Goal: Task Accomplishment & Management: Complete application form

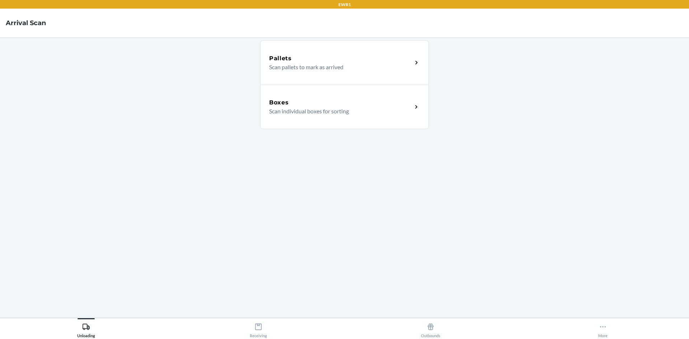
click at [303, 110] on p "Scan individual boxes for sorting" at bounding box center [337, 111] width 137 height 9
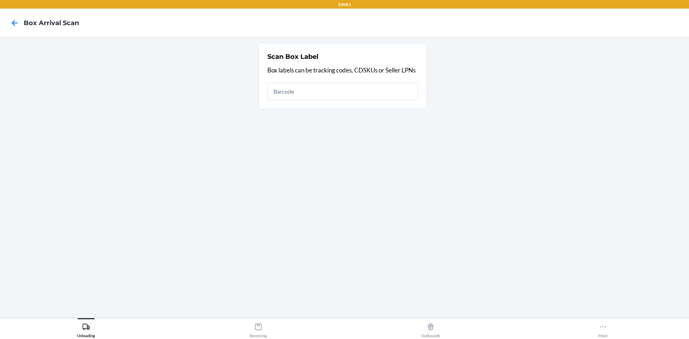
click at [290, 94] on input "text" at bounding box center [342, 91] width 151 height 17
type input "1ZB350990325326320"
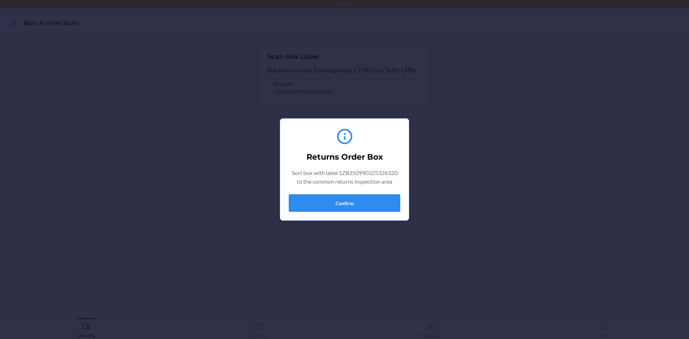
click at [375, 203] on button "Confirm" at bounding box center [344, 202] width 111 height 17
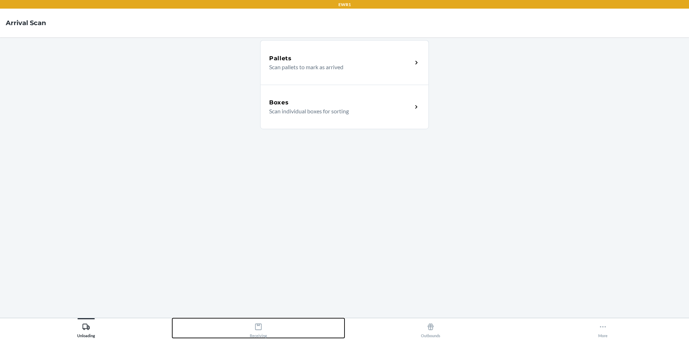
click at [257, 333] on div "Receiving" at bounding box center [258, 329] width 17 height 18
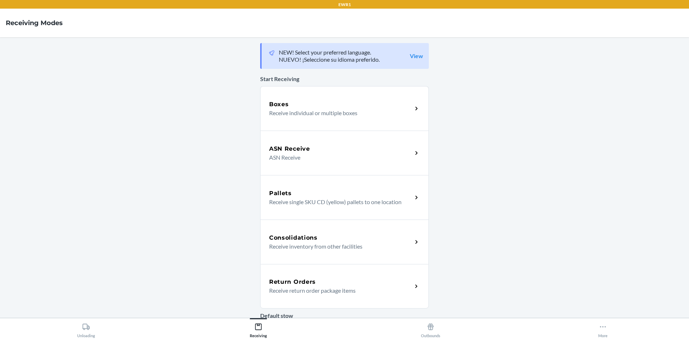
click at [290, 285] on h5 "Return Orders" at bounding box center [292, 282] width 47 height 9
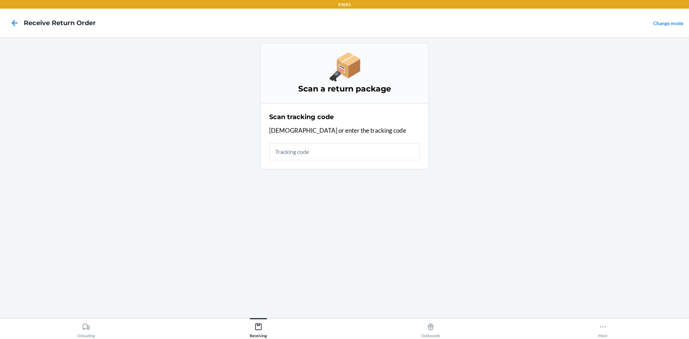
click at [283, 154] on input "text" at bounding box center [344, 151] width 151 height 17
type input "4201"
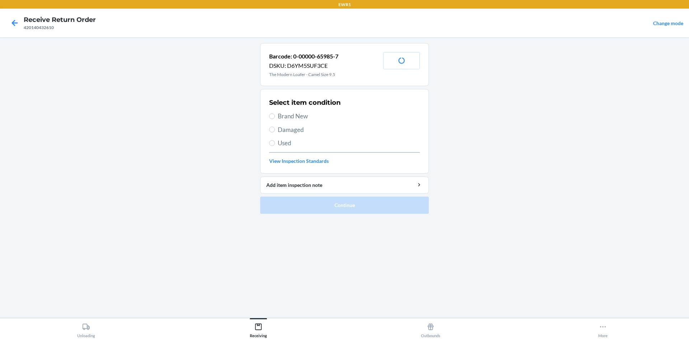
click at [278, 141] on span "Used" at bounding box center [349, 143] width 142 height 9
click at [275, 141] on input "Used" at bounding box center [272, 143] width 6 height 6
radio input "true"
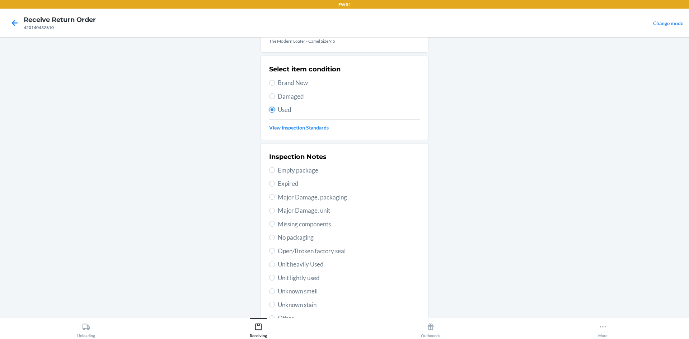
scroll to position [93, 0]
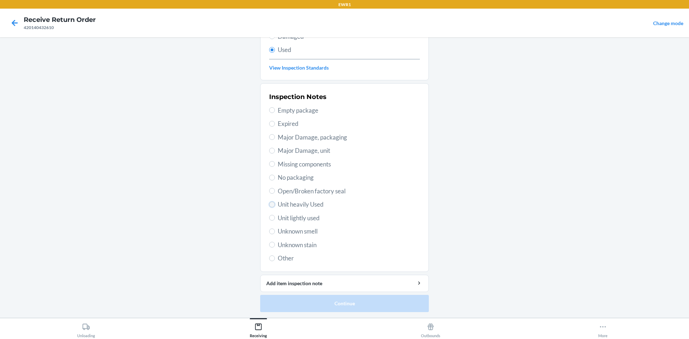
click at [270, 206] on input "Unit heavily Used" at bounding box center [272, 205] width 6 height 6
radio input "true"
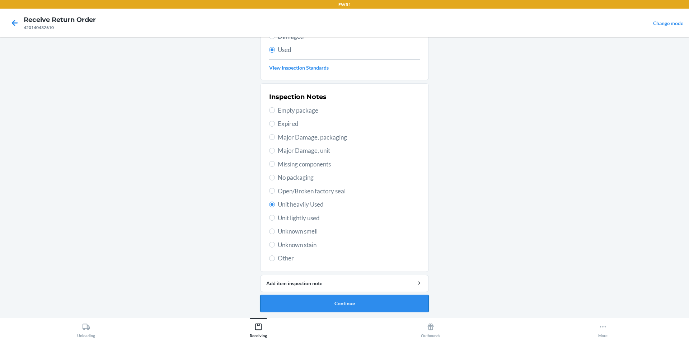
click at [350, 299] on button "Continue" at bounding box center [344, 303] width 169 height 17
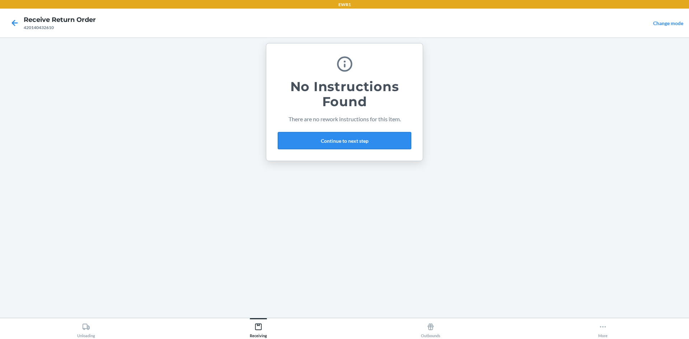
click at [338, 139] on button "Continue to next step" at bounding box center [344, 140] width 133 height 17
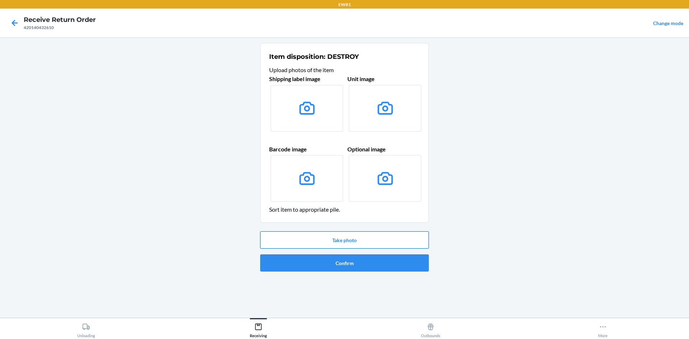
click at [357, 235] on button "Take photo" at bounding box center [344, 239] width 169 height 17
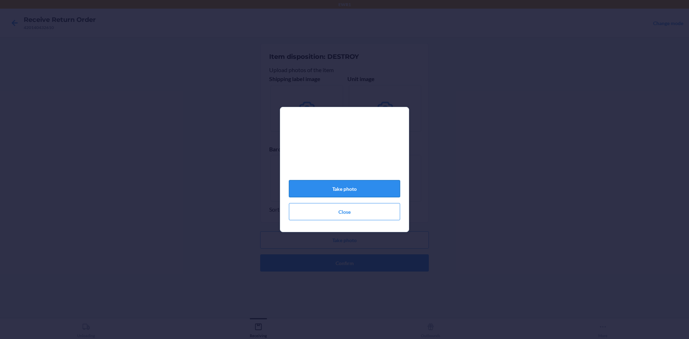
click at [344, 196] on button "Take photo" at bounding box center [344, 188] width 111 height 17
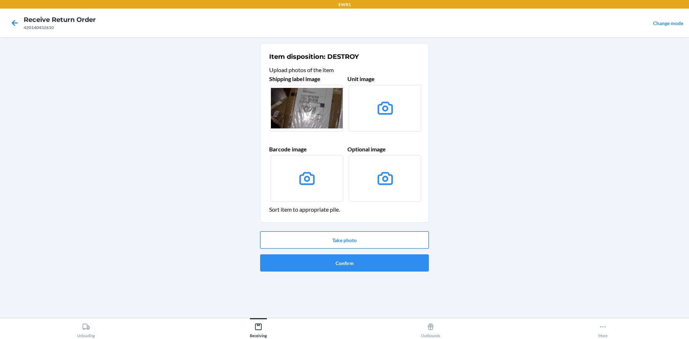
click at [380, 243] on button "Take photo" at bounding box center [344, 239] width 169 height 17
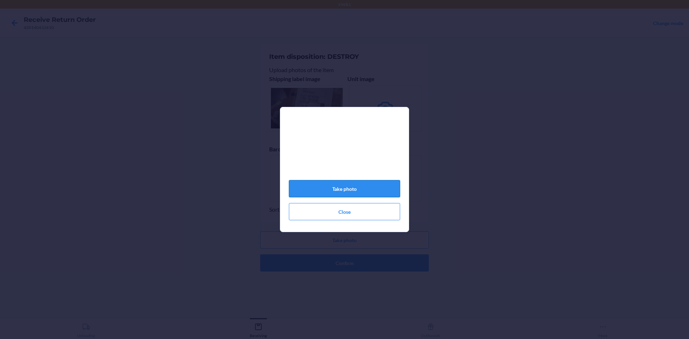
click at [384, 194] on button "Take photo" at bounding box center [344, 188] width 111 height 17
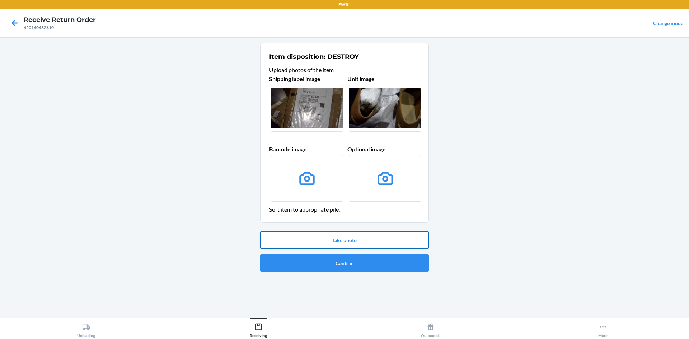
click at [370, 241] on button "Take photo" at bounding box center [344, 239] width 169 height 17
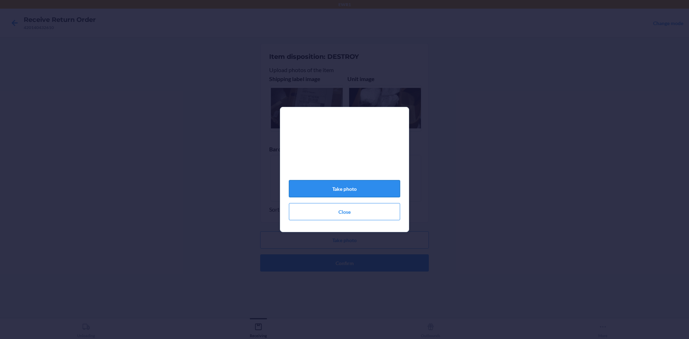
click at [386, 195] on button "Take photo" at bounding box center [344, 188] width 111 height 17
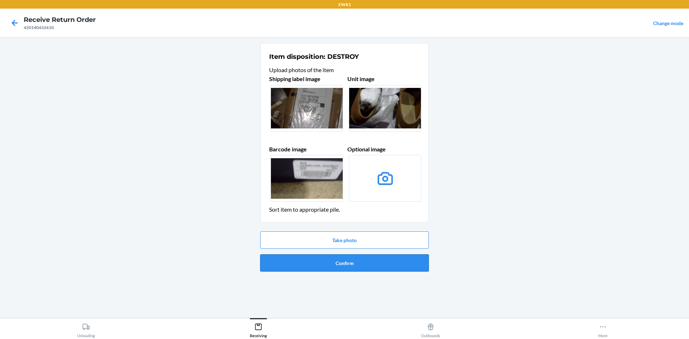
click at [390, 261] on button "Confirm" at bounding box center [344, 262] width 169 height 17
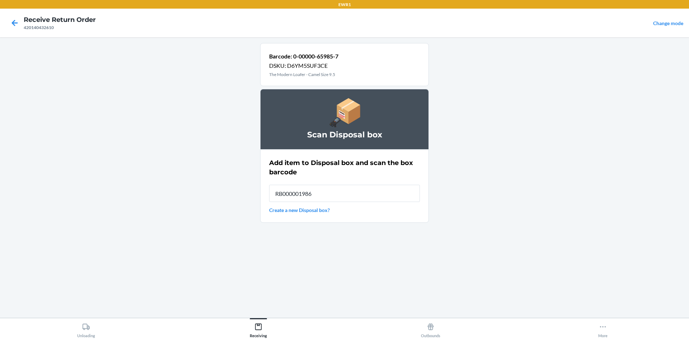
type input "RB000001986"
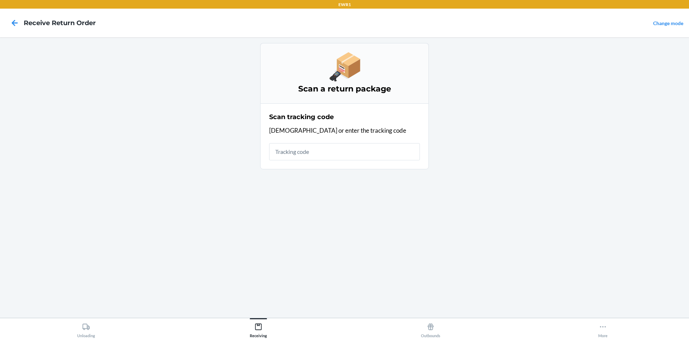
click at [336, 149] on input "text" at bounding box center [344, 151] width 151 height 17
type input "RB000001"
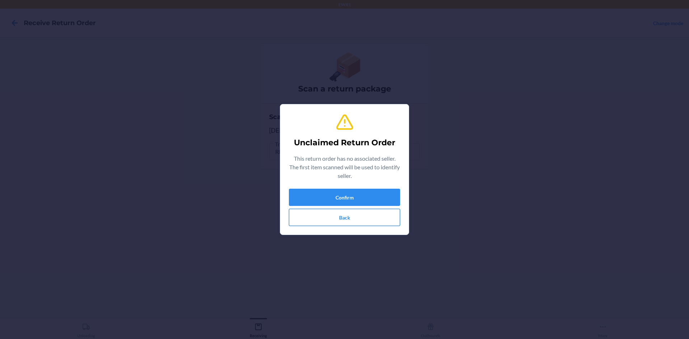
click at [369, 221] on button "Back" at bounding box center [344, 217] width 111 height 17
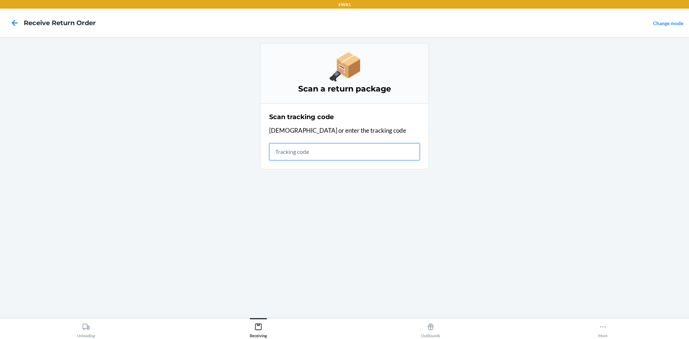
click at [311, 153] on input "text" at bounding box center [344, 151] width 151 height 17
click at [335, 150] on input "text" at bounding box center [344, 151] width 151 height 17
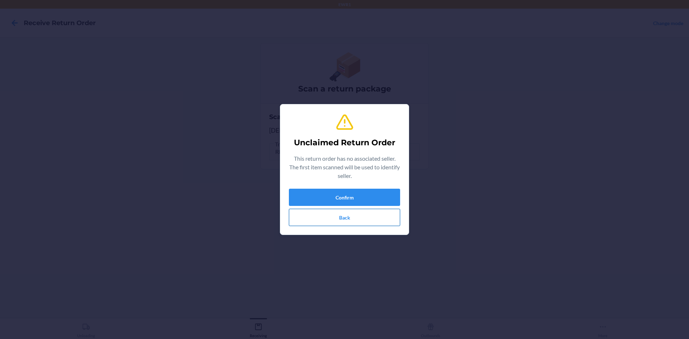
click at [370, 220] on button "Back" at bounding box center [344, 217] width 111 height 17
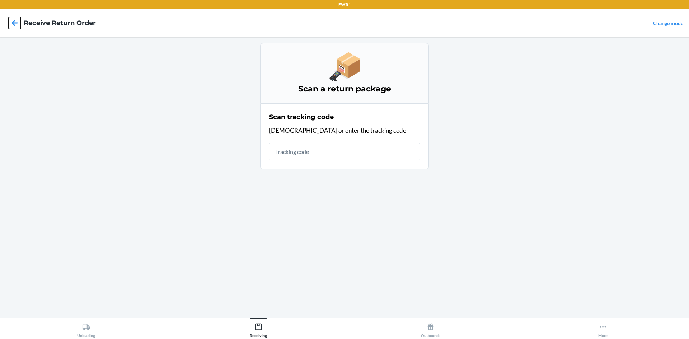
click at [15, 18] on icon at bounding box center [15, 23] width 12 height 12
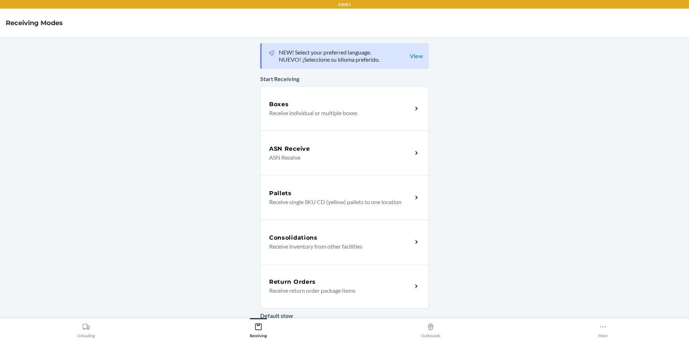
click at [330, 299] on div "Return Orders Receive return order package items" at bounding box center [344, 286] width 169 height 44
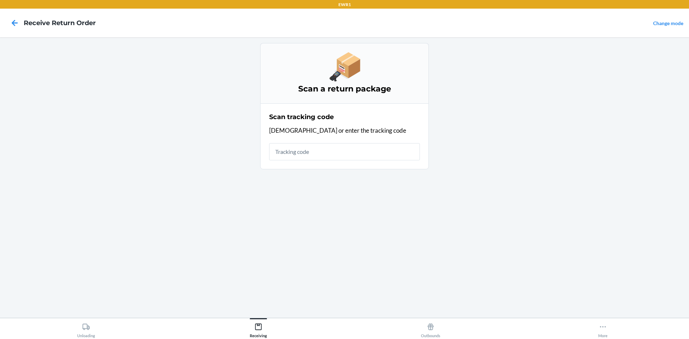
click at [302, 155] on input "text" at bounding box center [344, 151] width 151 height 17
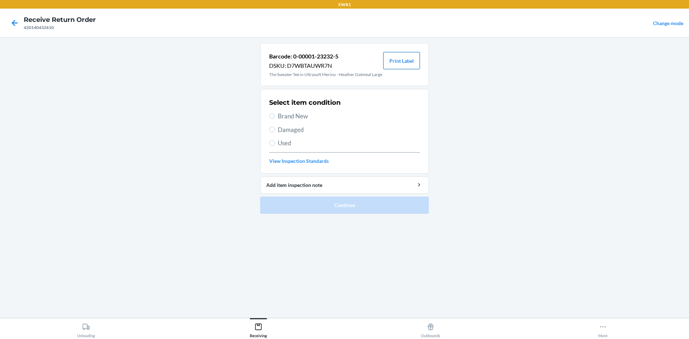
click at [414, 62] on button "Print Label" at bounding box center [401, 60] width 37 height 17
click at [277, 121] on label "Brand New" at bounding box center [344, 116] width 151 height 9
click at [275, 119] on input "Brand New" at bounding box center [272, 116] width 6 height 6
radio input "true"
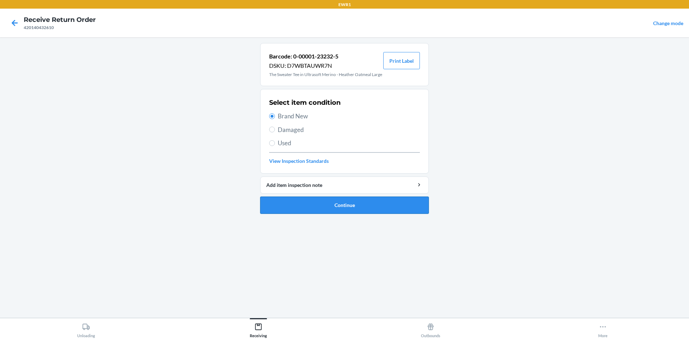
click at [347, 214] on button "Continue" at bounding box center [344, 205] width 169 height 17
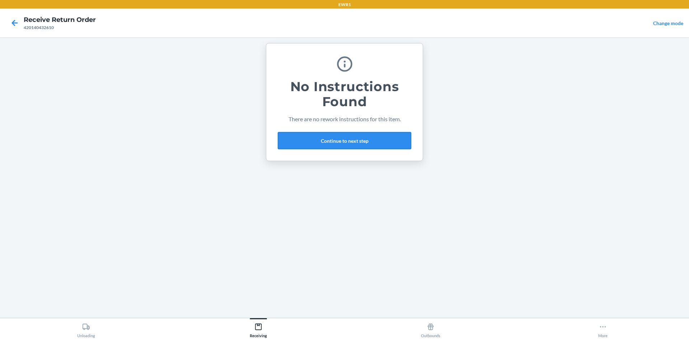
click at [340, 136] on button "Continue to next step" at bounding box center [344, 140] width 133 height 17
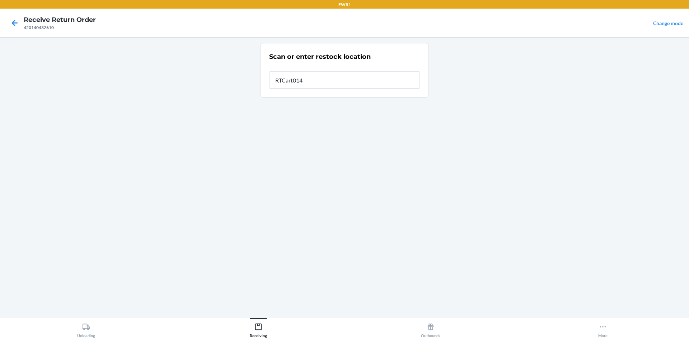
type input "RTCart014"
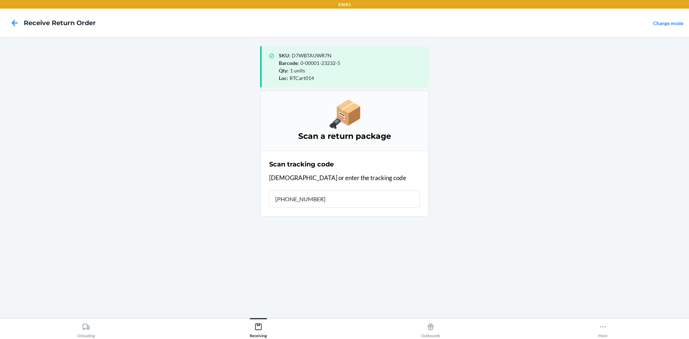
type input "[PHONE_NUMBER]"
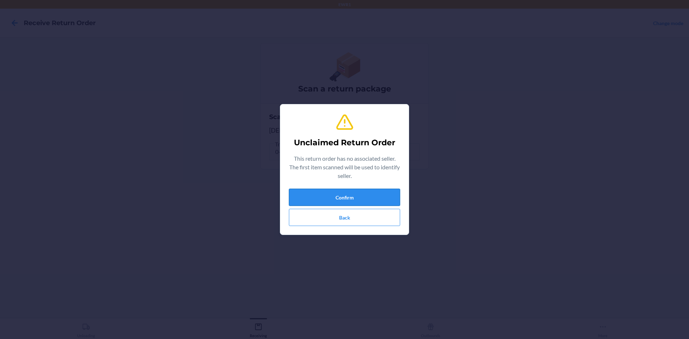
click at [377, 197] on button "Confirm" at bounding box center [344, 197] width 111 height 17
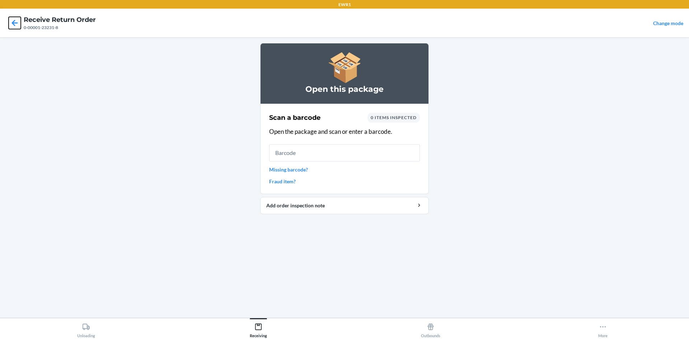
click at [18, 25] on icon at bounding box center [15, 23] width 12 height 12
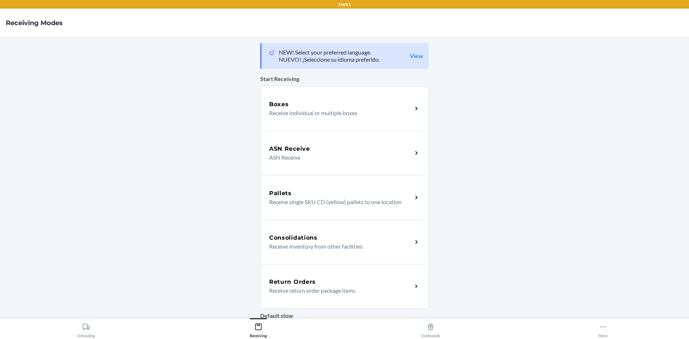
click at [308, 280] on h5 "Return Orders" at bounding box center [292, 282] width 47 height 9
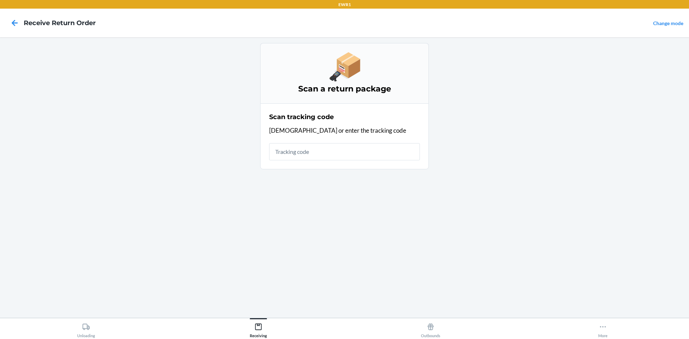
click at [306, 152] on input "text" at bounding box center [344, 151] width 151 height 17
type input "1ZB350990325"
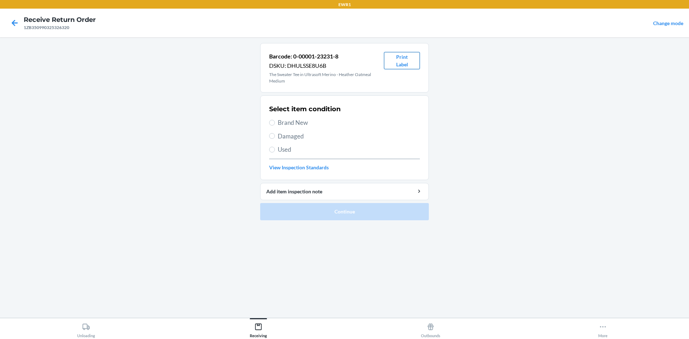
click at [406, 65] on button "Print Label" at bounding box center [402, 60] width 36 height 17
click at [272, 120] on input "Brand New" at bounding box center [272, 123] width 6 height 6
radio input "true"
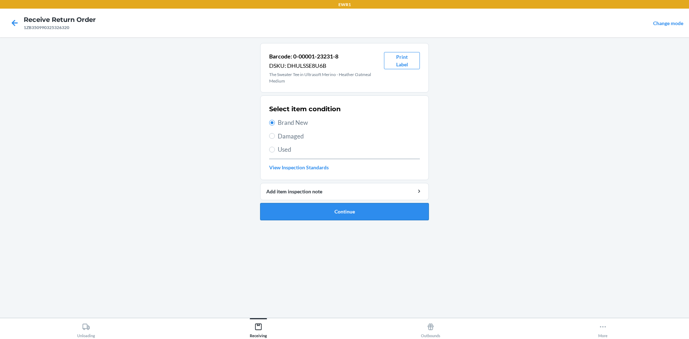
click at [360, 210] on button "Continue" at bounding box center [344, 211] width 169 height 17
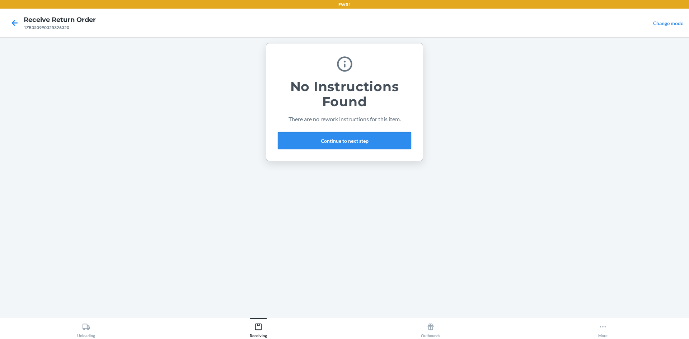
click at [342, 141] on button "Continue to next step" at bounding box center [344, 140] width 133 height 17
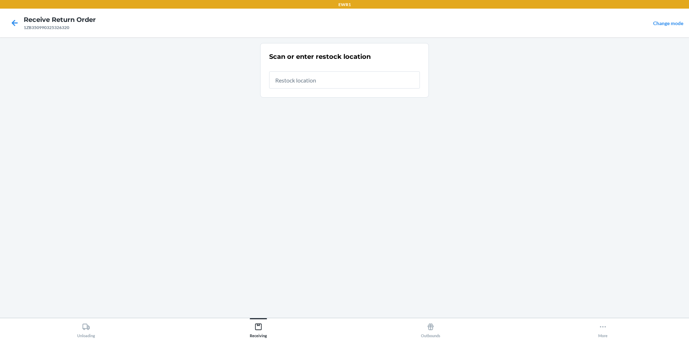
click at [301, 81] on input "text" at bounding box center [344, 79] width 151 height 17
type input "RTCart014"
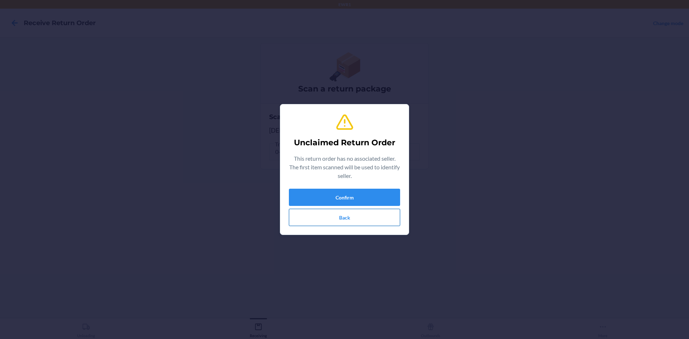
click at [364, 220] on button "Back" at bounding box center [344, 217] width 111 height 17
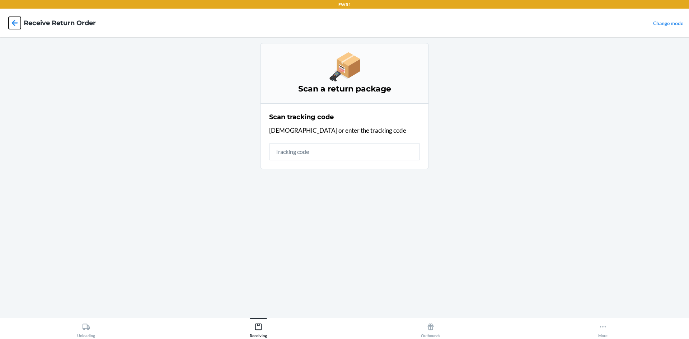
click at [11, 26] on icon at bounding box center [15, 23] width 12 height 12
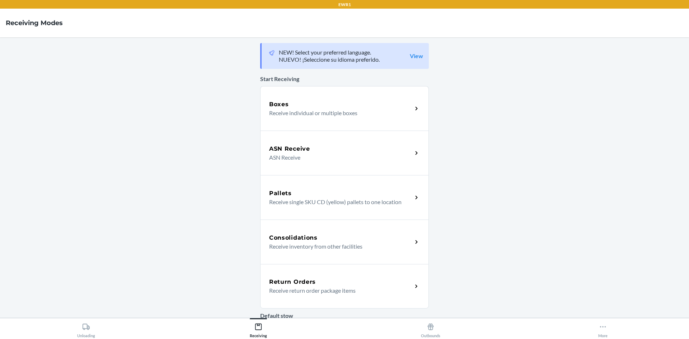
click at [308, 288] on p "Receive return order package items" at bounding box center [337, 290] width 137 height 9
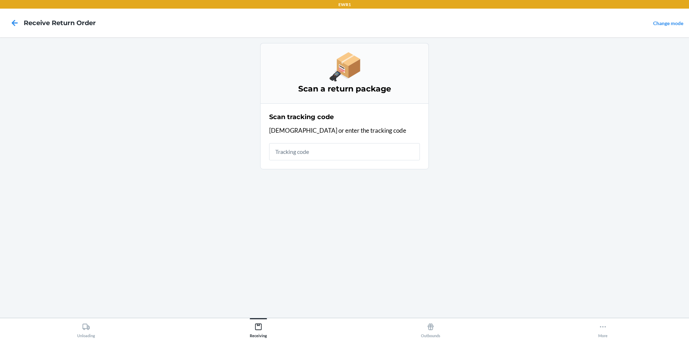
click at [306, 151] on input "text" at bounding box center [344, 151] width 151 height 17
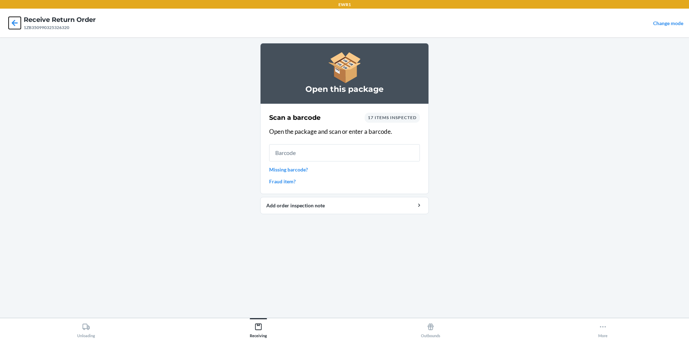
drag, startPoint x: 17, startPoint y: 25, endPoint x: 97, endPoint y: 82, distance: 98.5
click at [19, 27] on icon at bounding box center [15, 23] width 12 height 12
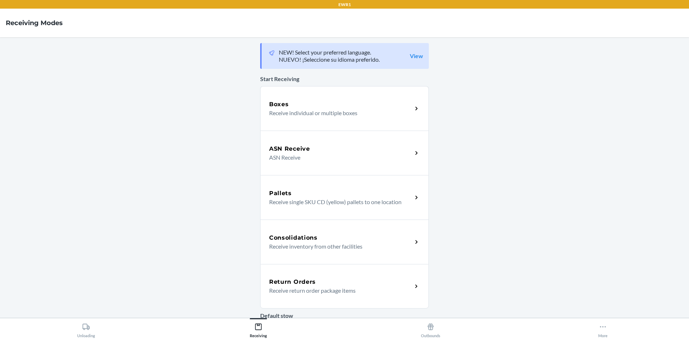
click at [315, 284] on div "Return Orders" at bounding box center [340, 282] width 143 height 9
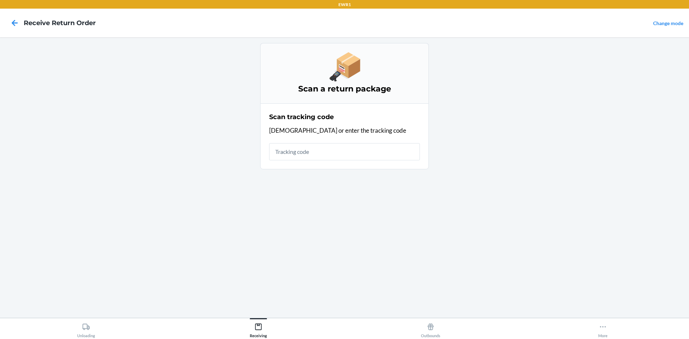
click at [313, 153] on input "text" at bounding box center [344, 151] width 151 height 17
type input "1ZB35099032"
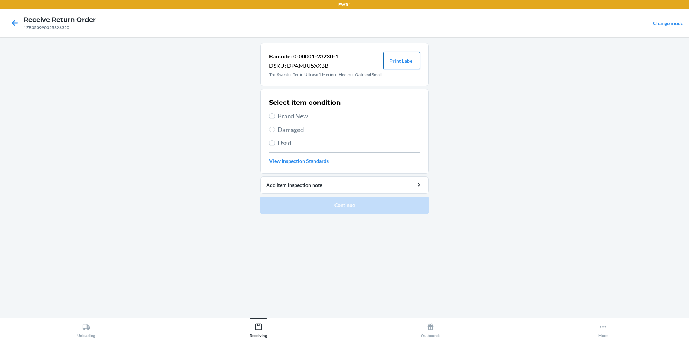
click at [412, 65] on button "Print Label" at bounding box center [401, 60] width 37 height 17
click at [275, 119] on input "Brand New" at bounding box center [272, 116] width 6 height 6
radio input "true"
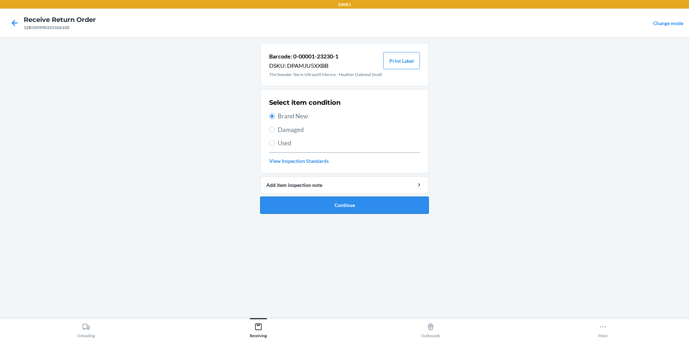
click at [389, 214] on button "Continue" at bounding box center [344, 205] width 169 height 17
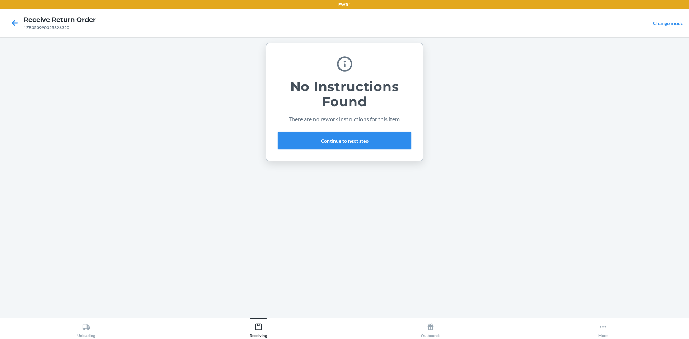
click at [316, 136] on button "Continue to next step" at bounding box center [344, 140] width 133 height 17
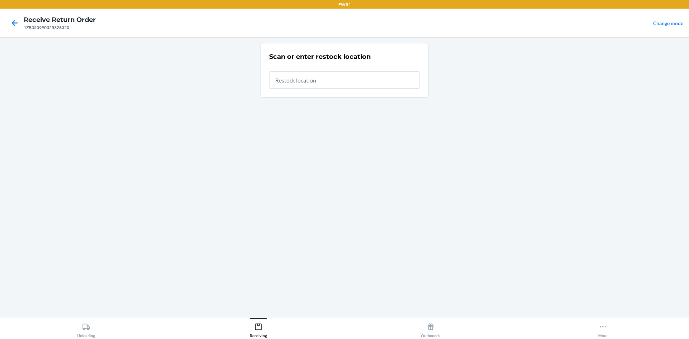
click at [295, 80] on input "text" at bounding box center [344, 79] width 151 height 17
drag, startPoint x: 305, startPoint y: 78, endPoint x: 275, endPoint y: 81, distance: 30.3
click at [275, 81] on input "RTCart014" at bounding box center [344, 77] width 151 height 17
click at [324, 78] on input "RTCart014" at bounding box center [344, 77] width 151 height 17
type input "RTCart014"
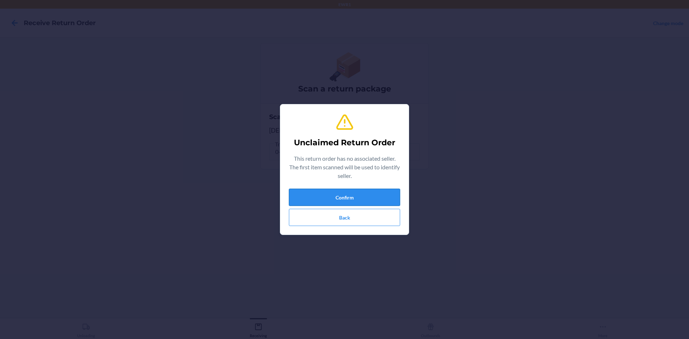
click at [381, 192] on button "Confirm" at bounding box center [344, 197] width 111 height 17
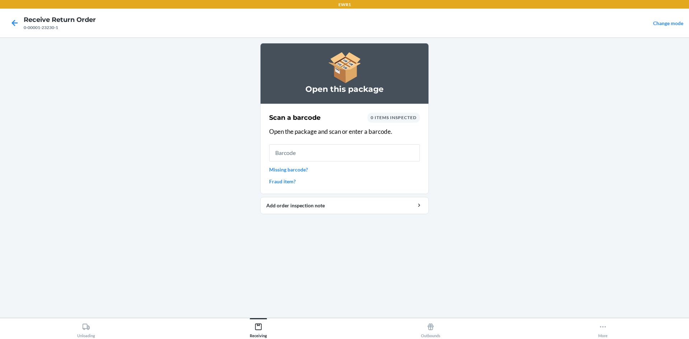
click at [292, 151] on input "text" at bounding box center [344, 152] width 151 height 17
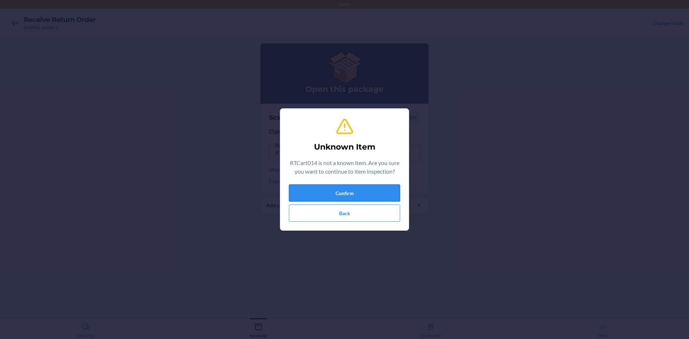
click at [329, 188] on button "Confirm" at bounding box center [344, 192] width 111 height 17
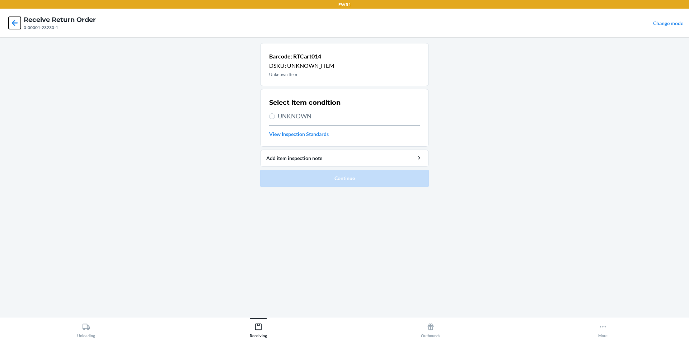
click at [14, 23] on icon at bounding box center [15, 23] width 6 height 6
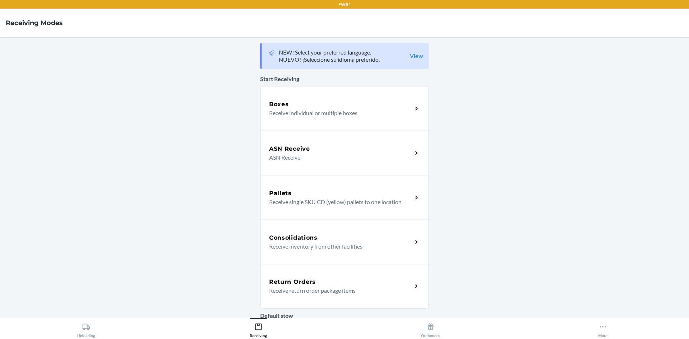
click at [346, 282] on div "Return Orders" at bounding box center [340, 282] width 143 height 9
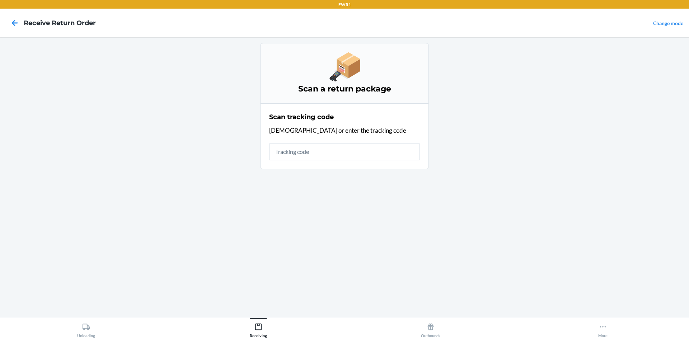
click at [303, 151] on input "text" at bounding box center [344, 151] width 151 height 17
type input "1ZB350990325326"
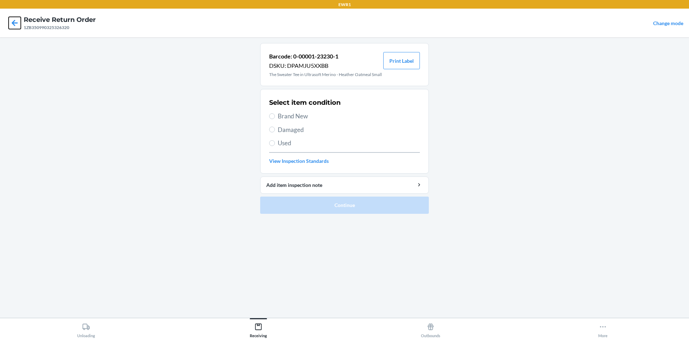
click at [10, 21] on icon at bounding box center [15, 23] width 12 height 12
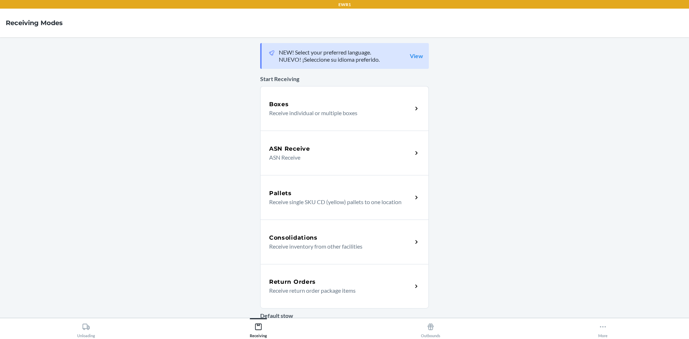
click at [275, 282] on h5 "Return Orders" at bounding box center [292, 282] width 47 height 9
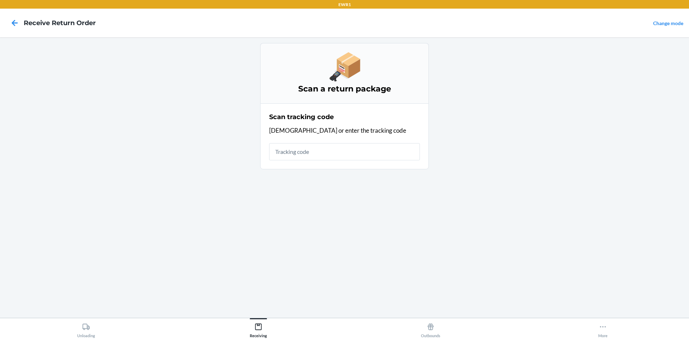
click at [283, 152] on input "text" at bounding box center [344, 151] width 151 height 17
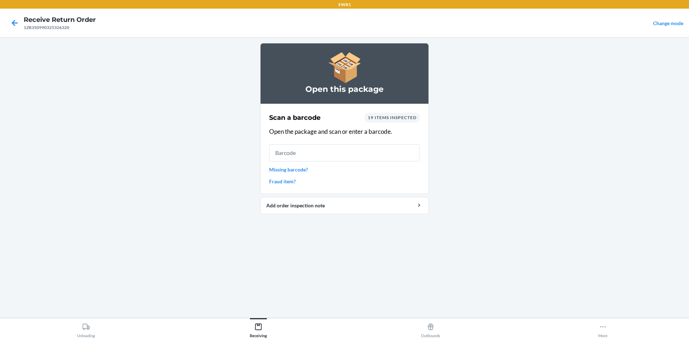
click at [282, 155] on input "text" at bounding box center [344, 152] width 151 height 17
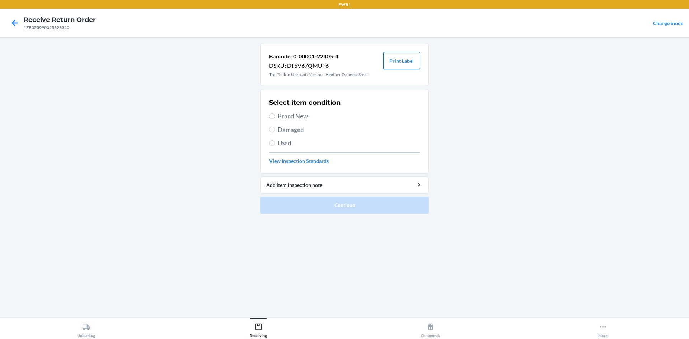
click at [397, 58] on button "Print Label" at bounding box center [401, 60] width 37 height 17
click at [277, 115] on label "Brand New" at bounding box center [344, 116] width 151 height 9
click at [275, 115] on input "Brand New" at bounding box center [272, 116] width 6 height 6
radio input "true"
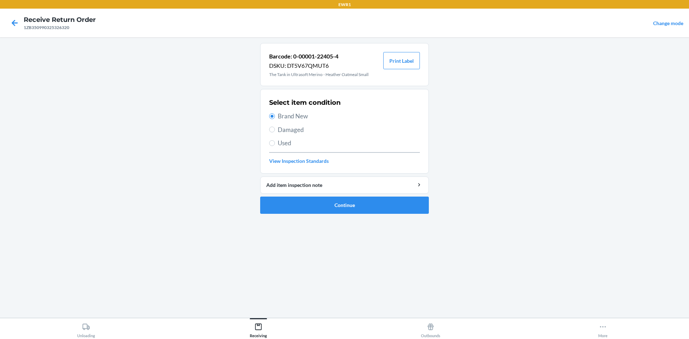
click at [352, 214] on ol "Barcode: 0-00001-22405-4 DSKU: DT5V67QMUT6 The Tank in Ultrasoft Merino - Heath…" at bounding box center [344, 131] width 169 height 177
click at [356, 208] on button "Continue" at bounding box center [344, 205] width 169 height 17
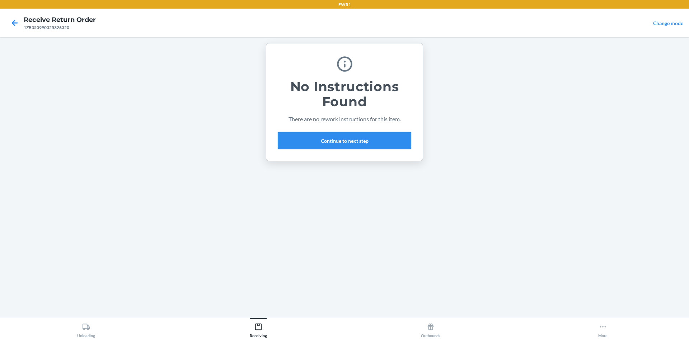
click at [367, 136] on button "Continue to next step" at bounding box center [344, 140] width 133 height 17
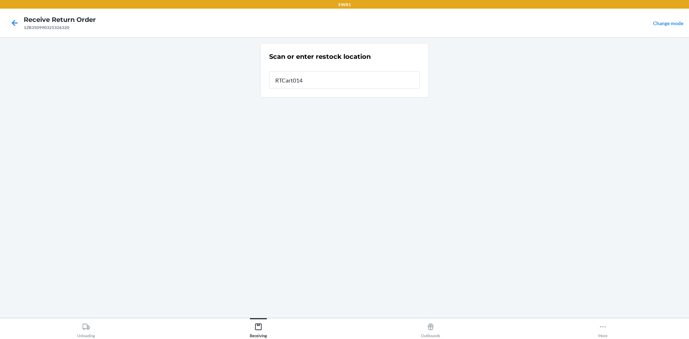
type input "RTCart014"
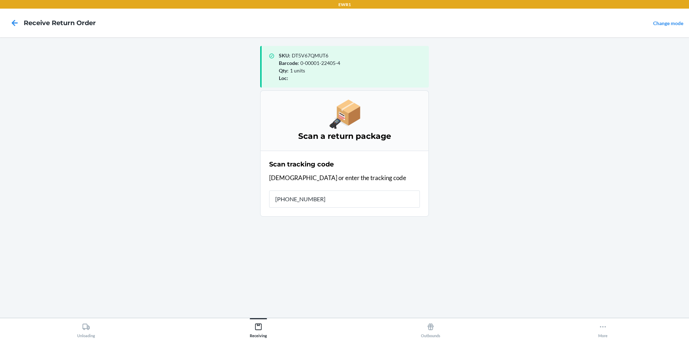
type input "0-00001-22401-"
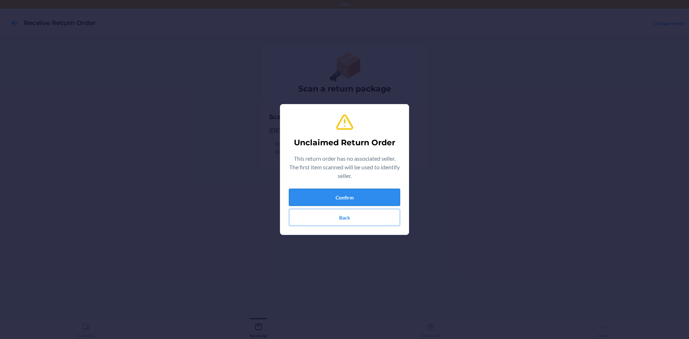
click at [375, 197] on button "Confirm" at bounding box center [344, 197] width 111 height 17
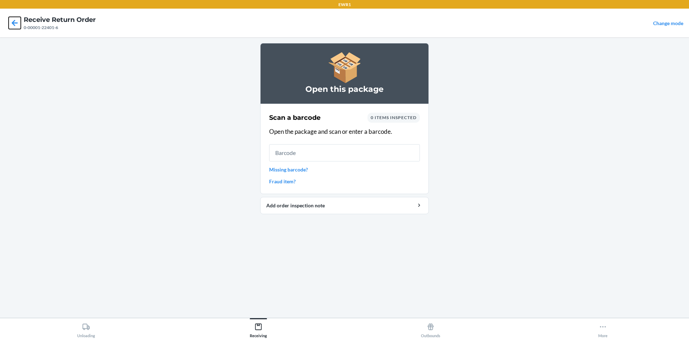
click at [11, 18] on icon at bounding box center [15, 23] width 12 height 12
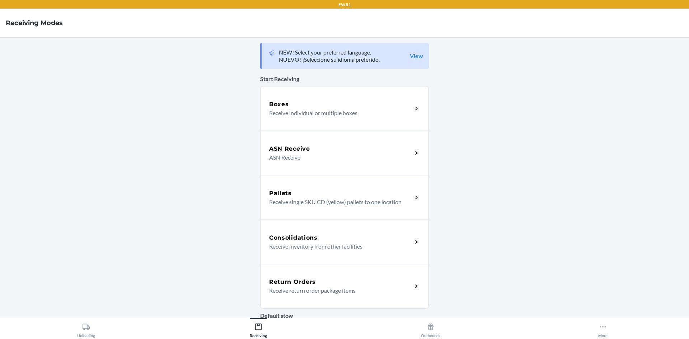
click at [352, 275] on div "Return Orders Receive return order package items" at bounding box center [344, 286] width 169 height 44
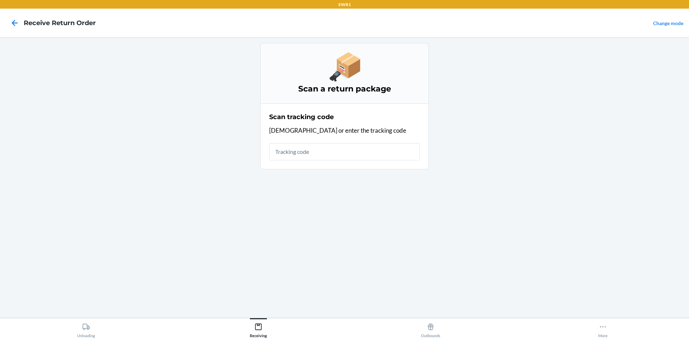
click at [336, 150] on input "text" at bounding box center [344, 151] width 151 height 17
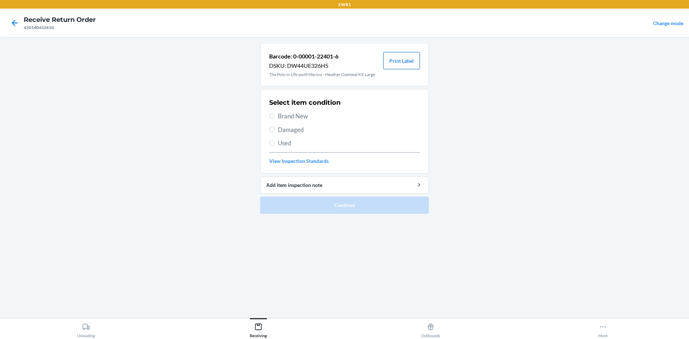
click at [403, 58] on button "Print Label" at bounding box center [401, 60] width 37 height 17
click at [276, 115] on label "Brand New" at bounding box center [344, 116] width 151 height 9
click at [275, 115] on input "Brand New" at bounding box center [272, 116] width 6 height 6
radio input "true"
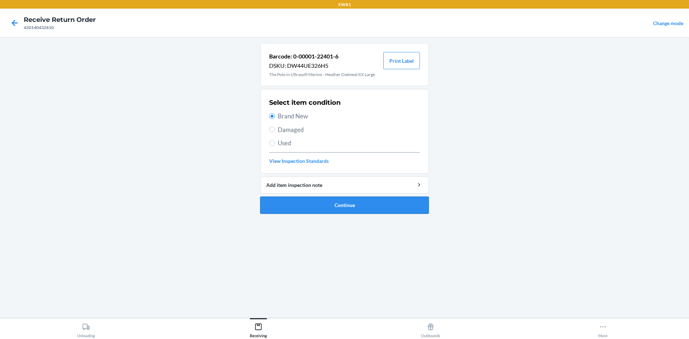
click at [361, 206] on button "Continue" at bounding box center [344, 205] width 169 height 17
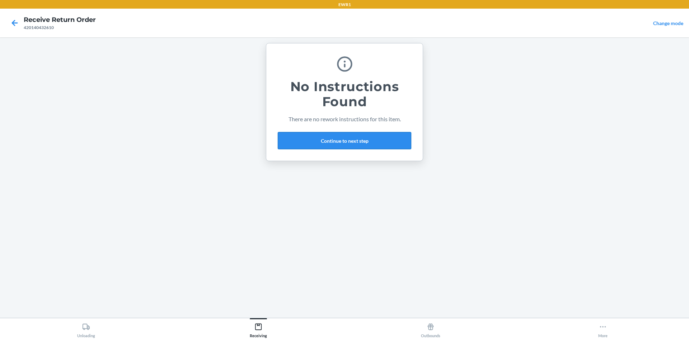
click at [314, 141] on button "Continue to next step" at bounding box center [344, 140] width 133 height 17
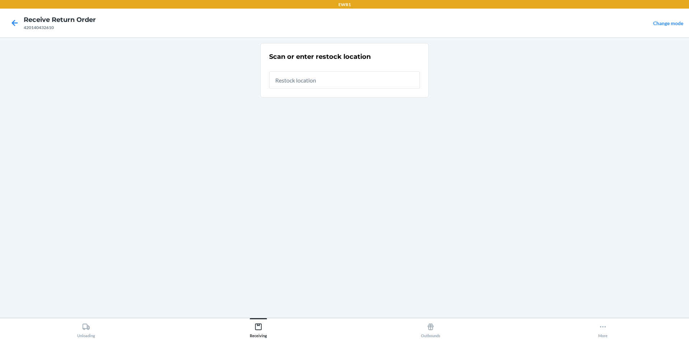
click at [294, 82] on input "text" at bounding box center [344, 79] width 151 height 17
type input "RTCart014"
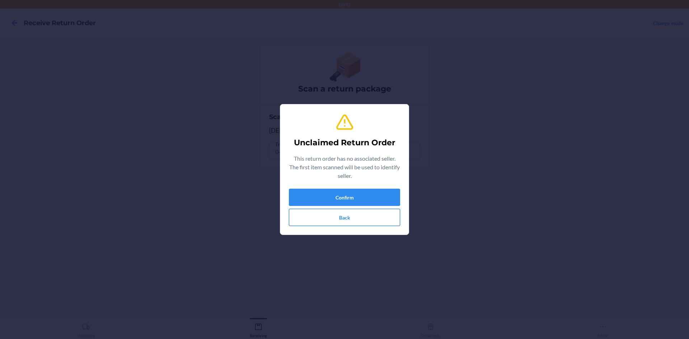
click at [363, 221] on button "Back" at bounding box center [344, 217] width 111 height 17
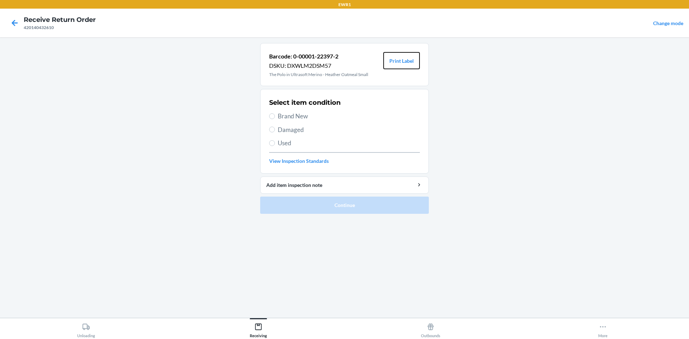
drag, startPoint x: 407, startPoint y: 60, endPoint x: 419, endPoint y: 70, distance: 16.3
click at [407, 60] on button "Print Label" at bounding box center [401, 60] width 37 height 17
drag, startPoint x: 275, startPoint y: 114, endPoint x: 323, endPoint y: 158, distance: 65.0
click at [275, 114] on label "Brand New" at bounding box center [344, 116] width 151 height 9
click at [275, 114] on input "Brand New" at bounding box center [272, 116] width 6 height 6
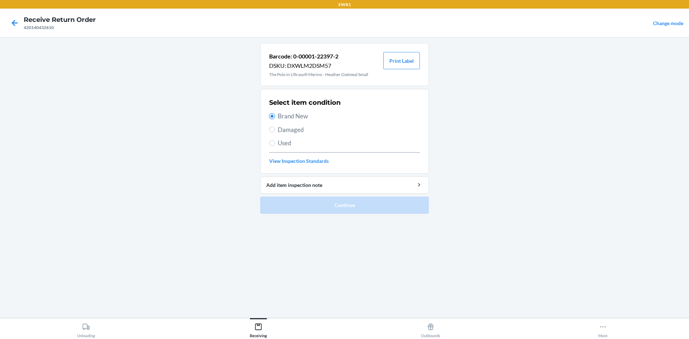
radio input "true"
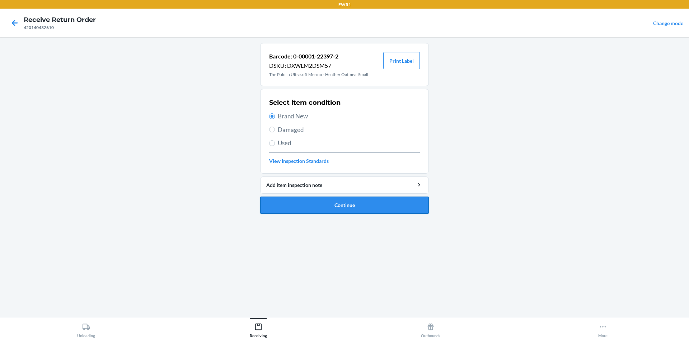
click at [372, 204] on button "Continue" at bounding box center [344, 205] width 169 height 17
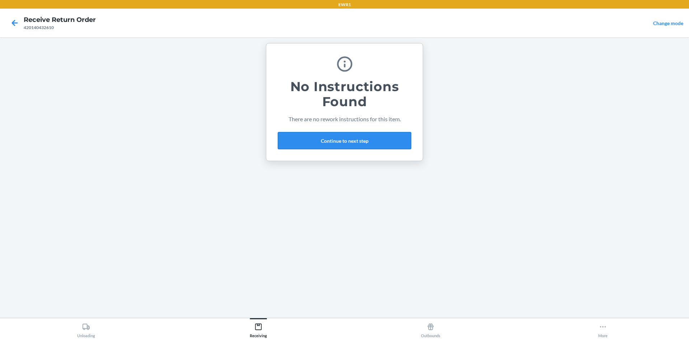
click at [363, 142] on button "Continue to next step" at bounding box center [344, 140] width 133 height 17
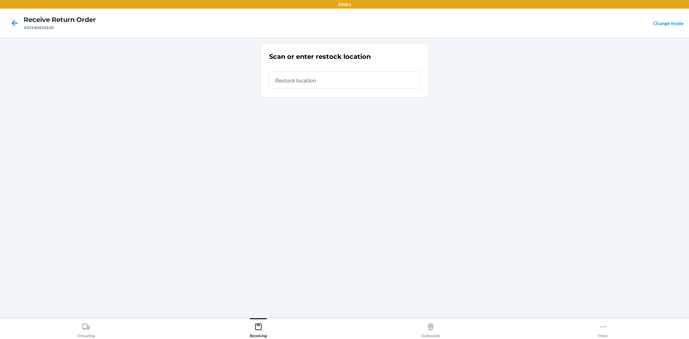
click at [310, 82] on input "text" at bounding box center [344, 79] width 151 height 17
type input "RTCart014"
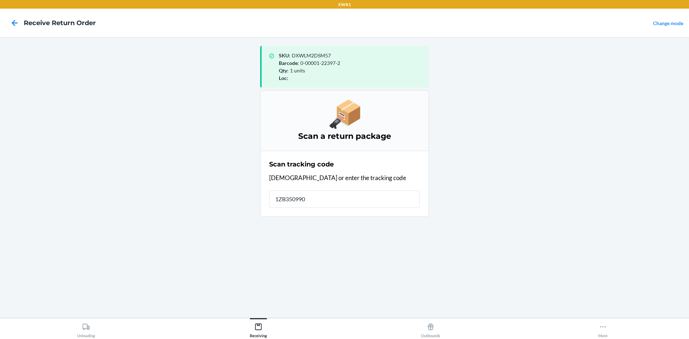
type input "1ZB3509903"
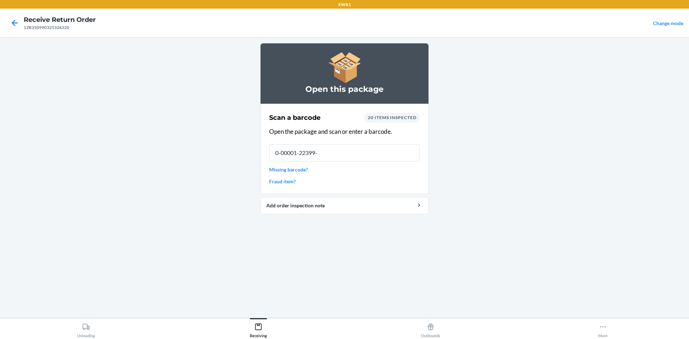
type input "0-00001-22399-6"
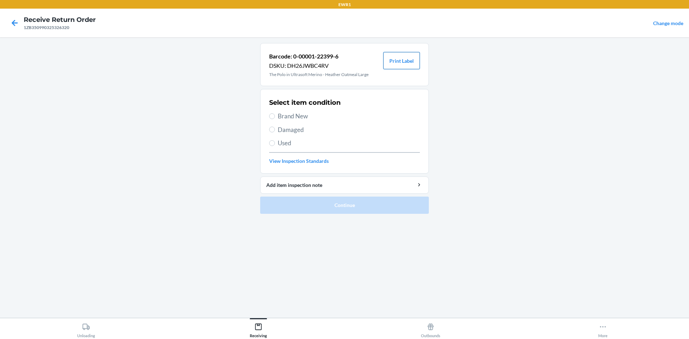
click at [407, 65] on button "Print Label" at bounding box center [401, 60] width 37 height 17
click at [281, 116] on span "Brand New" at bounding box center [349, 116] width 142 height 9
click at [275, 116] on input "Brand New" at bounding box center [272, 116] width 6 height 6
radio input "true"
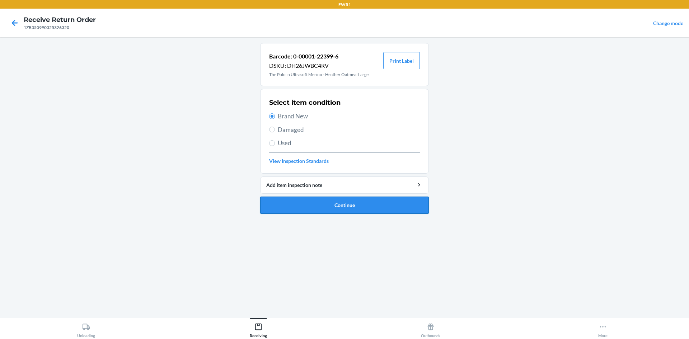
click at [349, 207] on button "Continue" at bounding box center [344, 205] width 169 height 17
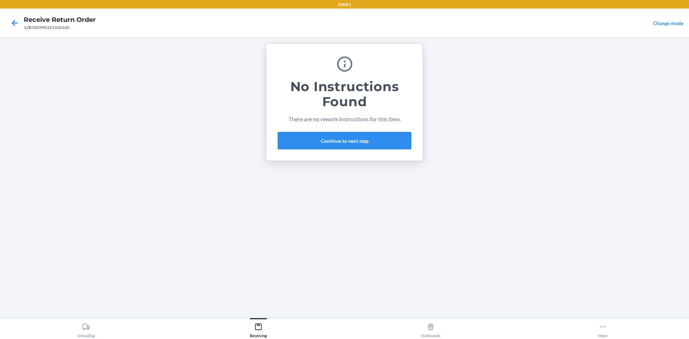
click at [349, 139] on button "Continue to next step" at bounding box center [344, 140] width 133 height 17
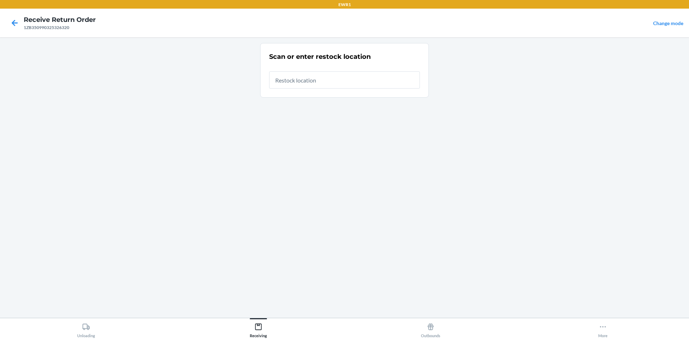
click at [322, 80] on input "text" at bounding box center [344, 79] width 151 height 17
type input "RTCart014"
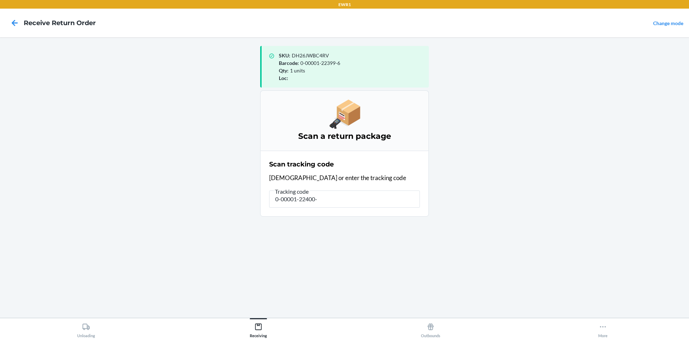
type input "0-00001-22400-9"
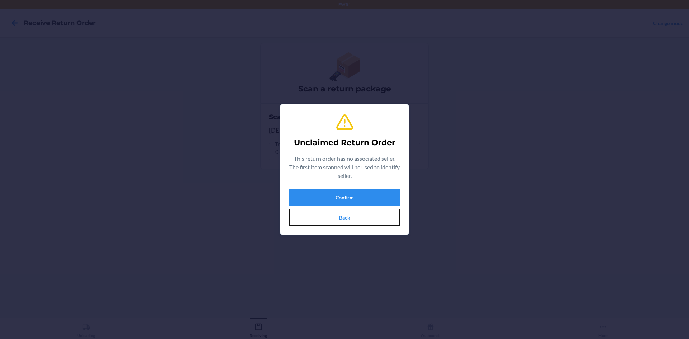
click at [355, 222] on button "Back" at bounding box center [344, 217] width 111 height 17
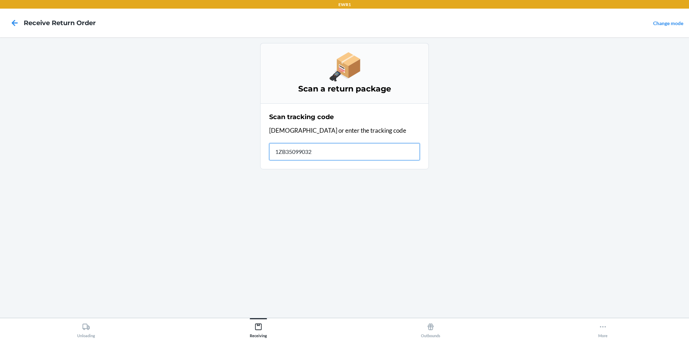
type input "1ZB350990325"
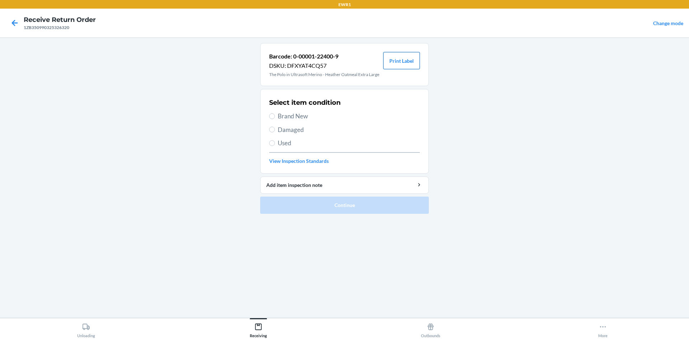
click at [410, 65] on button "Print Label" at bounding box center [401, 60] width 37 height 17
click at [286, 113] on span "Brand New" at bounding box center [349, 116] width 142 height 9
click at [275, 113] on input "Brand New" at bounding box center [272, 116] width 6 height 6
radio input "true"
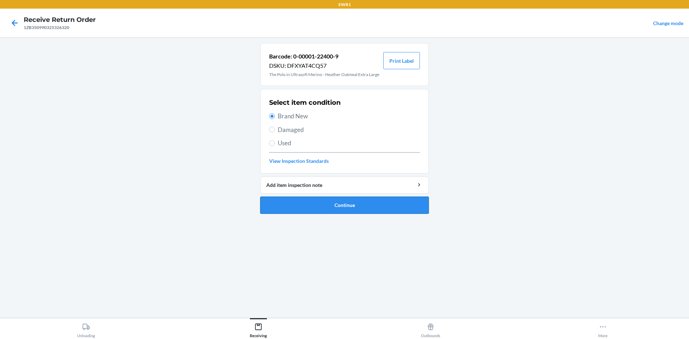
click at [350, 205] on button "Continue" at bounding box center [344, 205] width 169 height 17
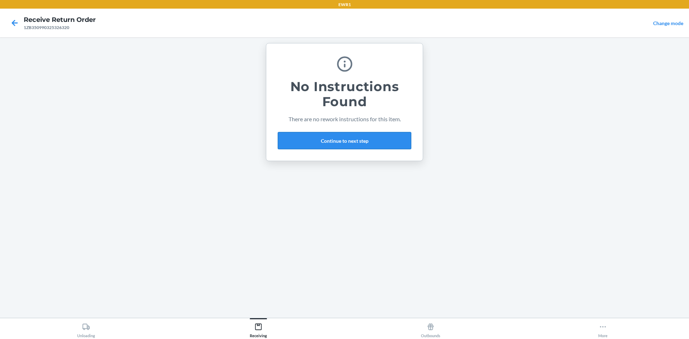
click at [337, 137] on button "Continue to next step" at bounding box center [344, 140] width 133 height 17
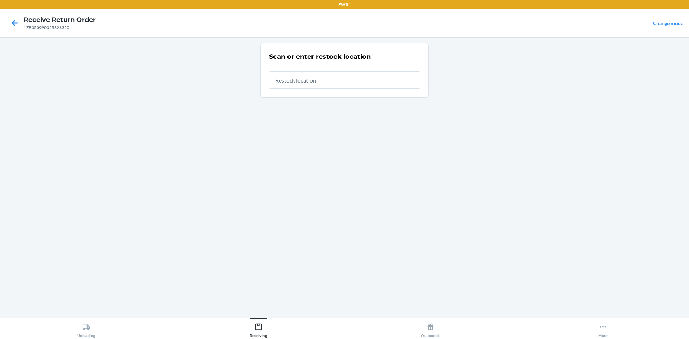
click at [301, 80] on input "text" at bounding box center [344, 79] width 151 height 17
type input "RTCart014"
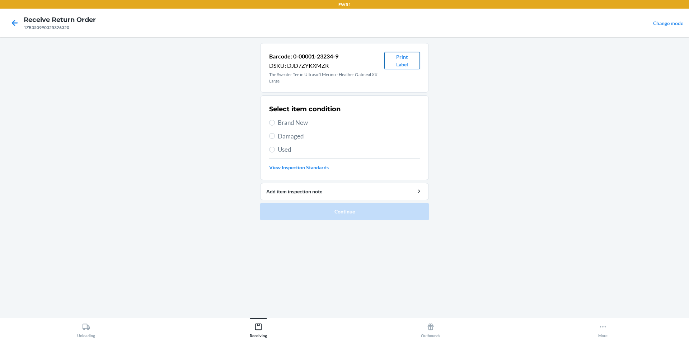
click at [402, 65] on button "Print Label" at bounding box center [402, 60] width 36 height 17
click at [283, 121] on span "Brand New" at bounding box center [349, 122] width 142 height 9
click at [275, 121] on input "Brand New" at bounding box center [272, 123] width 6 height 6
radio input "true"
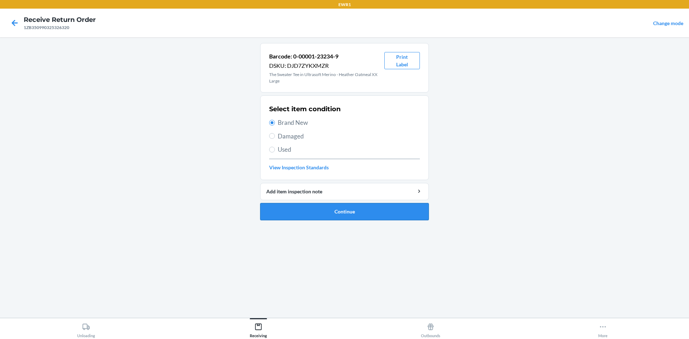
click at [356, 211] on button "Continue" at bounding box center [344, 211] width 169 height 17
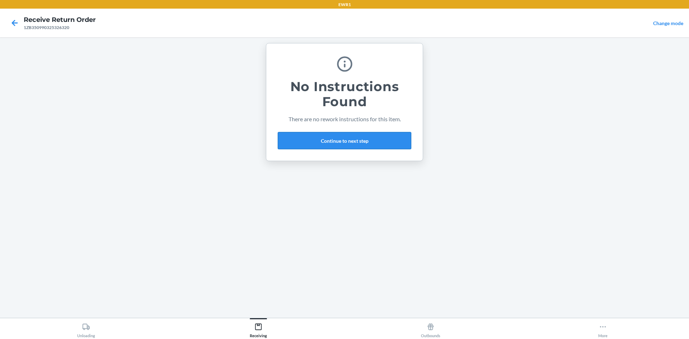
click at [355, 141] on button "Continue to next step" at bounding box center [344, 140] width 133 height 17
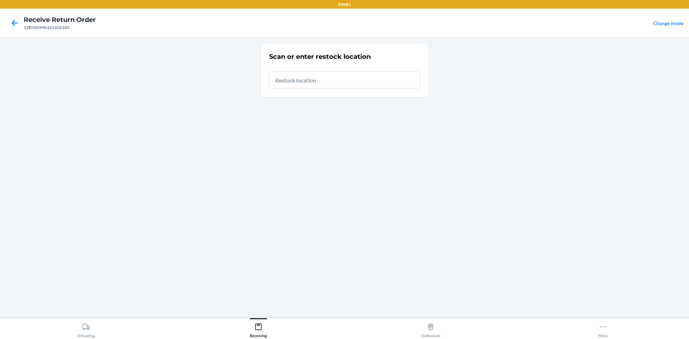
click at [332, 80] on input "text" at bounding box center [344, 79] width 151 height 17
type input "RTCart014"
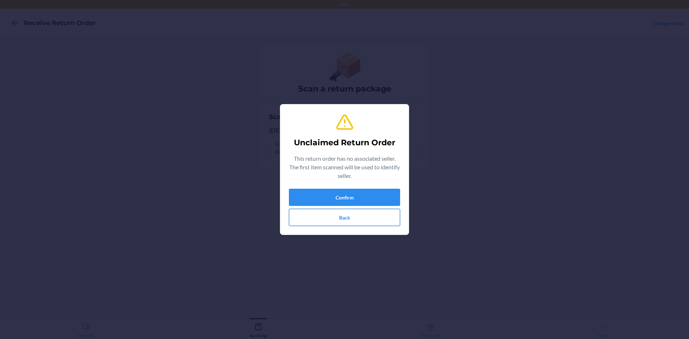
click at [369, 217] on button "Back" at bounding box center [344, 217] width 111 height 17
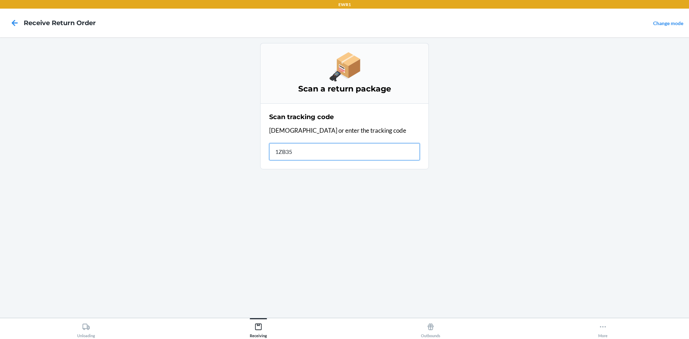
type input "1ZB350"
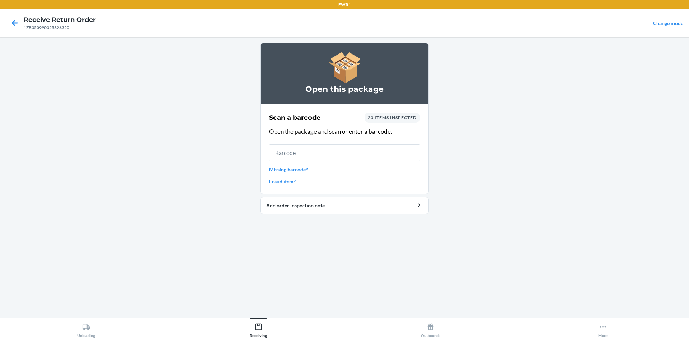
click at [302, 151] on input "text" at bounding box center [344, 152] width 151 height 17
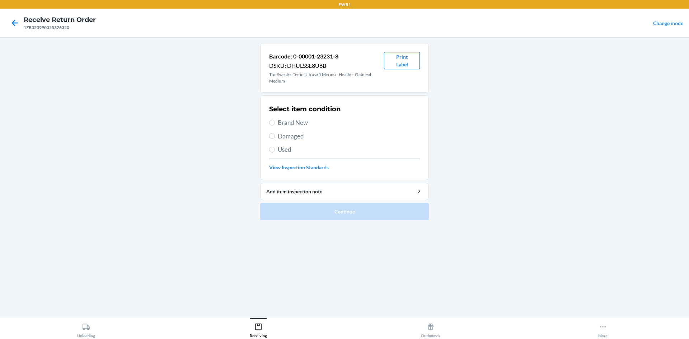
click at [395, 61] on button "Print Label" at bounding box center [402, 60] width 36 height 17
click at [278, 125] on span "Brand New" at bounding box center [349, 122] width 142 height 9
click at [275, 125] on input "Brand New" at bounding box center [272, 123] width 6 height 6
radio input "true"
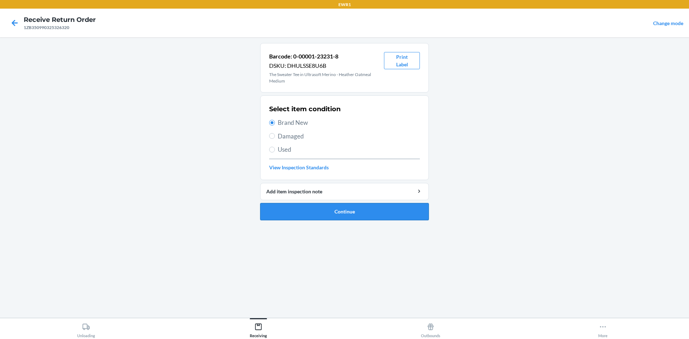
click at [361, 208] on button "Continue" at bounding box center [344, 211] width 169 height 17
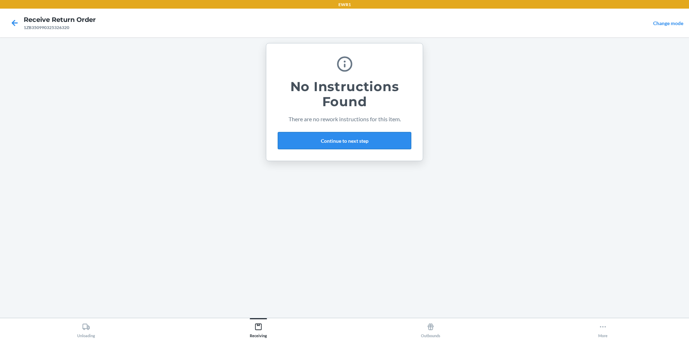
click at [343, 139] on button "Continue to next step" at bounding box center [344, 140] width 133 height 17
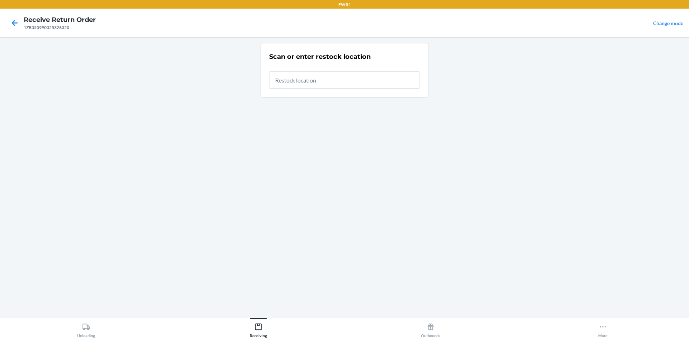
click at [318, 79] on input "text" at bounding box center [344, 79] width 151 height 17
type input "RTCart014"
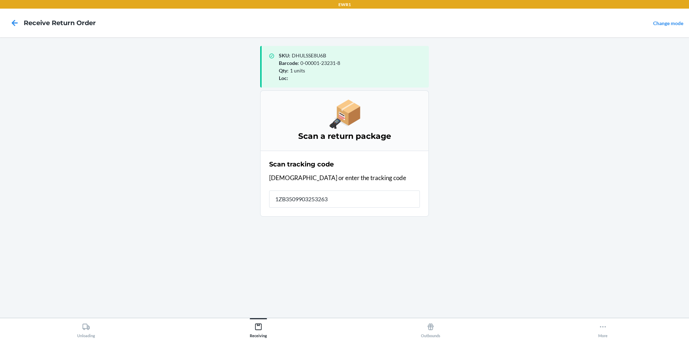
type input "[US_VEHICLE_IDENTIFICATION_NUMBER]"
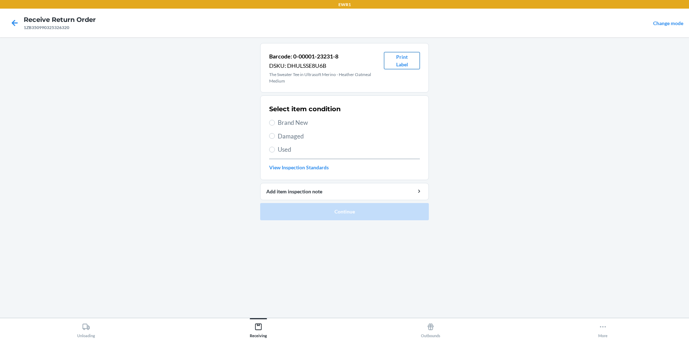
drag, startPoint x: 408, startPoint y: 60, endPoint x: 417, endPoint y: 97, distance: 37.2
click at [408, 61] on button "Print Label" at bounding box center [402, 60] width 36 height 17
click at [278, 124] on span "Brand New" at bounding box center [349, 122] width 142 height 9
click at [275, 124] on input "Brand New" at bounding box center [272, 123] width 6 height 6
radio input "true"
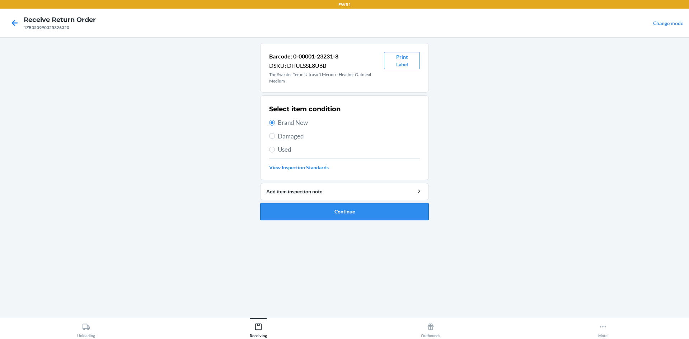
click at [361, 212] on button "Continue" at bounding box center [344, 211] width 169 height 17
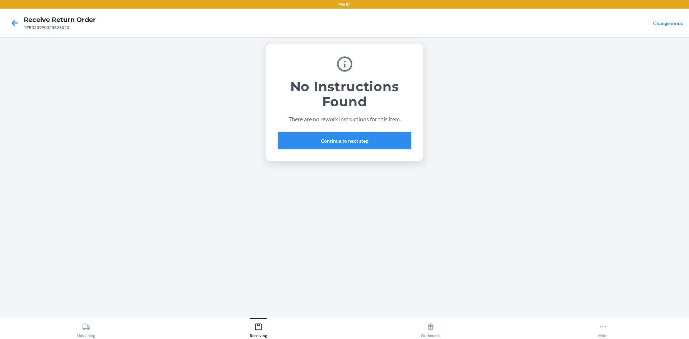
click at [346, 140] on button "Continue to next step" at bounding box center [344, 140] width 133 height 17
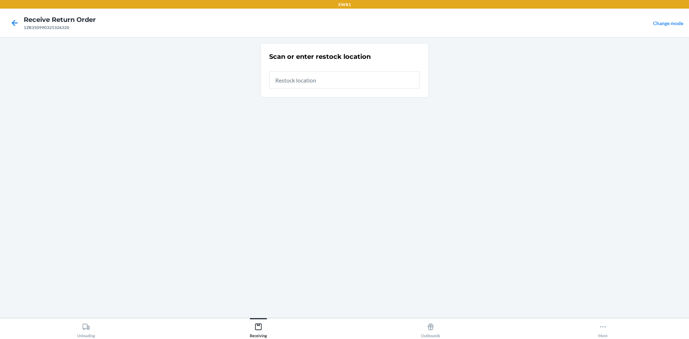
click at [287, 80] on input "text" at bounding box center [344, 79] width 151 height 17
click at [292, 80] on input "text" at bounding box center [344, 79] width 151 height 17
type input "RTCart014"
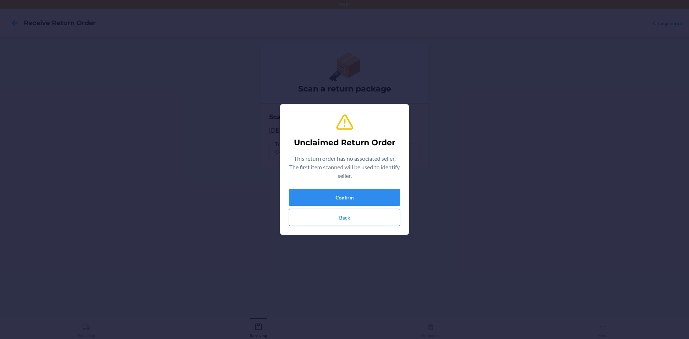
click at [365, 217] on button "Back" at bounding box center [344, 217] width 111 height 17
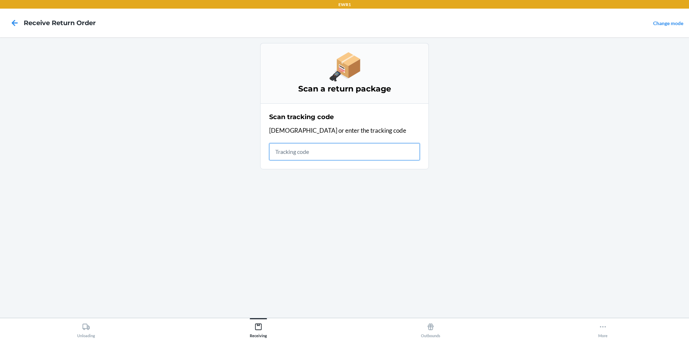
click at [355, 159] on input "text" at bounding box center [344, 151] width 151 height 17
type input "1ZB"
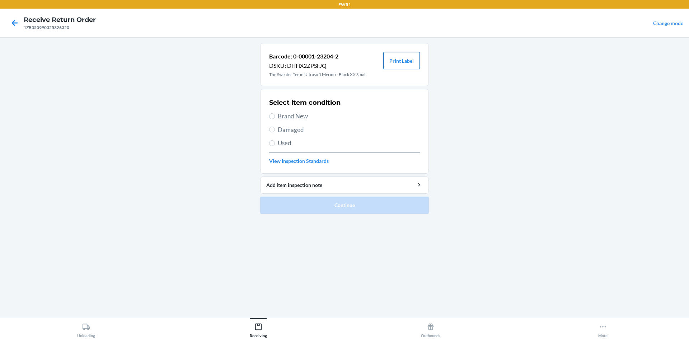
click at [412, 67] on button "Print Label" at bounding box center [401, 60] width 37 height 17
click at [279, 118] on span "Brand New" at bounding box center [349, 116] width 142 height 9
click at [275, 118] on input "Brand New" at bounding box center [272, 116] width 6 height 6
radio input "true"
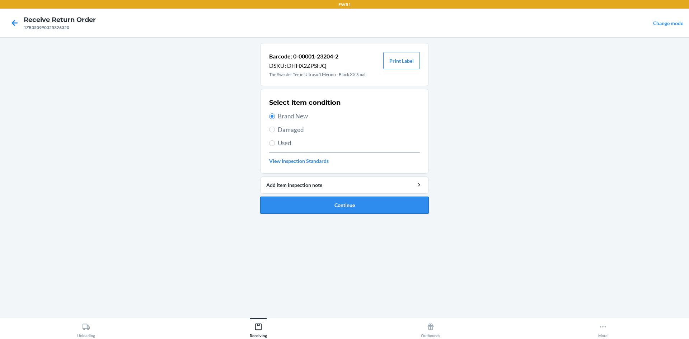
click at [377, 204] on button "Continue" at bounding box center [344, 205] width 169 height 17
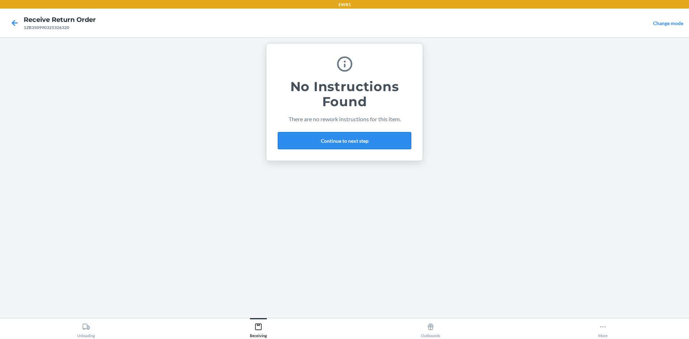
click at [358, 139] on button "Continue to next step" at bounding box center [344, 140] width 133 height 17
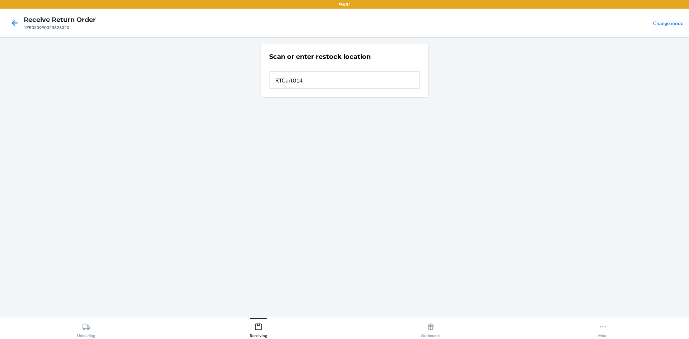
type input "RTCart014"
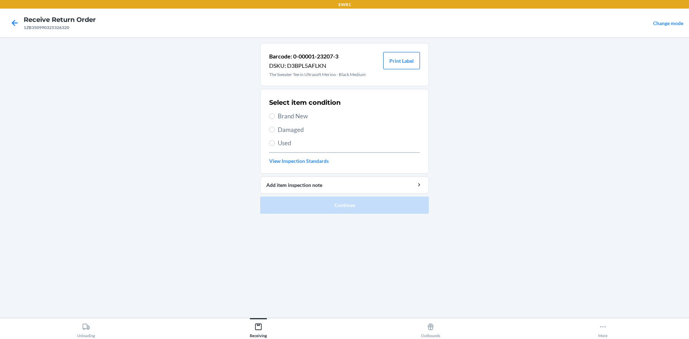
click at [401, 63] on button "Print Label" at bounding box center [401, 60] width 37 height 17
click at [275, 118] on label "Brand New" at bounding box center [344, 116] width 151 height 9
click at [275, 118] on input "Brand New" at bounding box center [272, 116] width 6 height 6
radio input "true"
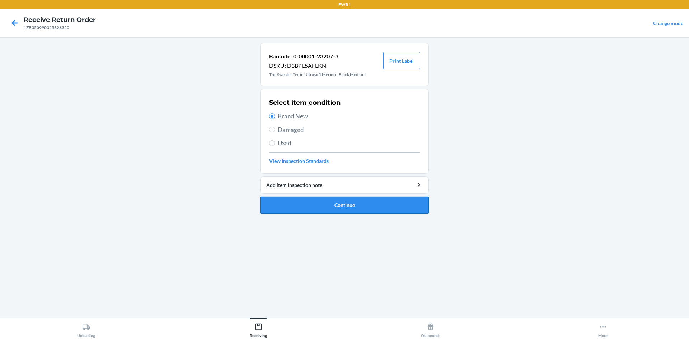
click at [356, 204] on button "Continue" at bounding box center [344, 205] width 169 height 17
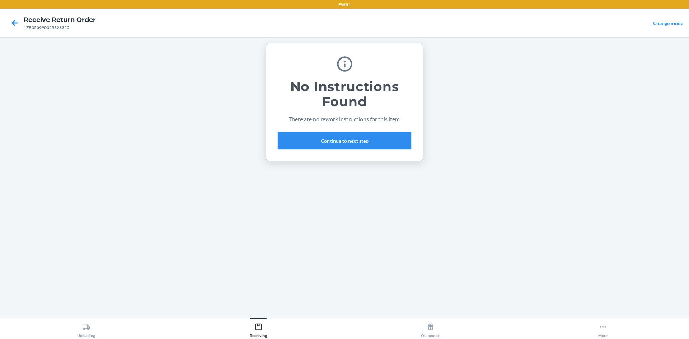
click at [346, 140] on button "Continue to next step" at bounding box center [344, 140] width 133 height 17
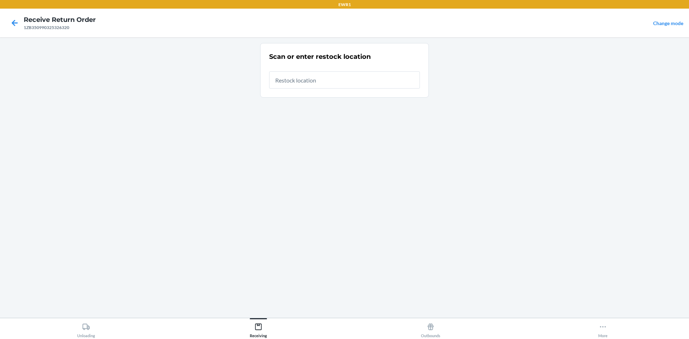
click at [318, 82] on input "text" at bounding box center [344, 79] width 151 height 17
type input "RTCart014"
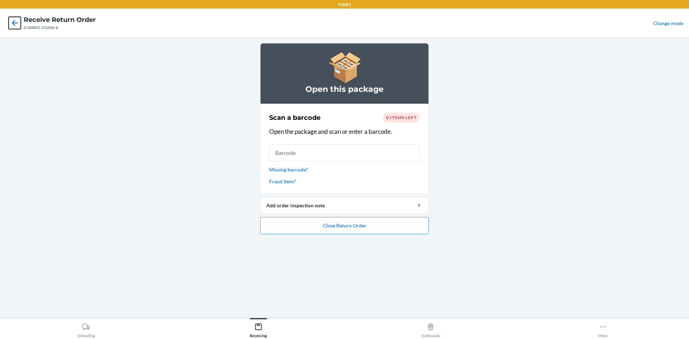
click at [15, 25] on icon at bounding box center [15, 23] width 12 height 12
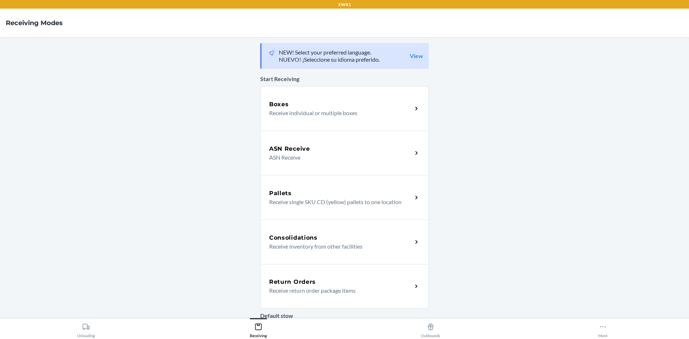
click at [319, 285] on div "Return Orders" at bounding box center [340, 282] width 143 height 9
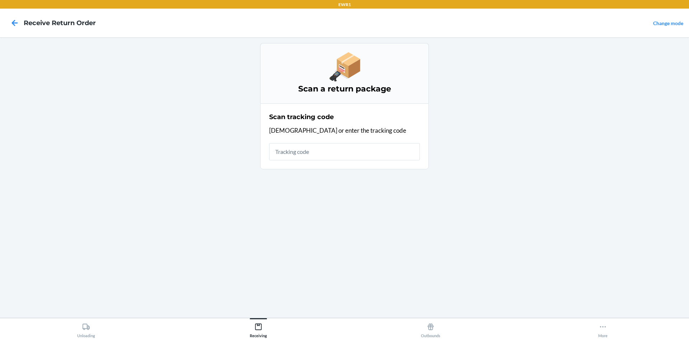
click at [324, 155] on input "text" at bounding box center [344, 151] width 151 height 17
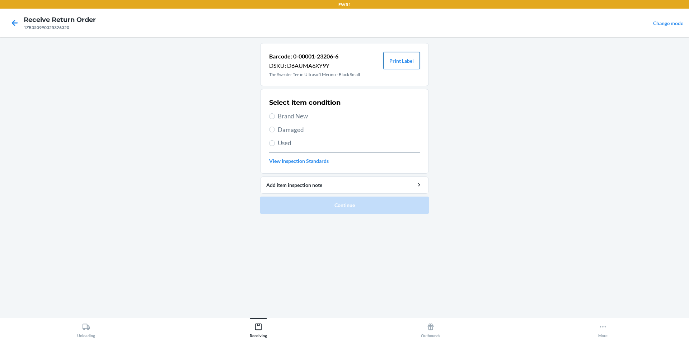
click at [403, 61] on button "Print Label" at bounding box center [401, 60] width 37 height 17
click at [289, 117] on span "Brand New" at bounding box center [349, 116] width 142 height 9
click at [275, 117] on input "Brand New" at bounding box center [272, 116] width 6 height 6
radio input "true"
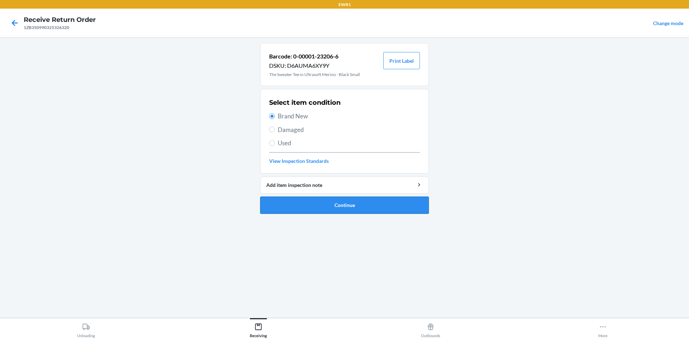
click at [379, 206] on button "Continue" at bounding box center [344, 205] width 169 height 17
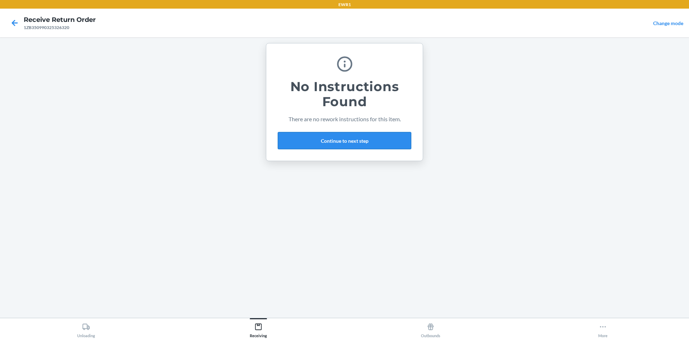
click at [336, 138] on button "Continue to next step" at bounding box center [344, 140] width 133 height 17
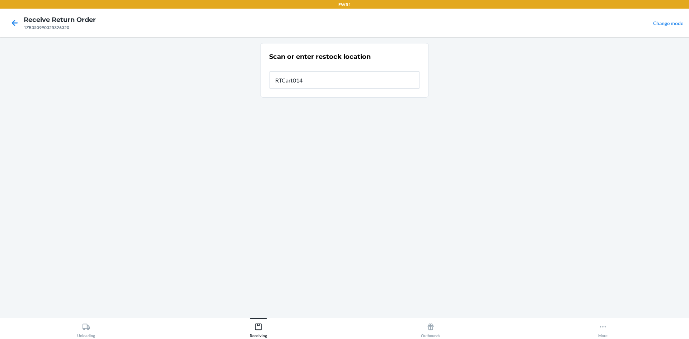
type input "RTCart014"
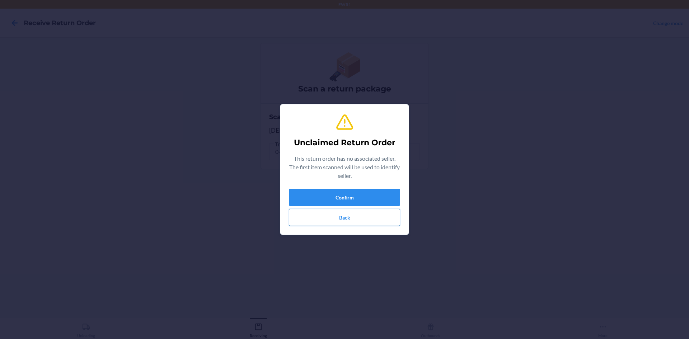
click at [376, 224] on button "Back" at bounding box center [344, 217] width 111 height 17
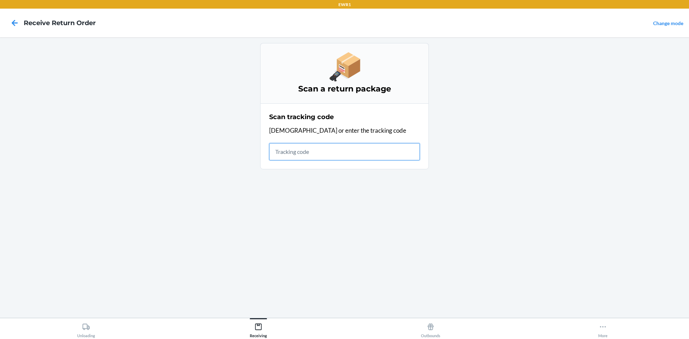
drag, startPoint x: 333, startPoint y: 156, endPoint x: 336, endPoint y: 151, distance: 5.5
click at [336, 151] on input "text" at bounding box center [344, 151] width 151 height 17
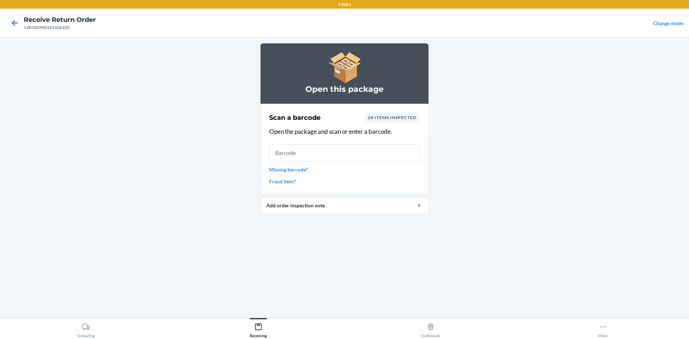
click at [345, 158] on input "text" at bounding box center [344, 152] width 151 height 17
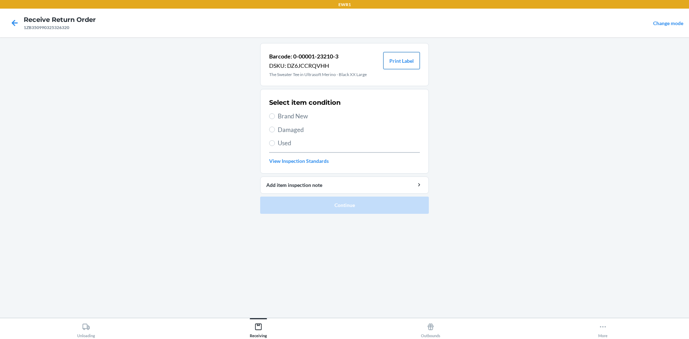
click at [412, 61] on button "Print Label" at bounding box center [401, 60] width 37 height 17
click at [272, 114] on input "Brand New" at bounding box center [272, 116] width 6 height 6
radio input "true"
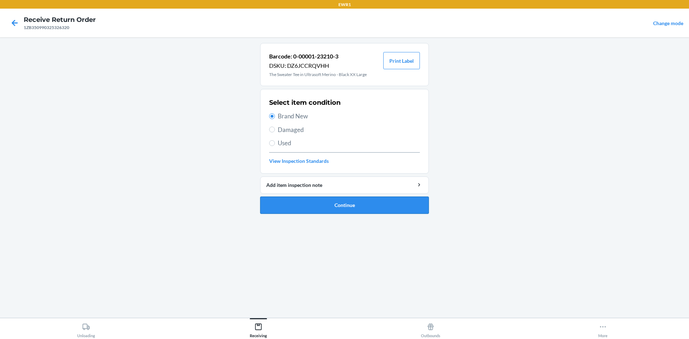
click at [368, 210] on button "Continue" at bounding box center [344, 205] width 169 height 17
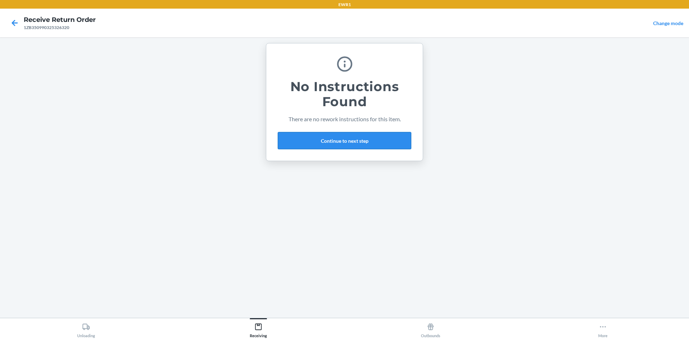
click at [341, 140] on button "Continue to next step" at bounding box center [344, 140] width 133 height 17
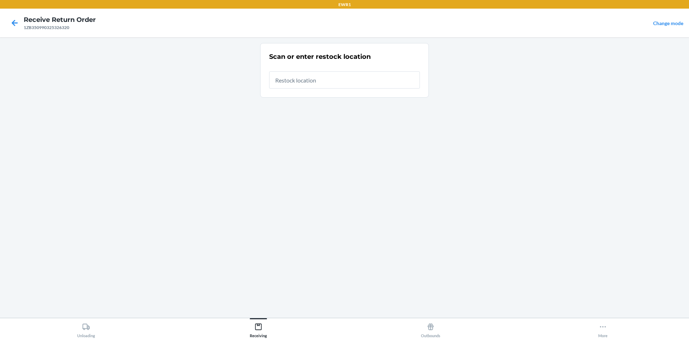
click at [316, 86] on input "text" at bounding box center [344, 79] width 151 height 17
type input "RTCart014"
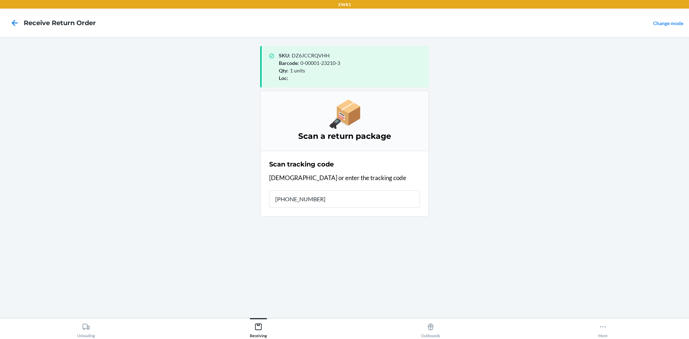
type input "0-00001-23205-"
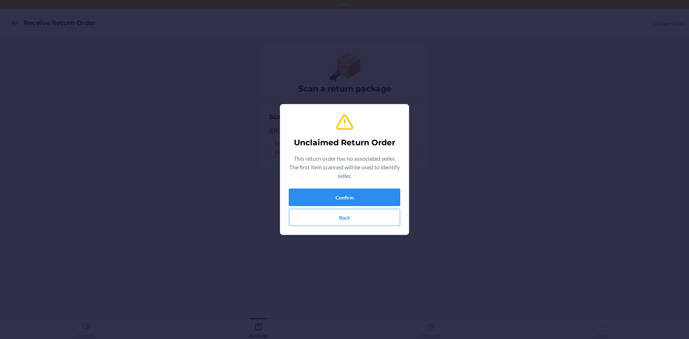
click at [379, 196] on button "Confirm" at bounding box center [344, 197] width 111 height 17
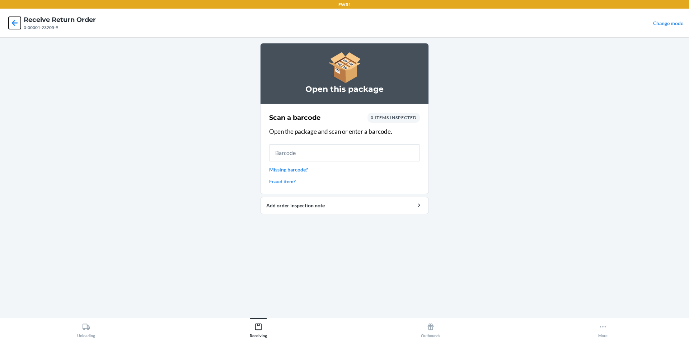
click at [15, 26] on icon at bounding box center [15, 23] width 12 height 12
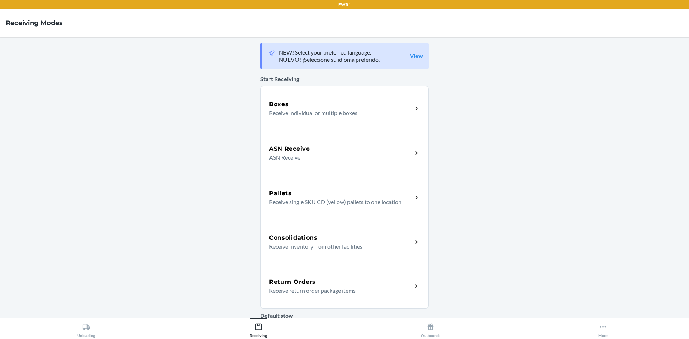
click at [301, 286] on h5 "Return Orders" at bounding box center [292, 282] width 47 height 9
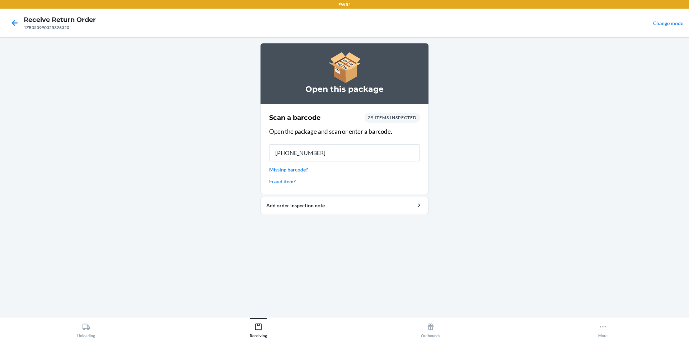
type input "[PHONE_NUMBER]"
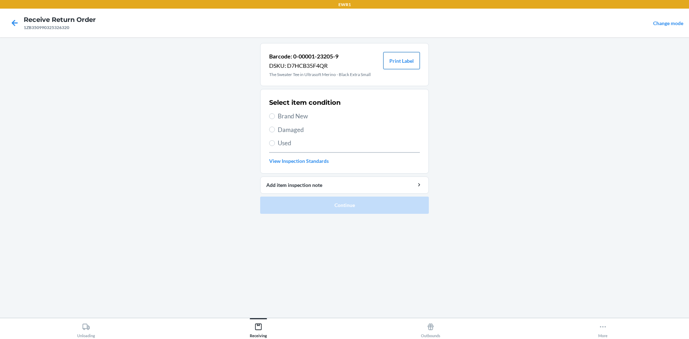
click at [399, 56] on button "Print Label" at bounding box center [401, 60] width 37 height 17
click at [273, 118] on input "Brand New" at bounding box center [272, 116] width 6 height 6
radio input "true"
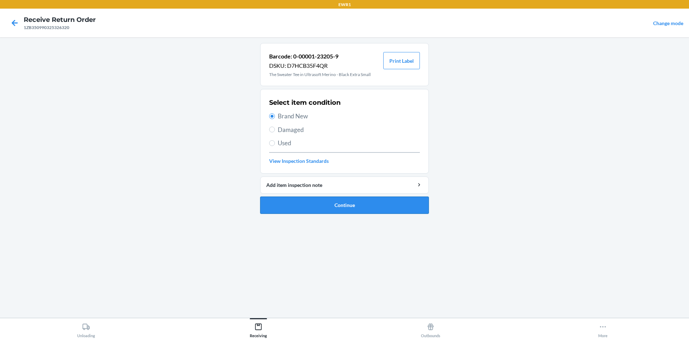
click at [363, 205] on button "Continue" at bounding box center [344, 205] width 169 height 17
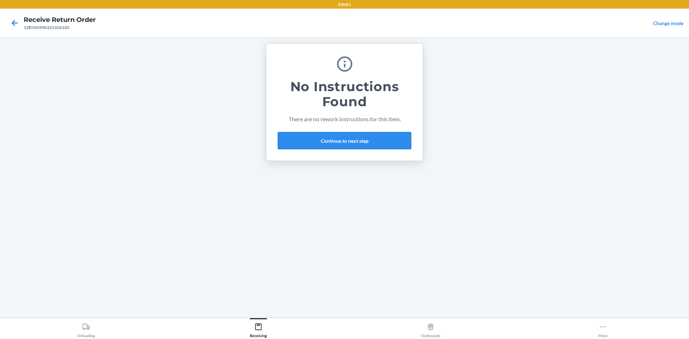
click at [384, 143] on button "Continue to next step" at bounding box center [344, 140] width 133 height 17
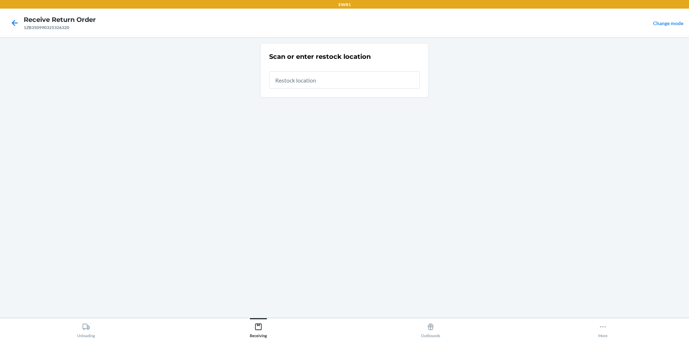
click at [354, 81] on input "text" at bounding box center [344, 79] width 151 height 17
type input "RTCart014"
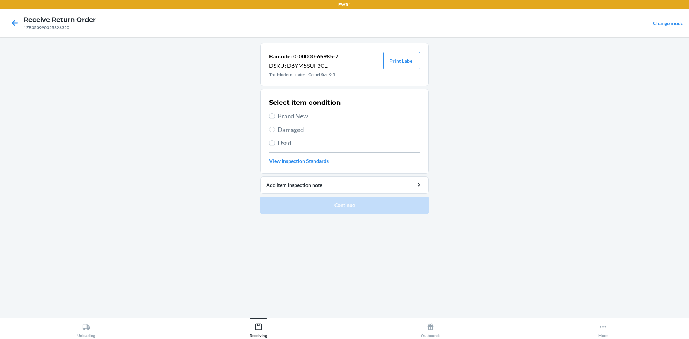
click at [281, 147] on span "Used" at bounding box center [349, 143] width 142 height 9
click at [275, 146] on input "Used" at bounding box center [272, 143] width 6 height 6
radio input "true"
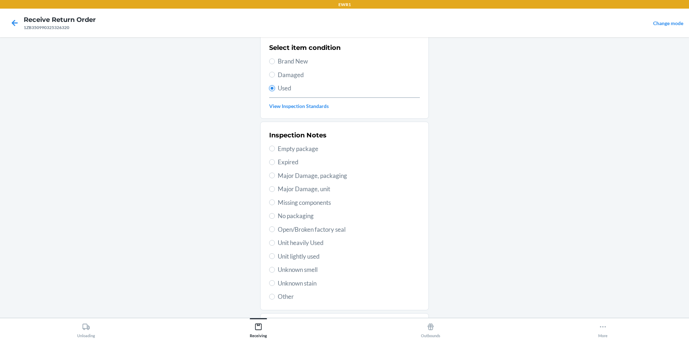
scroll to position [93, 0]
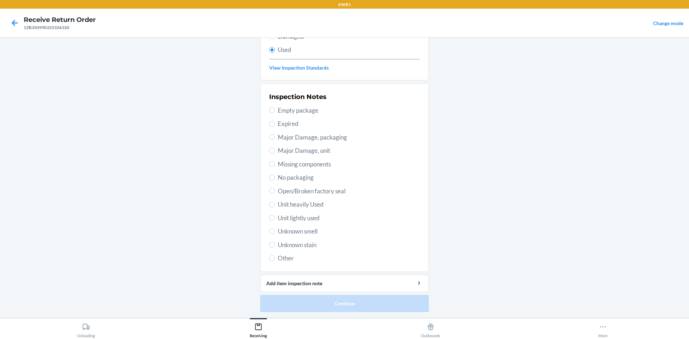
click at [278, 207] on span "Unit heavily Used" at bounding box center [349, 204] width 142 height 9
click at [275, 207] on input "Unit heavily Used" at bounding box center [272, 205] width 6 height 6
radio input "true"
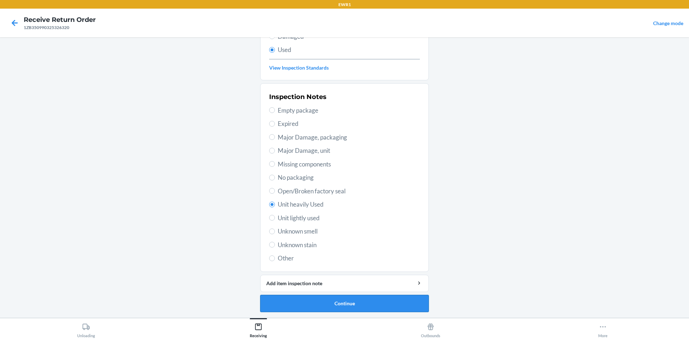
click at [361, 305] on button "Continue" at bounding box center [344, 303] width 169 height 17
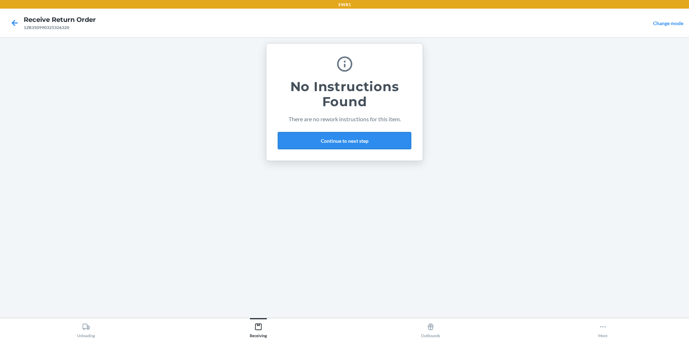
click at [369, 149] on button "Continue to next step" at bounding box center [344, 140] width 133 height 17
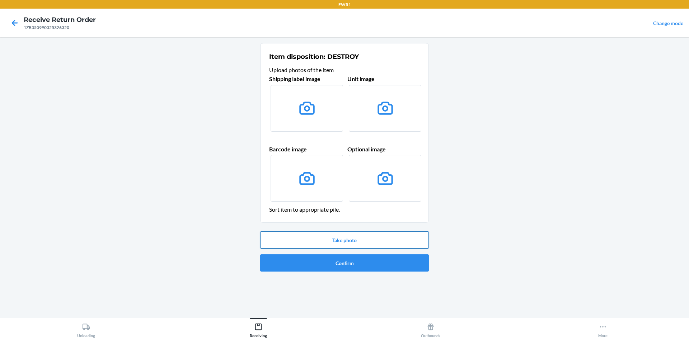
click at [378, 238] on button "Take photo" at bounding box center [344, 239] width 169 height 17
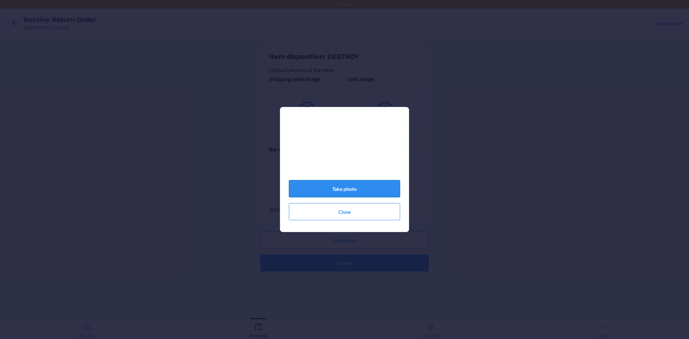
click at [374, 189] on button "Take photo" at bounding box center [344, 188] width 111 height 17
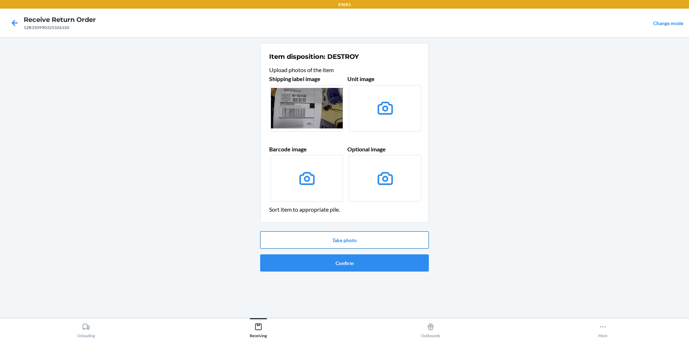
click at [374, 238] on button "Take photo" at bounding box center [344, 239] width 169 height 17
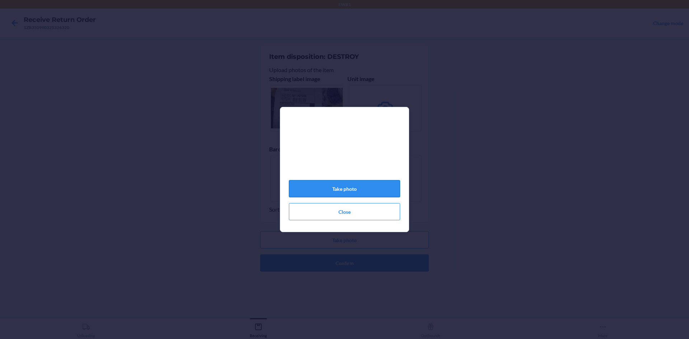
click at [383, 189] on button "Take photo" at bounding box center [344, 188] width 111 height 17
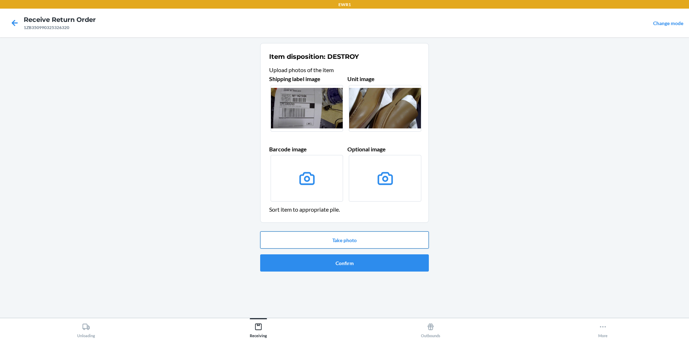
click at [385, 239] on button "Take photo" at bounding box center [344, 239] width 169 height 17
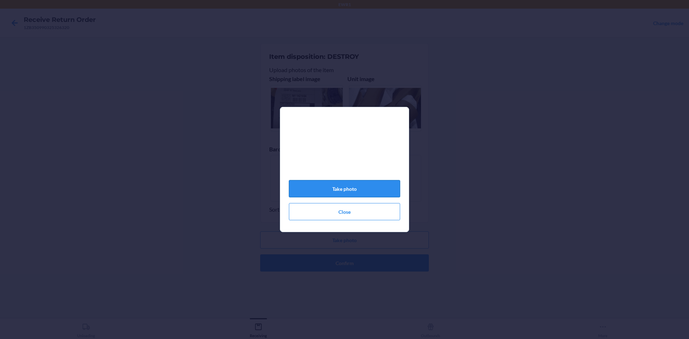
click at [382, 192] on button "Take photo" at bounding box center [344, 188] width 111 height 17
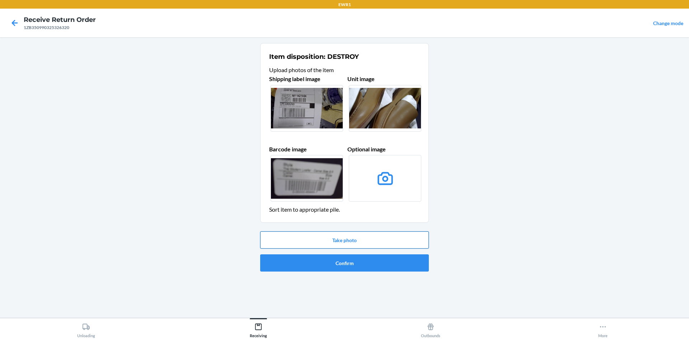
click at [364, 242] on button "Take photo" at bounding box center [344, 239] width 169 height 17
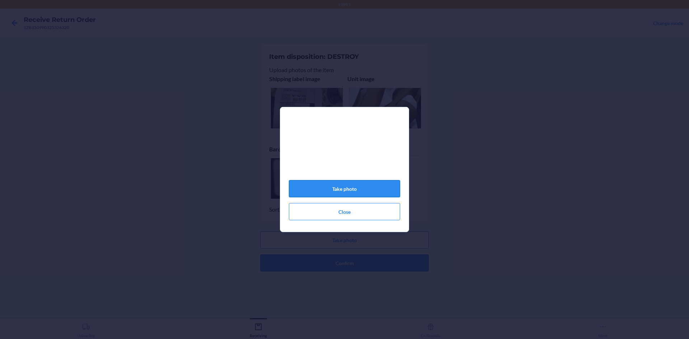
click at [372, 191] on button "Take photo" at bounding box center [344, 188] width 111 height 17
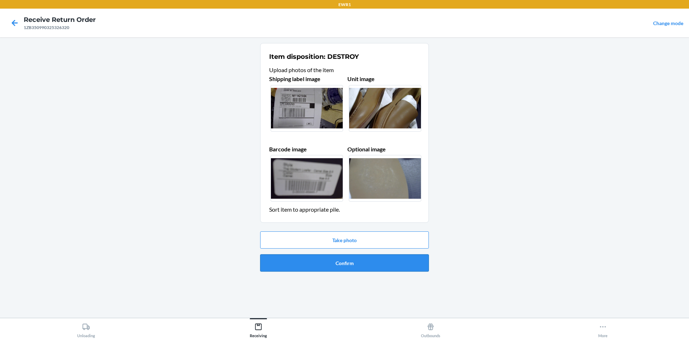
click at [372, 267] on button "Confirm" at bounding box center [344, 262] width 169 height 17
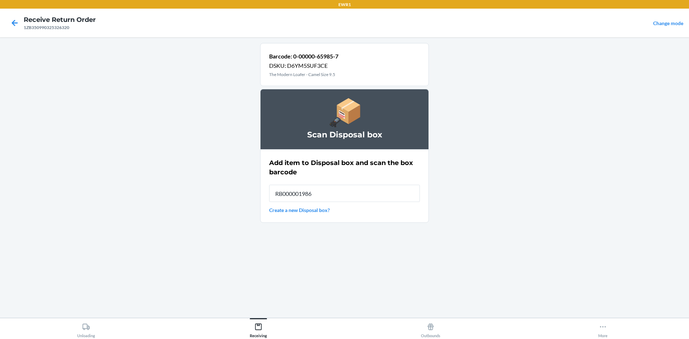
type input "RB000001986"
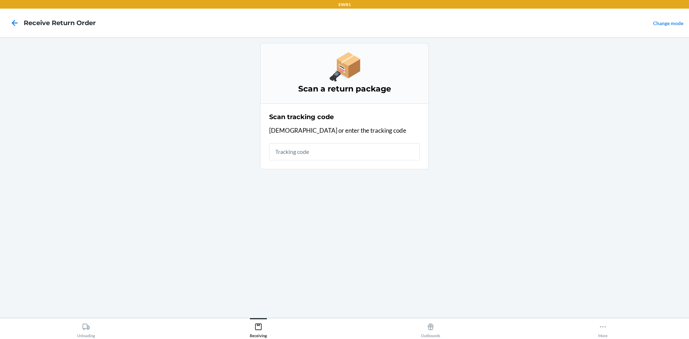
click at [328, 147] on input "text" at bounding box center [344, 151] width 151 height 17
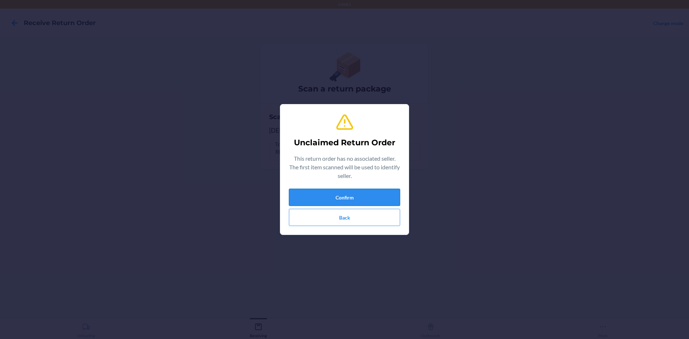
click at [381, 197] on button "Confirm" at bounding box center [344, 197] width 111 height 17
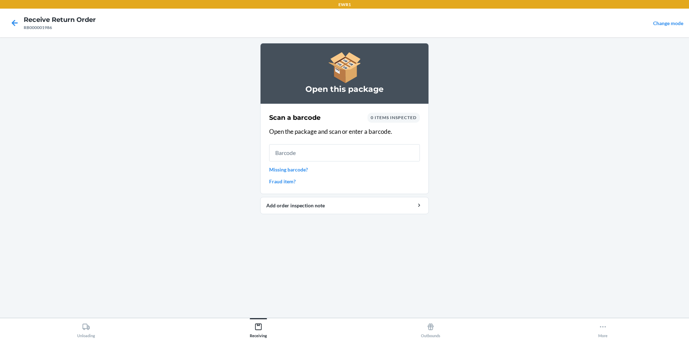
click at [323, 157] on input "text" at bounding box center [344, 152] width 151 height 17
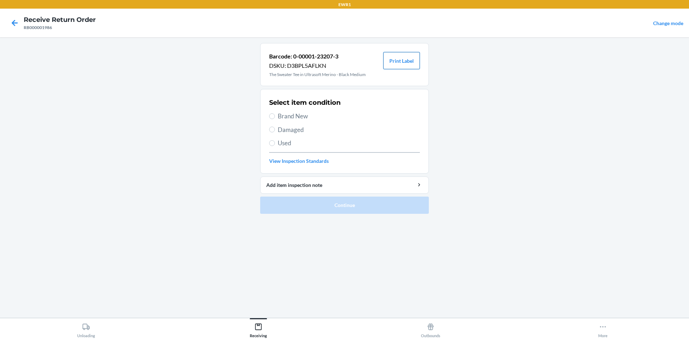
click at [404, 60] on button "Print Label" at bounding box center [401, 60] width 37 height 17
click at [285, 118] on span "Brand New" at bounding box center [349, 116] width 142 height 9
click at [275, 118] on input "Brand New" at bounding box center [272, 116] width 6 height 6
radio input "true"
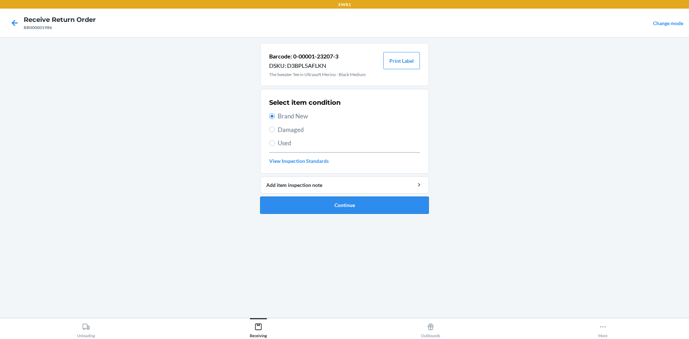
click at [363, 206] on button "Continue" at bounding box center [344, 205] width 169 height 17
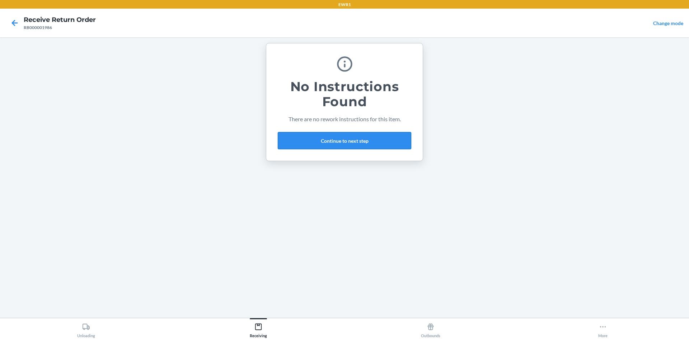
click at [350, 132] on button "Continue to next step" at bounding box center [344, 140] width 133 height 17
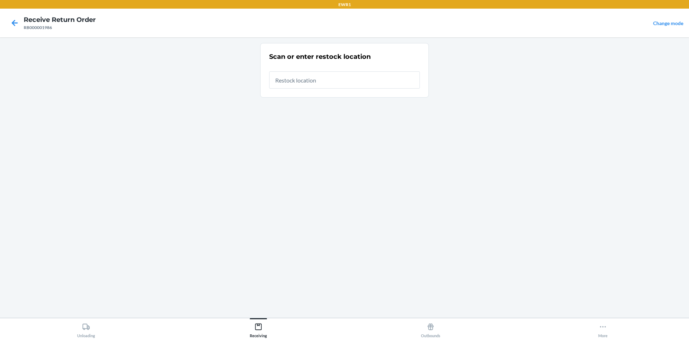
click at [332, 80] on input "text" at bounding box center [344, 79] width 151 height 17
drag, startPoint x: 351, startPoint y: 85, endPoint x: 334, endPoint y: 79, distance: 17.5
type input "RTCart014"
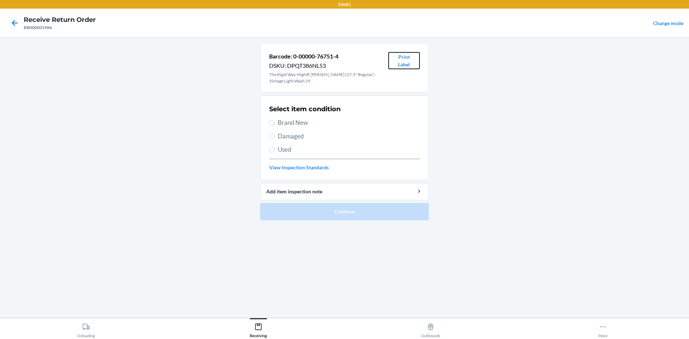
drag, startPoint x: 408, startPoint y: 61, endPoint x: 424, endPoint y: 75, distance: 21.6
click at [411, 62] on button "Print Label" at bounding box center [404, 60] width 32 height 17
click at [277, 119] on label "Brand New" at bounding box center [344, 122] width 151 height 9
click at [275, 120] on input "Brand New" at bounding box center [272, 123] width 6 height 6
radio input "true"
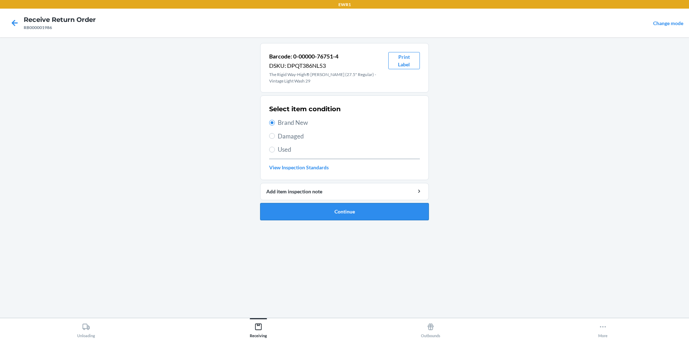
click at [364, 215] on button "Continue" at bounding box center [344, 211] width 169 height 17
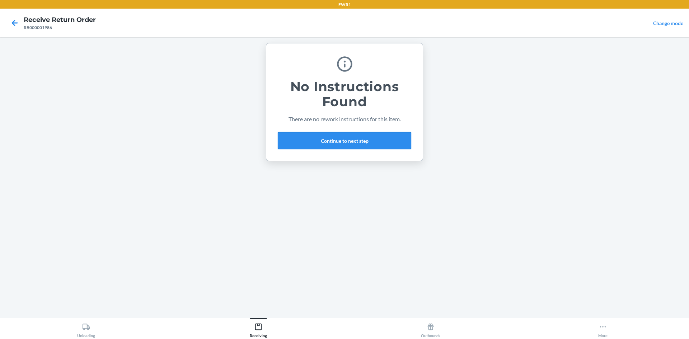
click at [348, 141] on button "Continue to next step" at bounding box center [344, 140] width 133 height 17
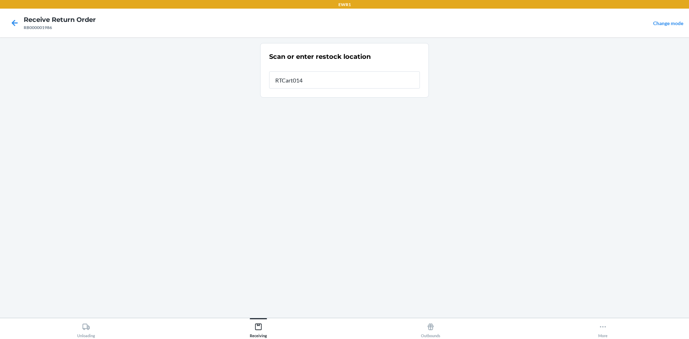
type input "RTCart014"
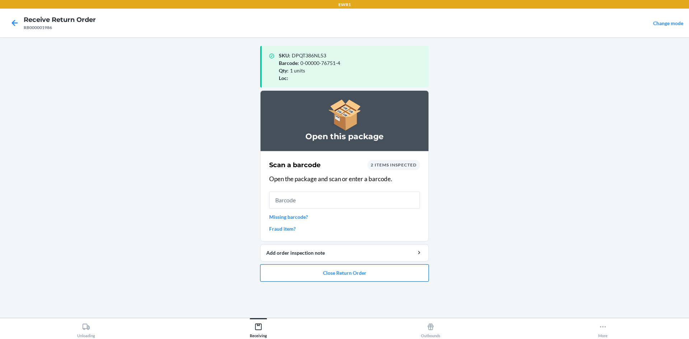
click at [379, 276] on button "Close Return Order" at bounding box center [344, 272] width 169 height 17
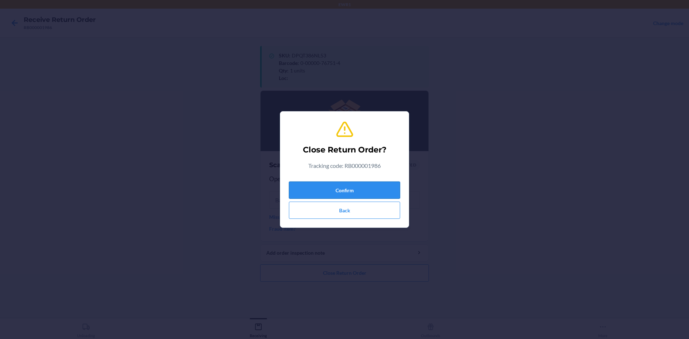
click at [369, 189] on button "Confirm" at bounding box center [344, 190] width 111 height 17
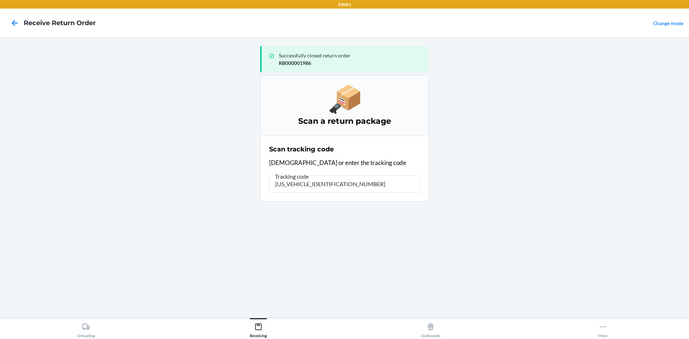
type input "1ZB350990313550234"
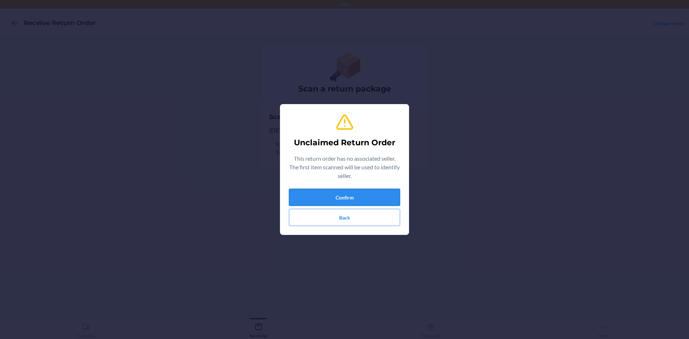
click at [376, 195] on button "Confirm" at bounding box center [344, 197] width 111 height 17
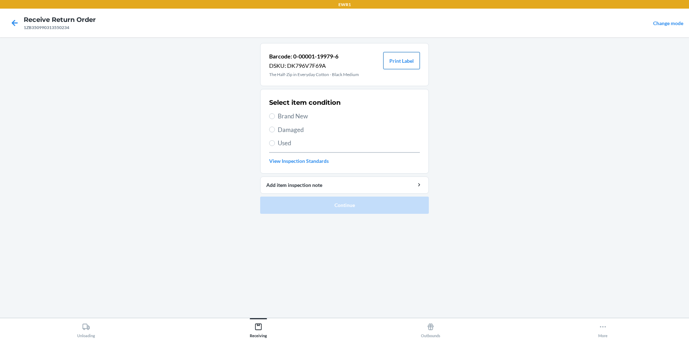
drag, startPoint x: 397, startPoint y: 65, endPoint x: 400, endPoint y: 80, distance: 16.1
click at [397, 66] on button "Print Label" at bounding box center [401, 60] width 37 height 17
drag, startPoint x: 281, startPoint y: 118, endPoint x: 294, endPoint y: 136, distance: 22.1
click at [281, 119] on span "Brand New" at bounding box center [349, 116] width 142 height 9
click at [275, 119] on input "Brand New" at bounding box center [272, 116] width 6 height 6
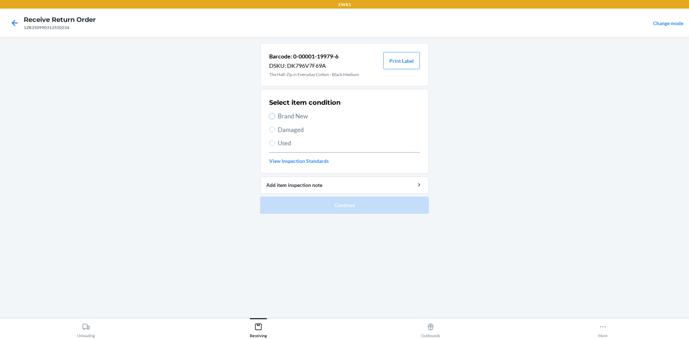
radio input "true"
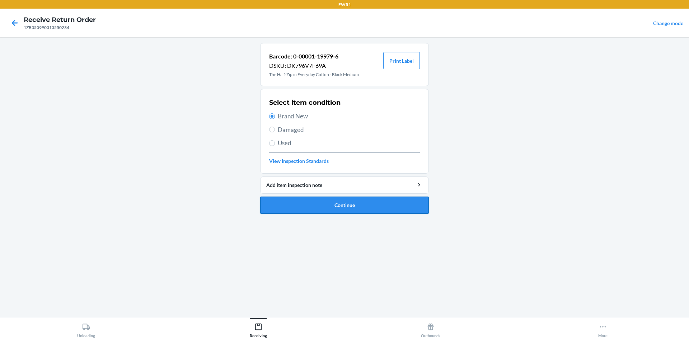
click at [379, 205] on button "Continue" at bounding box center [344, 205] width 169 height 17
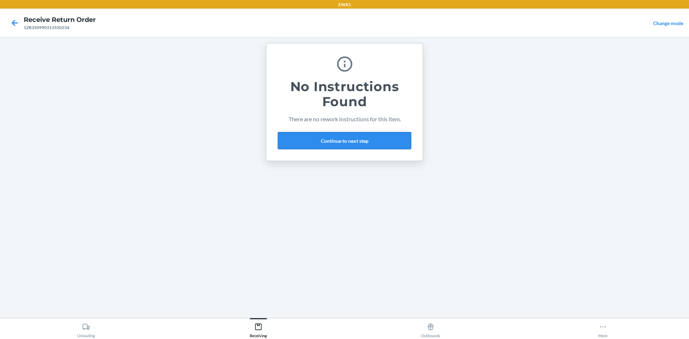
click at [352, 145] on button "Continue to next step" at bounding box center [344, 140] width 133 height 17
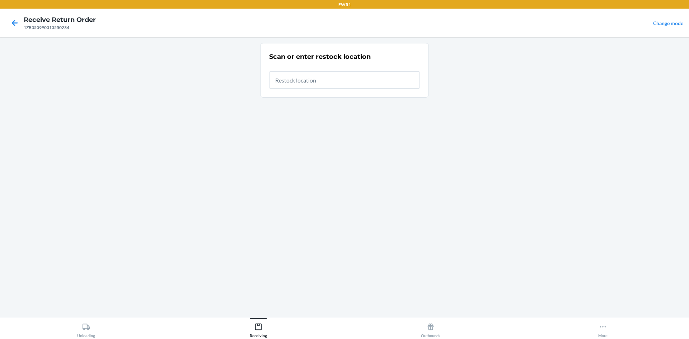
click at [316, 83] on input "text" at bounding box center [344, 79] width 151 height 17
type input "RTCart014"
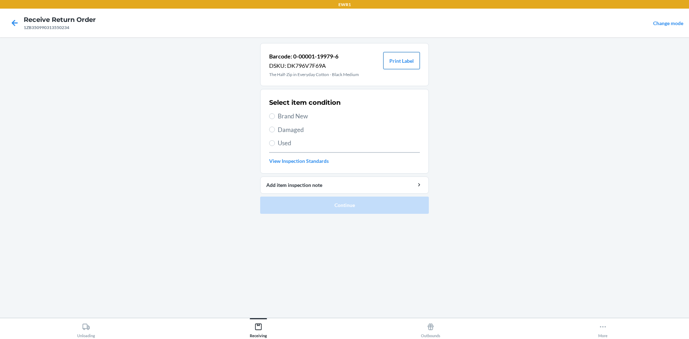
drag, startPoint x: 399, startPoint y: 59, endPoint x: 403, endPoint y: 64, distance: 6.0
click at [400, 60] on button "Print Label" at bounding box center [401, 60] width 37 height 17
click at [276, 116] on label "Brand New" at bounding box center [344, 116] width 151 height 9
click at [275, 116] on input "Brand New" at bounding box center [272, 116] width 6 height 6
radio input "true"
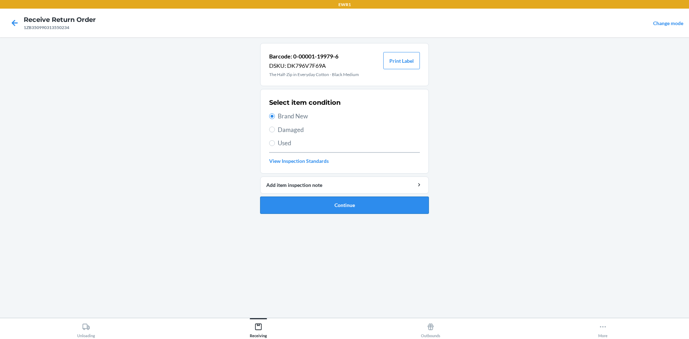
click at [352, 206] on button "Continue" at bounding box center [344, 205] width 169 height 17
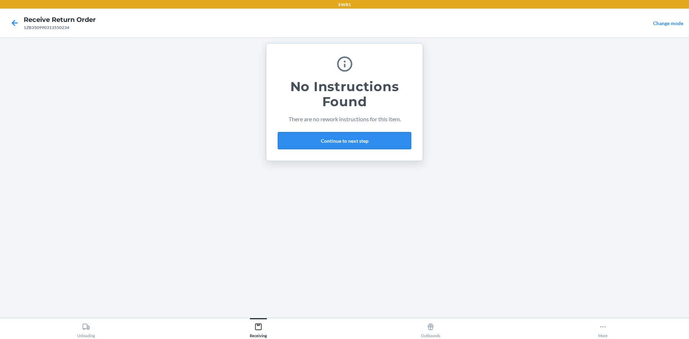
click at [338, 135] on button "Continue to next step" at bounding box center [344, 140] width 133 height 17
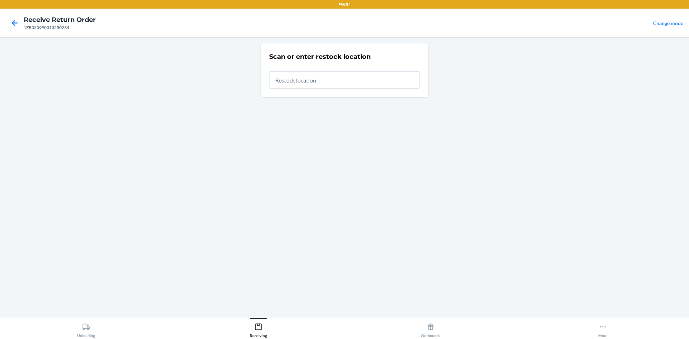
click at [308, 80] on input "text" at bounding box center [344, 79] width 151 height 17
type input "RTCart014"
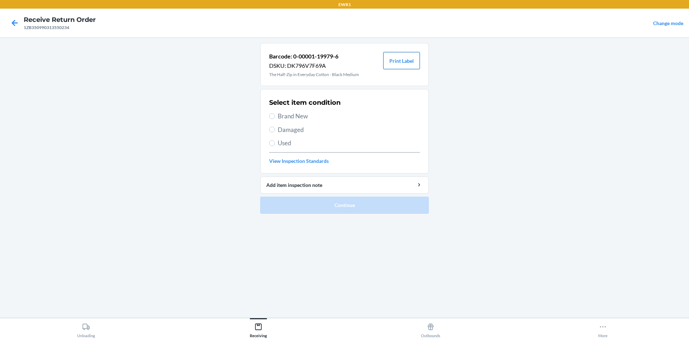
click at [392, 62] on button "Print Label" at bounding box center [401, 60] width 37 height 17
drag, startPoint x: 276, startPoint y: 116, endPoint x: 337, endPoint y: 169, distance: 80.3
click at [276, 117] on label "Brand New" at bounding box center [344, 116] width 151 height 9
click at [275, 117] on input "Brand New" at bounding box center [272, 116] width 6 height 6
radio input "true"
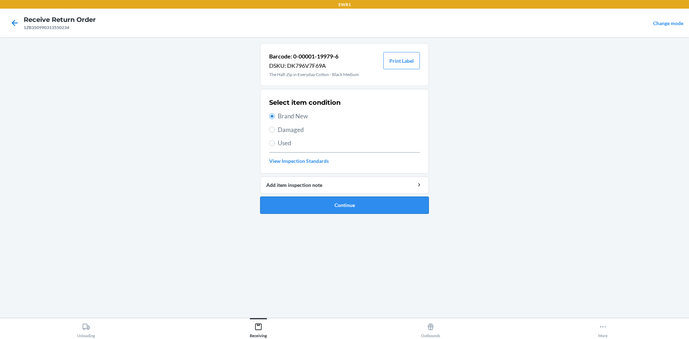
click at [367, 207] on button "Continue" at bounding box center [344, 205] width 169 height 17
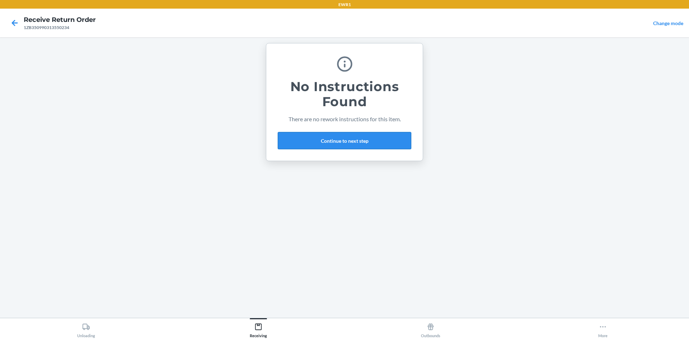
click at [355, 139] on button "Continue to next step" at bounding box center [344, 140] width 133 height 17
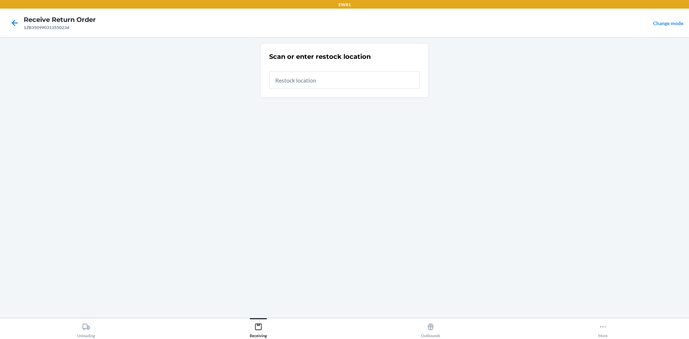
click at [347, 81] on input "text" at bounding box center [344, 79] width 151 height 17
type input "RTCart014"
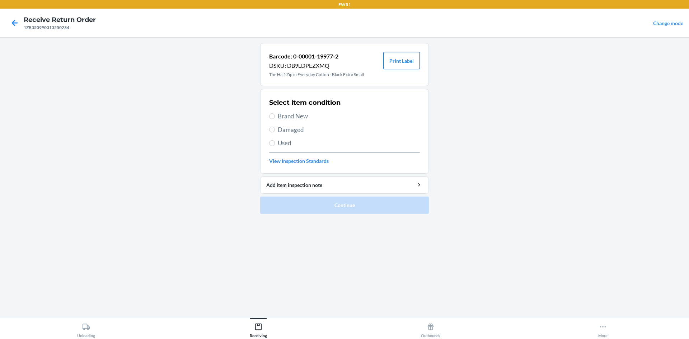
click at [409, 59] on button "Print Label" at bounding box center [401, 60] width 37 height 17
click at [278, 114] on span "Brand New" at bounding box center [349, 116] width 142 height 9
click at [275, 114] on input "Brand New" at bounding box center [272, 116] width 6 height 6
radio input "true"
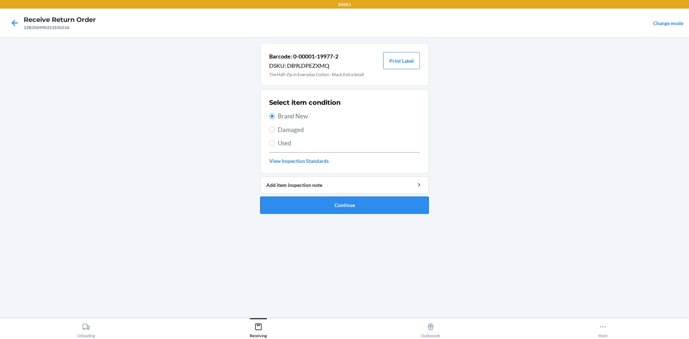
click at [338, 204] on button "Continue" at bounding box center [344, 205] width 169 height 17
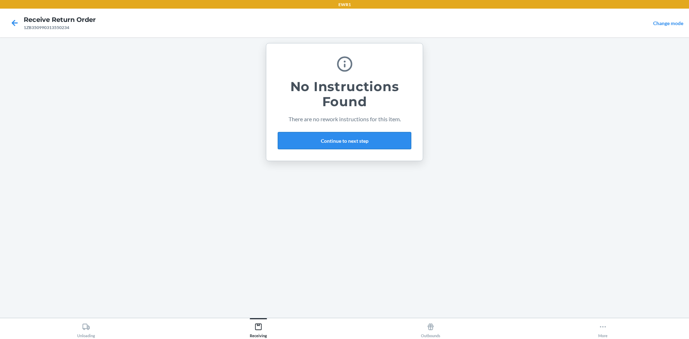
click at [332, 136] on button "Continue to next step" at bounding box center [344, 140] width 133 height 17
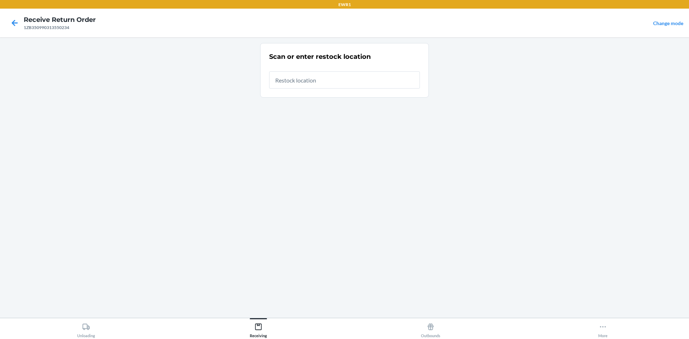
click at [315, 81] on input "text" at bounding box center [344, 79] width 151 height 17
type input "RTCart014"
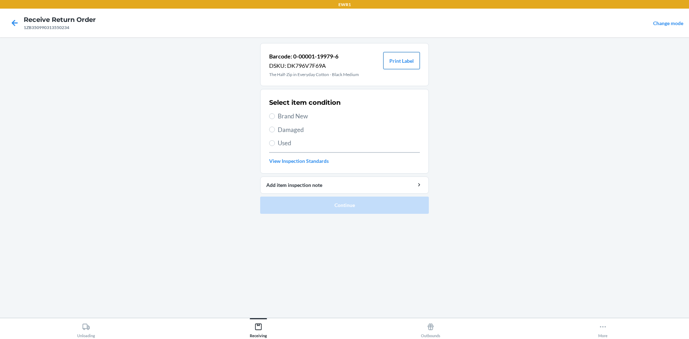
click at [403, 64] on button "Print Label" at bounding box center [401, 60] width 37 height 17
click at [274, 117] on input "Brand New" at bounding box center [272, 116] width 6 height 6
radio input "true"
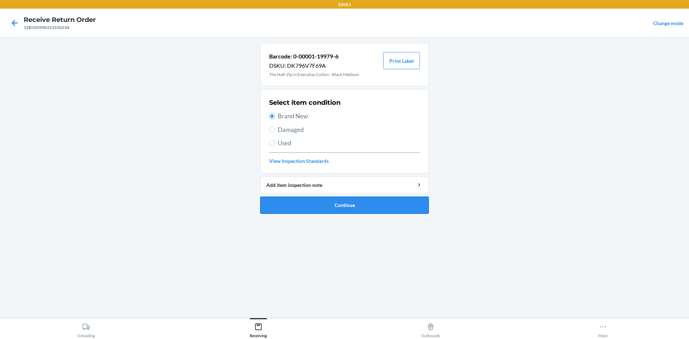
click at [354, 209] on button "Continue" at bounding box center [344, 205] width 169 height 17
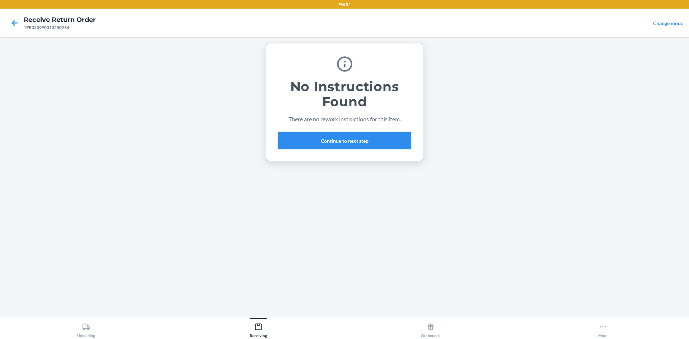
click at [347, 144] on button "Continue to next step" at bounding box center [344, 140] width 133 height 17
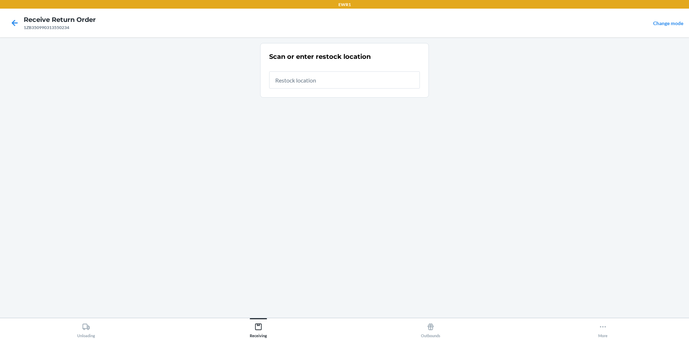
click at [318, 81] on input "text" at bounding box center [344, 79] width 151 height 17
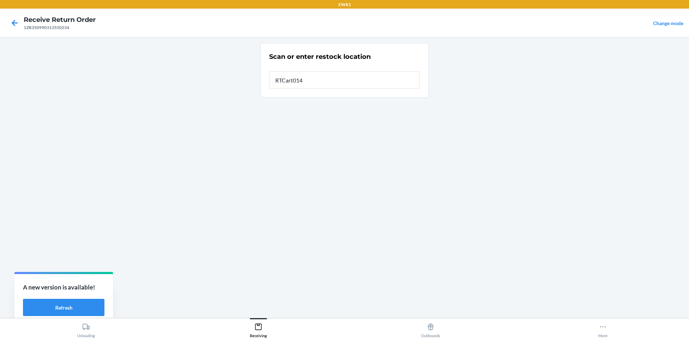
type input "RTCart014"
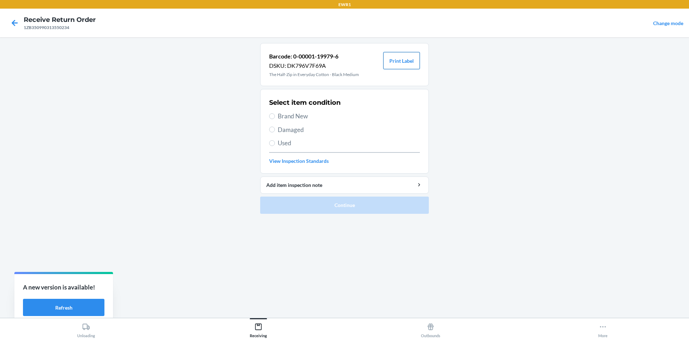
click at [405, 64] on button "Print Label" at bounding box center [401, 60] width 37 height 17
click at [275, 116] on label "Brand New" at bounding box center [344, 116] width 151 height 9
click at [275, 116] on input "Brand New" at bounding box center [272, 116] width 6 height 6
radio input "true"
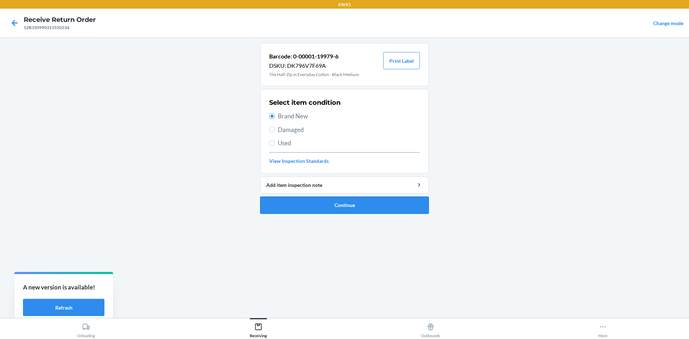
click at [375, 206] on button "Continue" at bounding box center [344, 205] width 169 height 17
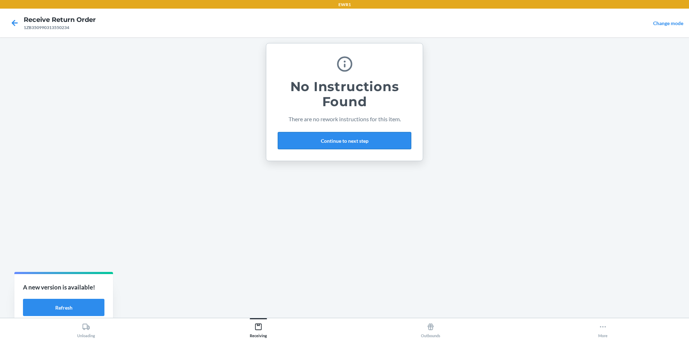
click at [330, 136] on button "Continue to next step" at bounding box center [344, 140] width 133 height 17
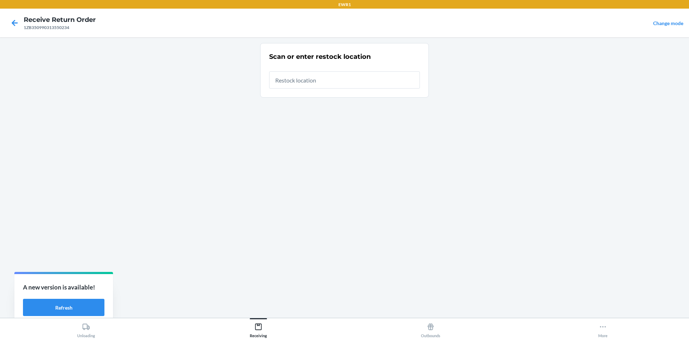
click at [325, 80] on input "text" at bounding box center [344, 79] width 151 height 17
type input "RTCart014"
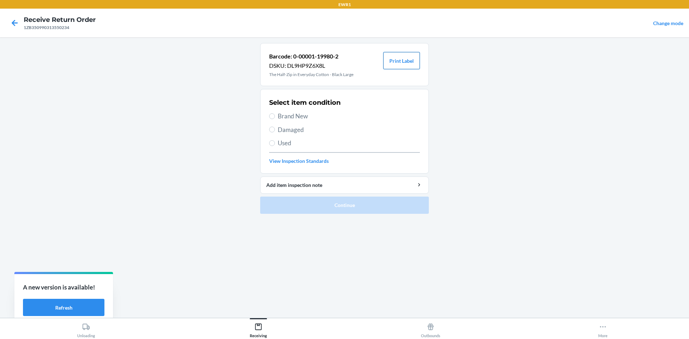
click at [413, 64] on button "Print Label" at bounding box center [401, 60] width 37 height 17
drag, startPoint x: 272, startPoint y: 116, endPoint x: 350, endPoint y: 200, distance: 113.8
click at [273, 116] on input "Brand New" at bounding box center [272, 116] width 6 height 6
radio input "true"
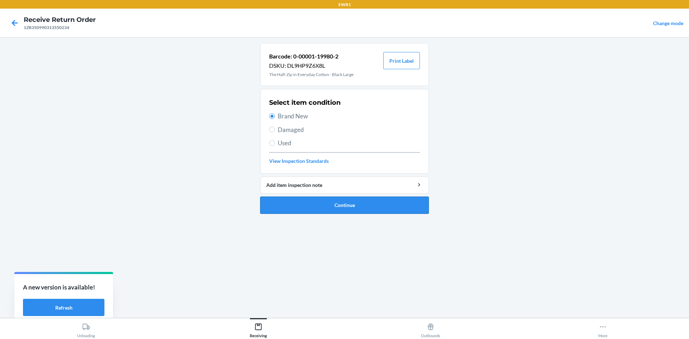
click at [377, 207] on button "Continue" at bounding box center [344, 205] width 169 height 17
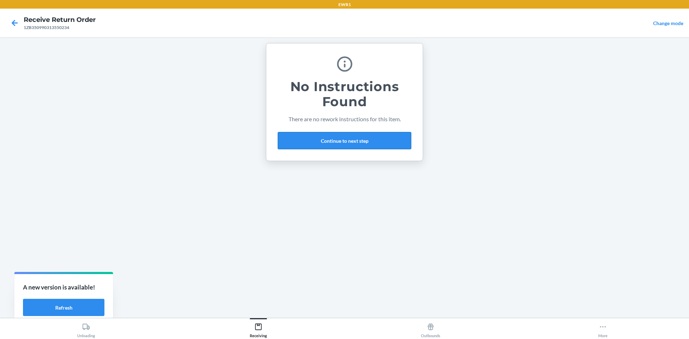
drag, startPoint x: 363, startPoint y: 137, endPoint x: 366, endPoint y: 141, distance: 3.9
click at [366, 141] on button "Continue to next step" at bounding box center [344, 140] width 133 height 17
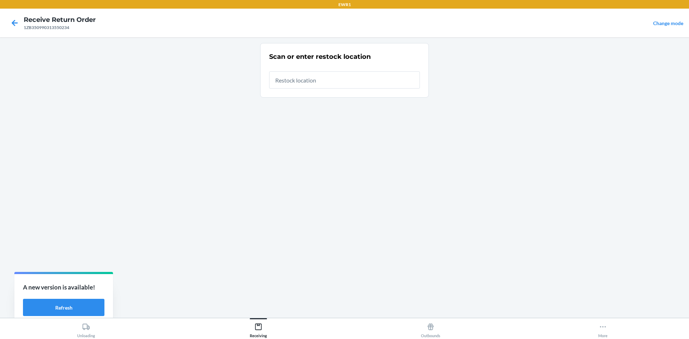
click at [327, 85] on input "text" at bounding box center [344, 79] width 151 height 17
type input "RTCart014"
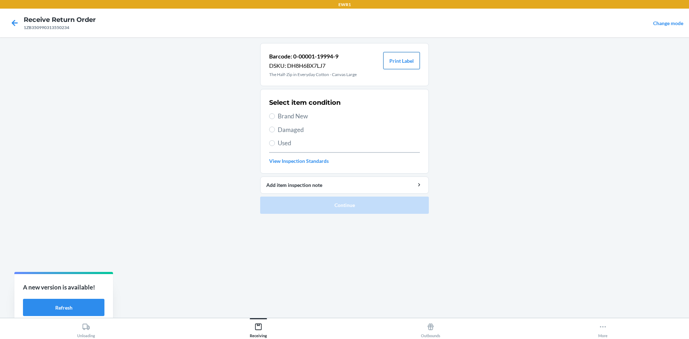
click at [413, 60] on button "Print Label" at bounding box center [401, 60] width 37 height 17
drag, startPoint x: 271, startPoint y: 114, endPoint x: 298, endPoint y: 150, distance: 44.6
click at [271, 115] on input "Brand New" at bounding box center [272, 116] width 6 height 6
radio input "true"
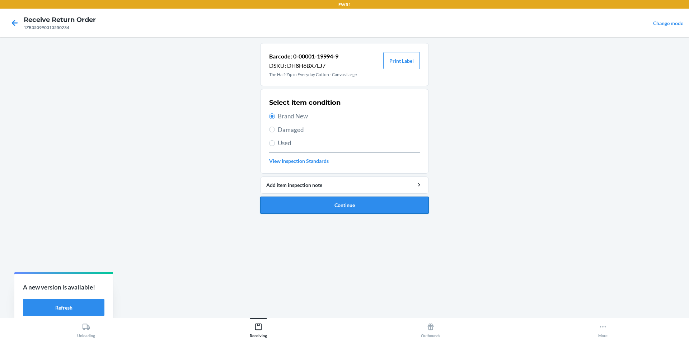
click at [350, 201] on button "Continue" at bounding box center [344, 205] width 169 height 17
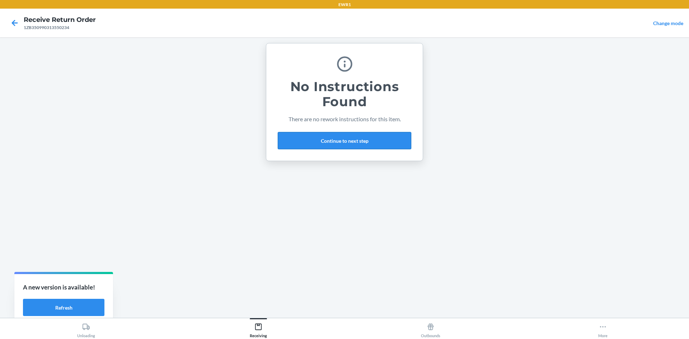
click at [342, 142] on button "Continue to next step" at bounding box center [344, 140] width 133 height 17
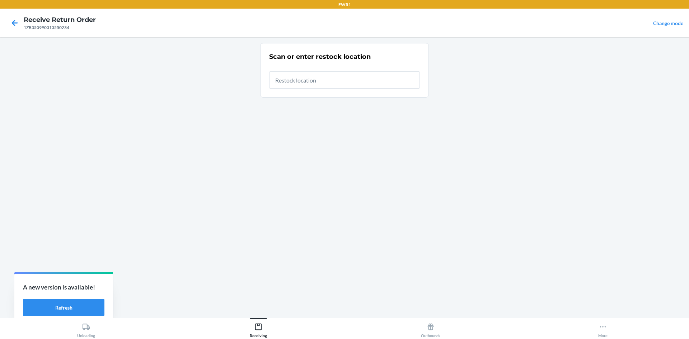
click at [306, 83] on input "text" at bounding box center [344, 79] width 151 height 17
type input "RTCart014"
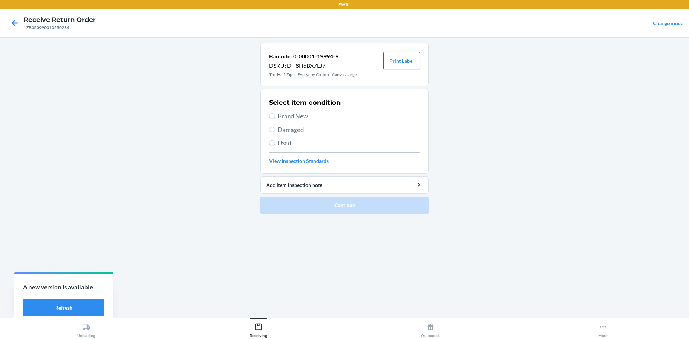
click at [400, 66] on button "Print Label" at bounding box center [401, 60] width 37 height 17
click at [291, 117] on span "Brand New" at bounding box center [349, 116] width 142 height 9
click at [275, 117] on input "Brand New" at bounding box center [272, 116] width 6 height 6
radio input "true"
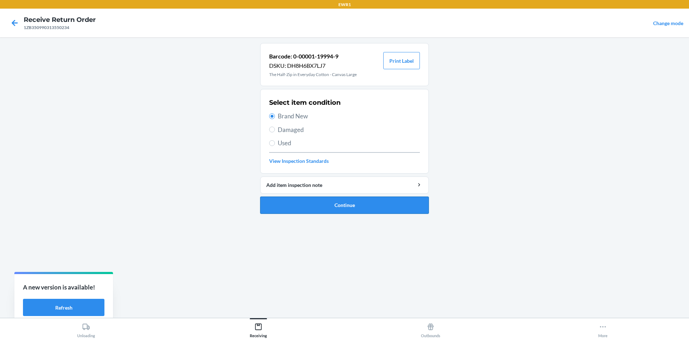
click at [363, 209] on button "Continue" at bounding box center [344, 205] width 169 height 17
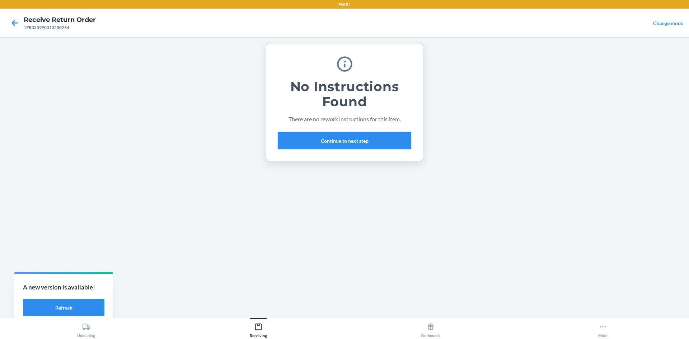
drag, startPoint x: 348, startPoint y: 145, endPoint x: 348, endPoint y: 149, distance: 3.9
click at [348, 147] on button "Continue to next step" at bounding box center [344, 140] width 133 height 17
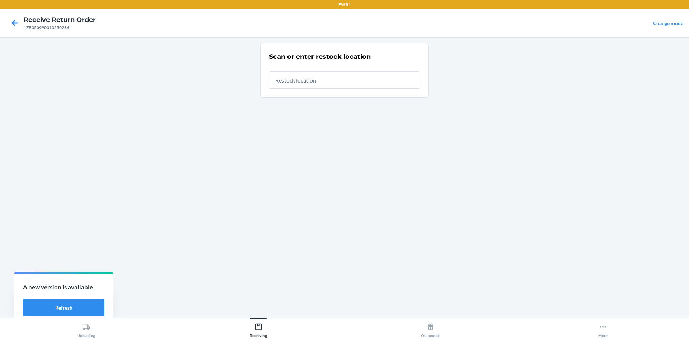
click at [322, 83] on input "text" at bounding box center [344, 79] width 151 height 17
type input "RTCart014"
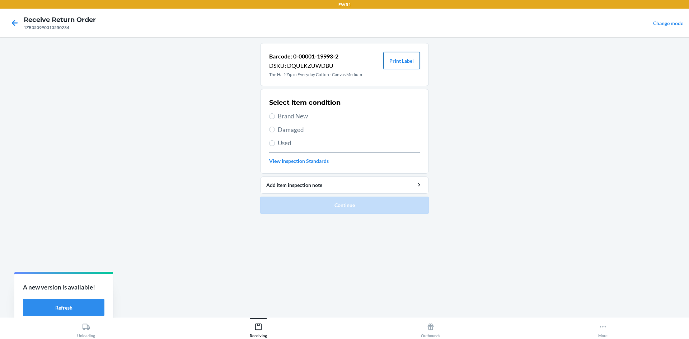
click at [408, 63] on button "Print Label" at bounding box center [401, 60] width 37 height 17
click at [289, 115] on span "Brand New" at bounding box center [349, 116] width 142 height 9
click at [275, 115] on input "Brand New" at bounding box center [272, 116] width 6 height 6
radio input "true"
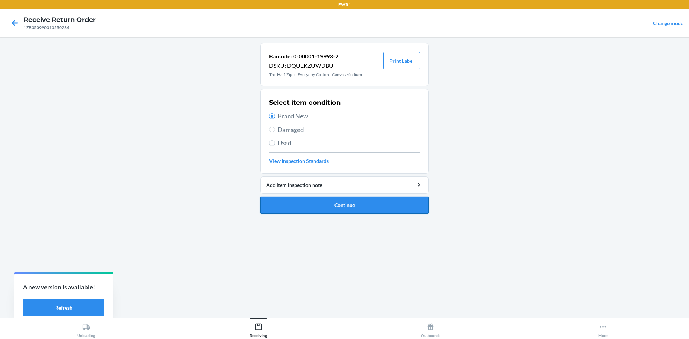
click at [397, 205] on button "Continue" at bounding box center [344, 205] width 169 height 17
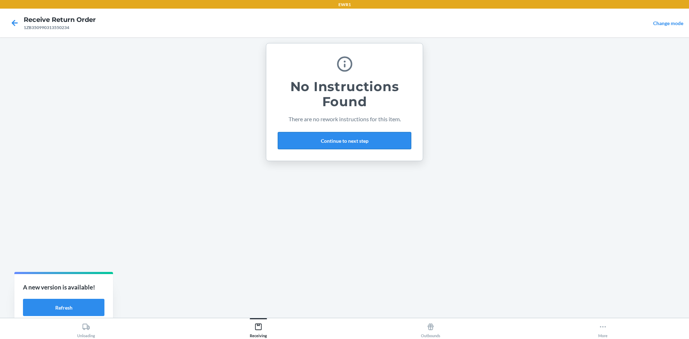
drag, startPoint x: 343, startPoint y: 139, endPoint x: 345, endPoint y: 133, distance: 6.4
click at [343, 139] on button "Continue to next step" at bounding box center [344, 140] width 133 height 17
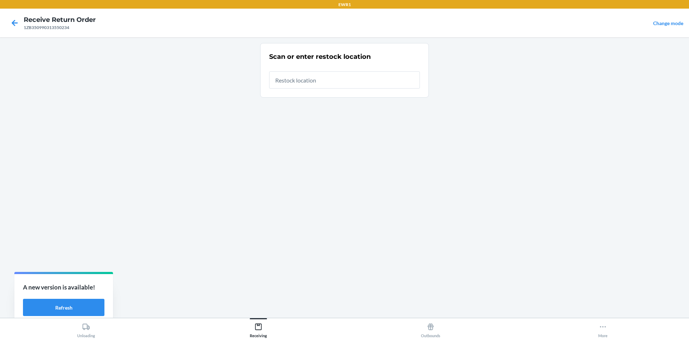
click at [329, 84] on input "text" at bounding box center [344, 79] width 151 height 17
type input "RTCart014"
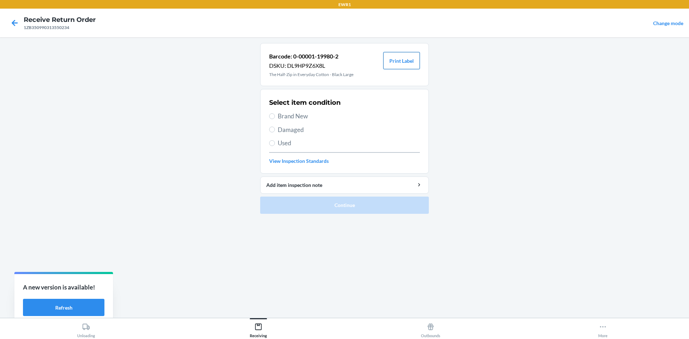
click at [404, 60] on button "Print Label" at bounding box center [401, 60] width 37 height 17
click at [273, 112] on label "Brand New" at bounding box center [344, 116] width 151 height 9
click at [273, 113] on input "Brand New" at bounding box center [272, 116] width 6 height 6
radio input "true"
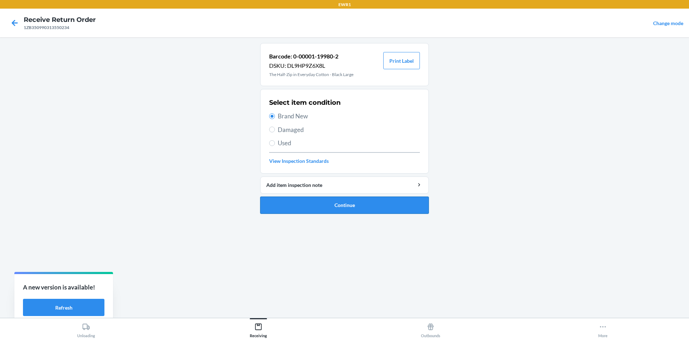
click at [373, 208] on button "Continue" at bounding box center [344, 205] width 169 height 17
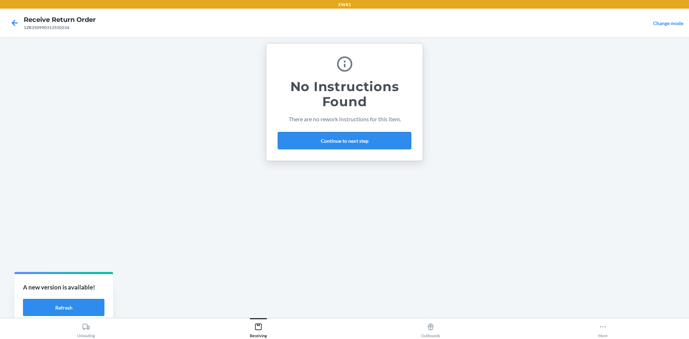
click at [356, 141] on button "Continue to next step" at bounding box center [344, 140] width 133 height 17
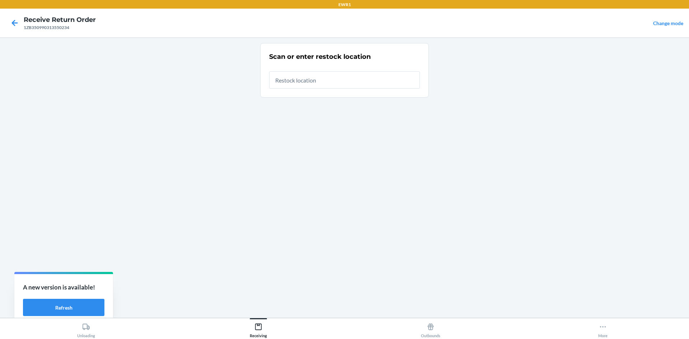
click at [356, 81] on input "text" at bounding box center [344, 79] width 151 height 17
type input "RTCart014"
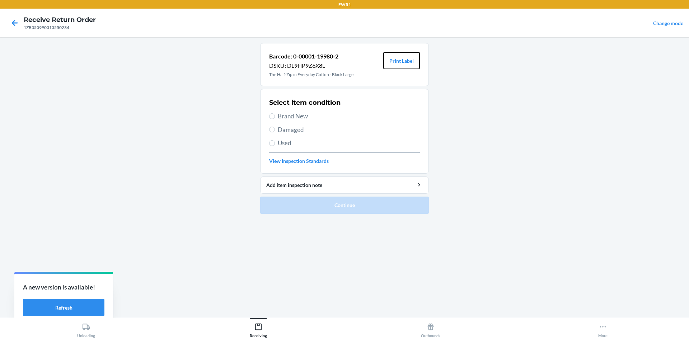
drag, startPoint x: 404, startPoint y: 64, endPoint x: 406, endPoint y: 75, distance: 11.6
click at [404, 66] on button "Print Label" at bounding box center [401, 60] width 37 height 17
click at [275, 117] on label "Brand New" at bounding box center [344, 116] width 151 height 9
click at [275, 117] on input "Brand New" at bounding box center [272, 116] width 6 height 6
radio input "true"
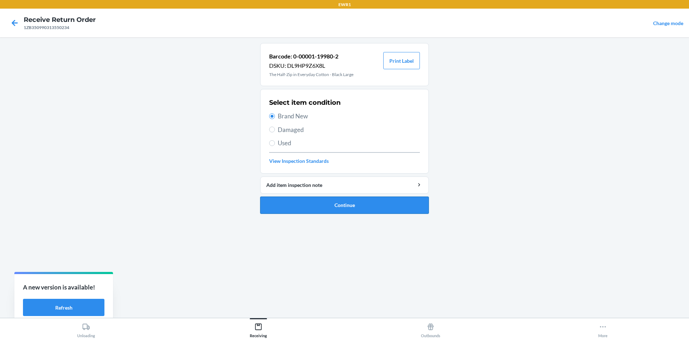
click at [371, 207] on button "Continue" at bounding box center [344, 205] width 169 height 17
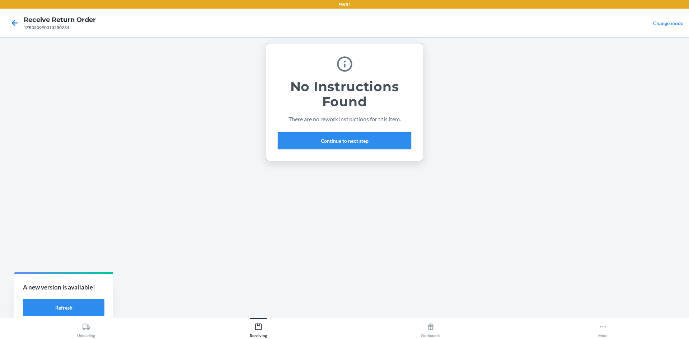
click at [366, 140] on button "Continue to next step" at bounding box center [344, 140] width 133 height 17
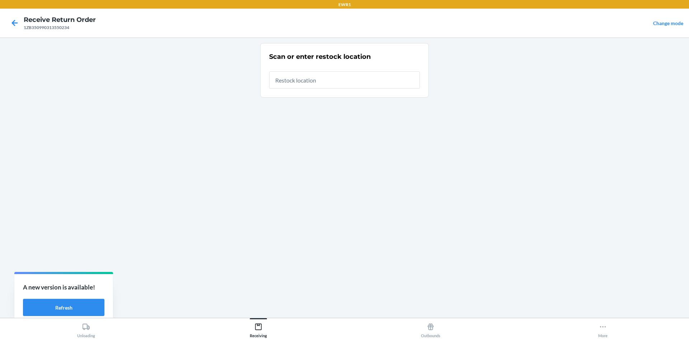
click at [353, 81] on input "text" at bounding box center [344, 79] width 151 height 17
type input "RTCart014"
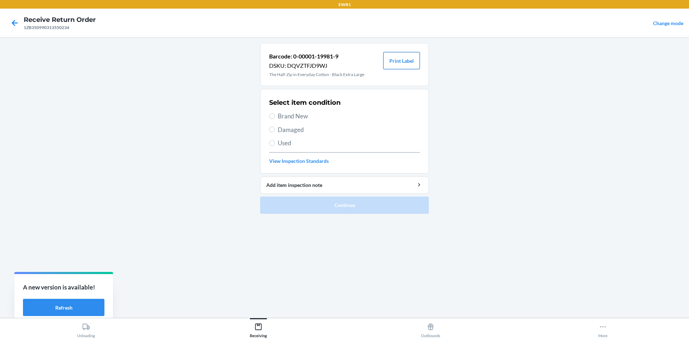
click at [400, 62] on button "Print Label" at bounding box center [401, 60] width 37 height 17
click at [297, 118] on span "Brand New" at bounding box center [349, 116] width 142 height 9
click at [275, 118] on input "Brand New" at bounding box center [272, 116] width 6 height 6
radio input "true"
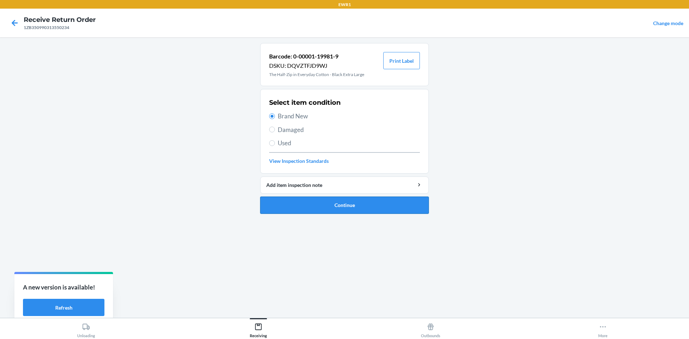
click at [367, 203] on button "Continue" at bounding box center [344, 205] width 169 height 17
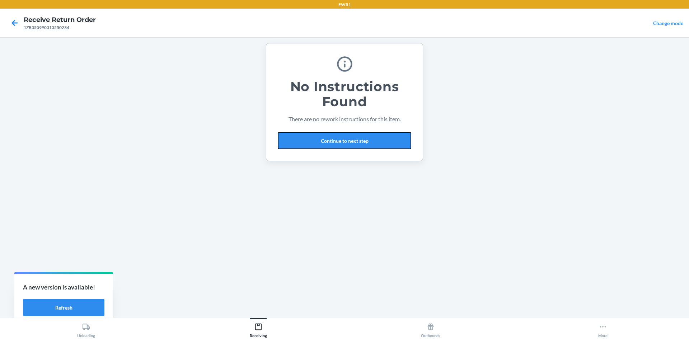
click at [365, 135] on button "Continue to next step" at bounding box center [344, 140] width 133 height 17
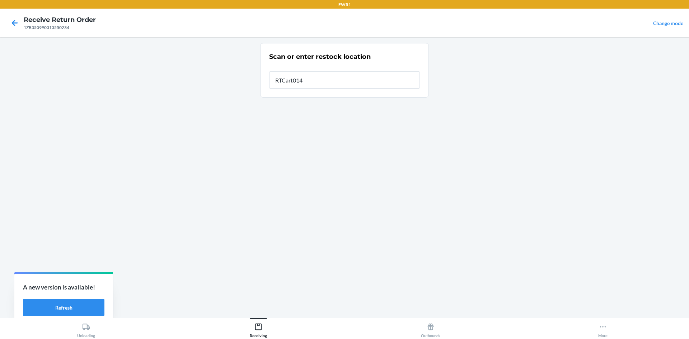
type input "RTCart014"
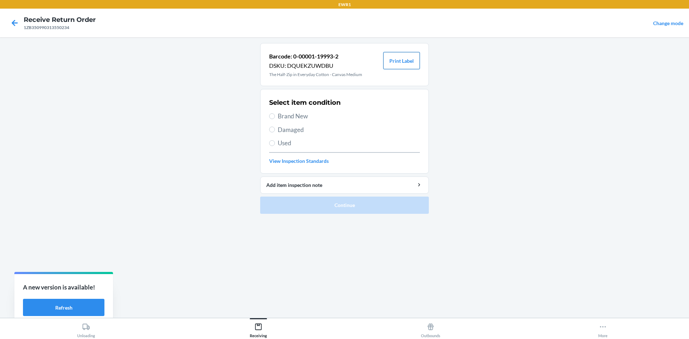
click at [399, 62] on button "Print Label" at bounding box center [401, 60] width 37 height 17
drag, startPoint x: 275, startPoint y: 113, endPoint x: 369, endPoint y: 161, distance: 105.3
click at [280, 116] on label "Brand New" at bounding box center [344, 116] width 151 height 9
click at [278, 118] on span "Brand New" at bounding box center [349, 116] width 142 height 9
click at [275, 118] on input "Brand New" at bounding box center [272, 116] width 6 height 6
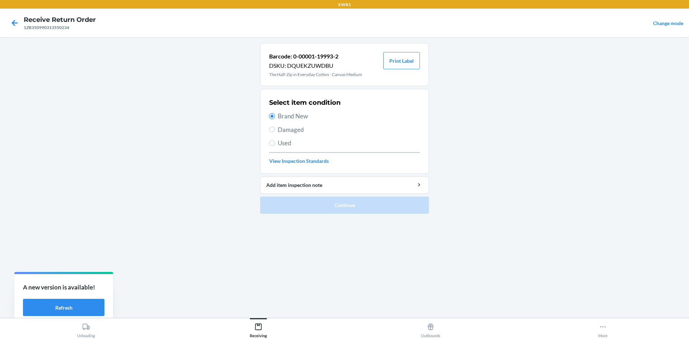
radio input "true"
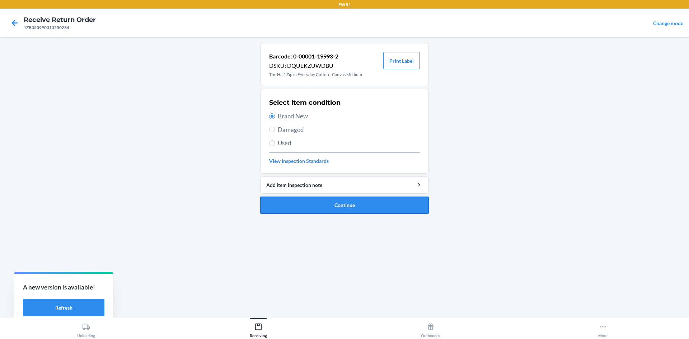
click at [374, 204] on button "Continue" at bounding box center [344, 205] width 169 height 17
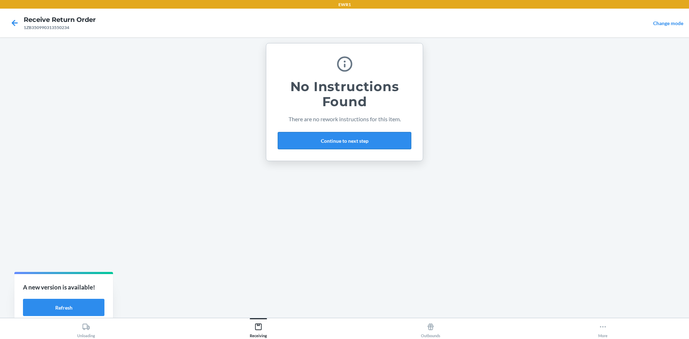
click at [381, 142] on button "Continue to next step" at bounding box center [344, 140] width 133 height 17
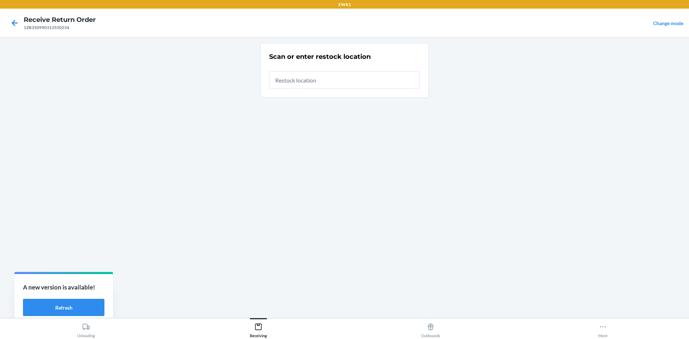
click at [350, 83] on input "text" at bounding box center [344, 79] width 151 height 17
type input "RTCart014"
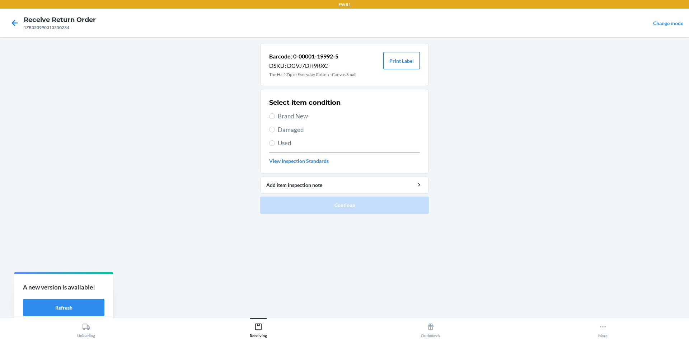
click at [393, 60] on button "Print Label" at bounding box center [401, 60] width 37 height 17
click at [275, 119] on label "Brand New" at bounding box center [344, 116] width 151 height 9
click at [275, 119] on input "Brand New" at bounding box center [272, 116] width 6 height 6
radio input "true"
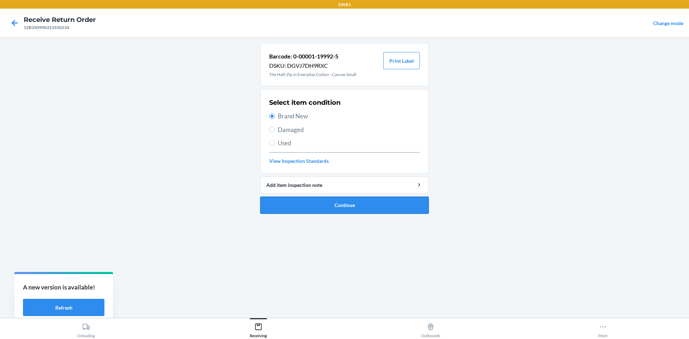
click at [345, 206] on button "Continue" at bounding box center [344, 205] width 169 height 17
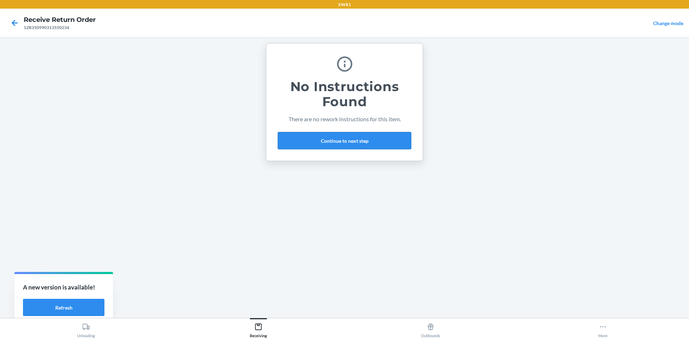
click at [324, 135] on button "Continue to next step" at bounding box center [344, 140] width 133 height 17
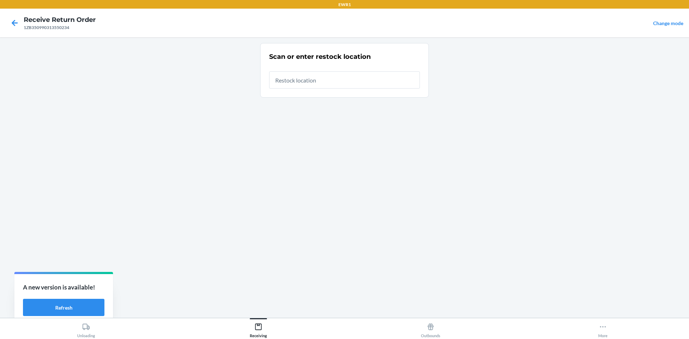
click at [310, 77] on input "text" at bounding box center [344, 79] width 151 height 17
type input "RTCart014"
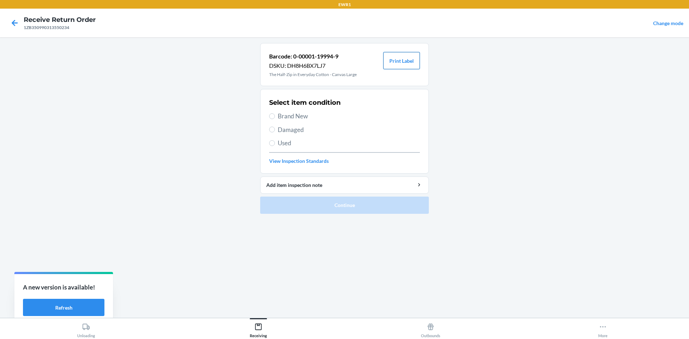
click at [405, 59] on button "Print Label" at bounding box center [401, 60] width 37 height 17
click at [273, 115] on input "Brand New" at bounding box center [272, 116] width 6 height 6
radio input "true"
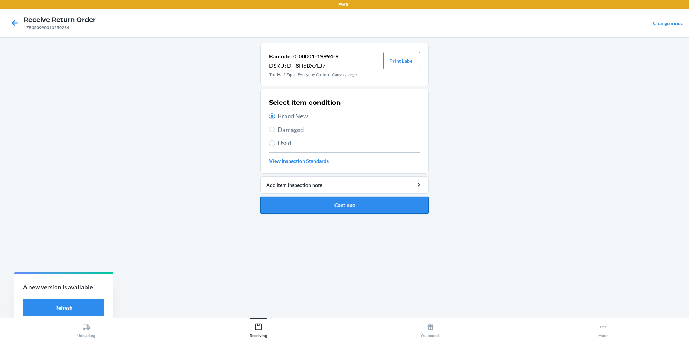
click at [369, 210] on button "Continue" at bounding box center [344, 205] width 169 height 17
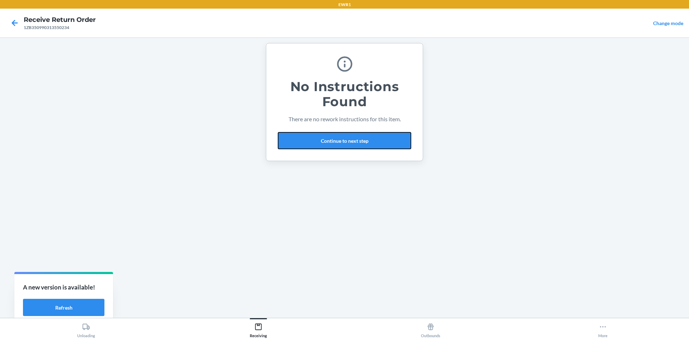
click at [347, 144] on button "Continue to next step" at bounding box center [344, 140] width 133 height 17
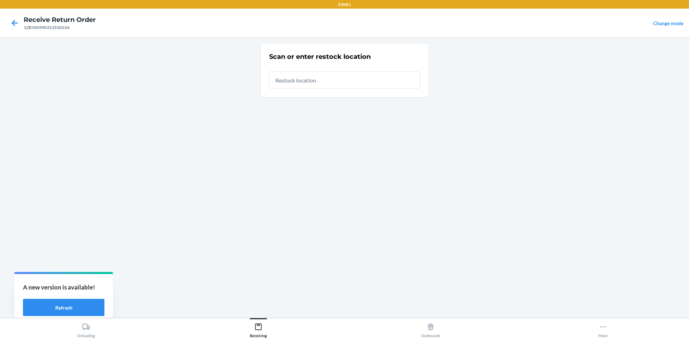
click at [315, 84] on input "text" at bounding box center [344, 79] width 151 height 17
type input "RTCart014"
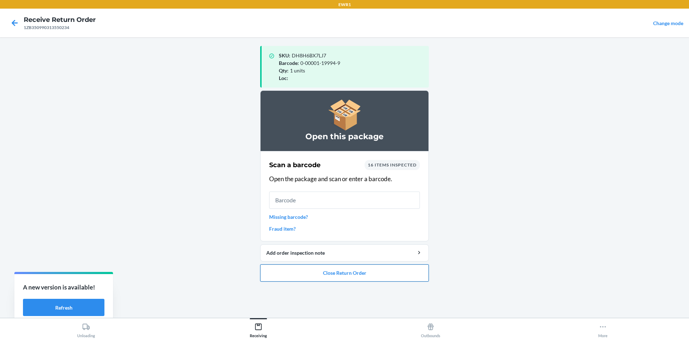
click at [328, 274] on button "Close Return Order" at bounding box center [344, 272] width 169 height 17
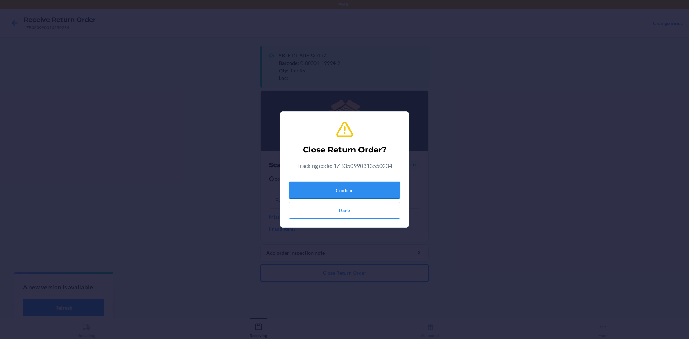
click at [339, 186] on button "Confirm" at bounding box center [344, 190] width 111 height 17
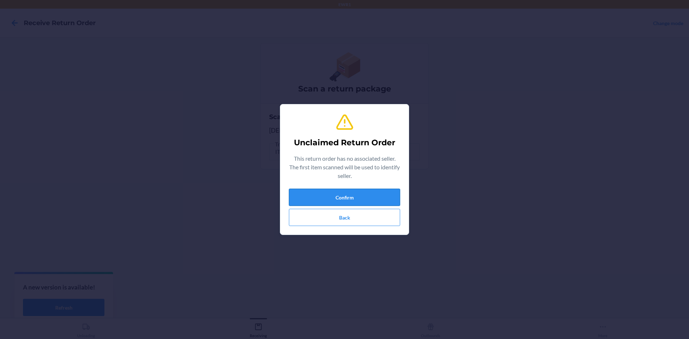
click at [370, 200] on button "Confirm" at bounding box center [344, 197] width 111 height 17
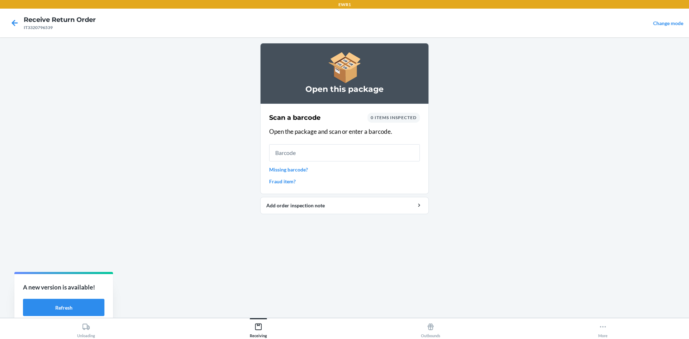
click at [344, 148] on input "text" at bounding box center [344, 152] width 151 height 17
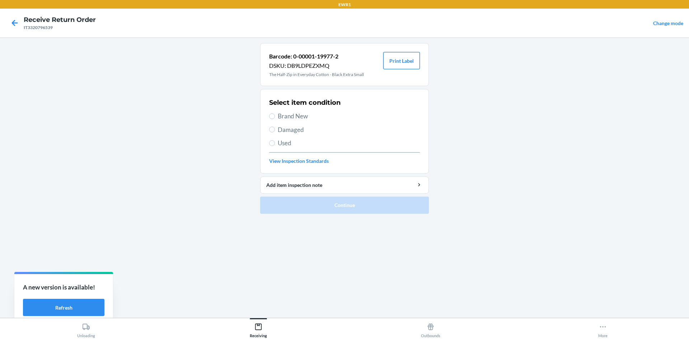
click at [405, 57] on button "Print Label" at bounding box center [401, 60] width 37 height 17
click at [288, 112] on span "Brand New" at bounding box center [349, 116] width 142 height 9
click at [275, 113] on input "Brand New" at bounding box center [272, 116] width 6 height 6
radio input "true"
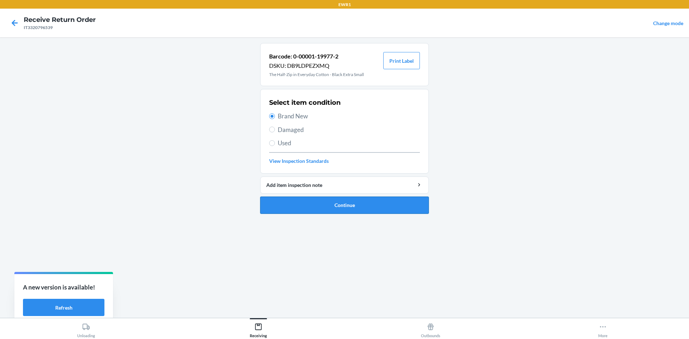
click at [370, 203] on button "Continue" at bounding box center [344, 205] width 169 height 17
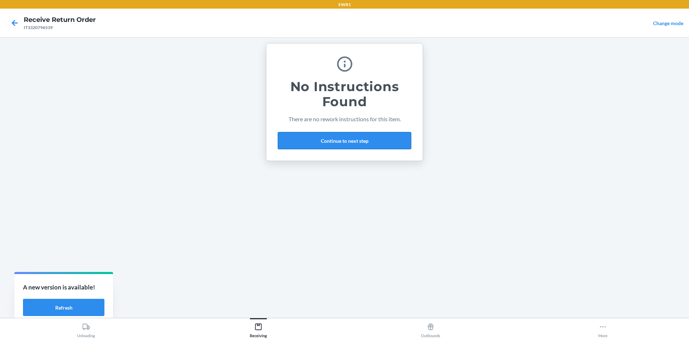
click at [369, 143] on button "Continue to next step" at bounding box center [344, 140] width 133 height 17
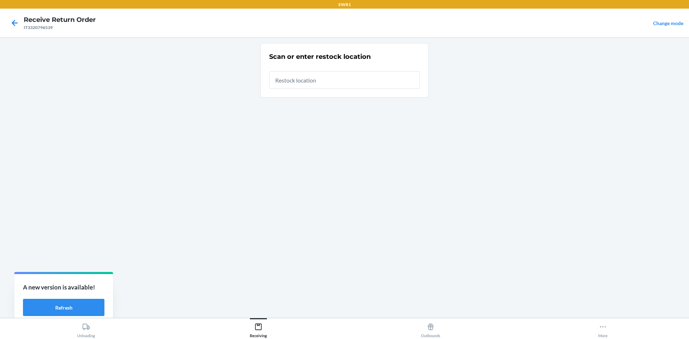
click at [336, 82] on input "text" at bounding box center [344, 79] width 151 height 17
type input "RTCart014"
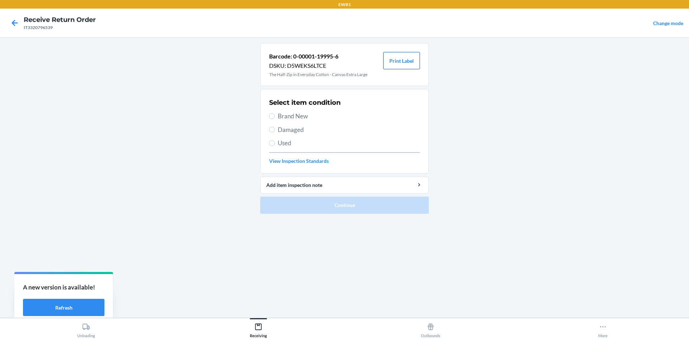
click at [399, 64] on button "Print Label" at bounding box center [401, 60] width 37 height 17
click at [272, 114] on input "Brand New" at bounding box center [272, 116] width 6 height 6
radio input "true"
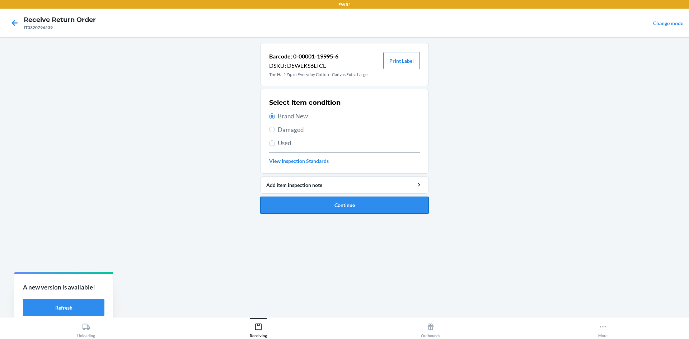
click at [368, 200] on button "Continue" at bounding box center [344, 205] width 169 height 17
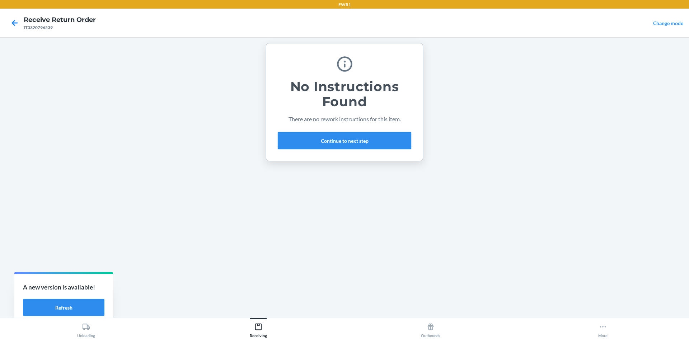
click at [318, 139] on button "Continue to next step" at bounding box center [344, 140] width 133 height 17
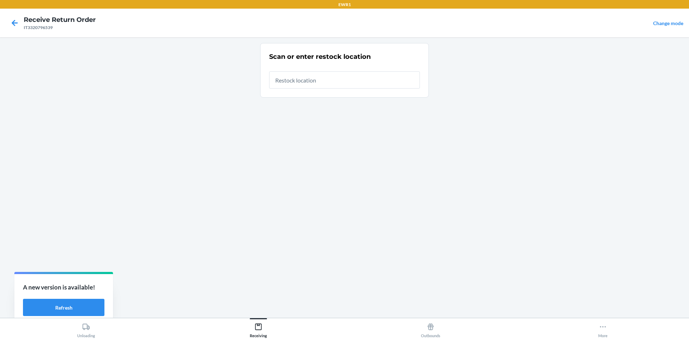
click at [305, 81] on input "text" at bounding box center [344, 79] width 151 height 17
type input "RTCart014"
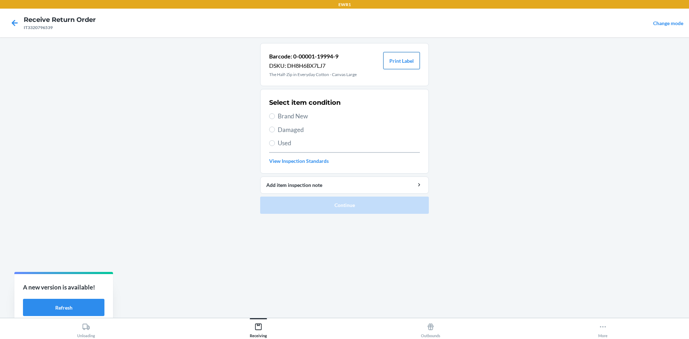
click at [396, 57] on button "Print Label" at bounding box center [401, 60] width 37 height 17
click at [277, 117] on label "Brand New" at bounding box center [344, 116] width 151 height 9
click at [275, 117] on input "Brand New" at bounding box center [272, 116] width 6 height 6
radio input "true"
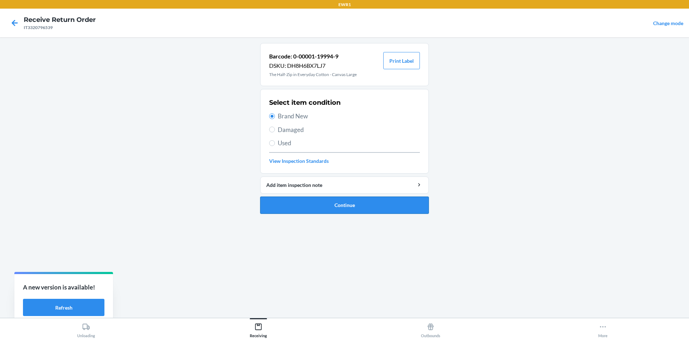
click at [349, 209] on button "Continue" at bounding box center [344, 205] width 169 height 17
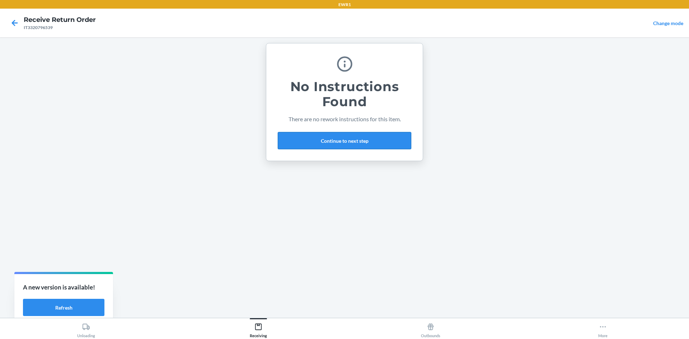
click at [378, 143] on button "Continue to next step" at bounding box center [344, 140] width 133 height 17
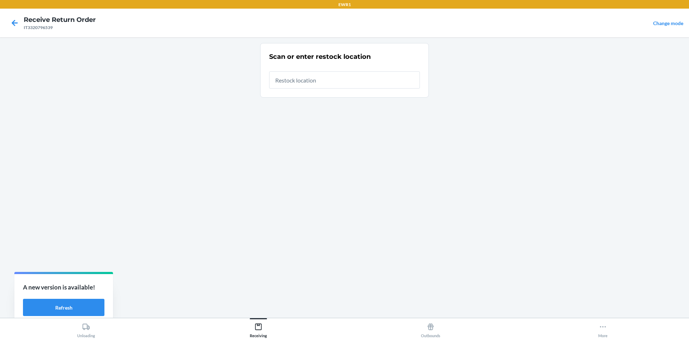
click at [347, 82] on input "text" at bounding box center [344, 79] width 151 height 17
type input "RTCart014"
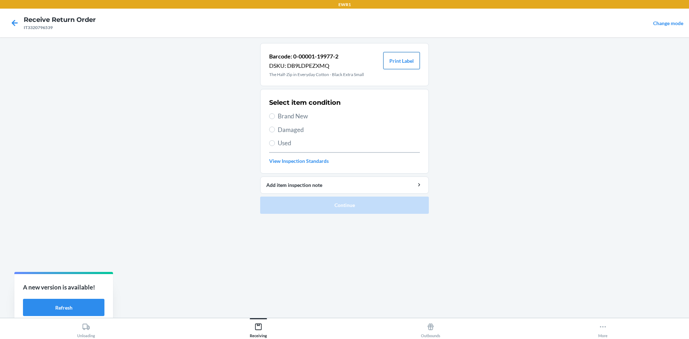
click at [417, 65] on button "Print Label" at bounding box center [401, 60] width 37 height 17
click at [278, 116] on span "Brand New" at bounding box center [349, 116] width 142 height 9
click at [275, 116] on input "Brand New" at bounding box center [272, 116] width 6 height 6
radio input "true"
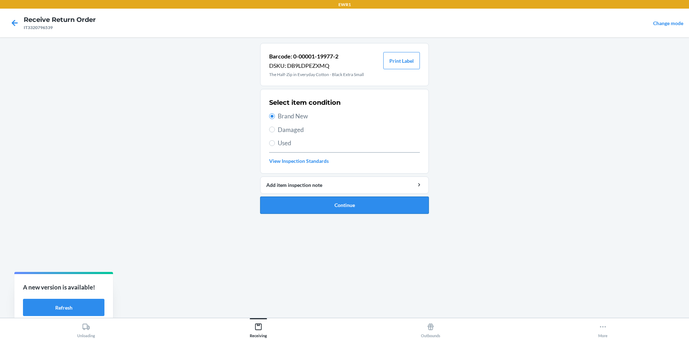
click at [366, 207] on button "Continue" at bounding box center [344, 205] width 169 height 17
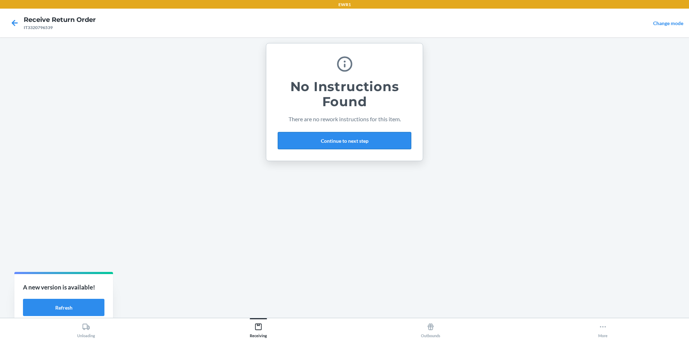
click at [344, 138] on button "Continue to next step" at bounding box center [344, 140] width 133 height 17
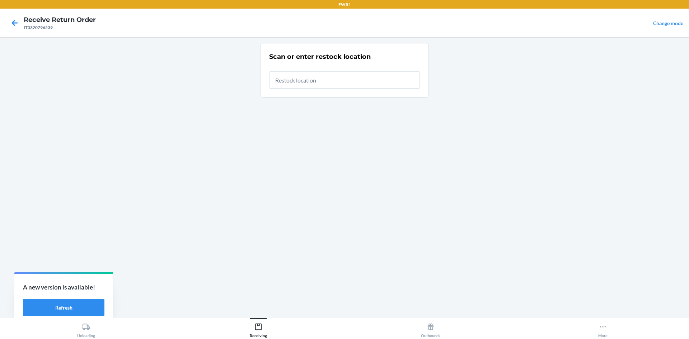
click at [320, 78] on input "text" at bounding box center [344, 79] width 151 height 17
type input "RTCart014"
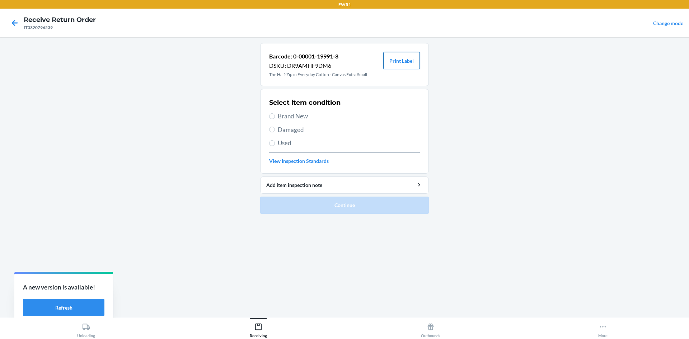
click at [406, 58] on button "Print Label" at bounding box center [401, 60] width 37 height 17
click at [284, 115] on span "Brand New" at bounding box center [349, 116] width 142 height 9
click at [275, 115] on input "Brand New" at bounding box center [272, 116] width 6 height 6
radio input "true"
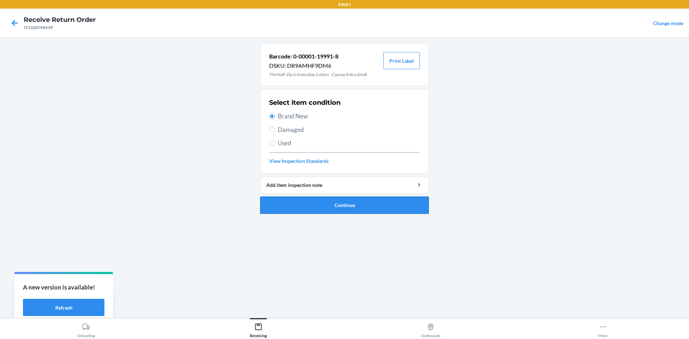
click at [380, 205] on button "Continue" at bounding box center [344, 205] width 169 height 17
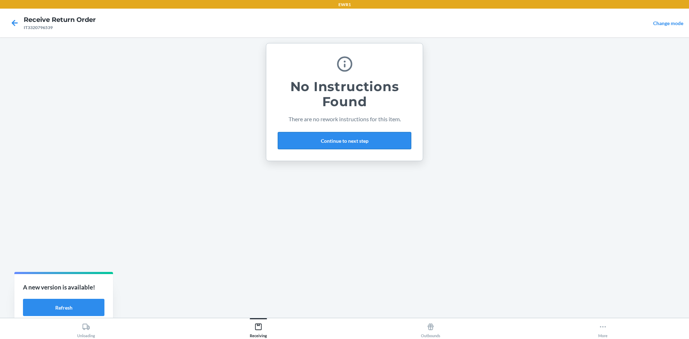
click at [378, 142] on button "Continue to next step" at bounding box center [344, 140] width 133 height 17
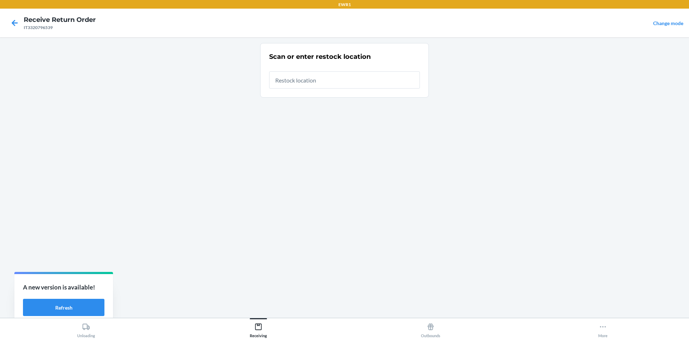
click at [332, 83] on input "text" at bounding box center [344, 79] width 151 height 17
type input "RTCart014"
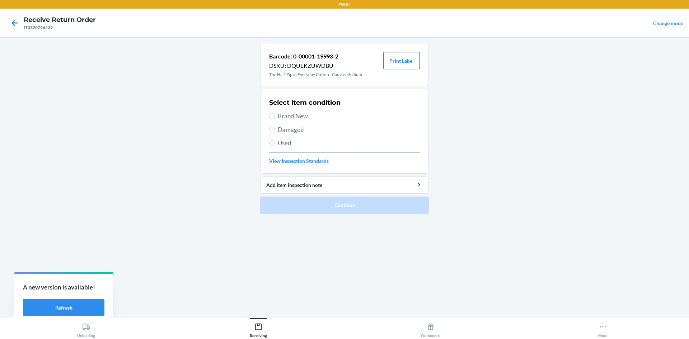
click at [398, 62] on button "Print Label" at bounding box center [401, 60] width 37 height 17
click at [282, 116] on span "Brand New" at bounding box center [349, 116] width 142 height 9
click at [275, 116] on input "Brand New" at bounding box center [272, 116] width 6 height 6
radio input "true"
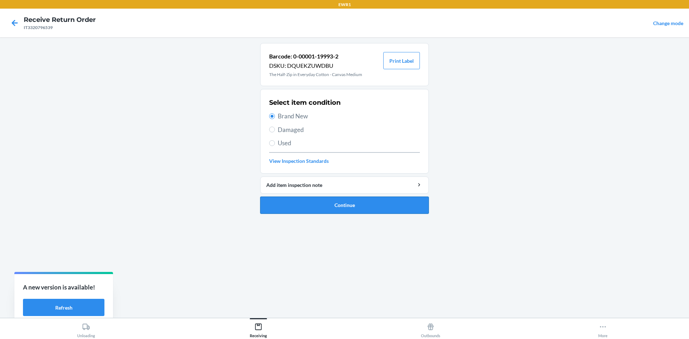
click at [356, 205] on button "Continue" at bounding box center [344, 205] width 169 height 17
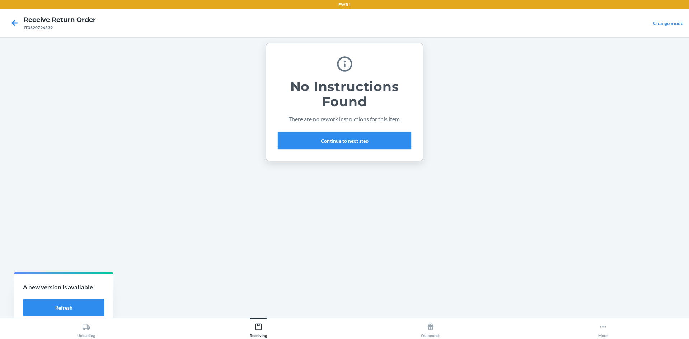
click at [347, 139] on button "Continue to next step" at bounding box center [344, 140] width 133 height 17
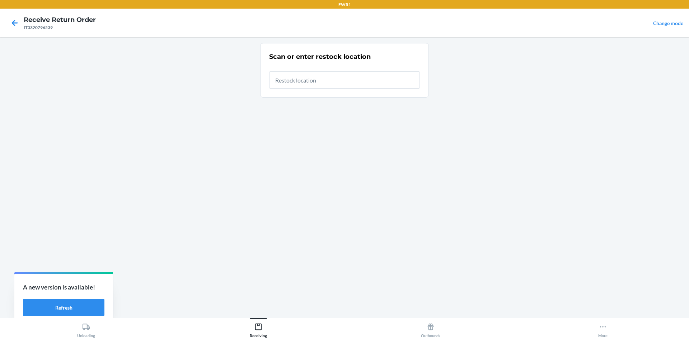
click at [323, 83] on input "text" at bounding box center [344, 79] width 151 height 17
type input "RTCart014"
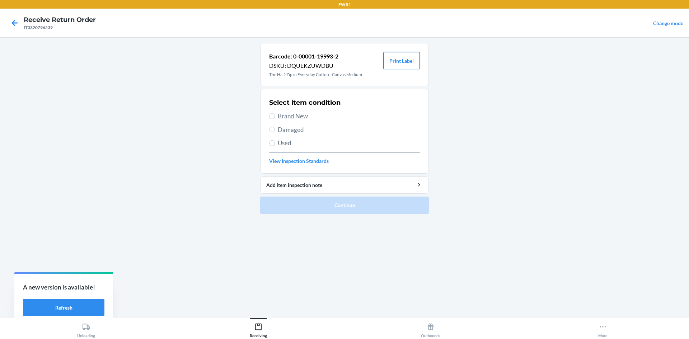
click at [399, 63] on button "Print Label" at bounding box center [401, 60] width 37 height 17
click at [281, 114] on span "Brand New" at bounding box center [349, 116] width 142 height 9
click at [275, 114] on input "Brand New" at bounding box center [272, 116] width 6 height 6
radio input "true"
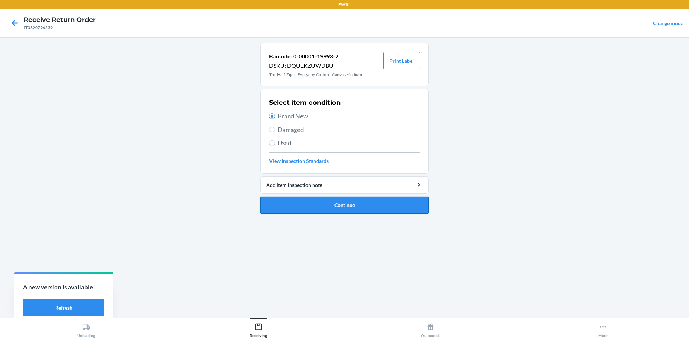
click at [354, 205] on button "Continue" at bounding box center [344, 205] width 169 height 17
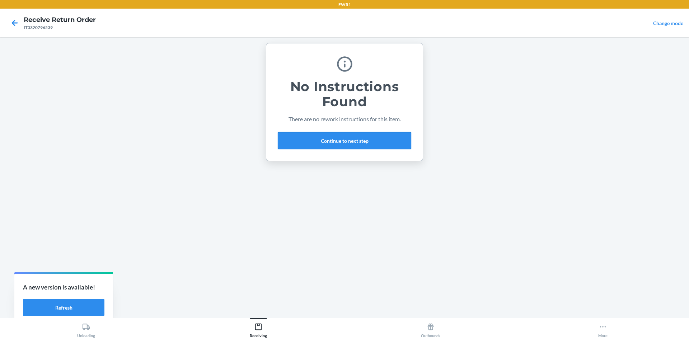
click at [338, 145] on button "Continue to next step" at bounding box center [344, 140] width 133 height 17
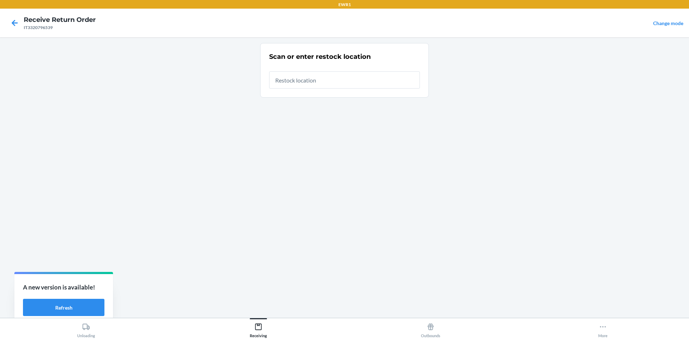
click at [310, 83] on input "text" at bounding box center [344, 79] width 151 height 17
type input "RTCart014"
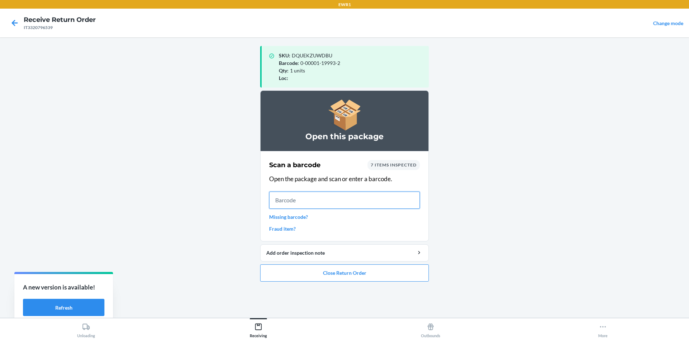
click at [311, 205] on input "text" at bounding box center [344, 200] width 151 height 17
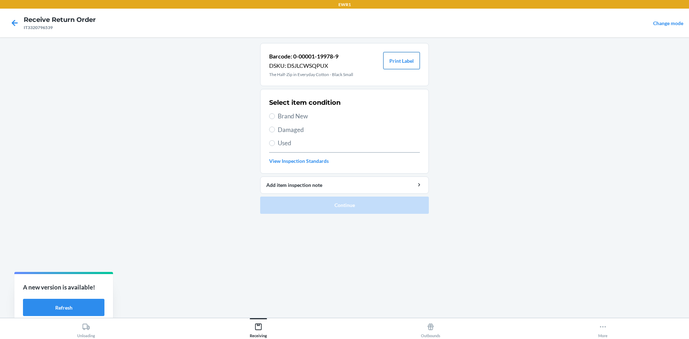
click at [407, 60] on button "Print Label" at bounding box center [401, 60] width 37 height 17
drag, startPoint x: 280, startPoint y: 118, endPoint x: 315, endPoint y: 169, distance: 62.0
click at [282, 119] on span "Brand New" at bounding box center [349, 116] width 142 height 9
click at [275, 119] on input "Brand New" at bounding box center [272, 116] width 6 height 6
radio input "true"
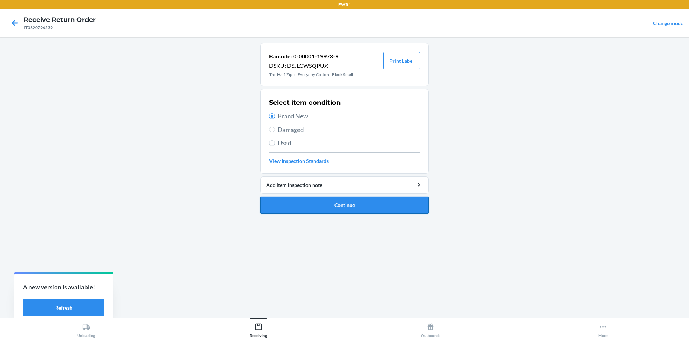
click at [362, 208] on button "Continue" at bounding box center [344, 205] width 169 height 17
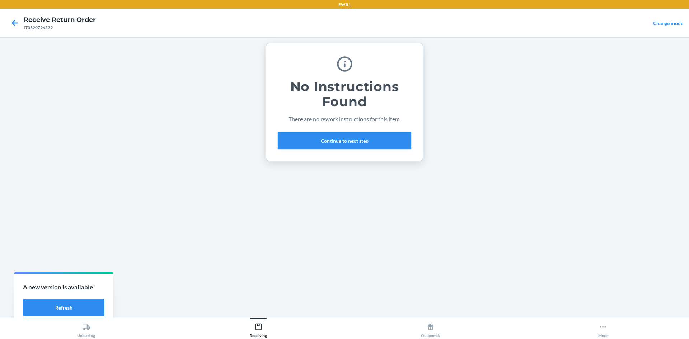
click at [377, 145] on button "Continue to next step" at bounding box center [344, 140] width 133 height 17
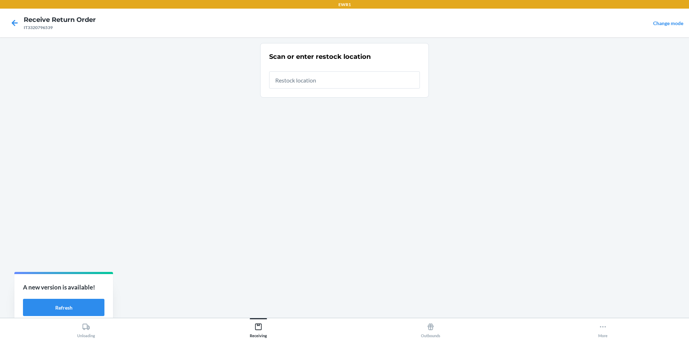
click at [341, 80] on input "text" at bounding box center [344, 79] width 151 height 17
type input "RTCart014"
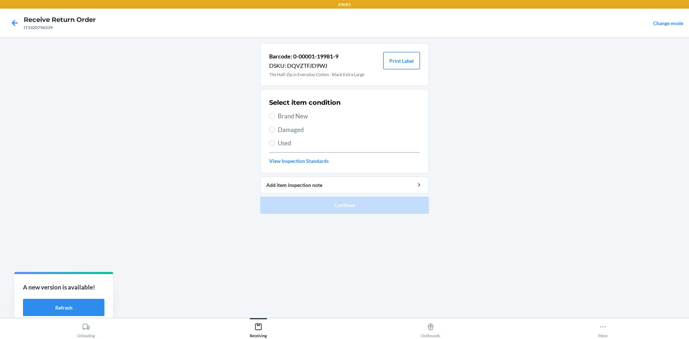
click at [408, 62] on button "Print Label" at bounding box center [401, 60] width 37 height 17
click at [277, 114] on label "Brand New" at bounding box center [344, 116] width 151 height 9
click at [275, 114] on input "Brand New" at bounding box center [272, 116] width 6 height 6
radio input "true"
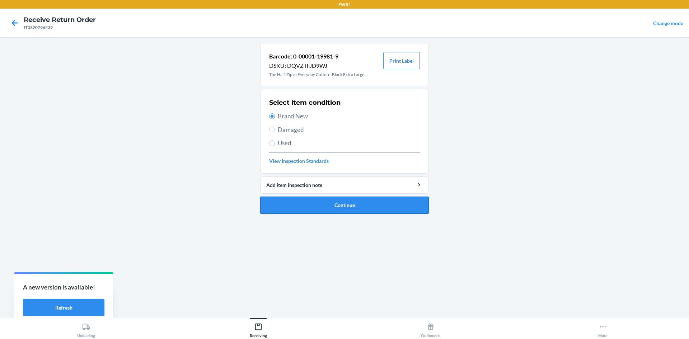
click at [363, 205] on button "Continue" at bounding box center [344, 205] width 169 height 17
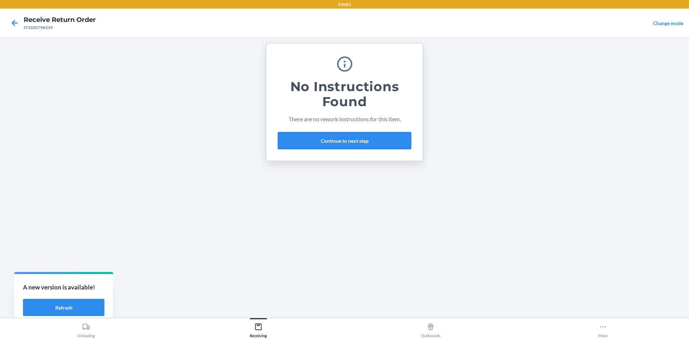
click at [331, 137] on button "Continue to next step" at bounding box center [344, 140] width 133 height 17
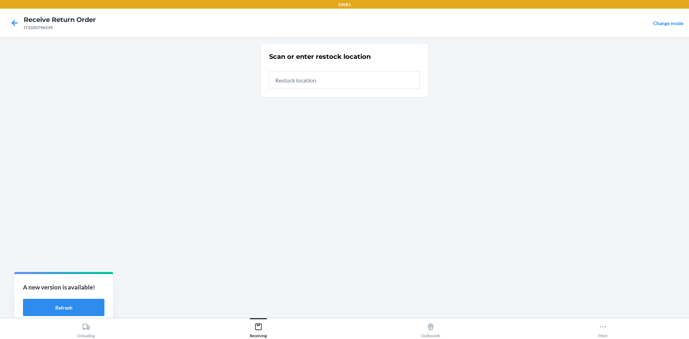
click at [307, 81] on input "text" at bounding box center [344, 79] width 151 height 17
type input "RTCart014"
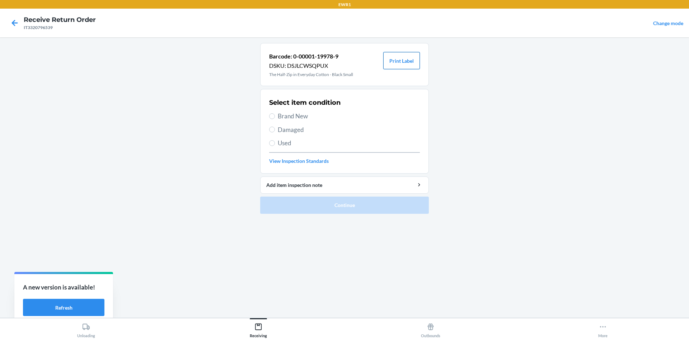
click at [404, 64] on button "Print Label" at bounding box center [401, 60] width 37 height 17
drag, startPoint x: 273, startPoint y: 114, endPoint x: 313, endPoint y: 173, distance: 70.7
click at [273, 114] on input "Brand New" at bounding box center [272, 116] width 6 height 6
radio input "true"
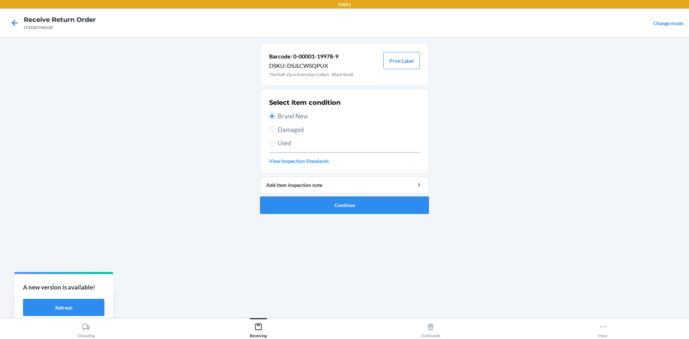
click at [346, 203] on button "Continue" at bounding box center [344, 205] width 169 height 17
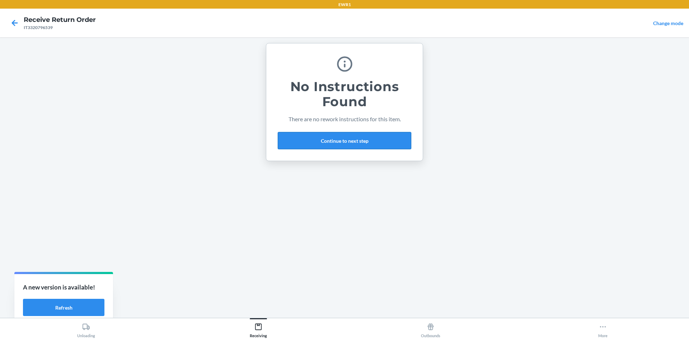
click at [350, 136] on button "Continue to next step" at bounding box center [344, 140] width 133 height 17
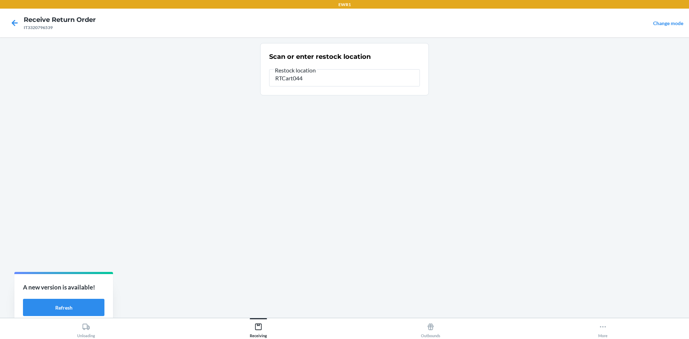
drag, startPoint x: 307, startPoint y: 76, endPoint x: 276, endPoint y: 81, distance: 31.7
click at [276, 81] on input "RTCart044" at bounding box center [344, 77] width 151 height 17
drag, startPoint x: 306, startPoint y: 81, endPoint x: 276, endPoint y: 81, distance: 29.8
click at [276, 81] on input "RTCart014" at bounding box center [344, 77] width 151 height 17
drag, startPoint x: 298, startPoint y: 119, endPoint x: 301, endPoint y: 116, distance: 4.3
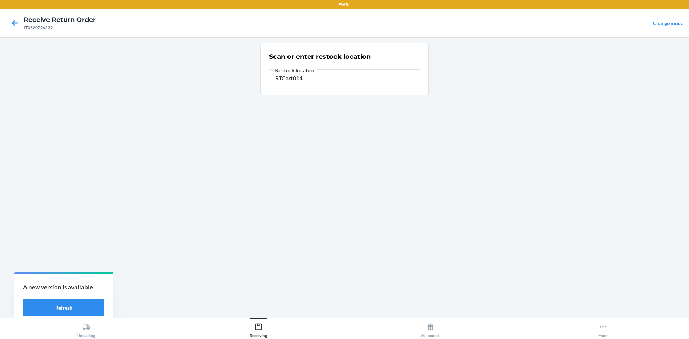
click at [298, 119] on div "Scan or enter restock location Restock location RTCart014" at bounding box center [344, 177] width 169 height 269
click at [326, 78] on input "0-00001-19978-9" at bounding box center [344, 77] width 151 height 17
type input "0"
paste input "RTCart014"
type input "RTCart014"
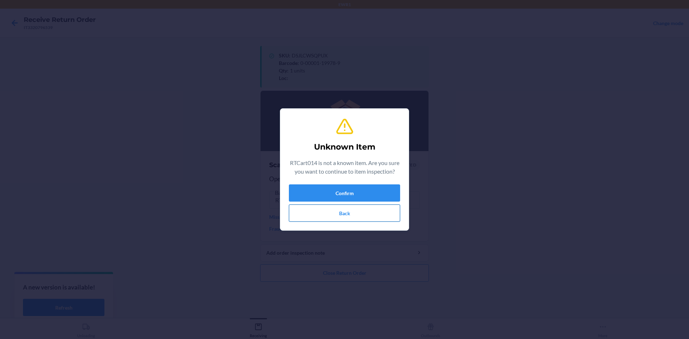
click at [372, 216] on button "Back" at bounding box center [344, 213] width 111 height 17
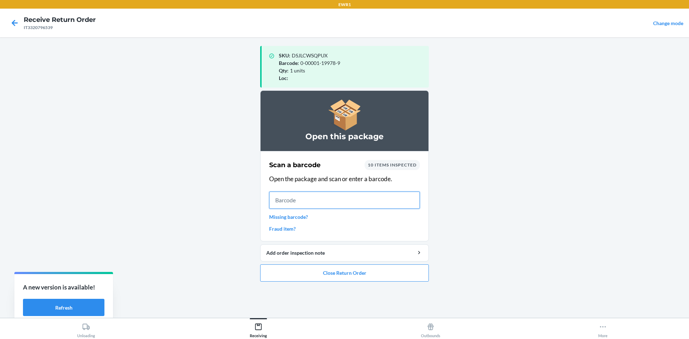
click at [324, 199] on input "text" at bounding box center [344, 200] width 151 height 17
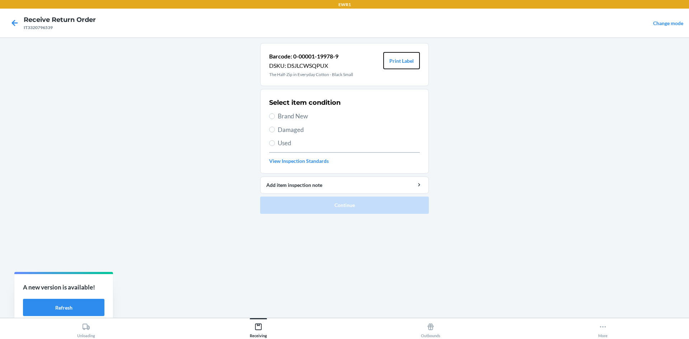
drag, startPoint x: 415, startPoint y: 60, endPoint x: 421, endPoint y: 66, distance: 8.4
click at [415, 60] on button "Print Label" at bounding box center [401, 60] width 37 height 17
click at [273, 115] on input "Brand New" at bounding box center [272, 116] width 6 height 6
radio input "true"
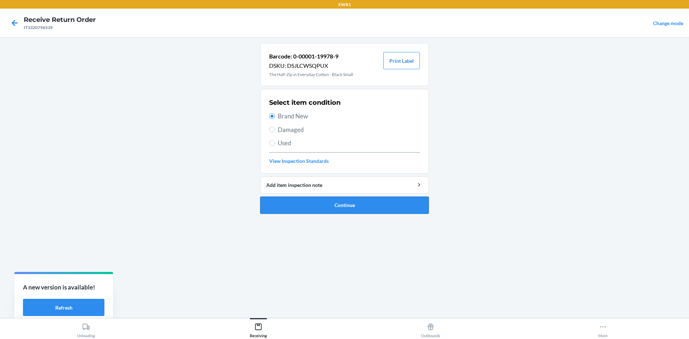
click at [370, 210] on button "Continue" at bounding box center [344, 205] width 169 height 17
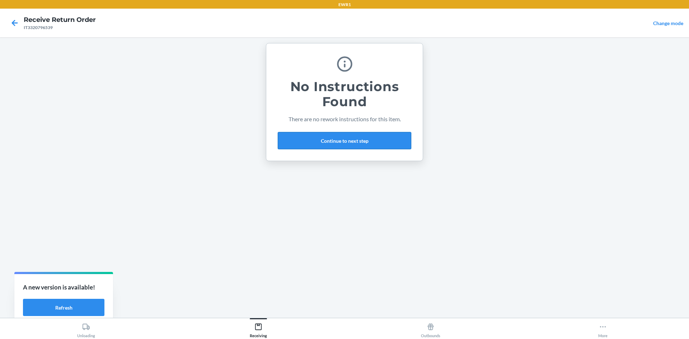
click at [352, 145] on button "Continue to next step" at bounding box center [344, 140] width 133 height 17
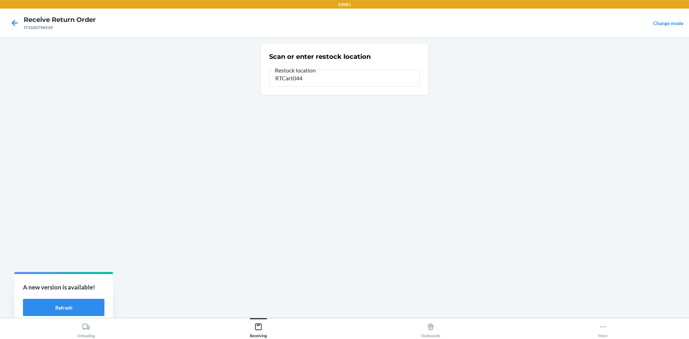
drag, startPoint x: 307, startPoint y: 78, endPoint x: 275, endPoint y: 80, distance: 32.0
click at [275, 80] on input "RTCart044" at bounding box center [344, 77] width 151 height 17
type input "RTCart044"
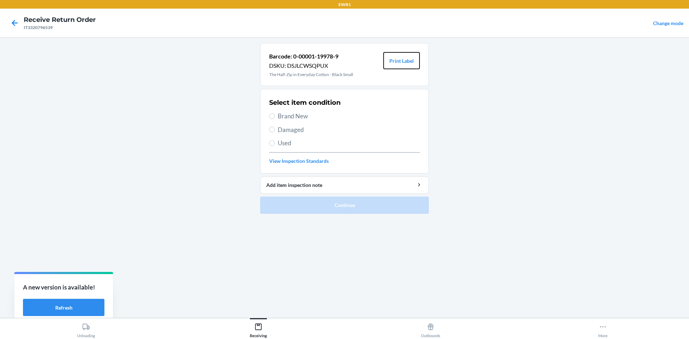
drag, startPoint x: 400, startPoint y: 62, endPoint x: 400, endPoint y: 70, distance: 8.3
click at [400, 62] on button "Print Label" at bounding box center [401, 60] width 37 height 17
click at [274, 114] on input "Brand New" at bounding box center [272, 116] width 6 height 6
radio input "true"
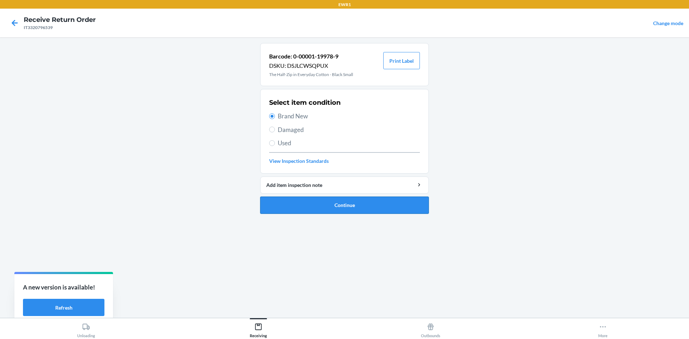
click at [384, 207] on button "Continue" at bounding box center [344, 205] width 169 height 17
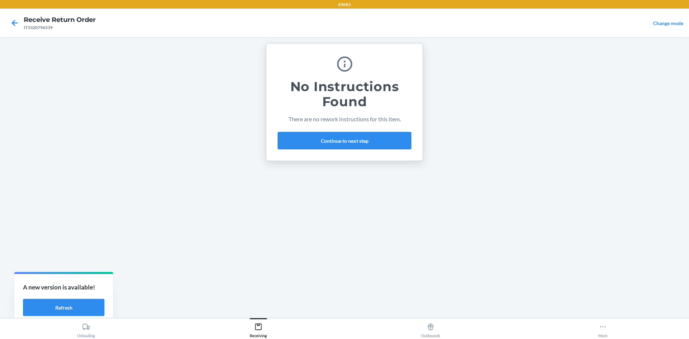
click at [351, 142] on button "Continue to next step" at bounding box center [344, 140] width 133 height 17
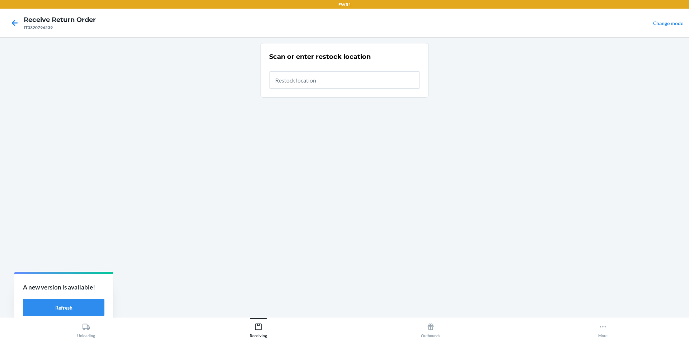
click at [314, 80] on input "text" at bounding box center [344, 79] width 151 height 17
type input "RTCart044"
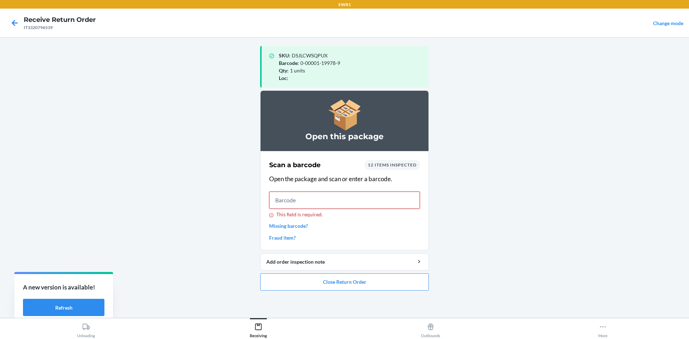
click at [341, 204] on input "This field is required." at bounding box center [344, 200] width 151 height 17
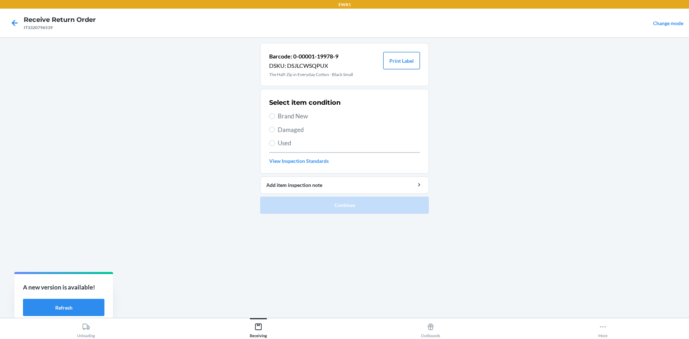
click at [397, 60] on button "Print Label" at bounding box center [401, 60] width 37 height 17
click at [276, 116] on label "Brand New" at bounding box center [344, 116] width 151 height 9
click at [275, 116] on input "Brand New" at bounding box center [272, 116] width 6 height 6
radio input "true"
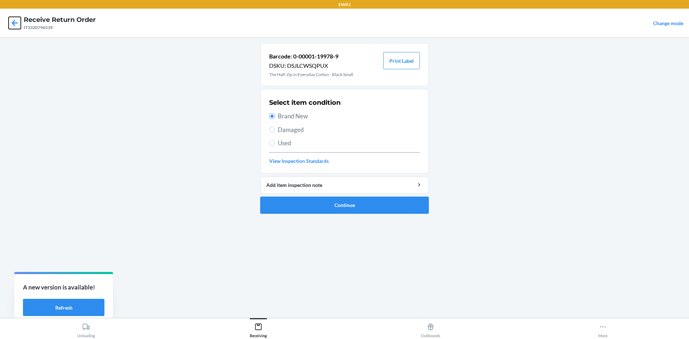
click at [14, 22] on icon at bounding box center [15, 23] width 6 height 6
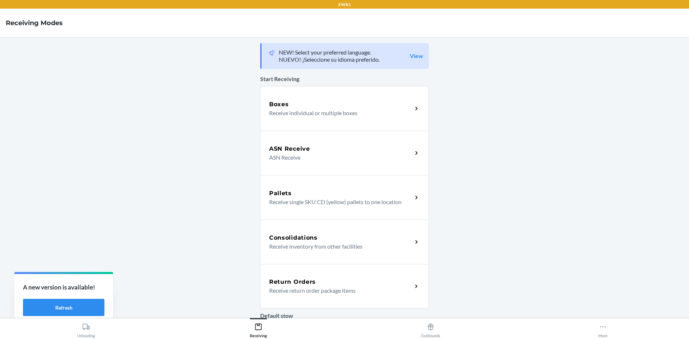
click at [325, 291] on p "Receive return order package items" at bounding box center [337, 290] width 137 height 9
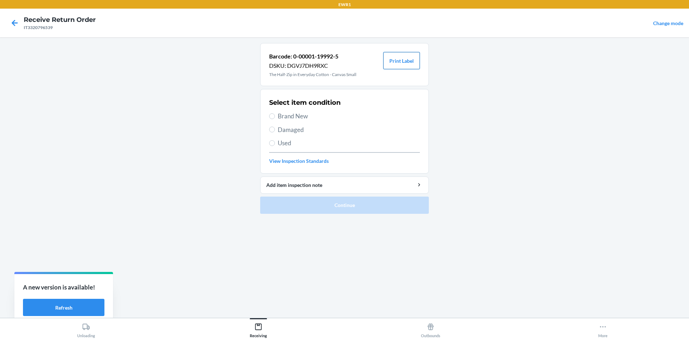
click at [404, 63] on button "Print Label" at bounding box center [401, 60] width 37 height 17
click at [273, 116] on input "Brand New" at bounding box center [272, 116] width 6 height 6
radio input "true"
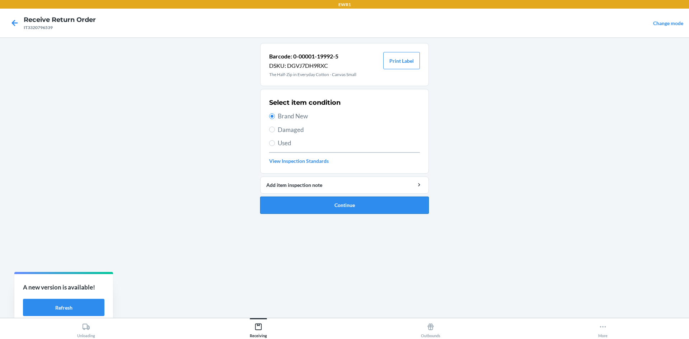
click at [353, 205] on button "Continue" at bounding box center [344, 205] width 169 height 17
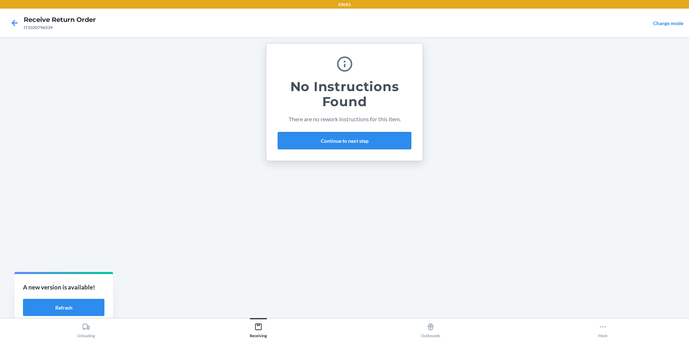
click at [347, 136] on button "Continue to next step" at bounding box center [344, 140] width 133 height 17
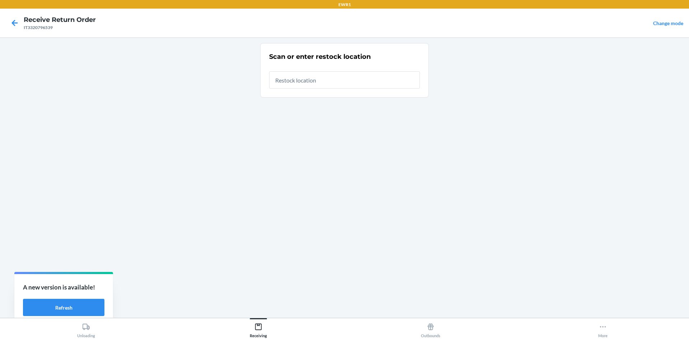
click at [309, 81] on input "text" at bounding box center [344, 79] width 151 height 17
type input "RTCart044"
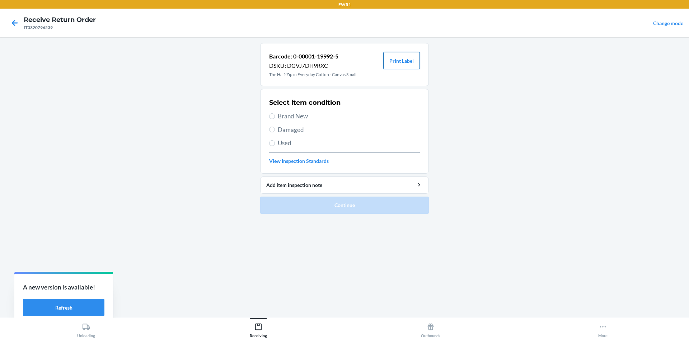
click at [403, 58] on button "Print Label" at bounding box center [401, 60] width 37 height 17
click at [283, 115] on span "Brand New" at bounding box center [349, 116] width 142 height 9
click at [275, 115] on input "Brand New" at bounding box center [272, 116] width 6 height 6
radio input "true"
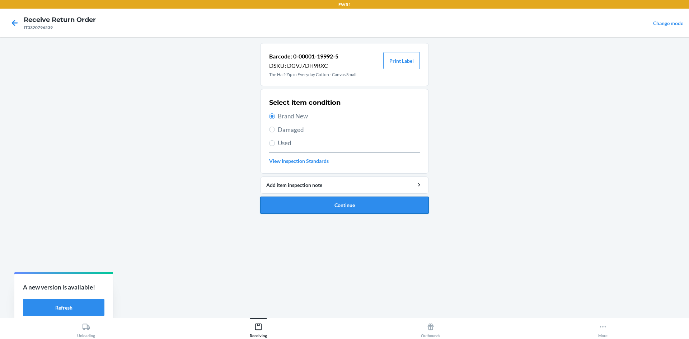
click at [372, 202] on button "Continue" at bounding box center [344, 205] width 169 height 17
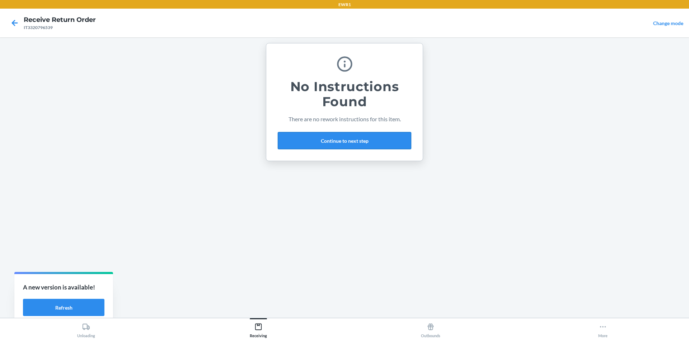
click at [362, 137] on button "Continue to next step" at bounding box center [344, 140] width 133 height 17
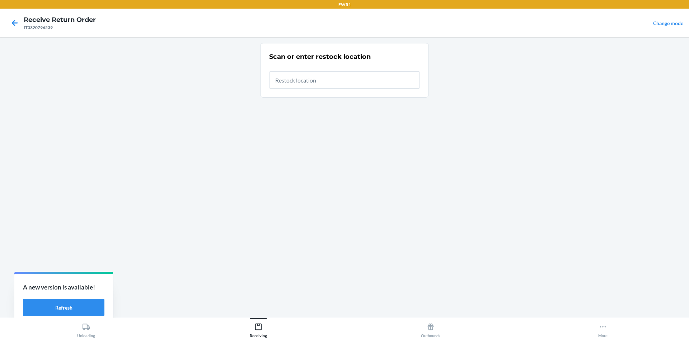
click at [326, 84] on input "text" at bounding box center [344, 79] width 151 height 17
type input "RTCart044"
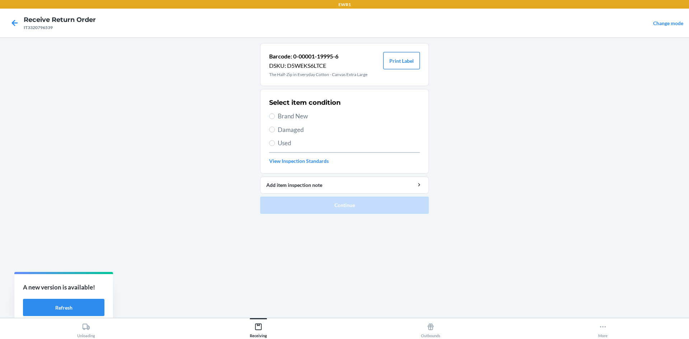
click at [399, 60] on button "Print Label" at bounding box center [401, 60] width 37 height 17
click at [277, 113] on label "Brand New" at bounding box center [344, 116] width 151 height 9
click at [275, 113] on input "Brand New" at bounding box center [272, 116] width 6 height 6
radio input "true"
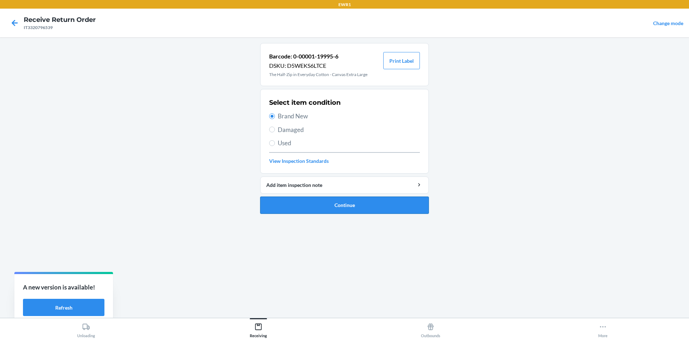
click at [378, 203] on button "Continue" at bounding box center [344, 205] width 169 height 17
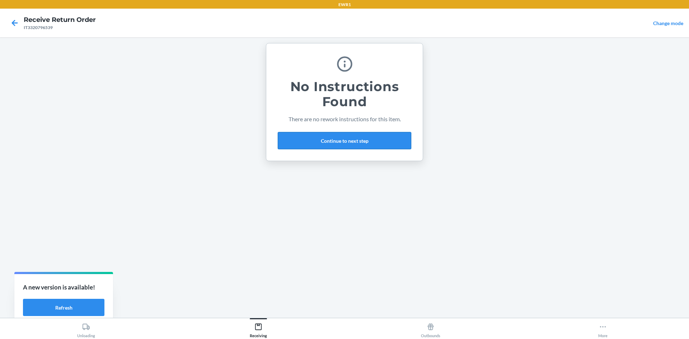
drag, startPoint x: 357, startPoint y: 138, endPoint x: 355, endPoint y: 135, distance: 3.9
click at [358, 138] on button "Continue to next step" at bounding box center [344, 140] width 133 height 17
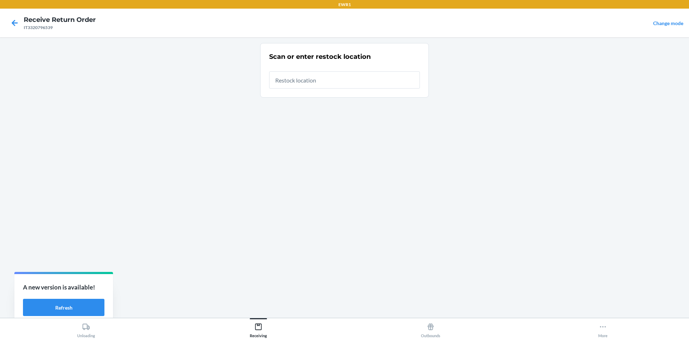
click at [315, 80] on input "text" at bounding box center [344, 79] width 151 height 17
type input "RTCart044"
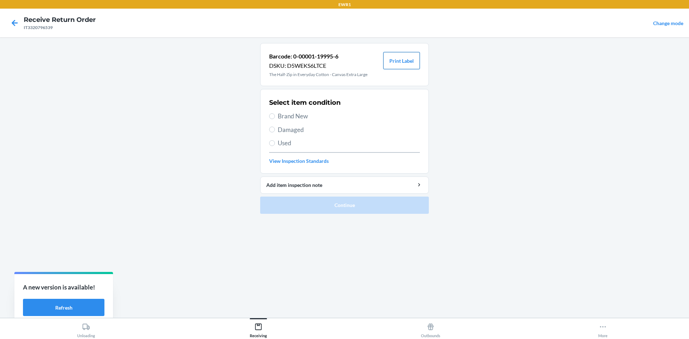
click at [399, 65] on button "Print Label" at bounding box center [401, 60] width 37 height 17
drag, startPoint x: 271, startPoint y: 113, endPoint x: 281, endPoint y: 132, distance: 21.3
click at [271, 113] on input "Brand New" at bounding box center [272, 116] width 6 height 6
radio input "true"
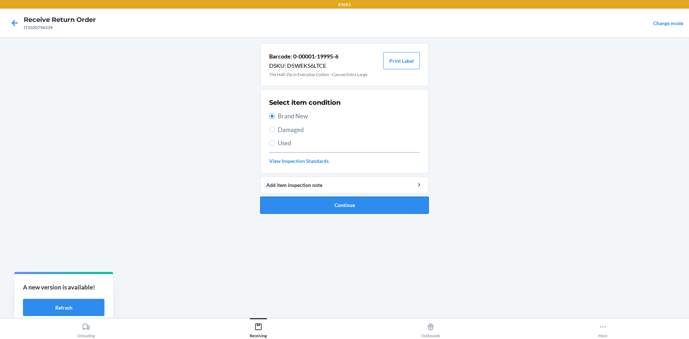
click at [343, 205] on button "Continue" at bounding box center [344, 205] width 169 height 17
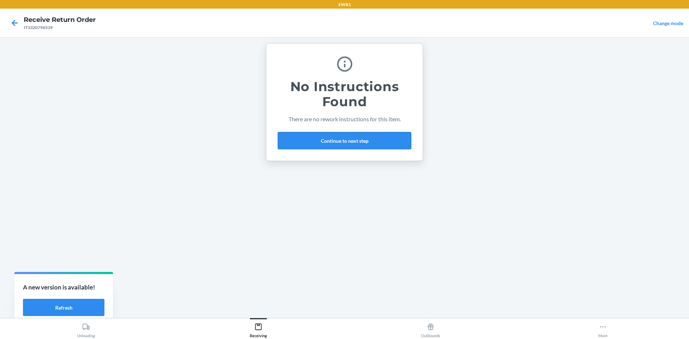
click at [347, 142] on button "Continue to next step" at bounding box center [344, 140] width 133 height 17
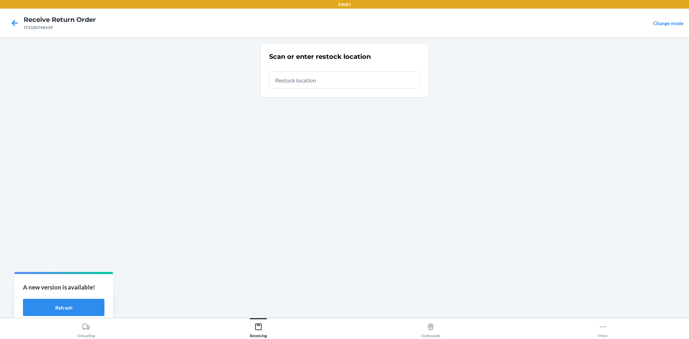
click at [307, 79] on input "text" at bounding box center [344, 79] width 151 height 17
type input "RTCart044"
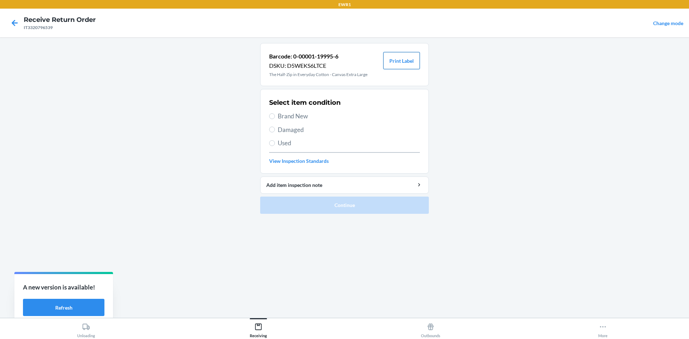
click at [396, 62] on button "Print Label" at bounding box center [401, 60] width 37 height 17
click at [279, 113] on span "Brand New" at bounding box center [349, 116] width 142 height 9
click at [275, 113] on input "Brand New" at bounding box center [272, 116] width 6 height 6
radio input "true"
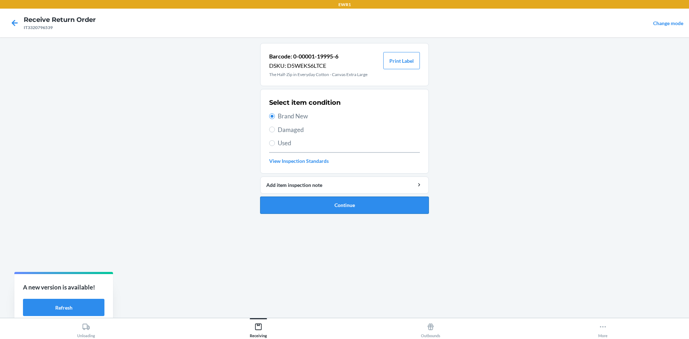
click at [374, 211] on button "Continue" at bounding box center [344, 205] width 169 height 17
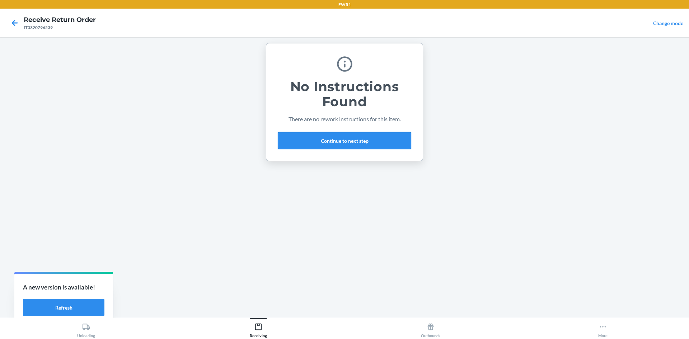
click at [341, 142] on button "Continue to next step" at bounding box center [344, 140] width 133 height 17
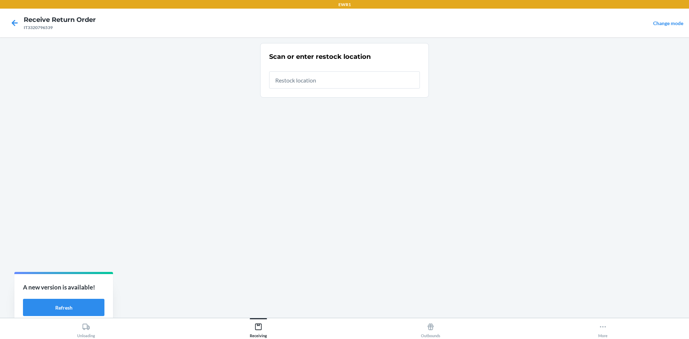
click at [325, 83] on input "text" at bounding box center [344, 79] width 151 height 17
type input "RTCart044"
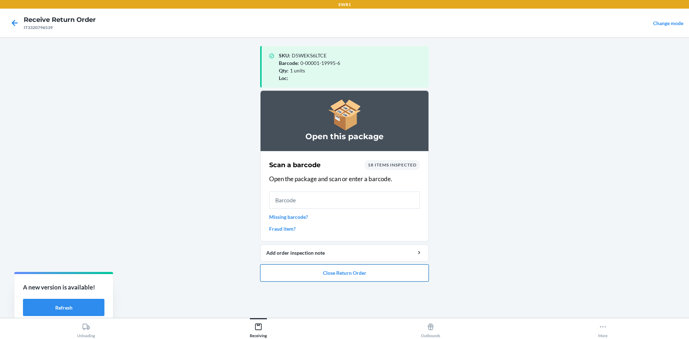
click at [394, 275] on button "Close Return Order" at bounding box center [344, 272] width 169 height 17
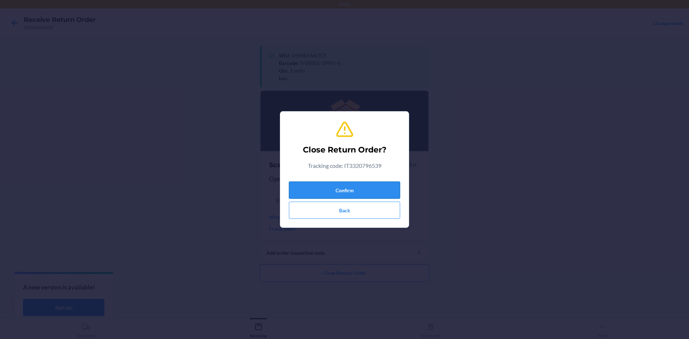
click at [389, 182] on button "Confirm" at bounding box center [344, 190] width 111 height 17
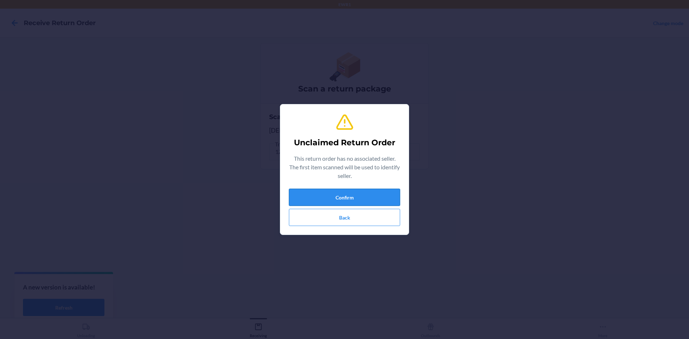
click at [389, 196] on button "Confirm" at bounding box center [344, 197] width 111 height 17
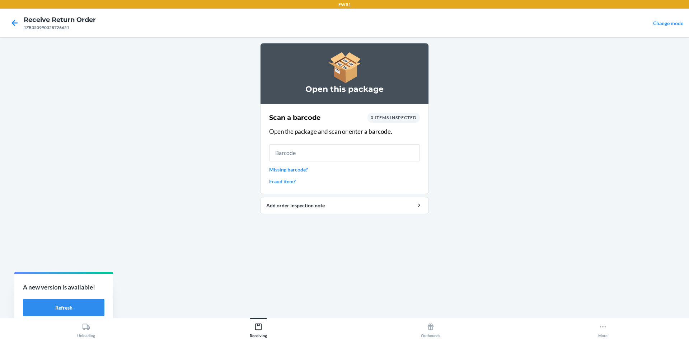
click at [386, 154] on input "text" at bounding box center [344, 152] width 151 height 17
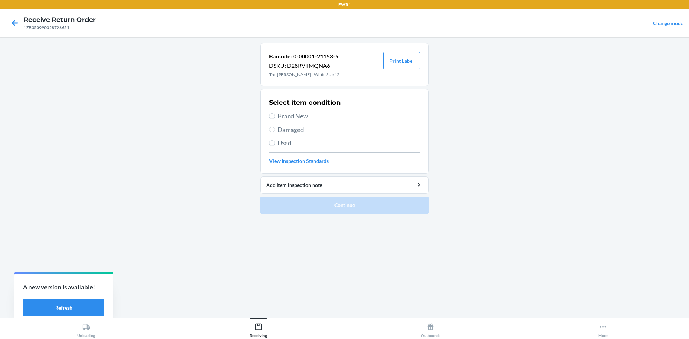
click at [273, 140] on label "Used" at bounding box center [344, 143] width 151 height 9
click at [273, 140] on input "Used" at bounding box center [272, 143] width 6 height 6
radio input "true"
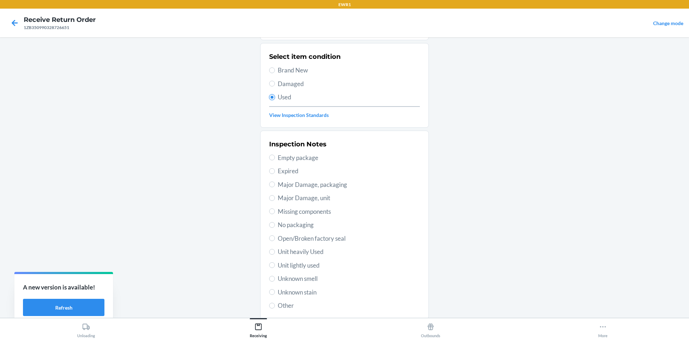
scroll to position [93, 0]
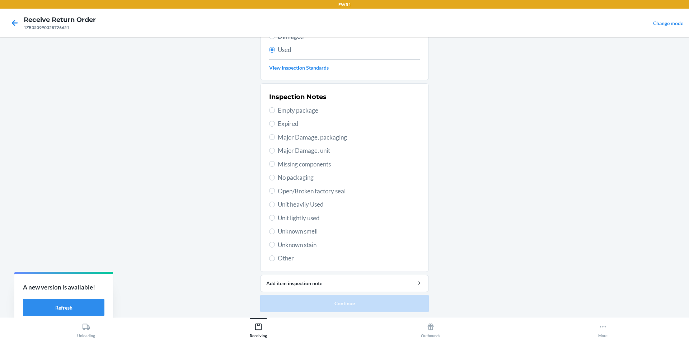
drag, startPoint x: 271, startPoint y: 201, endPoint x: 296, endPoint y: 219, distance: 30.7
click at [273, 202] on label "Unit heavily Used" at bounding box center [344, 204] width 151 height 9
click at [273, 202] on input "Unit heavily Used" at bounding box center [272, 205] width 6 height 6
radio input "true"
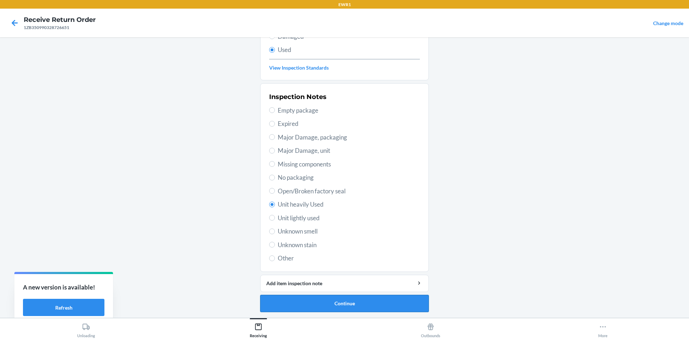
click at [349, 301] on button "Continue" at bounding box center [344, 303] width 169 height 17
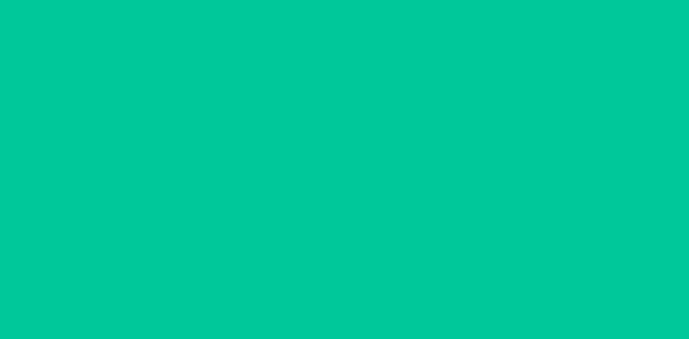
scroll to position [0, 0]
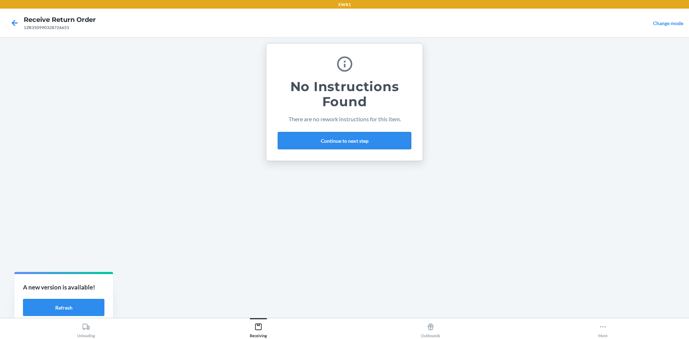
click at [325, 136] on button "Continue to next step" at bounding box center [344, 140] width 133 height 17
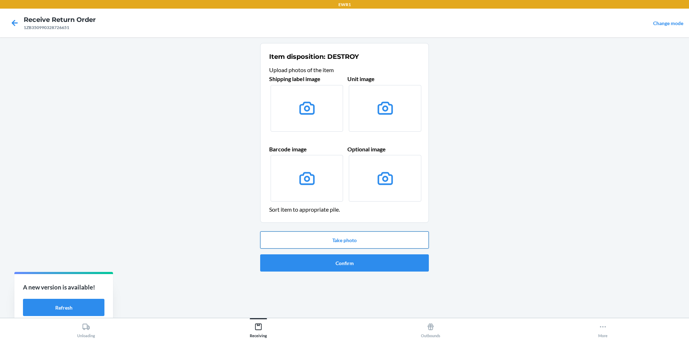
click at [385, 238] on button "Take photo" at bounding box center [344, 239] width 169 height 17
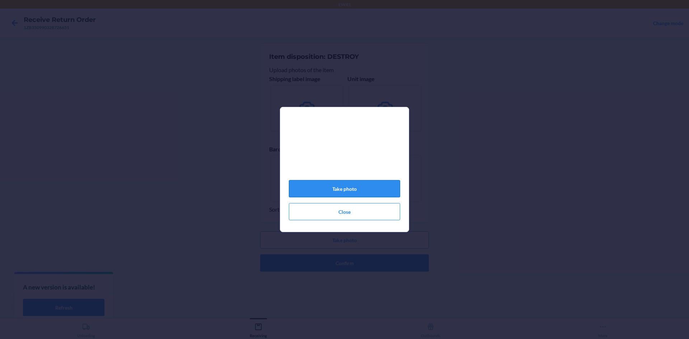
click at [373, 190] on button "Take photo" at bounding box center [344, 188] width 111 height 17
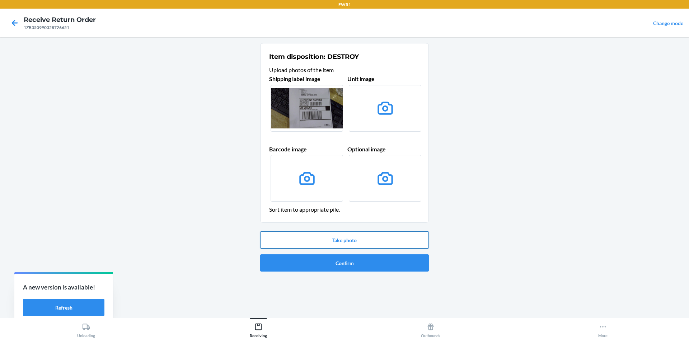
click at [404, 243] on button "Take photo" at bounding box center [344, 239] width 169 height 17
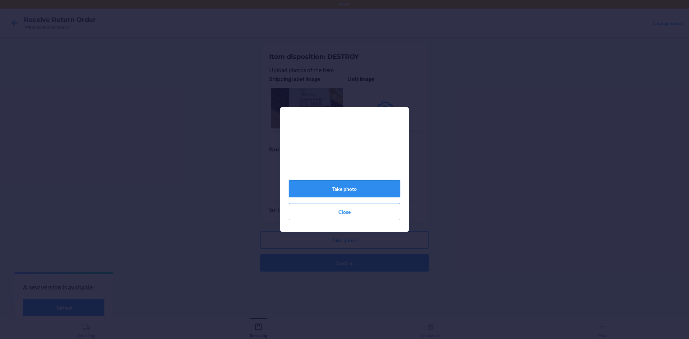
click at [371, 192] on button "Take photo" at bounding box center [344, 188] width 111 height 17
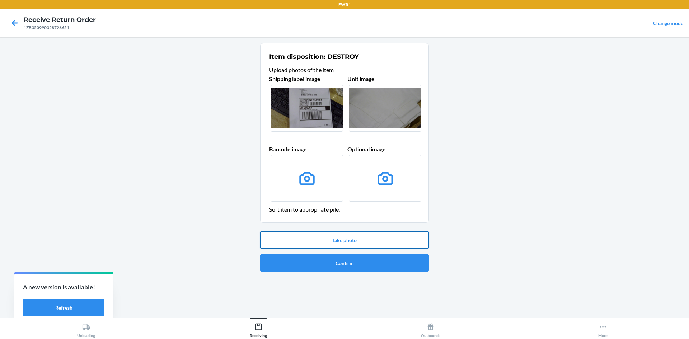
click at [374, 242] on button "Take photo" at bounding box center [344, 239] width 169 height 17
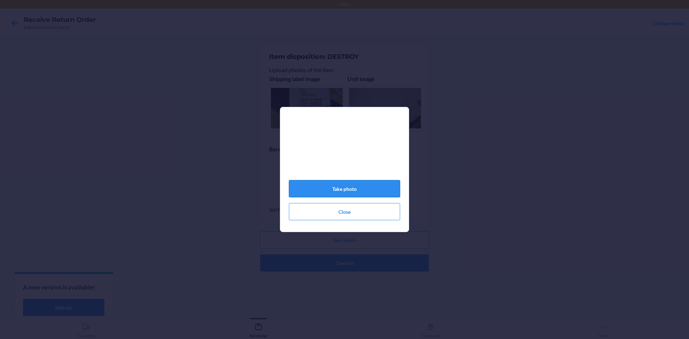
click at [386, 191] on button "Take photo" at bounding box center [344, 188] width 111 height 17
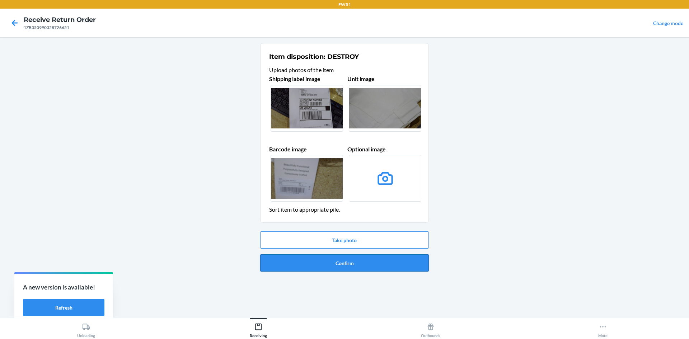
click at [385, 267] on button "Confirm" at bounding box center [344, 262] width 169 height 17
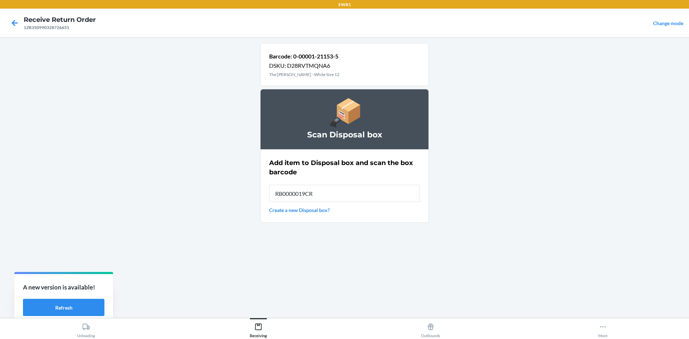
type input "RB0000019CR"
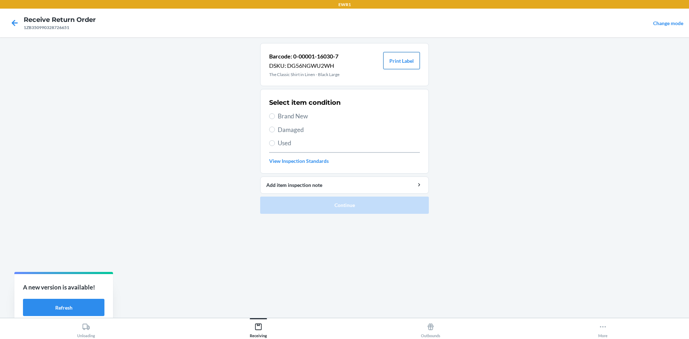
click at [399, 63] on button "Print Label" at bounding box center [401, 60] width 37 height 17
click at [272, 117] on input "Brand New" at bounding box center [272, 116] width 6 height 6
radio input "true"
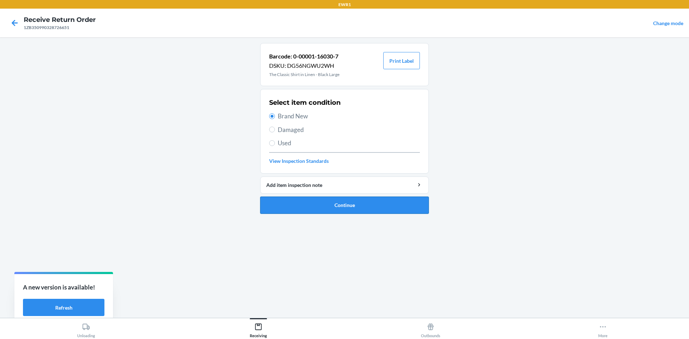
click at [363, 204] on button "Continue" at bounding box center [344, 205] width 169 height 17
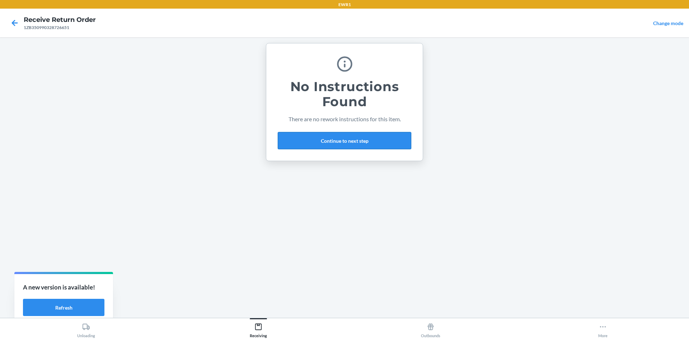
click at [343, 141] on button "Continue to next step" at bounding box center [344, 140] width 133 height 17
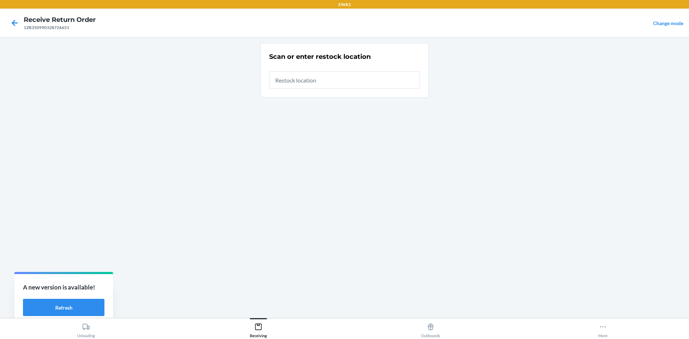
click at [335, 83] on input "text" at bounding box center [344, 79] width 151 height 17
type input "RTCart044"
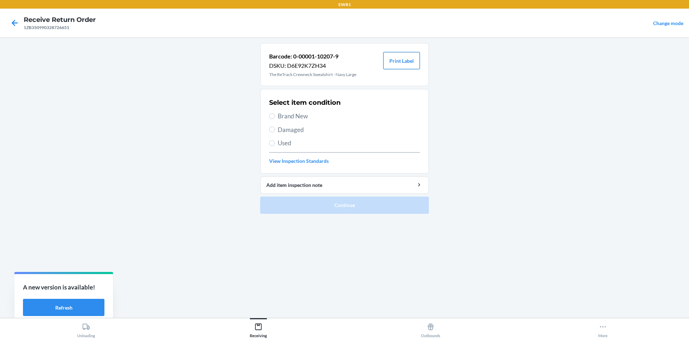
click at [409, 61] on button "Print Label" at bounding box center [401, 60] width 37 height 17
drag, startPoint x: 272, startPoint y: 114, endPoint x: 276, endPoint y: 124, distance: 11.4
click at [272, 116] on input "Brand New" at bounding box center [272, 116] width 6 height 6
radio input "true"
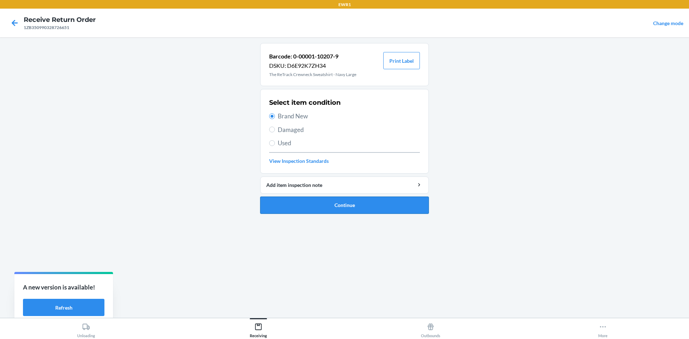
click at [354, 211] on button "Continue" at bounding box center [344, 205] width 169 height 17
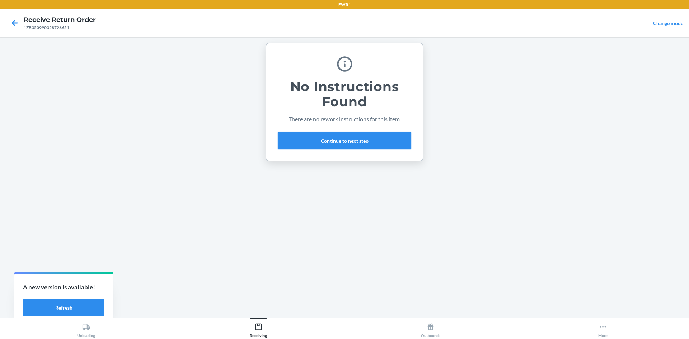
click at [332, 142] on button "Continue to next step" at bounding box center [344, 140] width 133 height 17
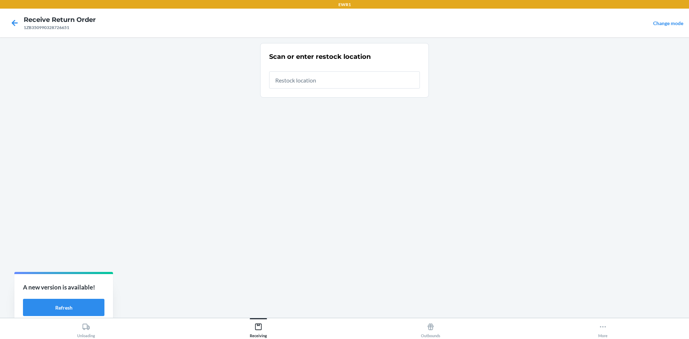
click at [295, 79] on input "text" at bounding box center [344, 79] width 151 height 17
type input "RTCart044"
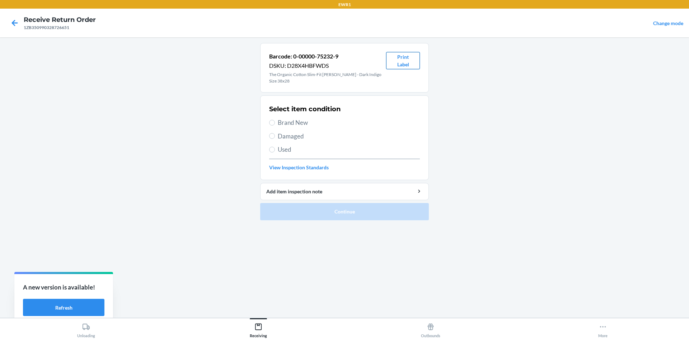
click at [401, 65] on button "Print Label" at bounding box center [403, 60] width 34 height 17
click at [277, 118] on label "Brand New" at bounding box center [344, 122] width 151 height 9
click at [275, 120] on input "Brand New" at bounding box center [272, 123] width 6 height 6
radio input "true"
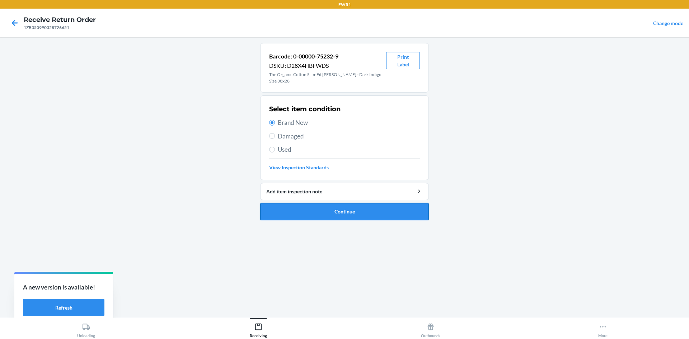
click at [372, 206] on button "Continue" at bounding box center [344, 211] width 169 height 17
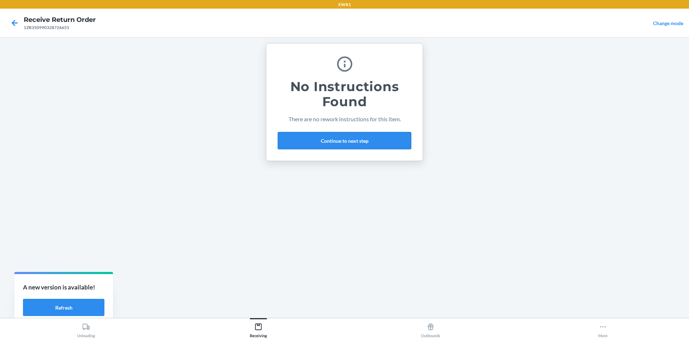
click at [342, 145] on button "Continue to next step" at bounding box center [344, 140] width 133 height 17
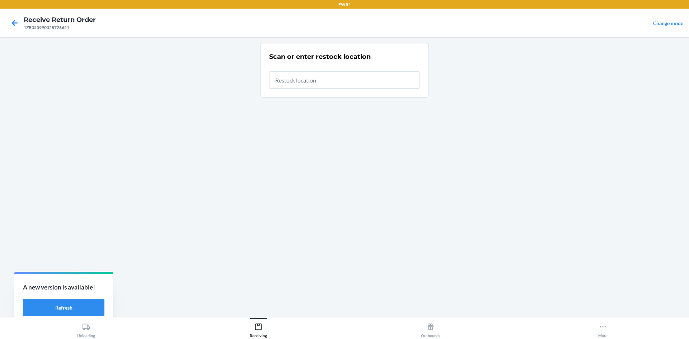
click at [320, 82] on input "text" at bounding box center [344, 79] width 151 height 17
type input "RTCart044"
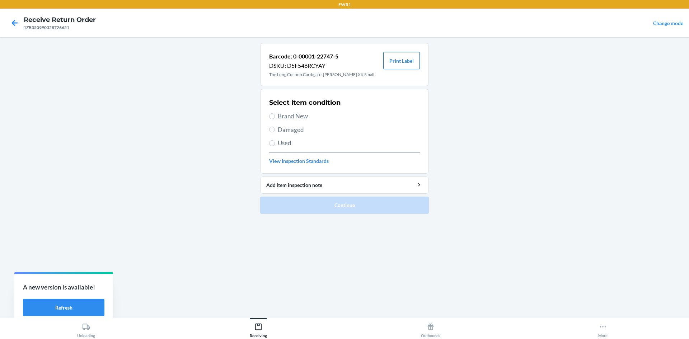
click at [405, 60] on button "Print Label" at bounding box center [401, 60] width 37 height 17
click at [269, 116] on input "Brand New" at bounding box center [272, 116] width 6 height 6
radio input "true"
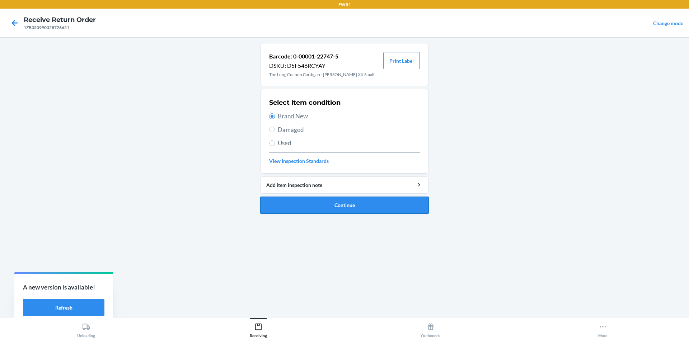
drag, startPoint x: 361, startPoint y: 205, endPoint x: 364, endPoint y: 204, distance: 3.7
click at [363, 207] on button "Continue" at bounding box center [344, 205] width 169 height 17
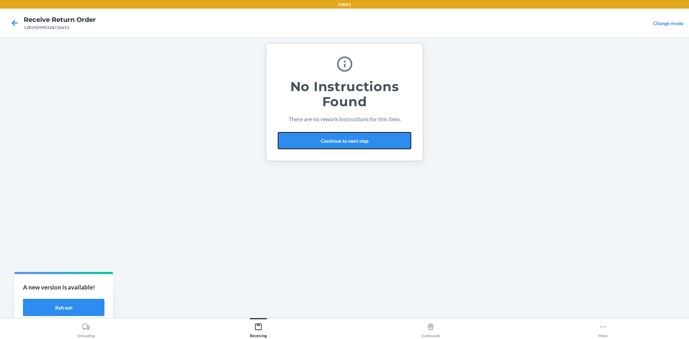
click at [358, 142] on button "Continue to next step" at bounding box center [344, 140] width 133 height 17
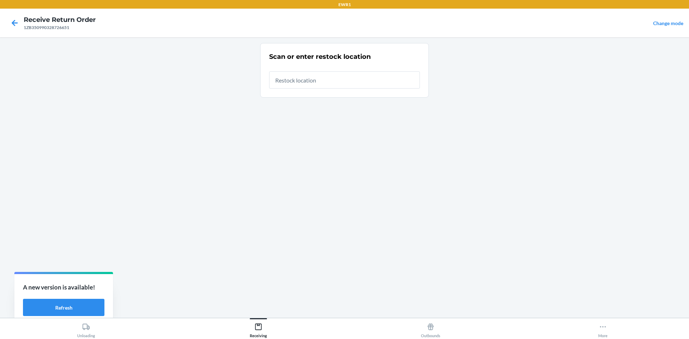
click at [324, 81] on input "text" at bounding box center [344, 79] width 151 height 17
type input "RTCart044"
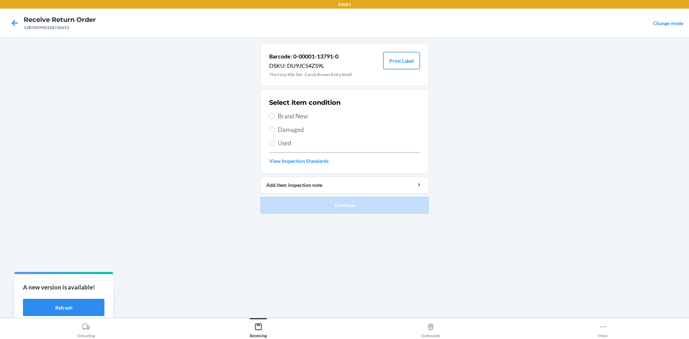
click at [408, 61] on button "Print Label" at bounding box center [401, 60] width 37 height 17
click at [279, 115] on span "Brand New" at bounding box center [349, 116] width 142 height 9
click at [275, 115] on input "Brand New" at bounding box center [272, 116] width 6 height 6
radio input "true"
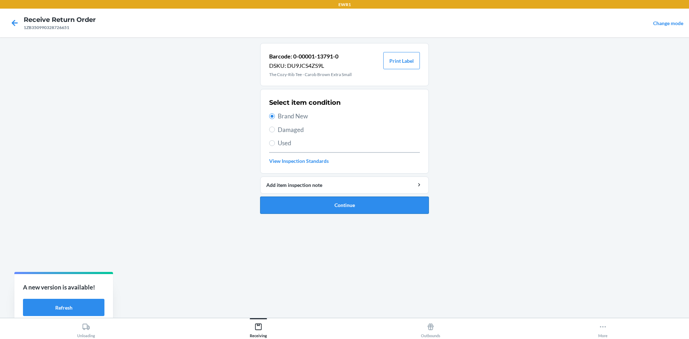
click at [370, 206] on button "Continue" at bounding box center [344, 205] width 169 height 17
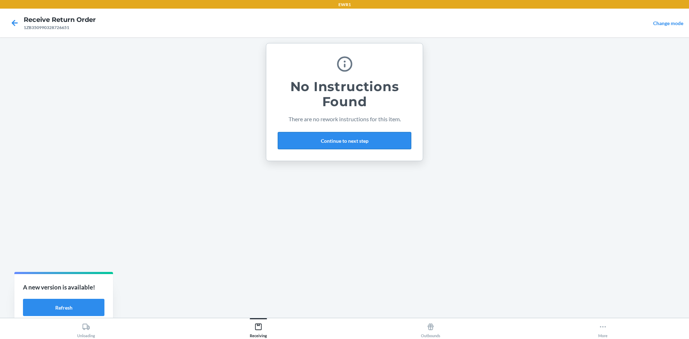
click at [347, 136] on button "Continue to next step" at bounding box center [344, 140] width 133 height 17
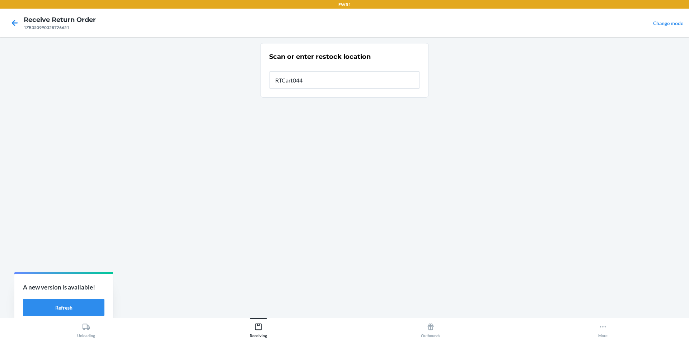
type input "RTCart044"
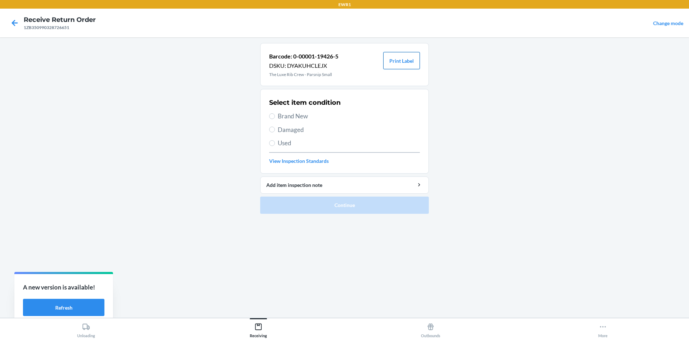
click at [406, 61] on button "Print Label" at bounding box center [401, 60] width 37 height 17
click at [273, 114] on input "Brand New" at bounding box center [272, 116] width 6 height 6
radio input "true"
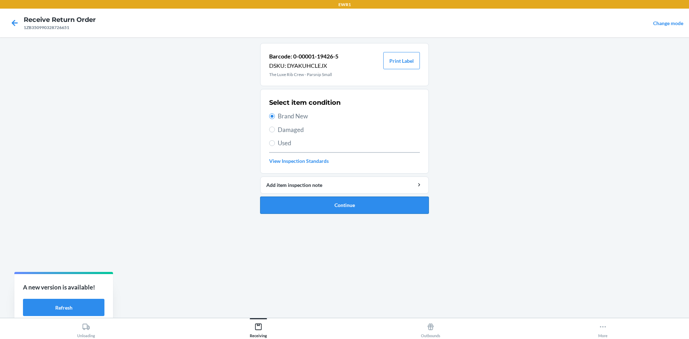
click at [361, 202] on button "Continue" at bounding box center [344, 205] width 169 height 17
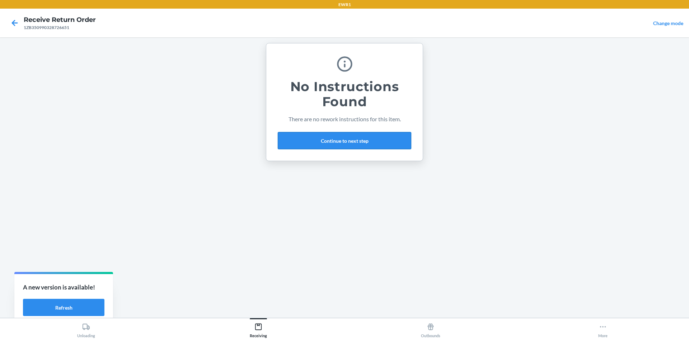
click at [361, 143] on button "Continue to next step" at bounding box center [344, 140] width 133 height 17
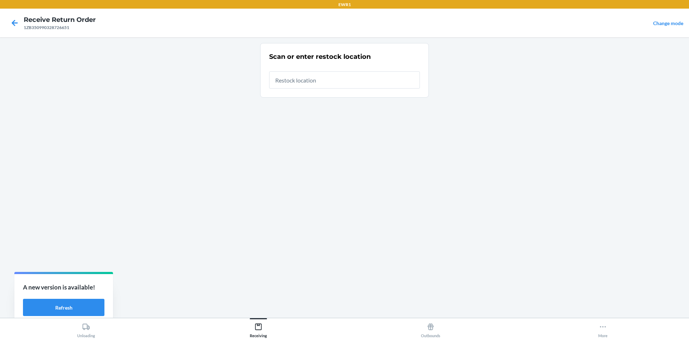
click at [333, 78] on input "text" at bounding box center [344, 79] width 151 height 17
type input "RTCart044"
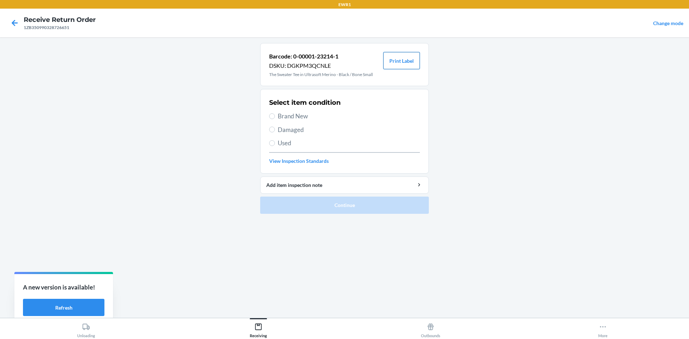
click at [408, 66] on button "Print Label" at bounding box center [401, 60] width 37 height 17
drag, startPoint x: 273, startPoint y: 115, endPoint x: 315, endPoint y: 174, distance: 73.1
click at [273, 116] on input "Brand New" at bounding box center [272, 116] width 6 height 6
radio input "true"
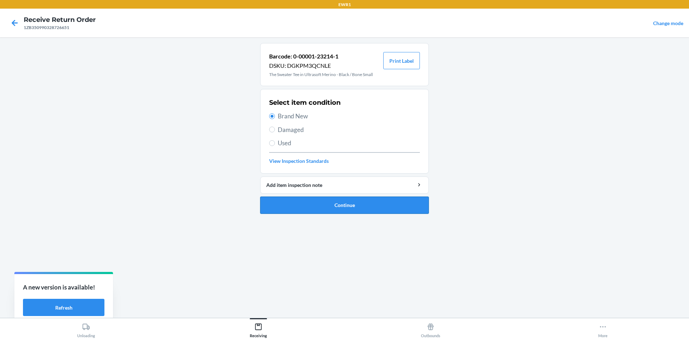
click at [357, 201] on button "Continue" at bounding box center [344, 205] width 169 height 17
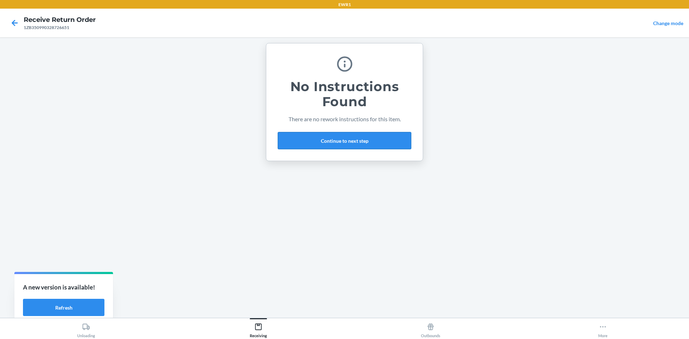
click at [357, 137] on button "Continue to next step" at bounding box center [344, 140] width 133 height 17
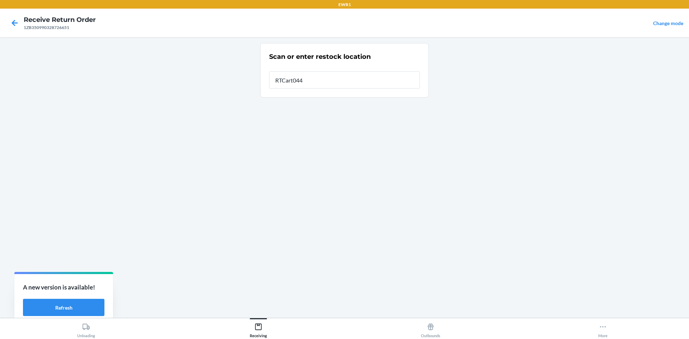
type input "RTCart044"
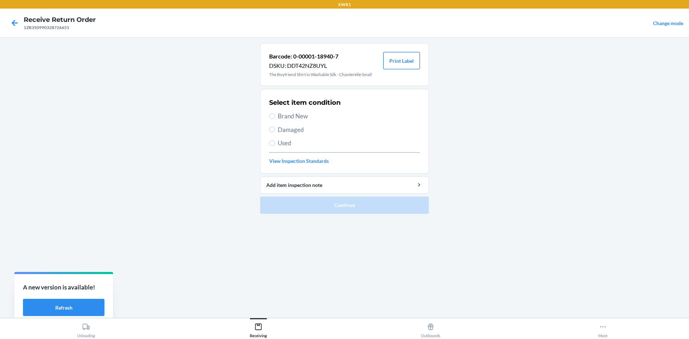
click at [398, 57] on button "Print Label" at bounding box center [401, 60] width 37 height 17
click at [277, 114] on label "Brand New" at bounding box center [344, 116] width 151 height 9
click at [275, 114] on input "Brand New" at bounding box center [272, 116] width 6 height 6
radio input "true"
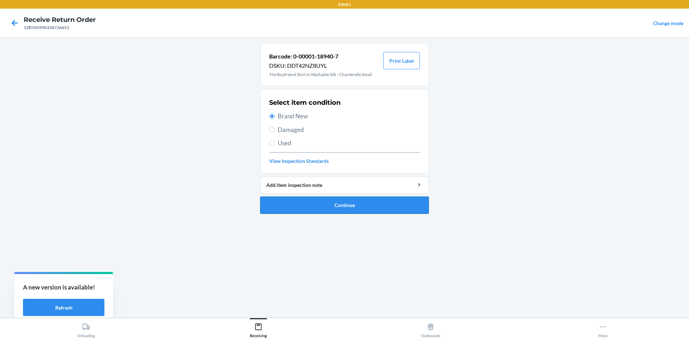
click at [382, 207] on button "Continue" at bounding box center [344, 205] width 169 height 17
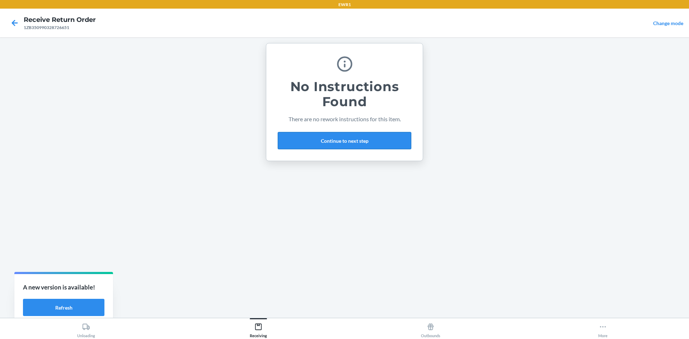
click at [344, 135] on button "Continue to next step" at bounding box center [344, 140] width 133 height 17
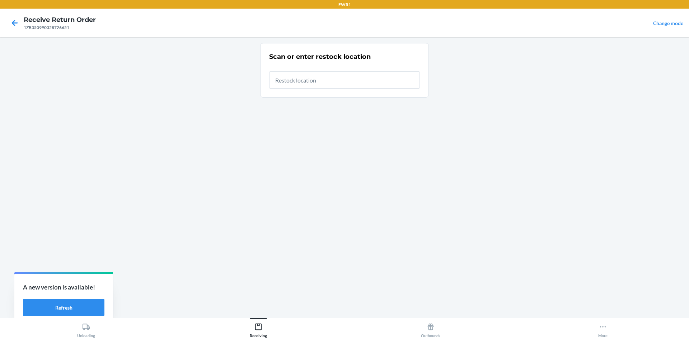
click at [326, 84] on input "text" at bounding box center [344, 79] width 151 height 17
type input "RTCart044"
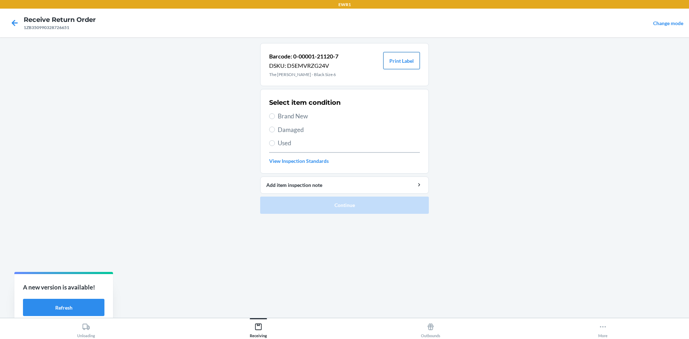
click at [395, 57] on button "Print Label" at bounding box center [401, 60] width 37 height 17
click at [277, 120] on label "Brand New" at bounding box center [344, 116] width 151 height 9
click at [275, 119] on input "Brand New" at bounding box center [272, 116] width 6 height 6
radio input "true"
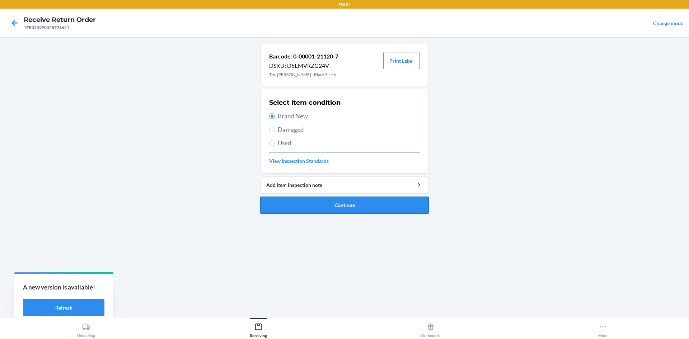
click at [366, 207] on button "Continue" at bounding box center [344, 205] width 169 height 17
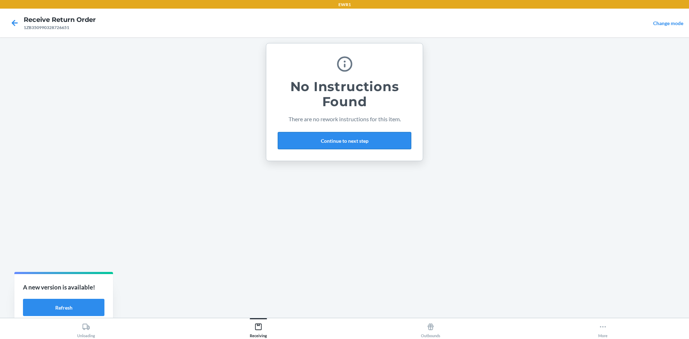
click at [352, 137] on button "Continue to next step" at bounding box center [344, 140] width 133 height 17
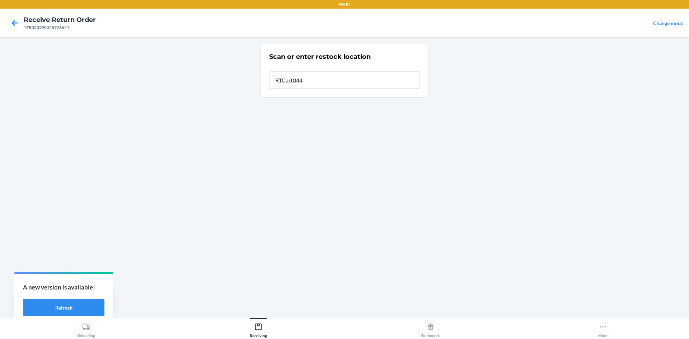
type input "RTCart044"
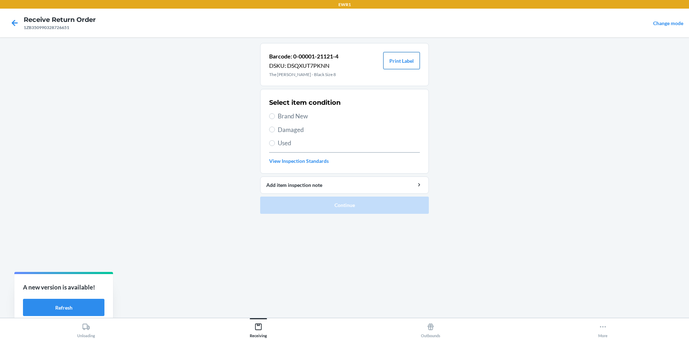
click at [391, 62] on button "Print Label" at bounding box center [401, 60] width 37 height 17
click at [272, 114] on input "Brand New" at bounding box center [272, 116] width 6 height 6
radio input "true"
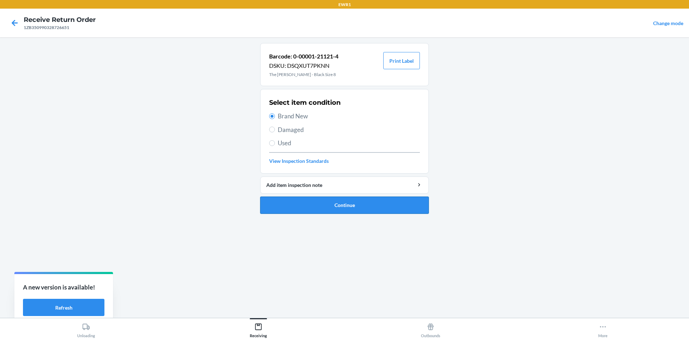
click at [366, 202] on button "Continue" at bounding box center [344, 205] width 169 height 17
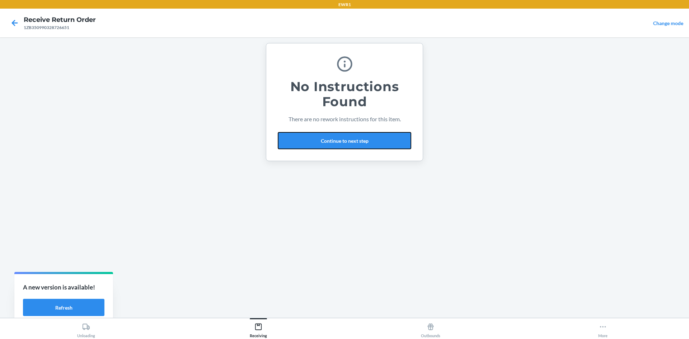
click at [346, 144] on button "Continue to next step" at bounding box center [344, 140] width 133 height 17
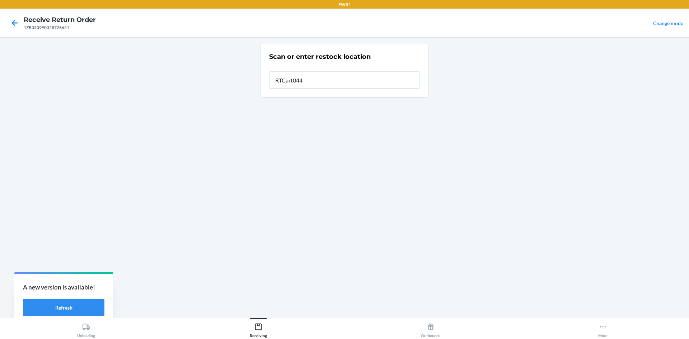
type input "RTCart044"
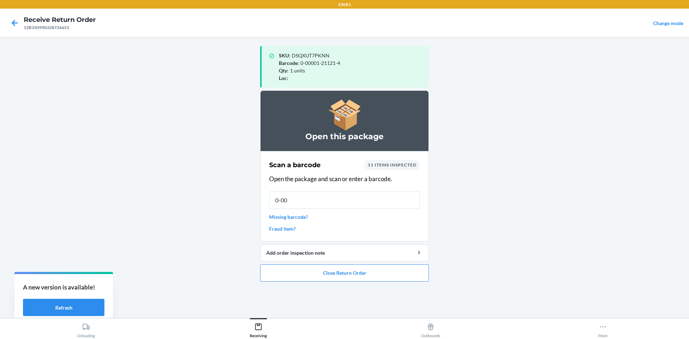
type input "0-000"
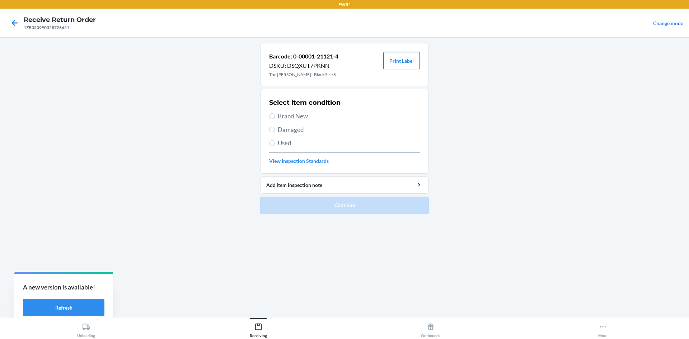
click at [408, 61] on button "Print Label" at bounding box center [401, 60] width 37 height 17
click at [272, 115] on input "Brand New" at bounding box center [272, 116] width 6 height 6
radio input "true"
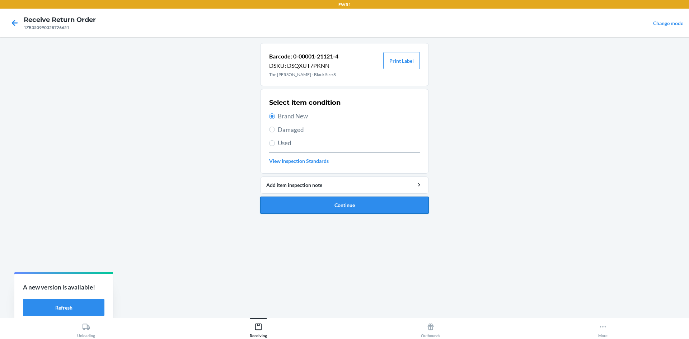
click at [360, 208] on button "Continue" at bounding box center [344, 205] width 169 height 17
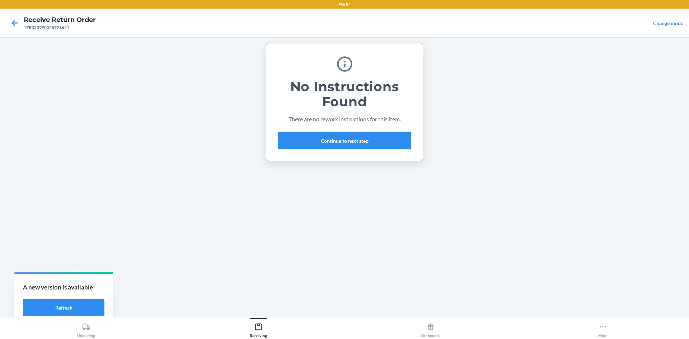
click at [342, 140] on button "Continue to next step" at bounding box center [344, 140] width 133 height 17
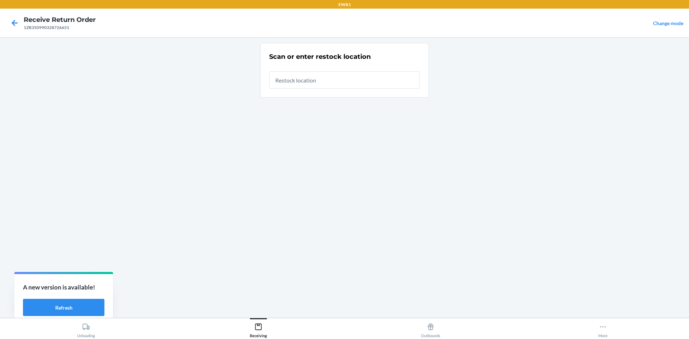
click at [308, 79] on input "text" at bounding box center [344, 79] width 151 height 17
type input "RTCart044"
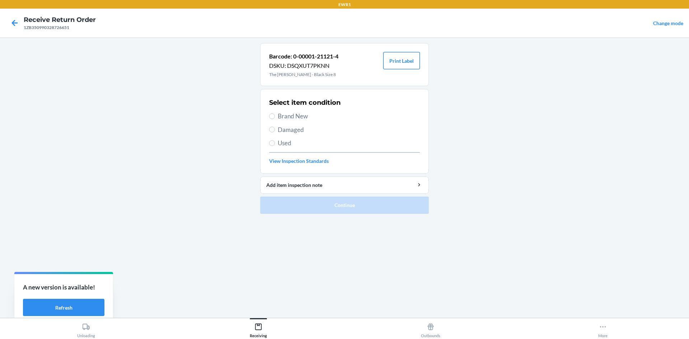
click at [410, 64] on button "Print Label" at bounding box center [401, 60] width 37 height 17
click at [276, 113] on label "Brand New" at bounding box center [344, 116] width 151 height 9
click at [275, 113] on input "Brand New" at bounding box center [272, 116] width 6 height 6
radio input "true"
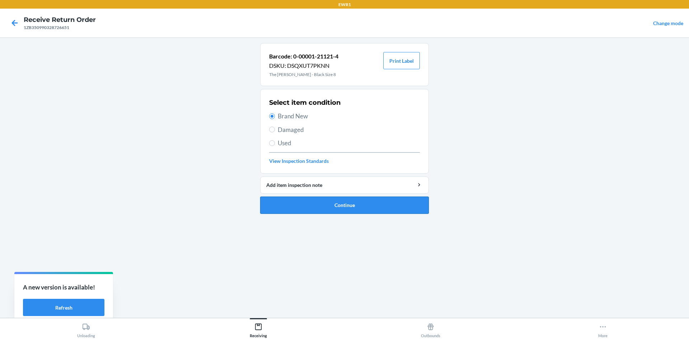
click at [385, 205] on button "Continue" at bounding box center [344, 205] width 169 height 17
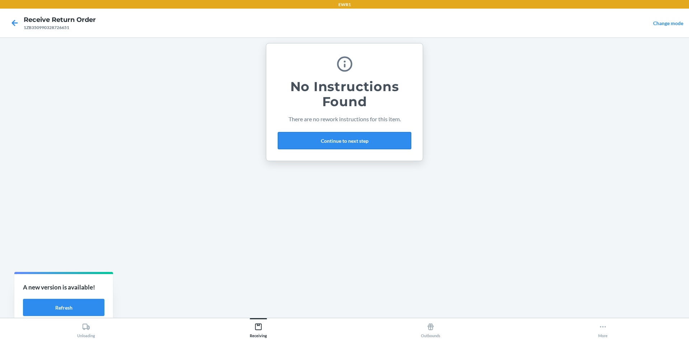
click at [338, 134] on button "Continue to next step" at bounding box center [344, 140] width 133 height 17
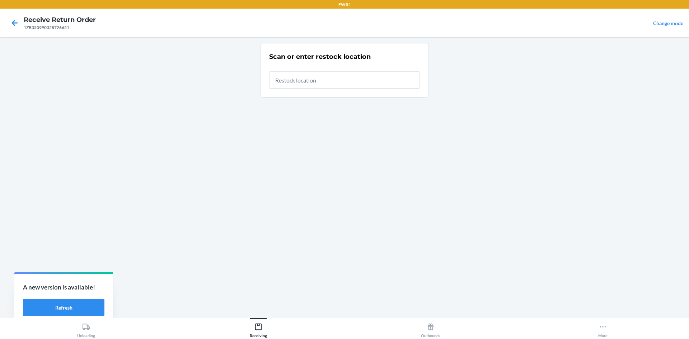
click at [303, 83] on input "text" at bounding box center [344, 79] width 151 height 17
type input "RTCart044"
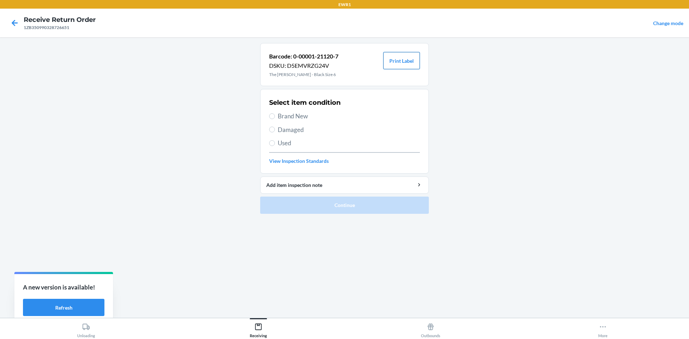
click at [410, 66] on button "Print Label" at bounding box center [401, 60] width 37 height 17
click at [274, 114] on input "Brand New" at bounding box center [272, 116] width 6 height 6
radio input "true"
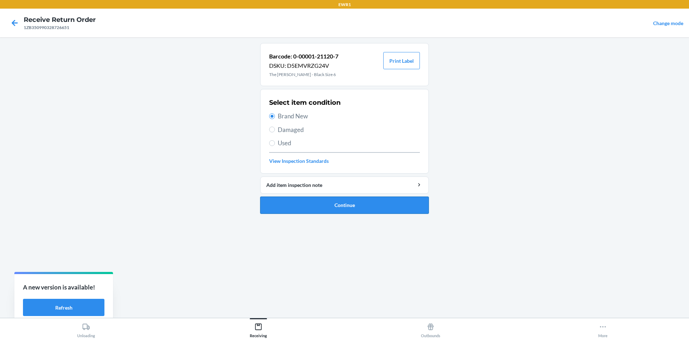
click at [358, 205] on button "Continue" at bounding box center [344, 205] width 169 height 17
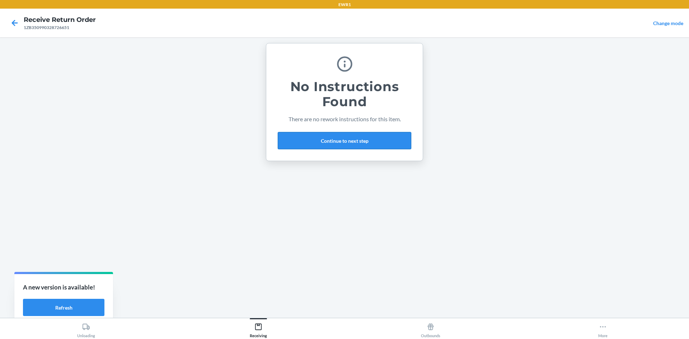
click at [372, 146] on button "Continue to next step" at bounding box center [344, 140] width 133 height 17
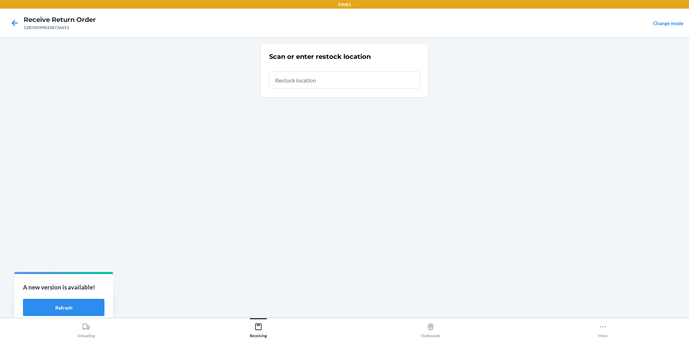
click at [335, 83] on input "text" at bounding box center [344, 79] width 151 height 17
type input "RTCart044"
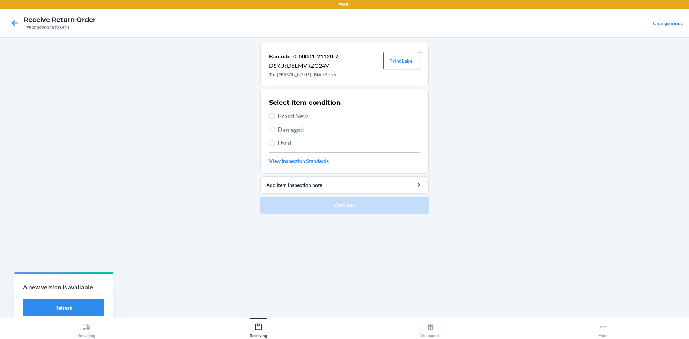
click at [395, 60] on button "Print Label" at bounding box center [401, 60] width 37 height 17
click at [287, 114] on span "Brand New" at bounding box center [349, 116] width 142 height 9
click at [275, 114] on input "Brand New" at bounding box center [272, 116] width 6 height 6
radio input "true"
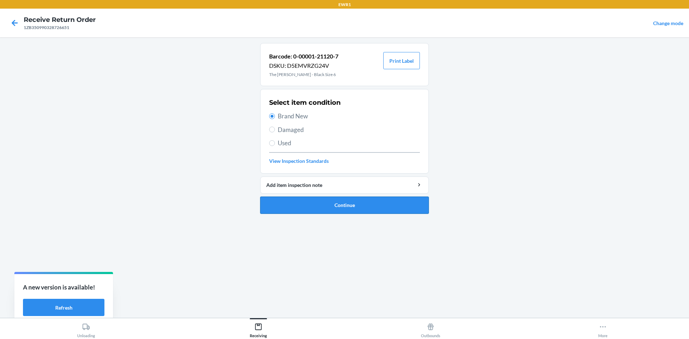
click at [414, 203] on button "Continue" at bounding box center [344, 205] width 169 height 17
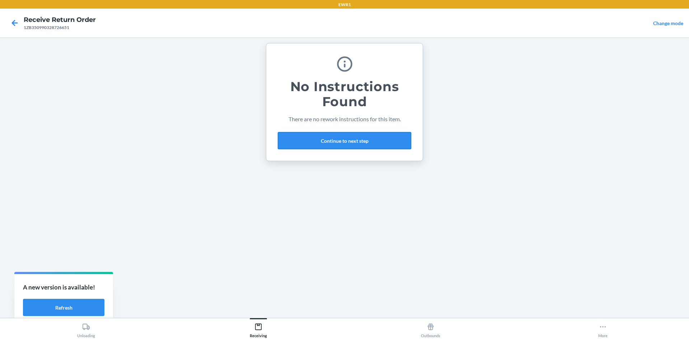
click at [365, 137] on button "Continue to next step" at bounding box center [344, 140] width 133 height 17
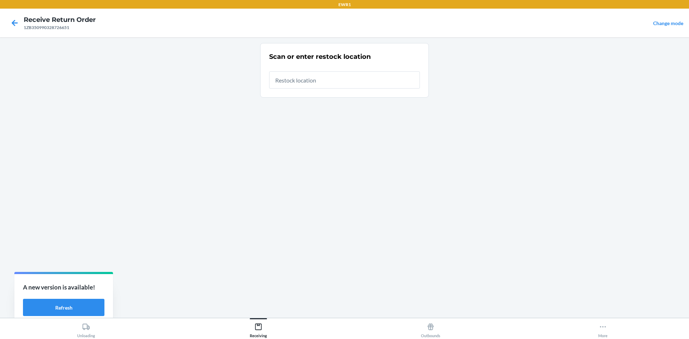
click at [330, 83] on input "text" at bounding box center [344, 79] width 151 height 17
type input "RTCart044"
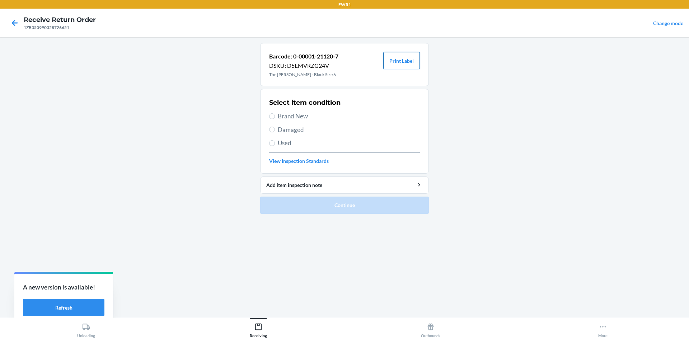
click at [410, 59] on button "Print Label" at bounding box center [401, 60] width 37 height 17
click at [273, 113] on label "Brand New" at bounding box center [344, 116] width 151 height 9
click at [273, 113] on input "Brand New" at bounding box center [272, 116] width 6 height 6
radio input "true"
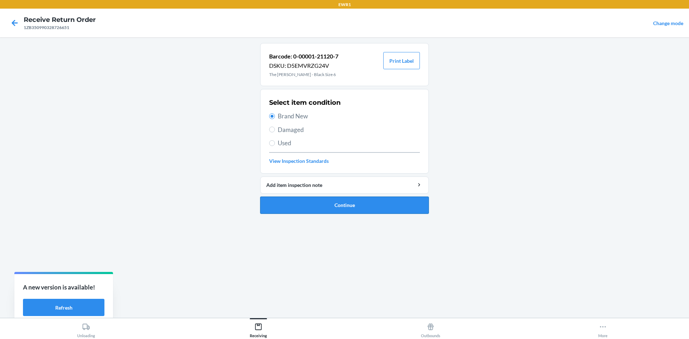
click at [381, 202] on button "Continue" at bounding box center [344, 205] width 169 height 17
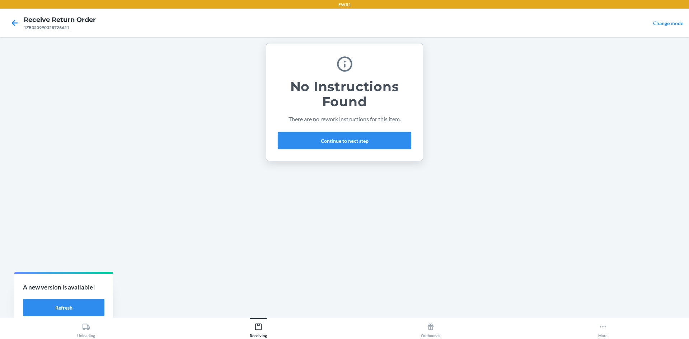
click at [337, 142] on button "Continue to next step" at bounding box center [344, 140] width 133 height 17
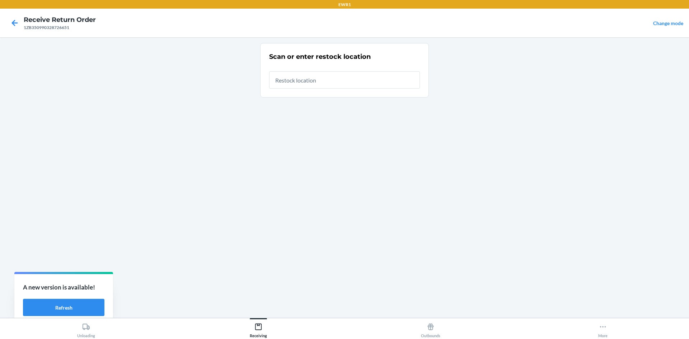
click at [311, 78] on input "text" at bounding box center [344, 79] width 151 height 17
type input "RTCart044"
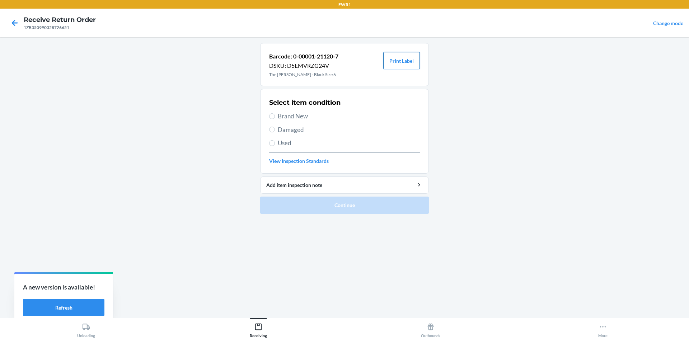
click at [400, 55] on button "Print Label" at bounding box center [401, 60] width 37 height 17
click at [277, 115] on label "Brand New" at bounding box center [344, 116] width 151 height 9
click at [275, 115] on input "Brand New" at bounding box center [272, 116] width 6 height 6
radio input "true"
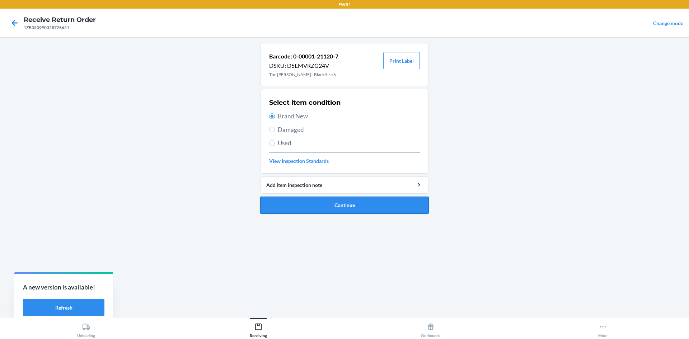
click at [352, 201] on button "Continue" at bounding box center [344, 205] width 169 height 17
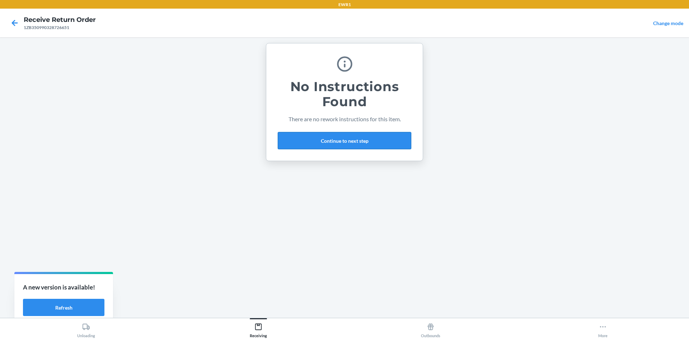
click at [334, 136] on button "Continue to next step" at bounding box center [344, 140] width 133 height 17
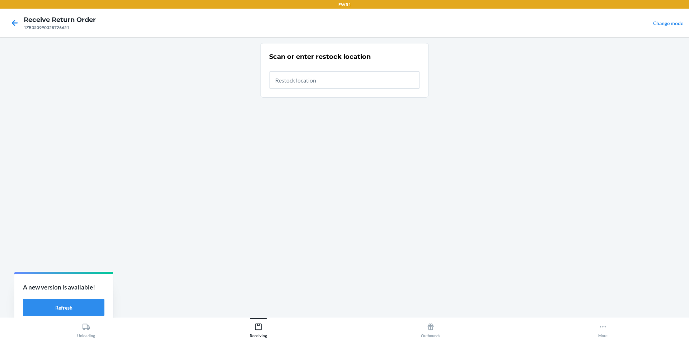
click at [307, 80] on input "text" at bounding box center [344, 79] width 151 height 17
type input "RTCart044"
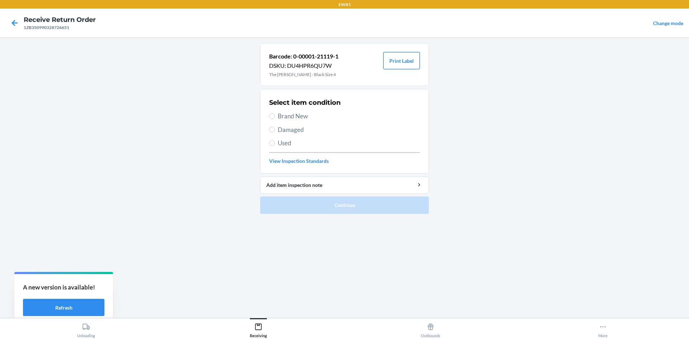
click at [401, 63] on button "Print Label" at bounding box center [401, 60] width 37 height 17
click at [275, 115] on input "Brand New" at bounding box center [272, 116] width 6 height 6
radio input "true"
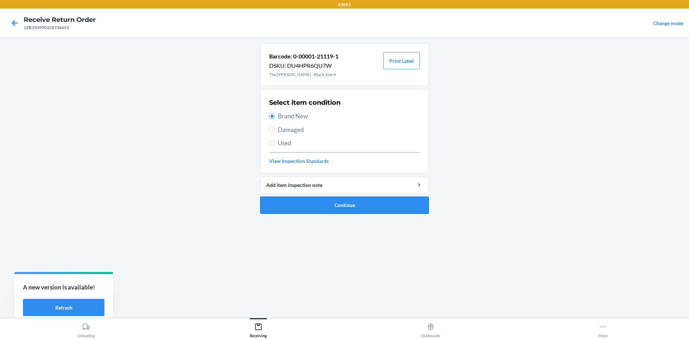
click at [362, 209] on button "Continue" at bounding box center [344, 205] width 169 height 17
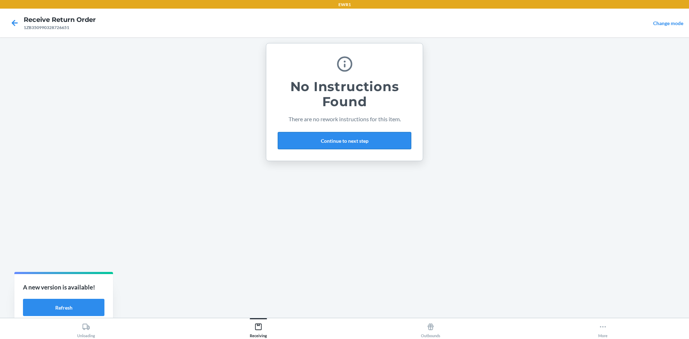
click at [326, 140] on button "Continue to next step" at bounding box center [344, 140] width 133 height 17
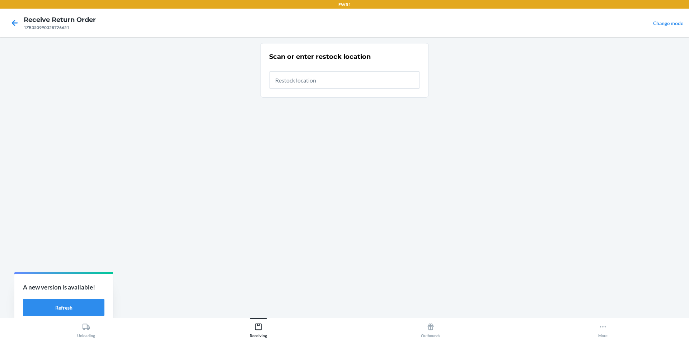
click at [294, 78] on input "text" at bounding box center [344, 79] width 151 height 17
type input "RTCart044"
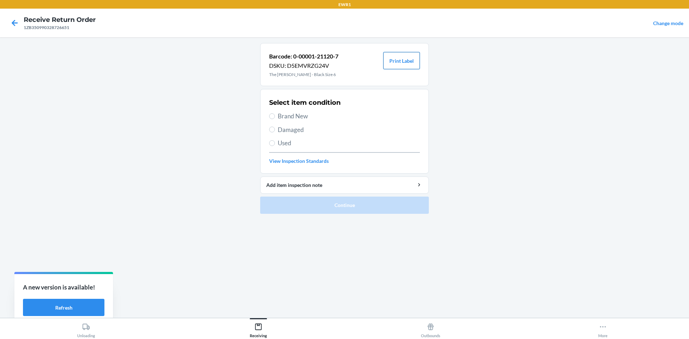
click at [404, 64] on button "Print Label" at bounding box center [401, 60] width 37 height 17
click at [275, 116] on label "Brand New" at bounding box center [344, 116] width 151 height 9
click at [275, 116] on input "Brand New" at bounding box center [272, 116] width 6 height 6
radio input "true"
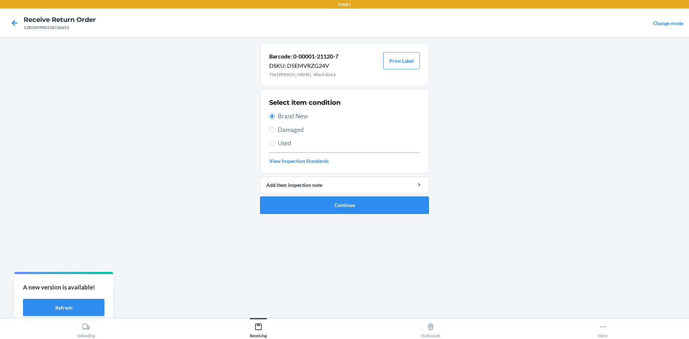
click at [350, 204] on button "Continue" at bounding box center [344, 205] width 169 height 17
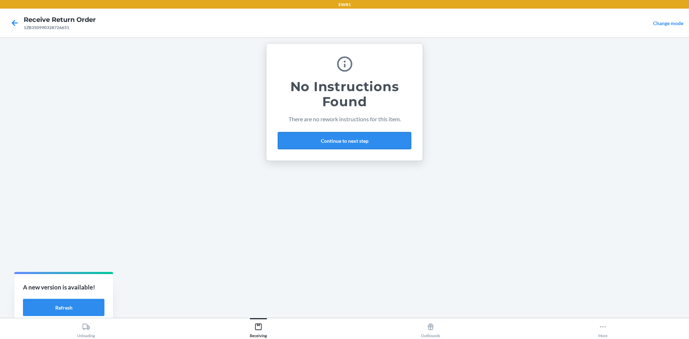
click at [327, 136] on button "Continue to next step" at bounding box center [344, 140] width 133 height 17
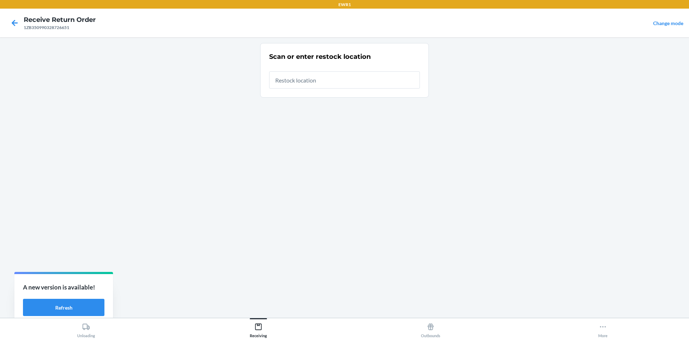
click at [303, 80] on input "text" at bounding box center [344, 79] width 151 height 17
type input "RTCart044"
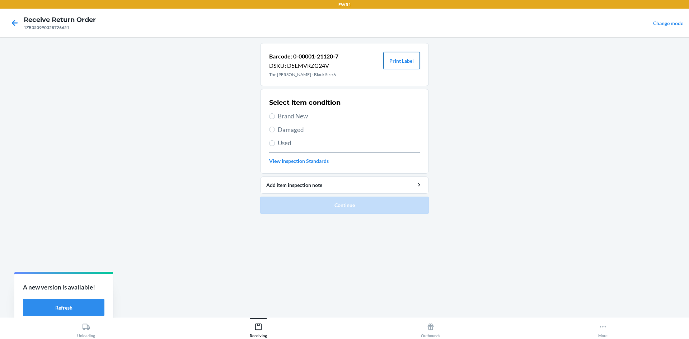
click at [410, 66] on button "Print Label" at bounding box center [401, 60] width 37 height 17
click at [279, 114] on span "Brand New" at bounding box center [349, 116] width 142 height 9
click at [275, 114] on input "Brand New" at bounding box center [272, 116] width 6 height 6
radio input "true"
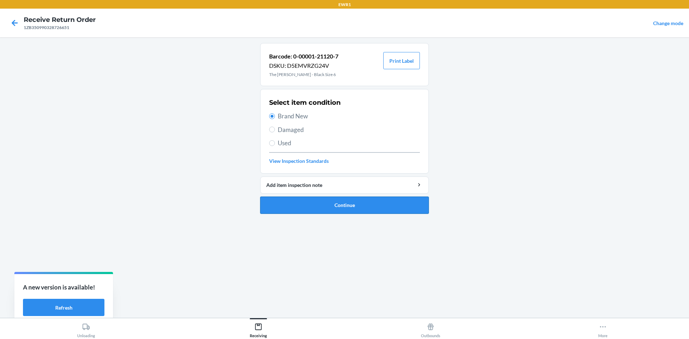
click at [363, 202] on button "Continue" at bounding box center [344, 205] width 169 height 17
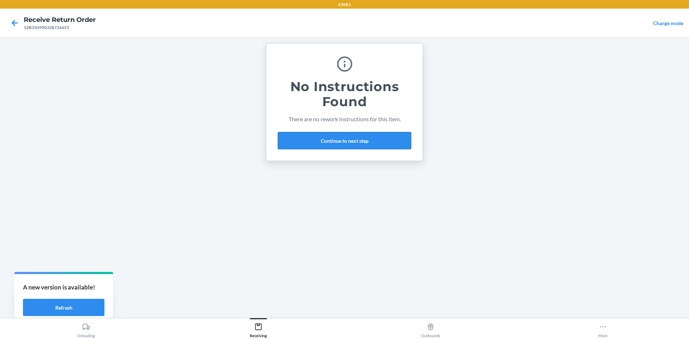
click at [324, 139] on button "Continue to next step" at bounding box center [344, 140] width 133 height 17
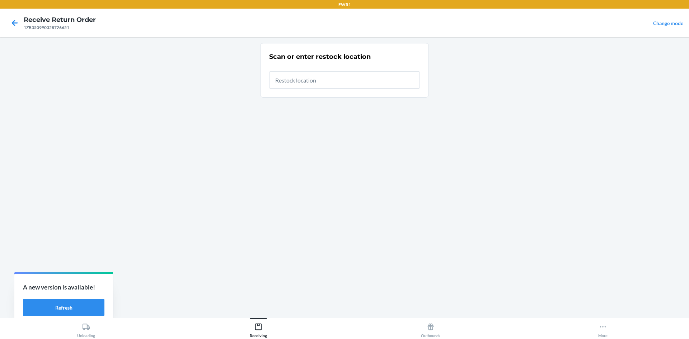
click at [315, 82] on input "text" at bounding box center [344, 79] width 151 height 17
type input "RTCart044"
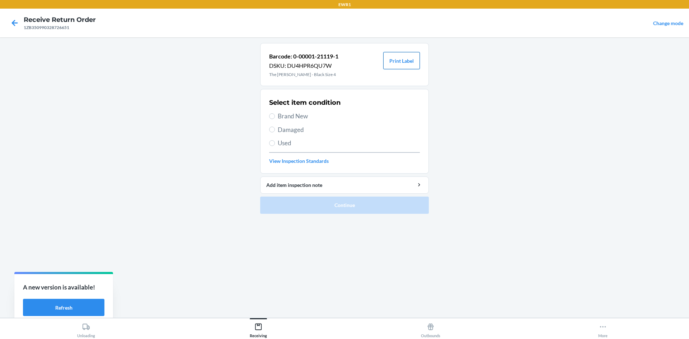
click at [403, 62] on button "Print Label" at bounding box center [401, 60] width 37 height 17
click at [278, 113] on span "Brand New" at bounding box center [349, 116] width 142 height 9
click at [275, 113] on input "Brand New" at bounding box center [272, 116] width 6 height 6
radio input "true"
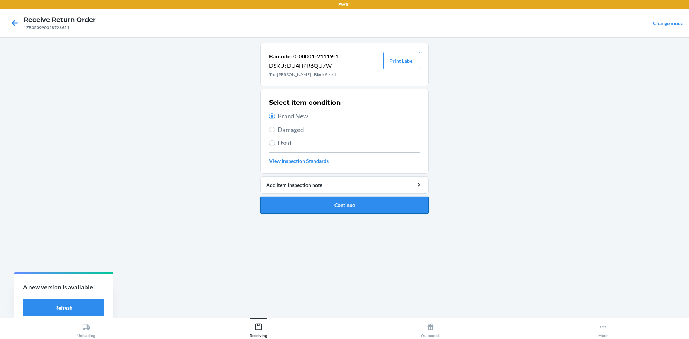
click at [357, 202] on button "Continue" at bounding box center [344, 205] width 169 height 17
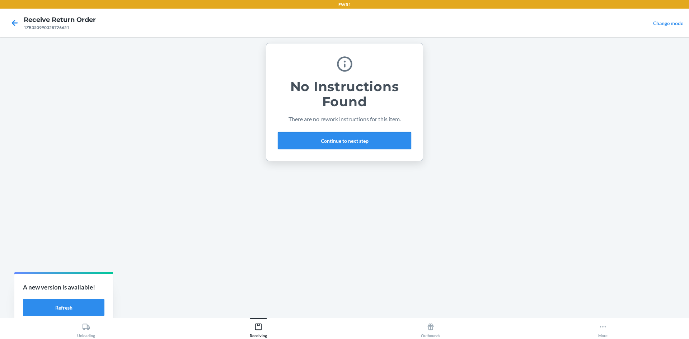
click at [332, 139] on button "Continue to next step" at bounding box center [344, 140] width 133 height 17
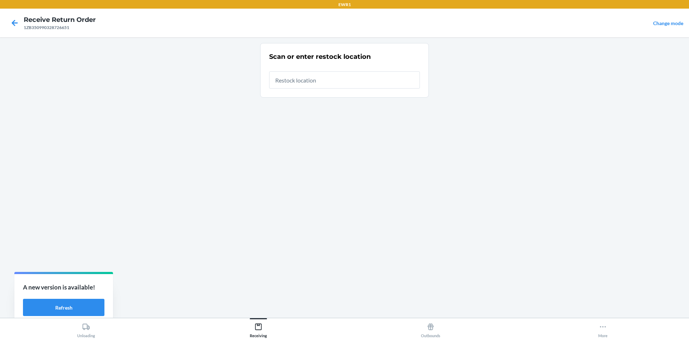
click at [320, 82] on input "text" at bounding box center [344, 79] width 151 height 17
type input "RTCart044"
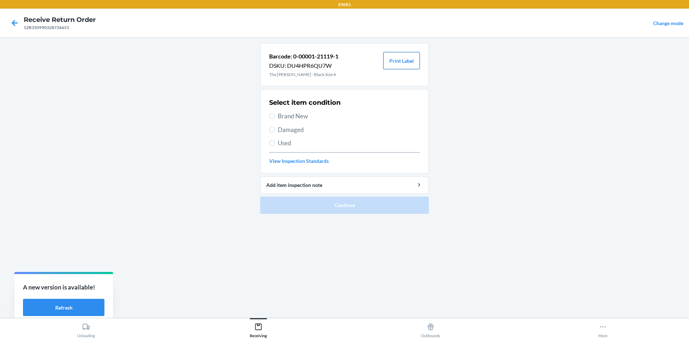
click at [410, 64] on button "Print Label" at bounding box center [401, 60] width 37 height 17
drag, startPoint x: 273, startPoint y: 112, endPoint x: 311, endPoint y: 127, distance: 40.8
click at [273, 113] on label "Brand New" at bounding box center [344, 116] width 151 height 9
click at [273, 113] on input "Brand New" at bounding box center [272, 116] width 6 height 6
radio input "true"
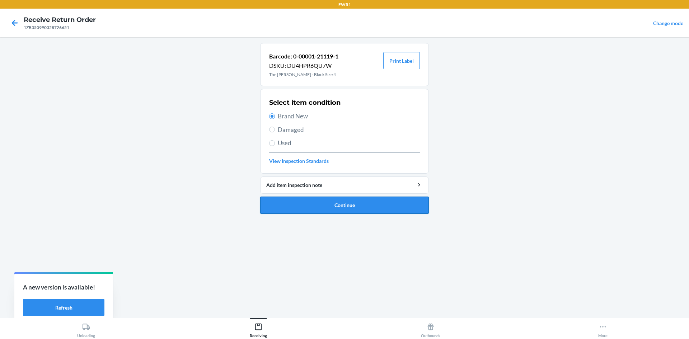
click at [370, 204] on button "Continue" at bounding box center [344, 205] width 169 height 17
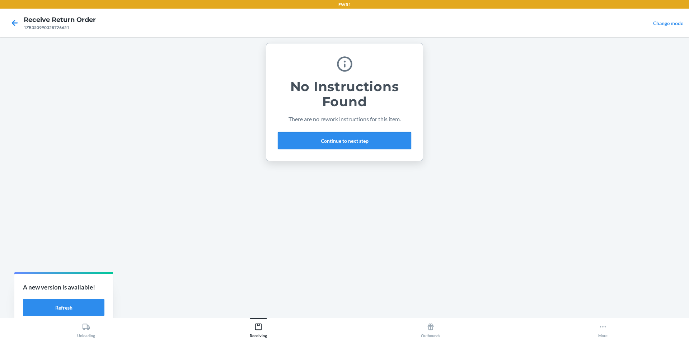
drag, startPoint x: 347, startPoint y: 141, endPoint x: 350, endPoint y: 144, distance: 3.9
click at [350, 144] on button "Continue to next step" at bounding box center [344, 140] width 133 height 17
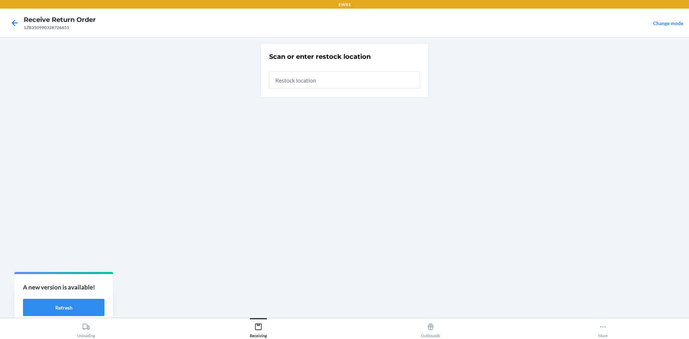
click at [310, 80] on input "text" at bounding box center [344, 79] width 151 height 17
type input "RTCart044"
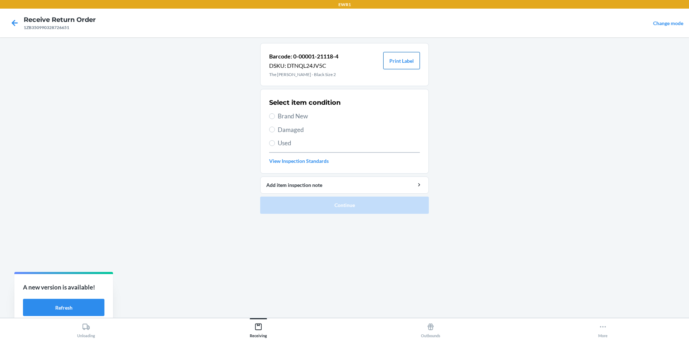
click at [397, 61] on button "Print Label" at bounding box center [401, 60] width 37 height 17
drag, startPoint x: 275, startPoint y: 115, endPoint x: 292, endPoint y: 131, distance: 23.1
click at [277, 117] on label "Brand New" at bounding box center [344, 116] width 151 height 9
click at [272, 116] on input "Brand New" at bounding box center [272, 116] width 6 height 6
radio input "true"
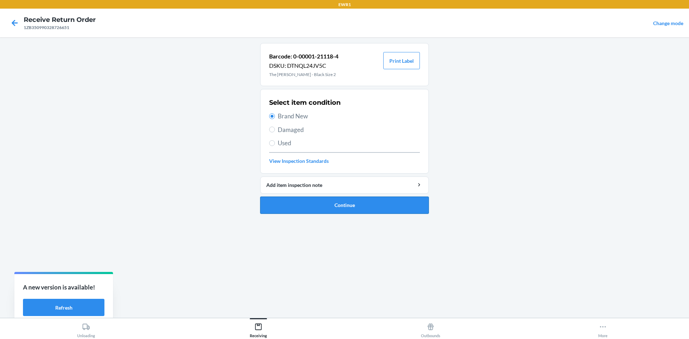
click at [374, 209] on button "Continue" at bounding box center [344, 205] width 169 height 17
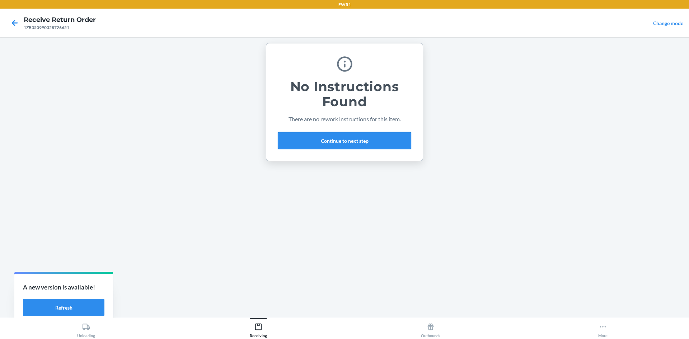
click at [367, 140] on button "Continue to next step" at bounding box center [344, 140] width 133 height 17
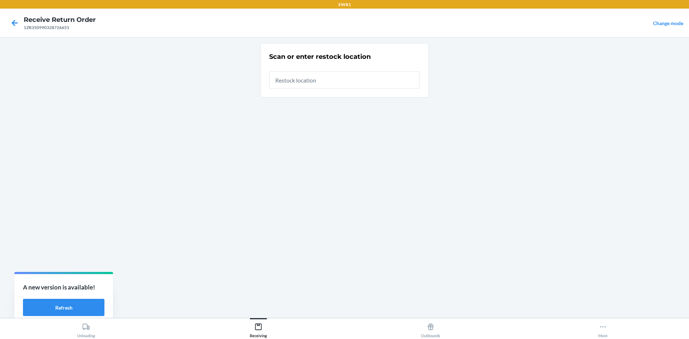
click at [354, 81] on input "text" at bounding box center [344, 79] width 151 height 17
type input "RTCart044"
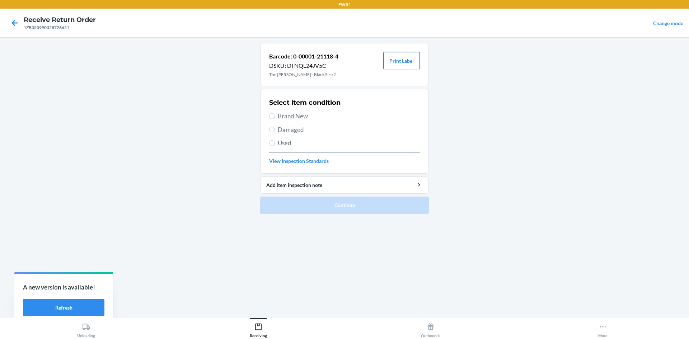
click at [403, 60] on button "Print Label" at bounding box center [401, 60] width 37 height 17
drag, startPoint x: 276, startPoint y: 112, endPoint x: 341, endPoint y: 169, distance: 87.0
click at [276, 112] on label "Brand New" at bounding box center [344, 116] width 151 height 9
click at [275, 113] on input "Brand New" at bounding box center [272, 116] width 6 height 6
radio input "true"
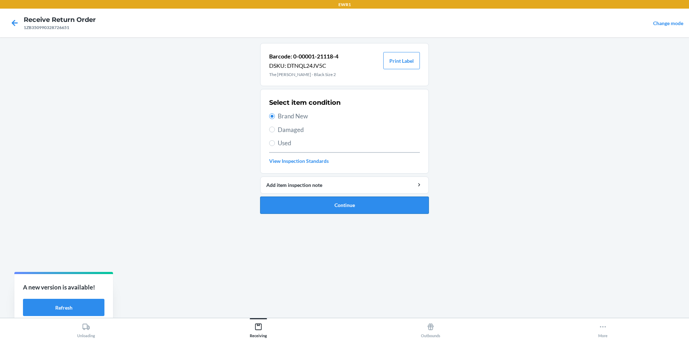
click at [388, 207] on button "Continue" at bounding box center [344, 205] width 169 height 17
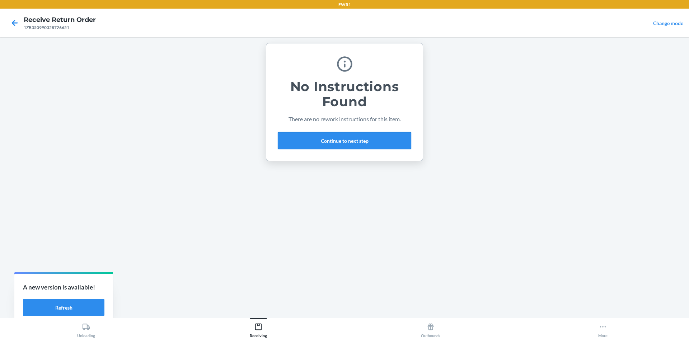
click at [362, 143] on button "Continue to next step" at bounding box center [344, 140] width 133 height 17
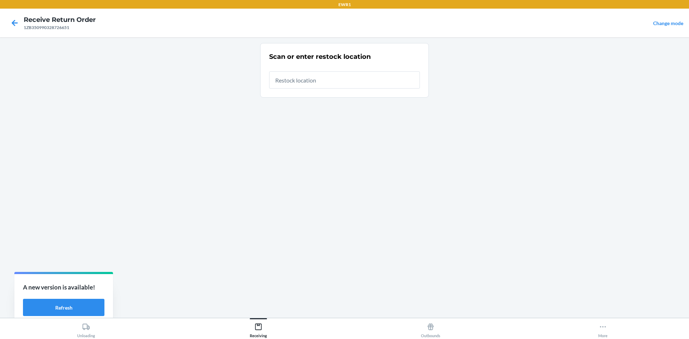
click at [315, 78] on input "text" at bounding box center [344, 79] width 151 height 17
type input "RTCart044"
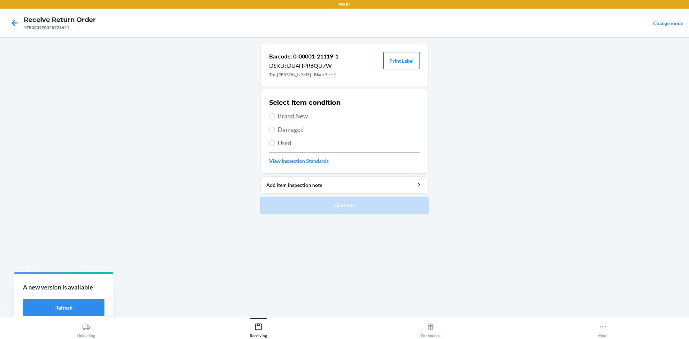
click at [406, 65] on button "Print Label" at bounding box center [401, 60] width 37 height 17
click at [273, 114] on input "Brand New" at bounding box center [272, 116] width 6 height 6
radio input "true"
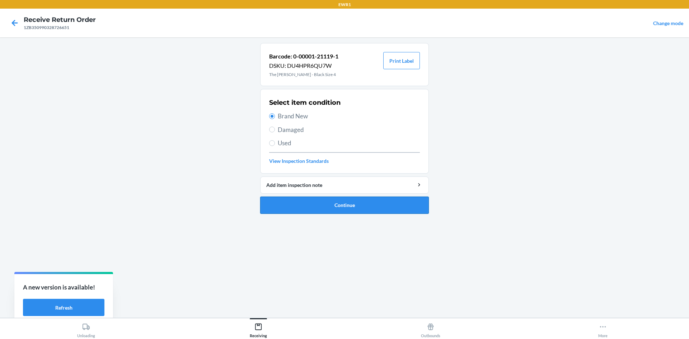
drag, startPoint x: 370, startPoint y: 206, endPoint x: 373, endPoint y: 210, distance: 4.6
click at [373, 210] on button "Continue" at bounding box center [344, 205] width 169 height 17
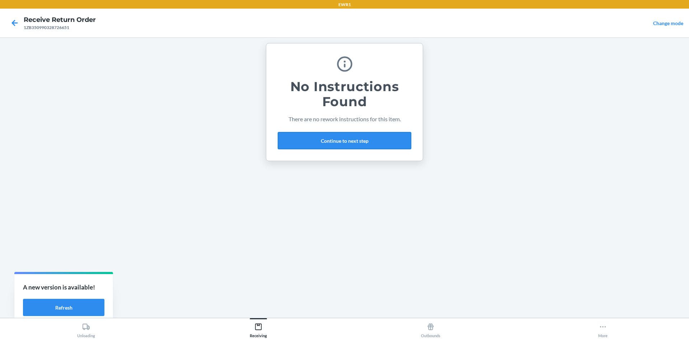
click at [304, 137] on button "Continue to next step" at bounding box center [344, 140] width 133 height 17
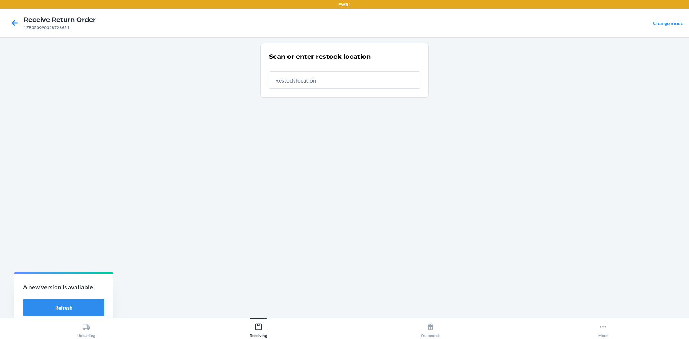
click at [313, 80] on input "text" at bounding box center [344, 79] width 151 height 17
type input "RTCart044"
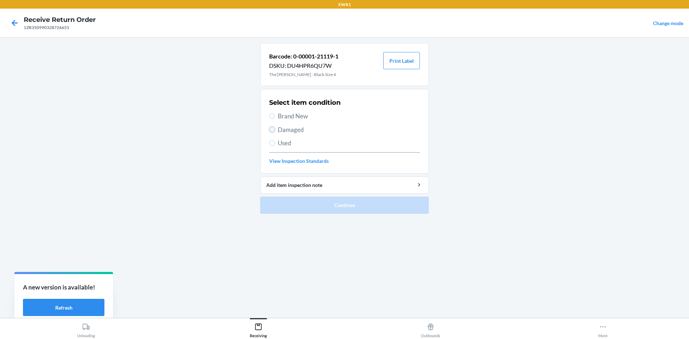
click at [271, 128] on input "Damaged" at bounding box center [272, 130] width 6 height 6
radio input "true"
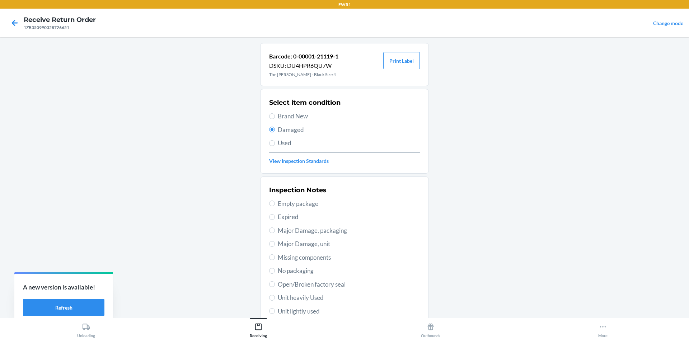
click at [280, 245] on span "Major Damage, unit" at bounding box center [349, 243] width 142 height 9
click at [275, 245] on input "Major Damage, unit" at bounding box center [272, 244] width 6 height 6
radio input "true"
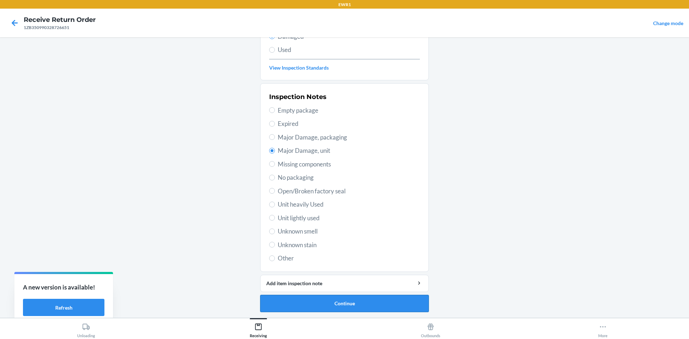
click at [362, 307] on button "Continue" at bounding box center [344, 303] width 169 height 17
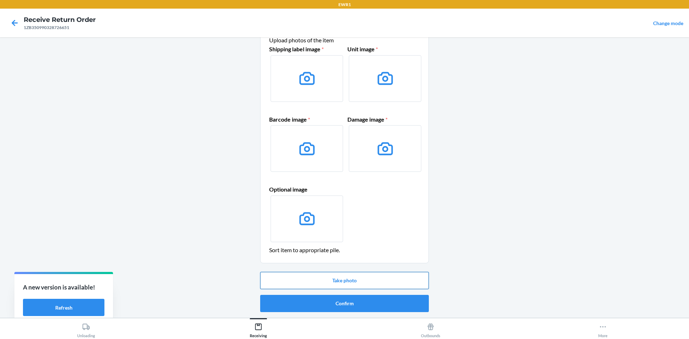
click at [369, 276] on button "Take photo" at bounding box center [344, 280] width 169 height 17
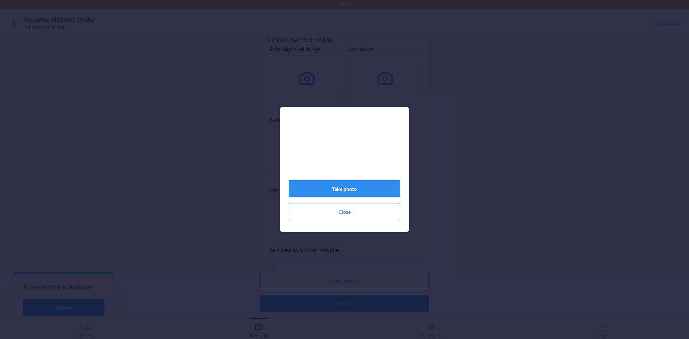
click at [366, 197] on button "Take photo" at bounding box center [344, 188] width 111 height 17
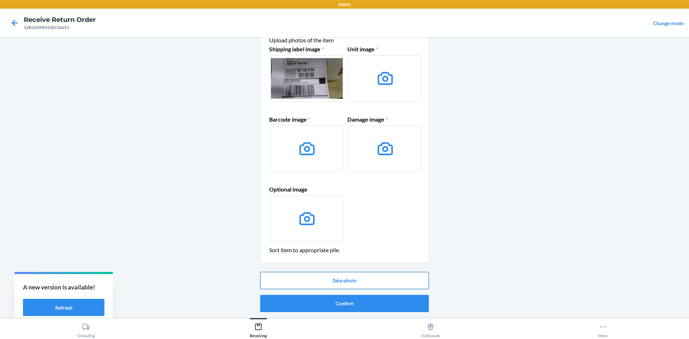
click at [388, 281] on button "Take photo" at bounding box center [344, 280] width 169 height 17
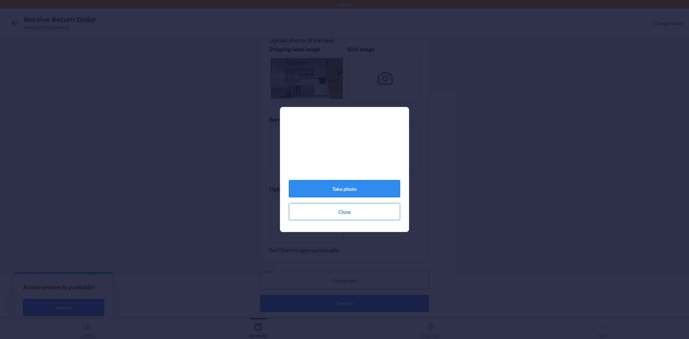
click at [380, 192] on button "Take photo" at bounding box center [344, 188] width 111 height 17
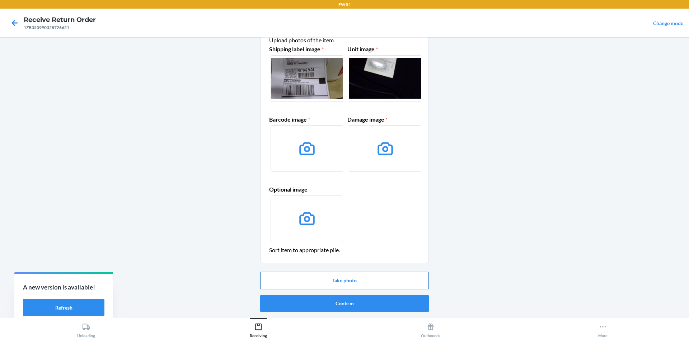
click at [377, 279] on button "Take photo" at bounding box center [344, 280] width 169 height 17
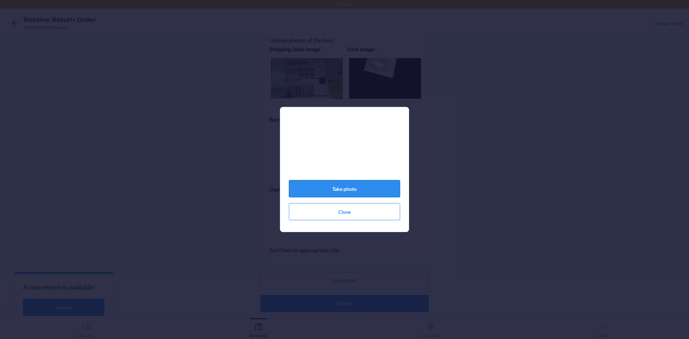
click at [379, 189] on button "Take photo" at bounding box center [344, 188] width 111 height 17
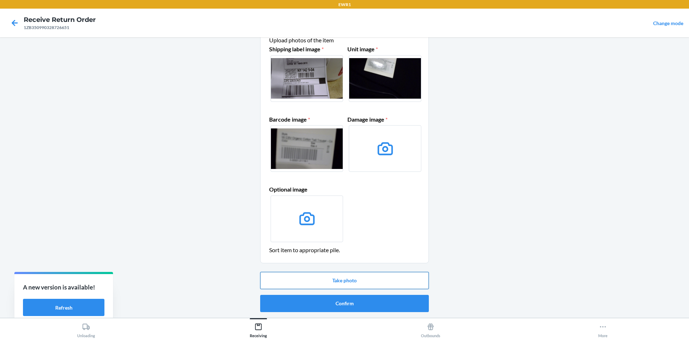
click at [388, 281] on button "Take photo" at bounding box center [344, 280] width 169 height 17
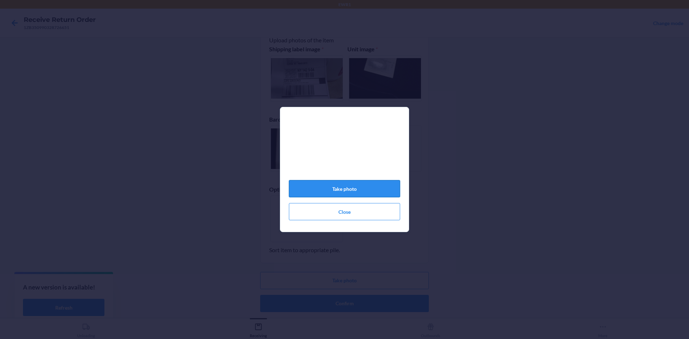
click at [379, 192] on button "Take photo" at bounding box center [344, 188] width 111 height 17
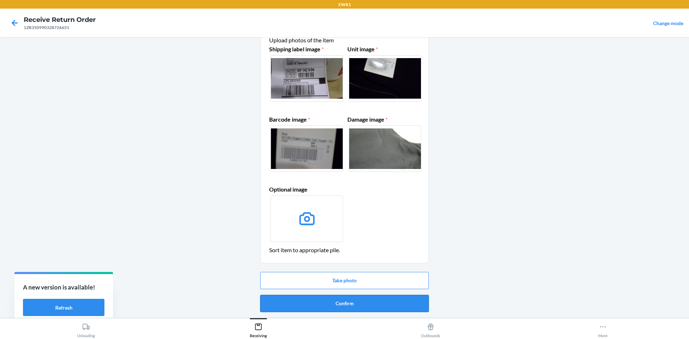
click at [374, 299] on button "Confirm" at bounding box center [344, 303] width 169 height 17
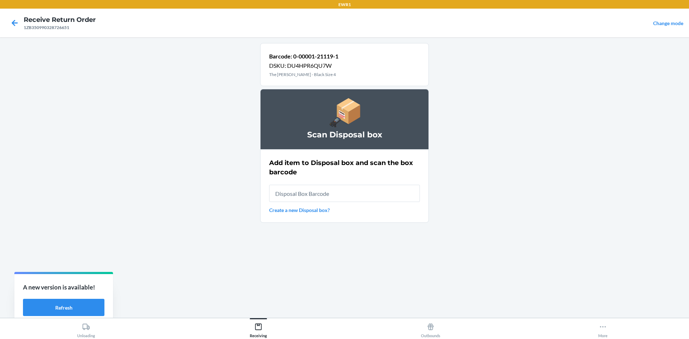
click at [347, 197] on input "text" at bounding box center [344, 193] width 151 height 17
type input "RB0000019CR"
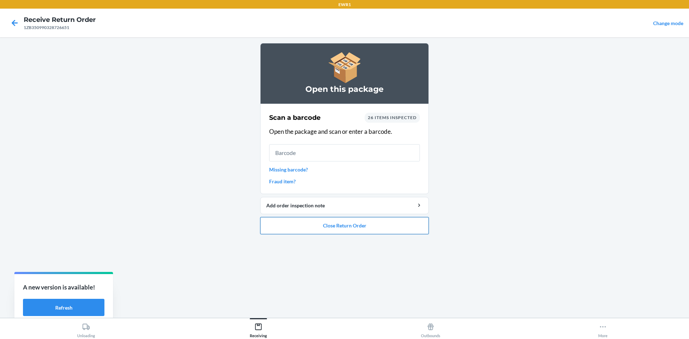
click at [376, 227] on button "Close Return Order" at bounding box center [344, 225] width 169 height 17
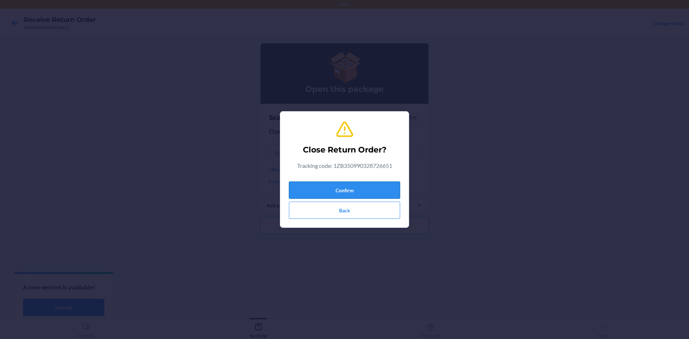
click at [357, 189] on button "Confirm" at bounding box center [344, 190] width 111 height 17
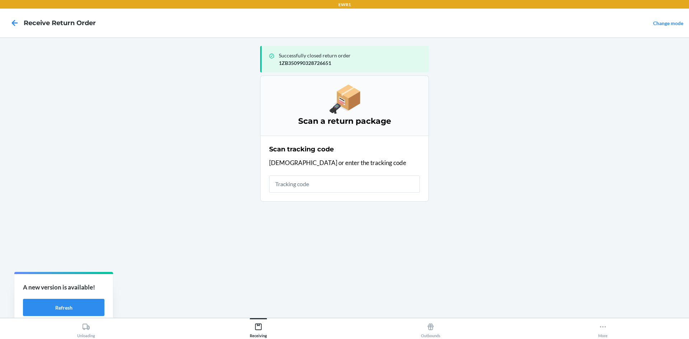
click at [340, 184] on input "text" at bounding box center [344, 183] width 151 height 17
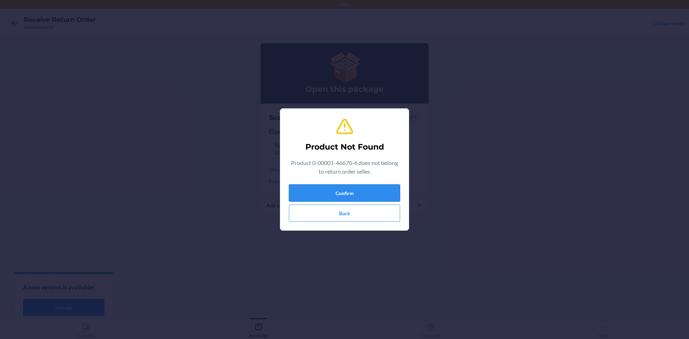
click at [330, 188] on button "Confirm" at bounding box center [344, 192] width 111 height 17
click at [330, 193] on button "Confirm" at bounding box center [344, 192] width 111 height 17
click at [340, 215] on button "Back" at bounding box center [344, 213] width 111 height 17
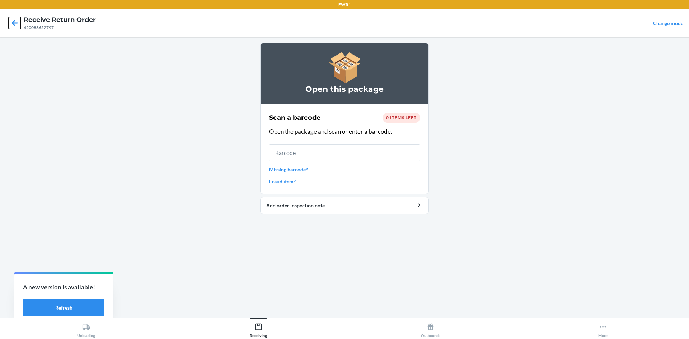
click at [9, 23] on icon at bounding box center [15, 23] width 12 height 12
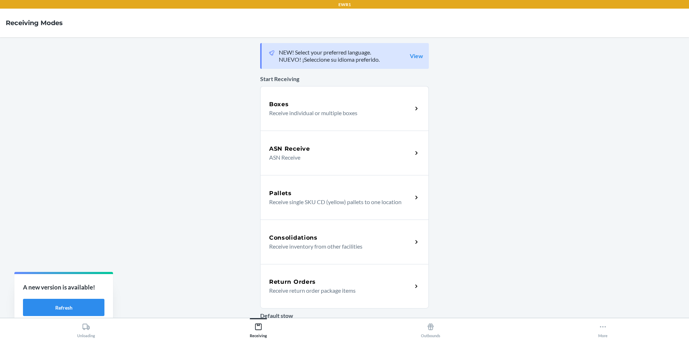
click at [296, 290] on p "Receive return order package items" at bounding box center [337, 290] width 137 height 9
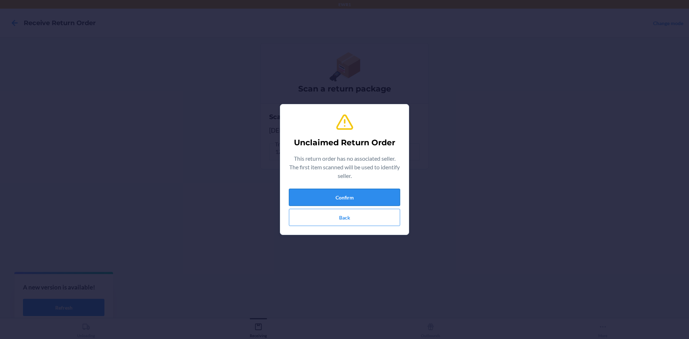
click at [390, 194] on button "Confirm" at bounding box center [344, 197] width 111 height 17
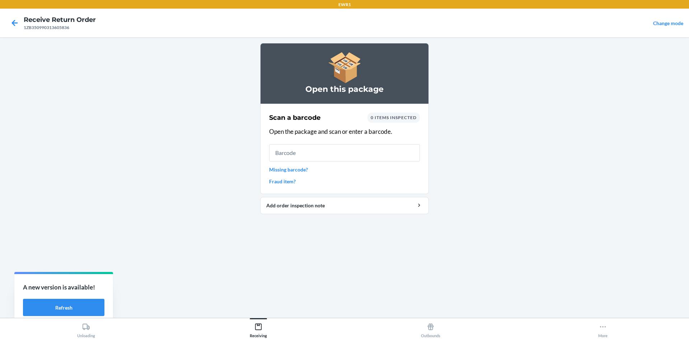
click at [333, 151] on input "text" at bounding box center [344, 152] width 151 height 17
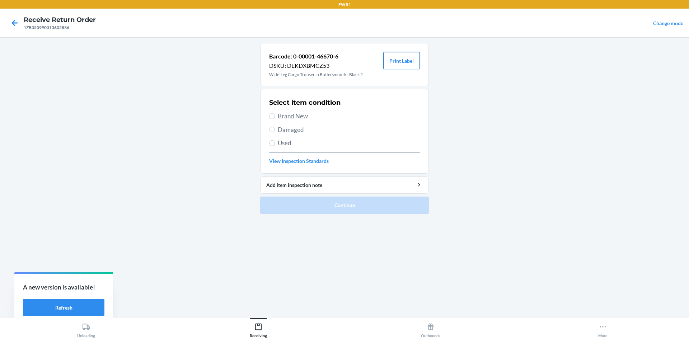
click at [406, 64] on button "Print Label" at bounding box center [401, 60] width 37 height 17
click at [281, 114] on span "Brand New" at bounding box center [349, 116] width 142 height 9
click at [275, 114] on input "Brand New" at bounding box center [272, 116] width 6 height 6
radio input "true"
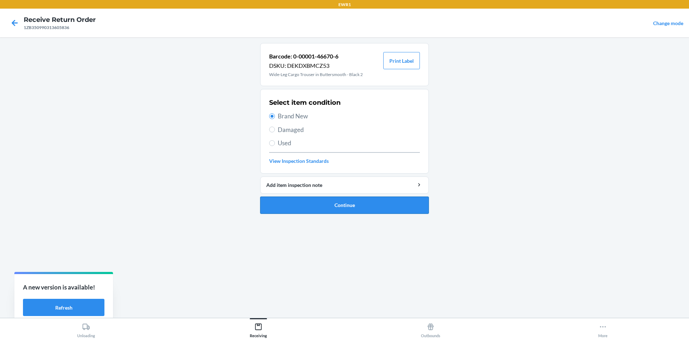
click at [386, 206] on button "Continue" at bounding box center [344, 205] width 169 height 17
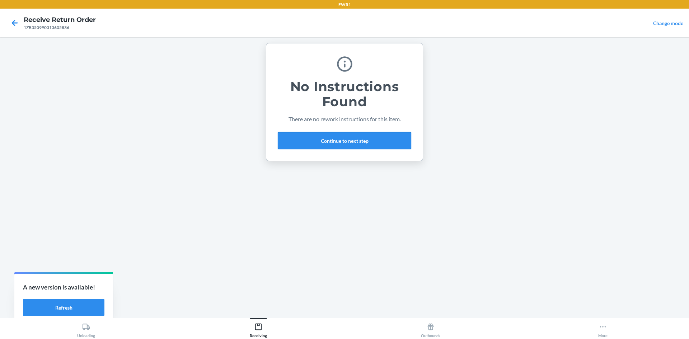
click at [361, 139] on button "Continue to next step" at bounding box center [344, 140] width 133 height 17
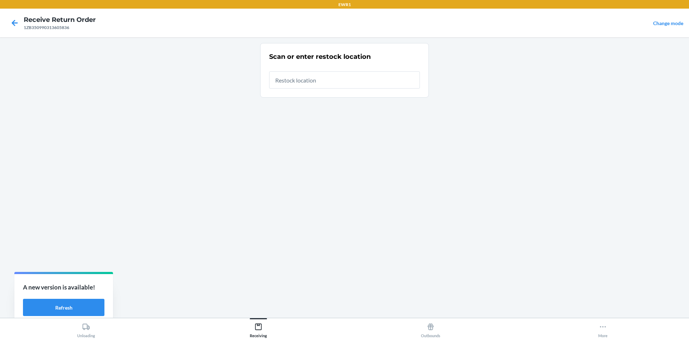
click at [319, 82] on input "text" at bounding box center [344, 79] width 151 height 17
drag, startPoint x: 319, startPoint y: 82, endPoint x: 291, endPoint y: 76, distance: 28.6
type input "RTCart044"
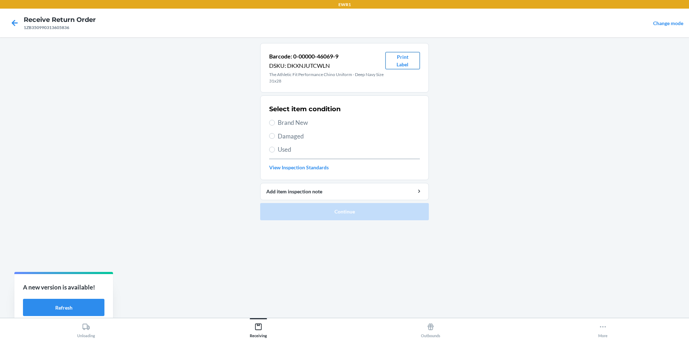
click at [403, 60] on button "Print Label" at bounding box center [402, 60] width 34 height 17
click at [273, 122] on input "Brand New" at bounding box center [272, 123] width 6 height 6
radio input "true"
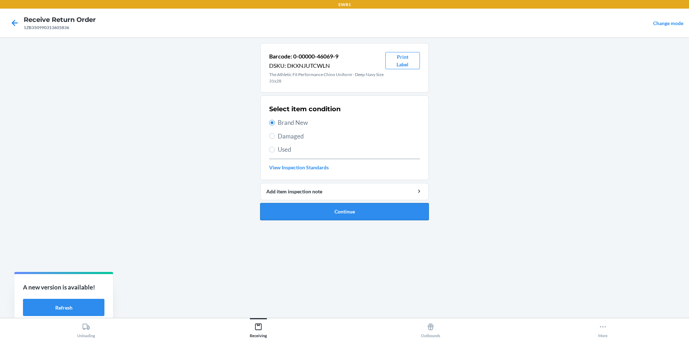
click at [358, 214] on button "Continue" at bounding box center [344, 211] width 169 height 17
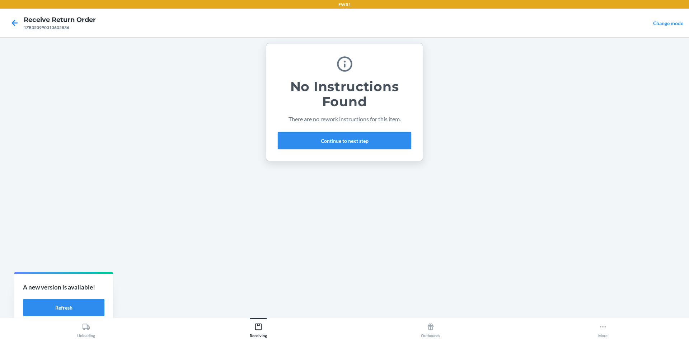
click at [351, 145] on button "Continue to next step" at bounding box center [344, 140] width 133 height 17
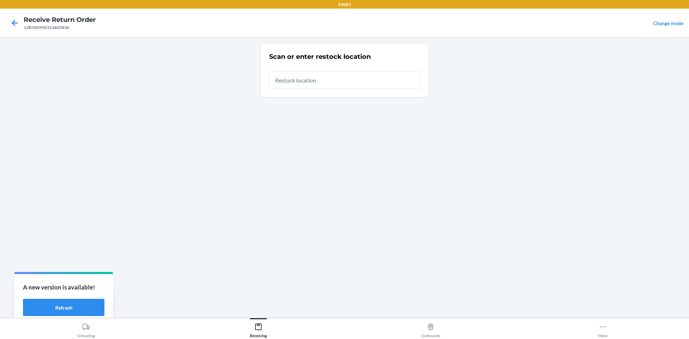
click at [315, 84] on input "text" at bounding box center [344, 79] width 151 height 17
type input "RTCart044"
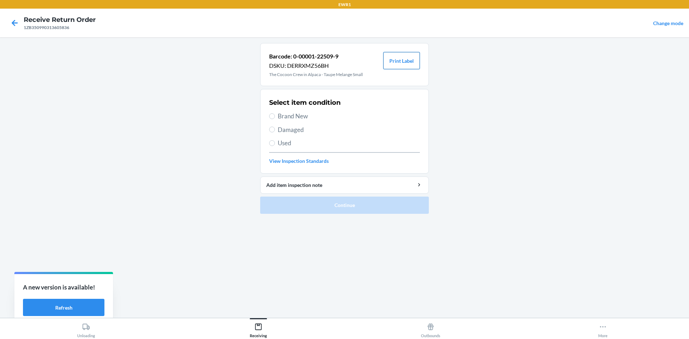
click at [402, 64] on button "Print Label" at bounding box center [401, 60] width 37 height 17
drag, startPoint x: 271, startPoint y: 116, endPoint x: 283, endPoint y: 128, distance: 18.0
click at [271, 116] on input "Brand New" at bounding box center [272, 116] width 6 height 6
radio input "true"
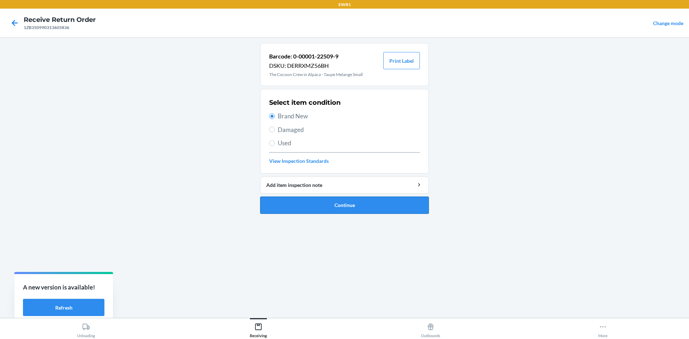
click at [354, 203] on button "Continue" at bounding box center [344, 205] width 169 height 17
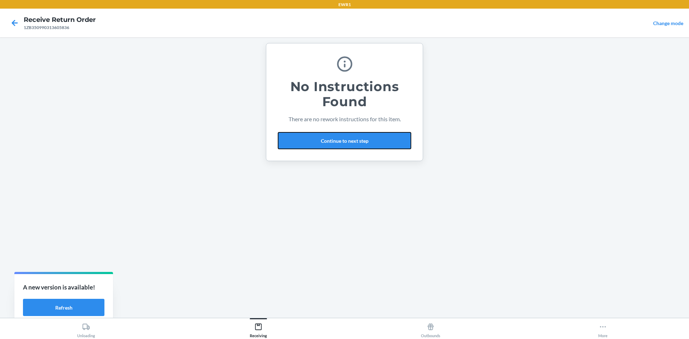
click at [353, 142] on button "Continue to next step" at bounding box center [344, 140] width 133 height 17
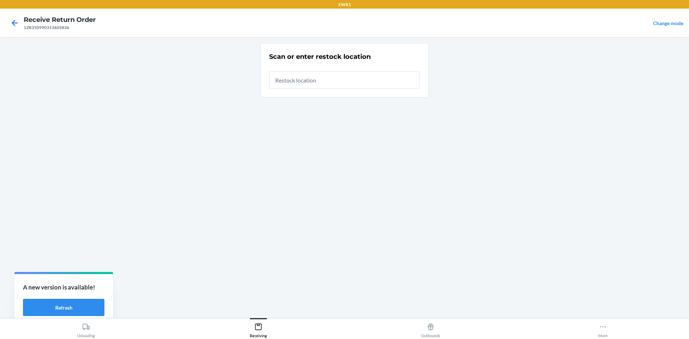
click at [318, 85] on input "text" at bounding box center [344, 79] width 151 height 17
type input "RTCart044"
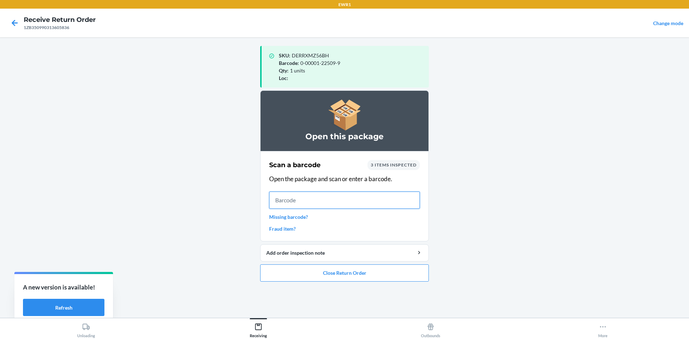
drag, startPoint x: 344, startPoint y: 119, endPoint x: 286, endPoint y: 199, distance: 98.9
click at [286, 199] on input "text" at bounding box center [344, 200] width 151 height 17
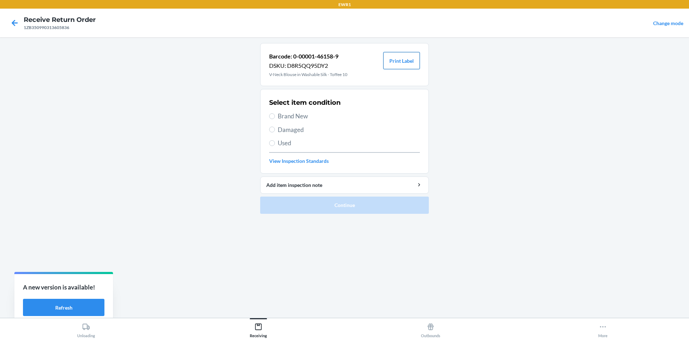
click at [397, 64] on button "Print Label" at bounding box center [401, 60] width 37 height 17
click at [272, 113] on input "Brand New" at bounding box center [272, 116] width 6 height 6
radio input "true"
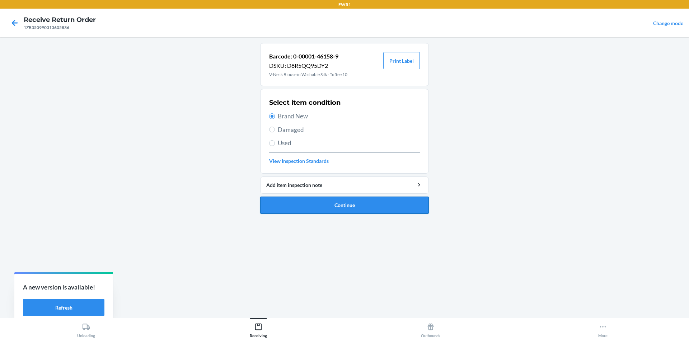
click at [338, 208] on button "Continue" at bounding box center [344, 205] width 169 height 17
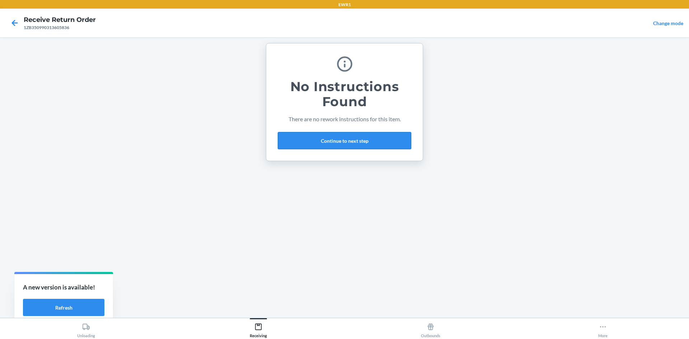
click at [337, 140] on button "Continue to next step" at bounding box center [344, 140] width 133 height 17
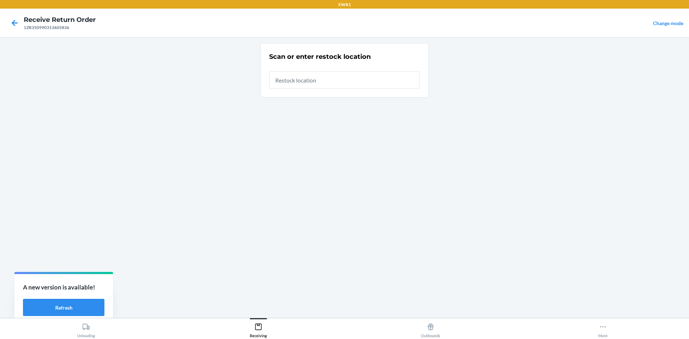
click at [318, 83] on input "text" at bounding box center [344, 79] width 151 height 17
drag, startPoint x: 318, startPoint y: 83, endPoint x: 280, endPoint y: 81, distance: 38.5
click at [280, 81] on input "text" at bounding box center [344, 79] width 151 height 17
type input "RTCart044"
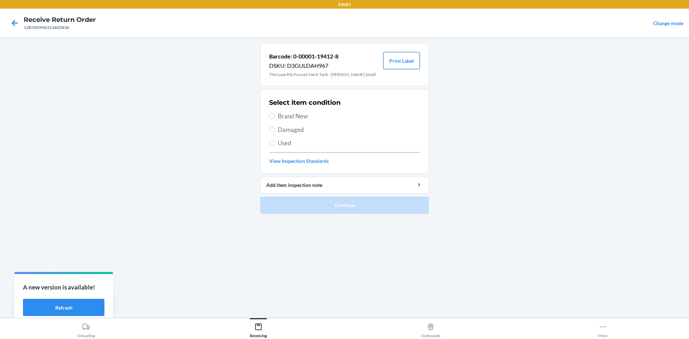
click at [405, 60] on button "Print Label" at bounding box center [401, 60] width 37 height 17
click at [281, 117] on span "Brand New" at bounding box center [349, 116] width 142 height 9
click at [275, 117] on input "Brand New" at bounding box center [272, 116] width 6 height 6
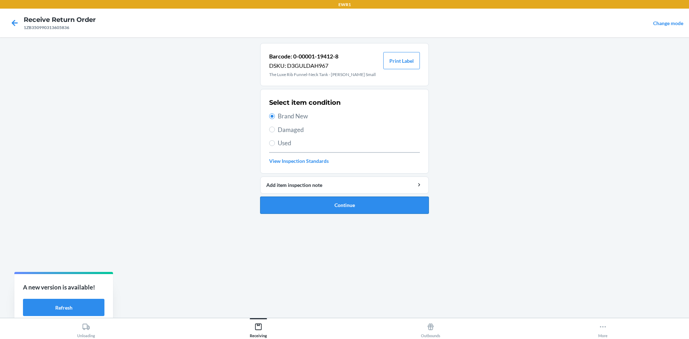
click at [360, 202] on button "Continue" at bounding box center [344, 205] width 169 height 17
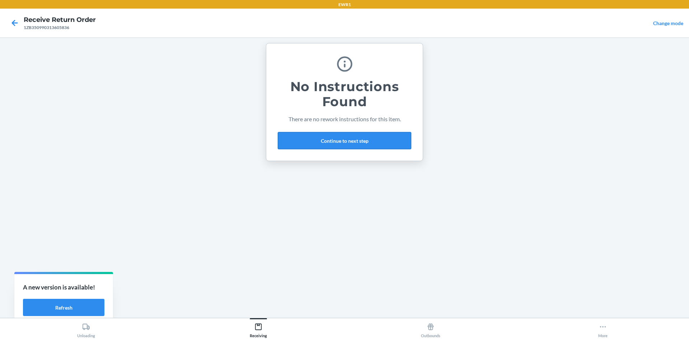
click at [346, 139] on button "Continue to next step" at bounding box center [344, 140] width 133 height 17
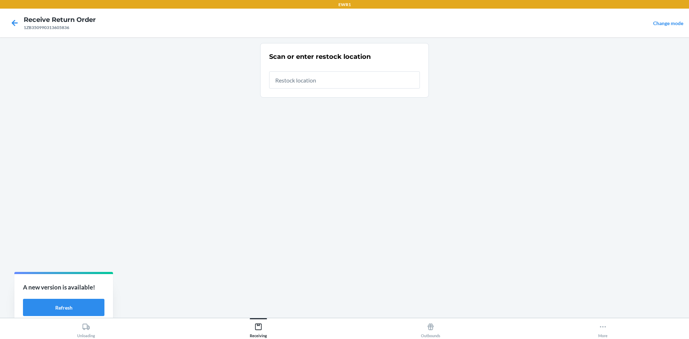
click at [316, 81] on input "text" at bounding box center [344, 79] width 151 height 17
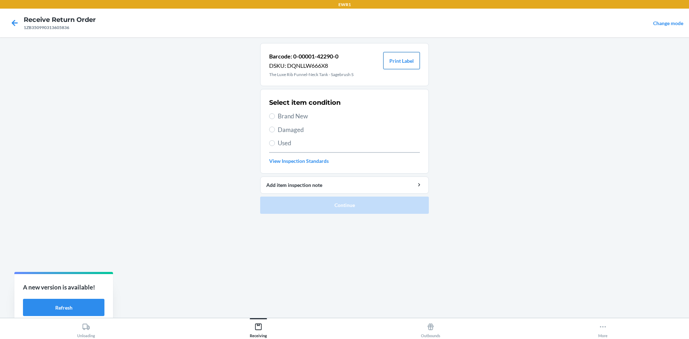
click at [399, 61] on button "Print Label" at bounding box center [401, 60] width 37 height 17
click at [276, 113] on label "Brand New" at bounding box center [344, 116] width 151 height 9
click at [275, 113] on input "Brand New" at bounding box center [272, 116] width 6 height 6
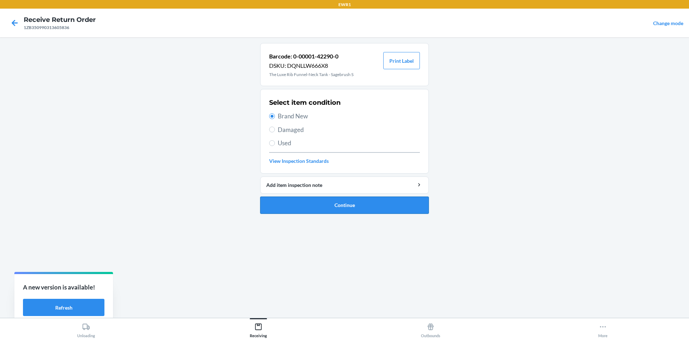
click at [360, 204] on button "Continue" at bounding box center [344, 205] width 169 height 17
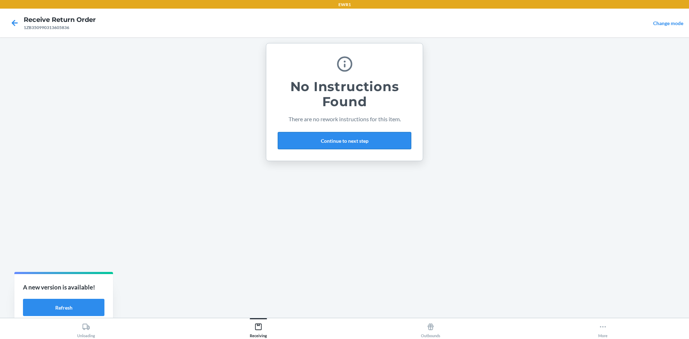
click at [362, 136] on button "Continue to next step" at bounding box center [344, 140] width 133 height 17
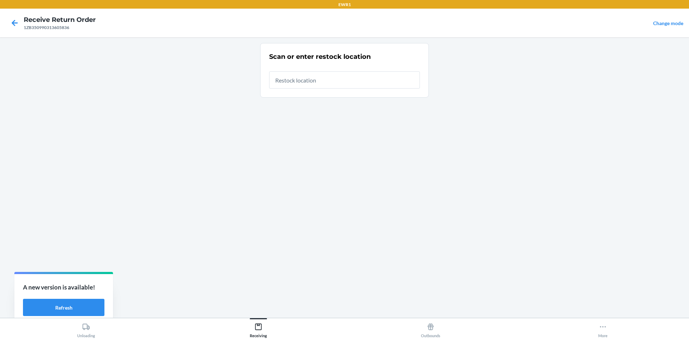
click at [315, 86] on input "text" at bounding box center [344, 79] width 151 height 17
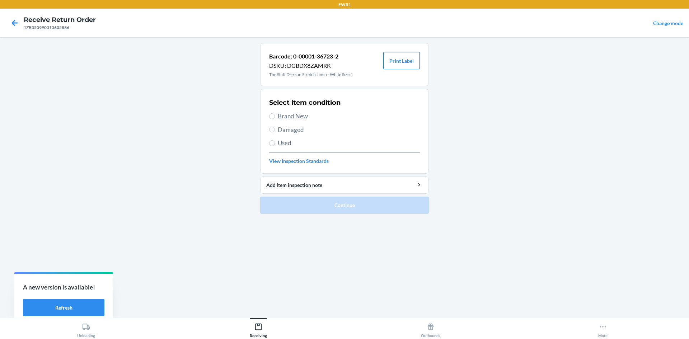
click at [400, 61] on button "Print Label" at bounding box center [401, 60] width 37 height 17
drag, startPoint x: 276, startPoint y: 111, endPoint x: 277, endPoint y: 115, distance: 4.0
click at [276, 112] on div "Select item condition Brand New Damaged Used View Inspection Standards" at bounding box center [344, 131] width 151 height 71
click at [275, 118] on label "Brand New" at bounding box center [344, 116] width 151 height 9
click at [275, 118] on input "Brand New" at bounding box center [272, 116] width 6 height 6
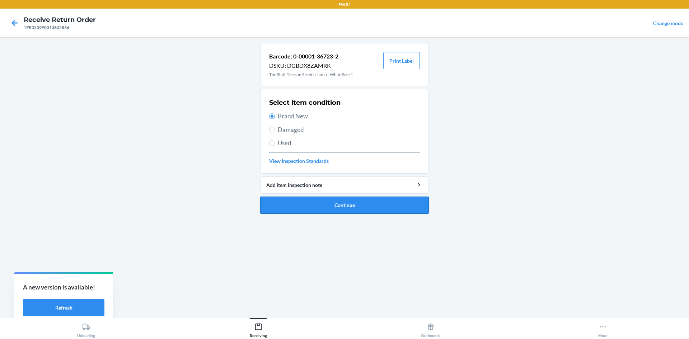
click at [368, 202] on button "Continue" at bounding box center [344, 205] width 169 height 17
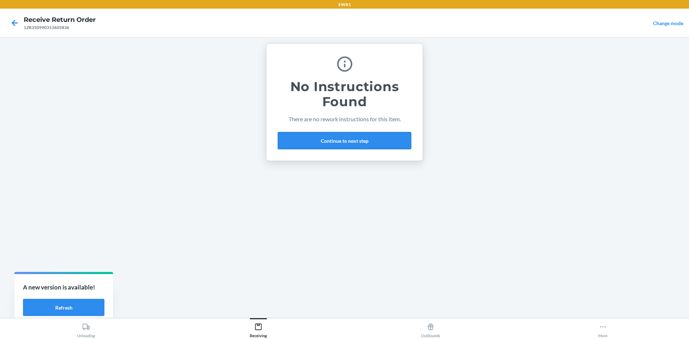
click at [343, 142] on button "Continue to next step" at bounding box center [344, 140] width 133 height 17
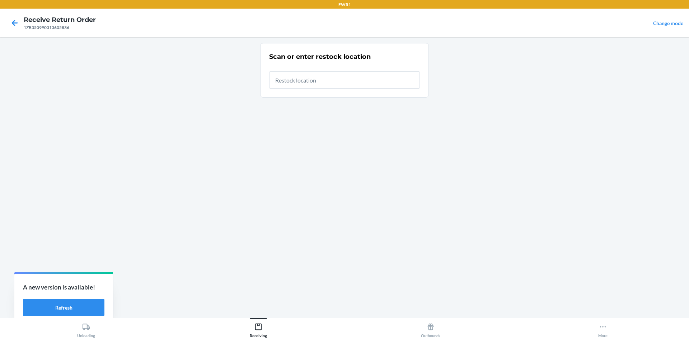
click at [324, 82] on input "text" at bounding box center [344, 79] width 151 height 17
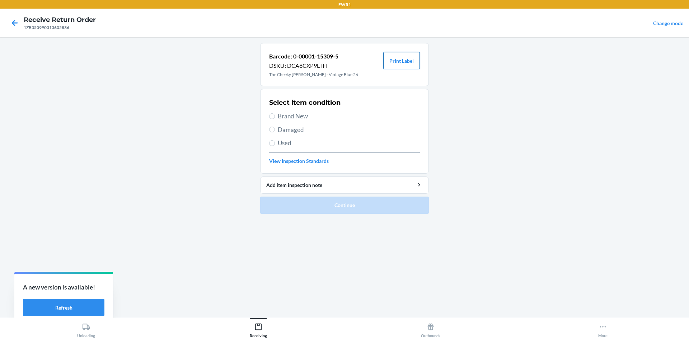
click at [408, 61] on button "Print Label" at bounding box center [401, 60] width 37 height 17
click at [277, 113] on label "Brand New" at bounding box center [344, 116] width 151 height 9
click at [275, 113] on input "Brand New" at bounding box center [272, 116] width 6 height 6
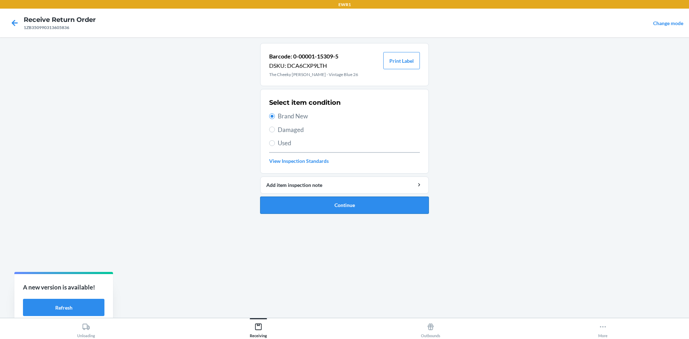
click at [349, 206] on button "Continue" at bounding box center [344, 205] width 169 height 17
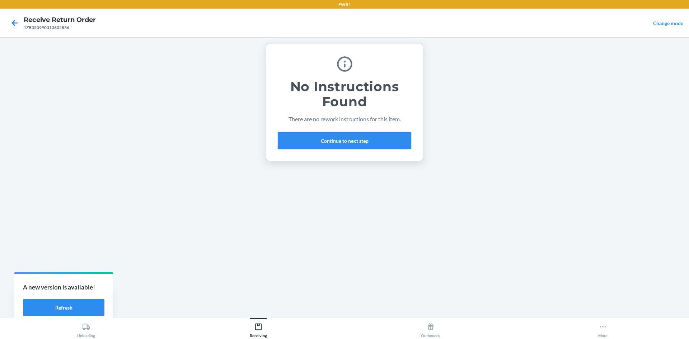
click at [346, 141] on button "Continue to next step" at bounding box center [344, 140] width 133 height 17
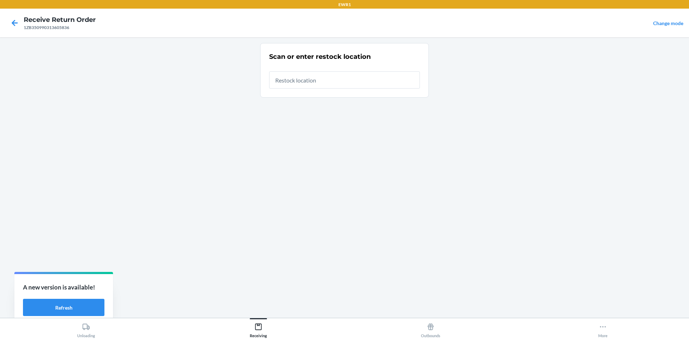
click at [315, 80] on input "text" at bounding box center [344, 79] width 151 height 17
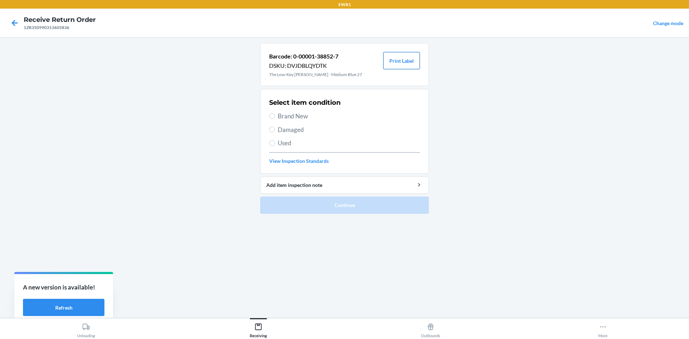
drag, startPoint x: 413, startPoint y: 62, endPoint x: 414, endPoint y: 69, distance: 6.5
click at [413, 65] on button "Print Label" at bounding box center [401, 60] width 37 height 17
click at [280, 117] on span "Brand New" at bounding box center [349, 116] width 142 height 9
click at [275, 117] on input "Brand New" at bounding box center [272, 116] width 6 height 6
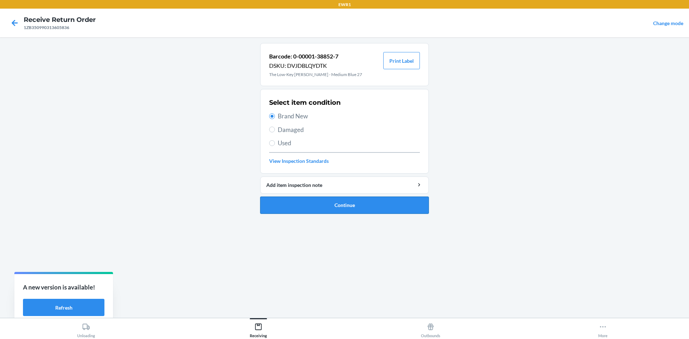
click at [327, 204] on button "Continue" at bounding box center [344, 205] width 169 height 17
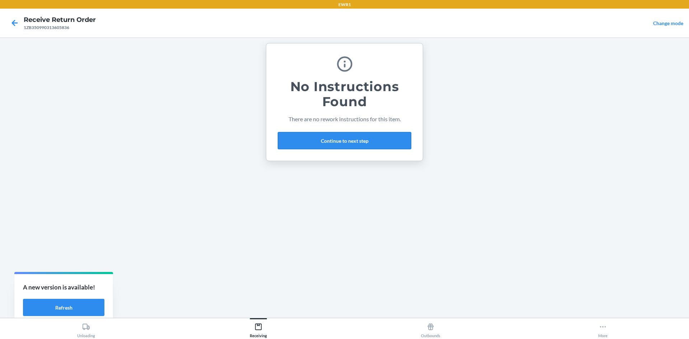
click at [318, 142] on button "Continue to next step" at bounding box center [344, 140] width 133 height 17
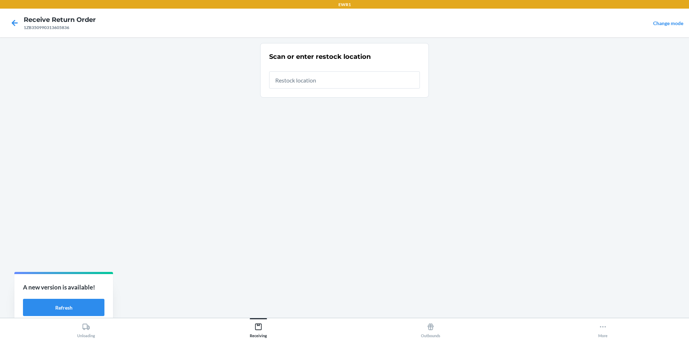
click at [322, 78] on input "text" at bounding box center [344, 79] width 151 height 17
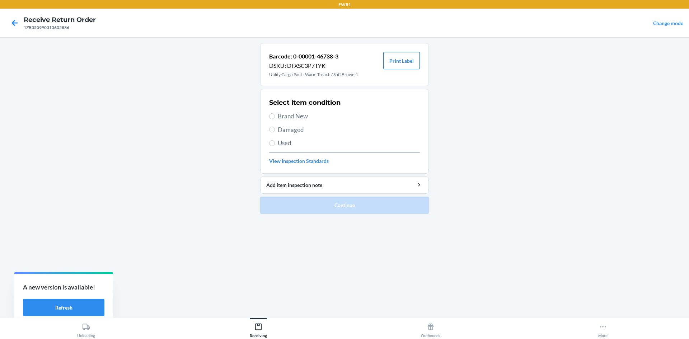
click at [415, 65] on button "Print Label" at bounding box center [401, 60] width 37 height 17
drag, startPoint x: 273, startPoint y: 118, endPoint x: 300, endPoint y: 165, distance: 54.3
click at [274, 118] on input "Brand New" at bounding box center [272, 116] width 6 height 6
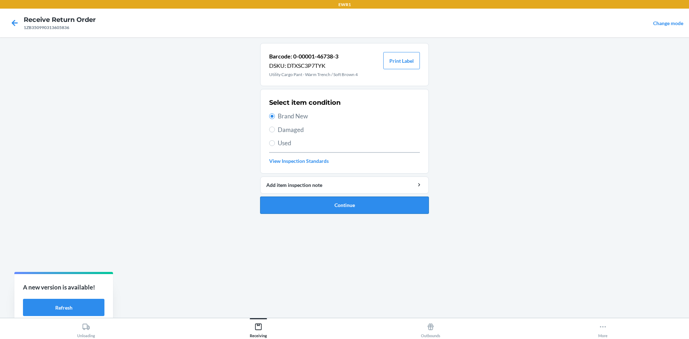
click at [334, 205] on button "Continue" at bounding box center [344, 205] width 169 height 17
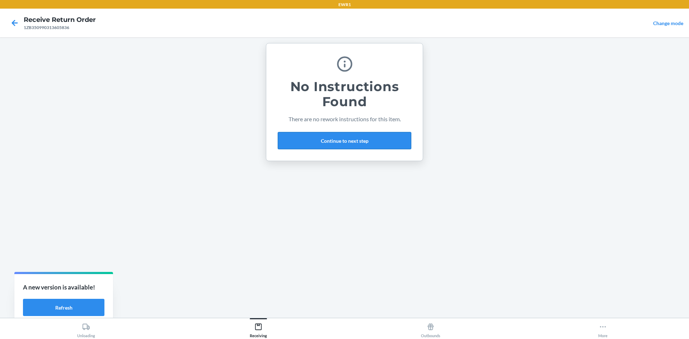
click at [329, 147] on button "Continue to next step" at bounding box center [344, 140] width 133 height 17
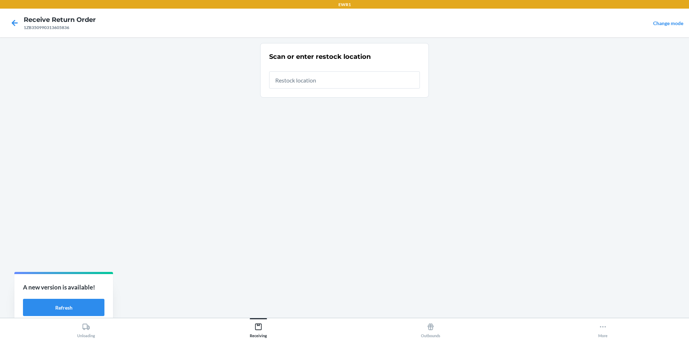
click at [313, 84] on input "text" at bounding box center [344, 79] width 151 height 17
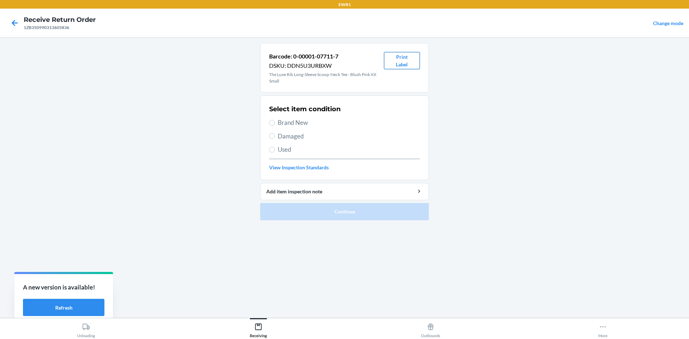
click at [408, 64] on button "Print Label" at bounding box center [402, 60] width 36 height 17
click at [271, 125] on input "Brand New" at bounding box center [272, 123] width 6 height 6
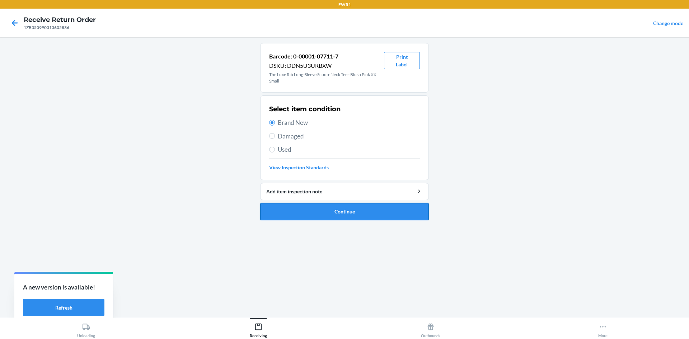
click at [370, 212] on button "Continue" at bounding box center [344, 211] width 169 height 17
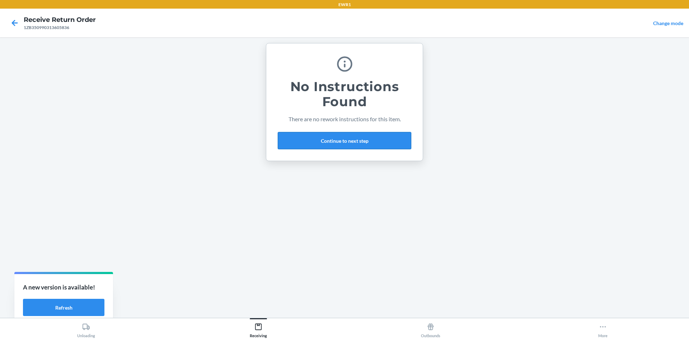
click at [364, 139] on button "Continue to next step" at bounding box center [344, 140] width 133 height 17
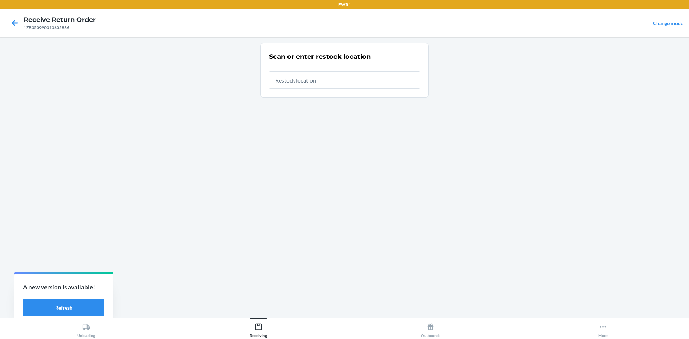
click at [310, 80] on input "text" at bounding box center [344, 79] width 151 height 17
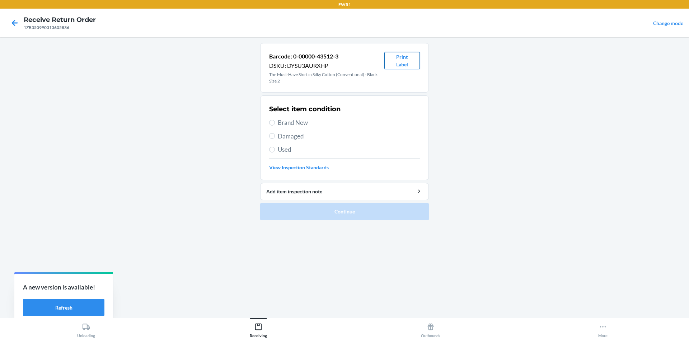
click at [411, 57] on button "Print Label" at bounding box center [402, 60] width 36 height 17
click at [280, 123] on span "Brand New" at bounding box center [349, 122] width 142 height 9
click at [275, 123] on input "Brand New" at bounding box center [272, 123] width 6 height 6
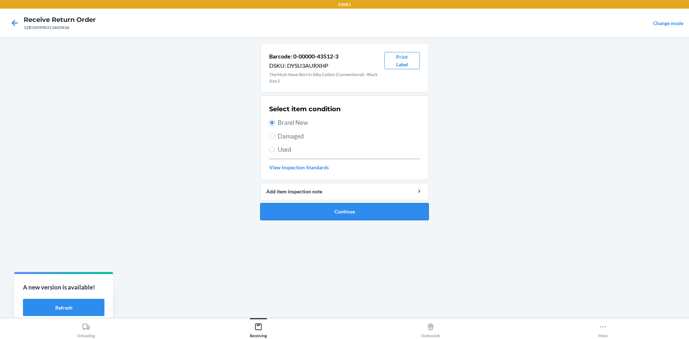
click at [360, 217] on button "Continue" at bounding box center [344, 211] width 169 height 17
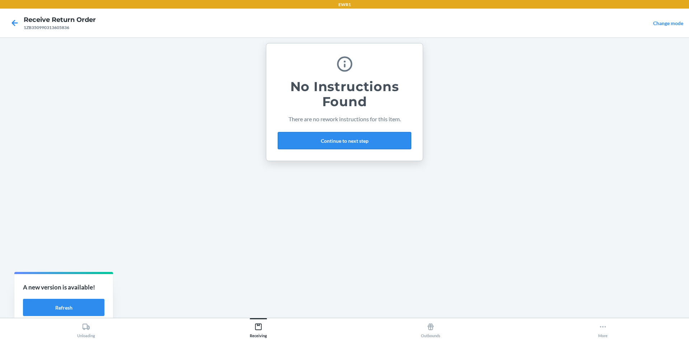
click at [356, 144] on button "Continue to next step" at bounding box center [344, 140] width 133 height 17
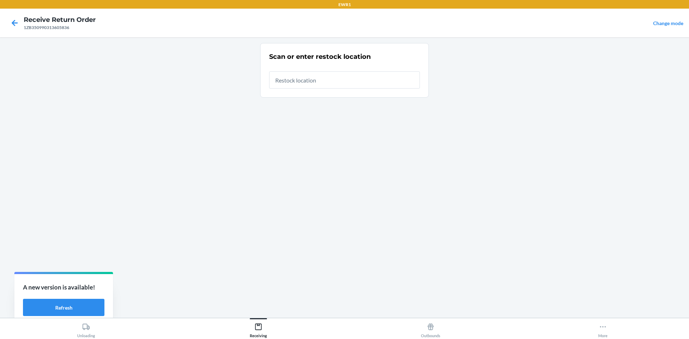
click at [325, 85] on input "text" at bounding box center [344, 79] width 151 height 17
